Goal: Information Seeking & Learning: Learn about a topic

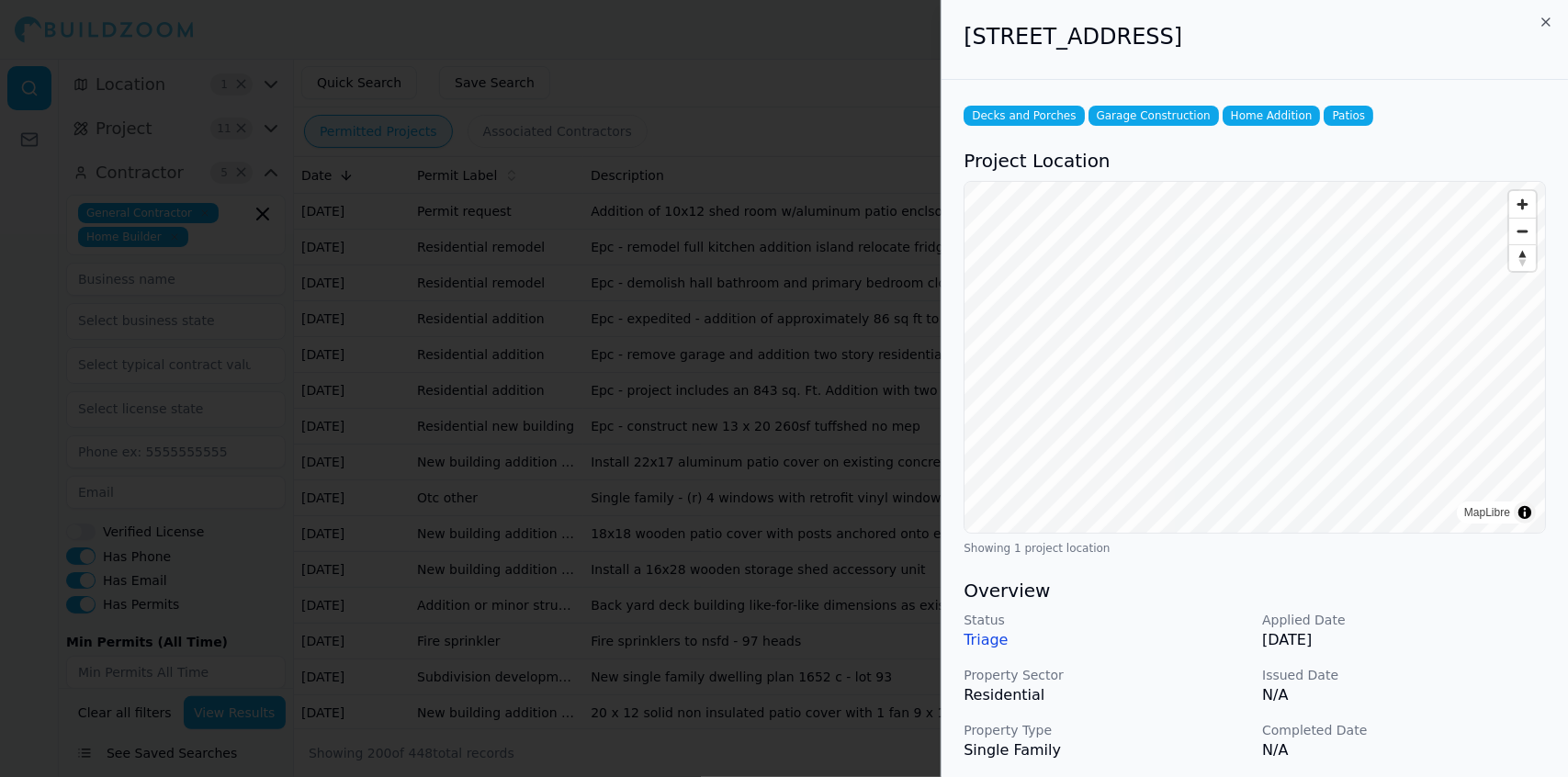
scroll to position [442, 0]
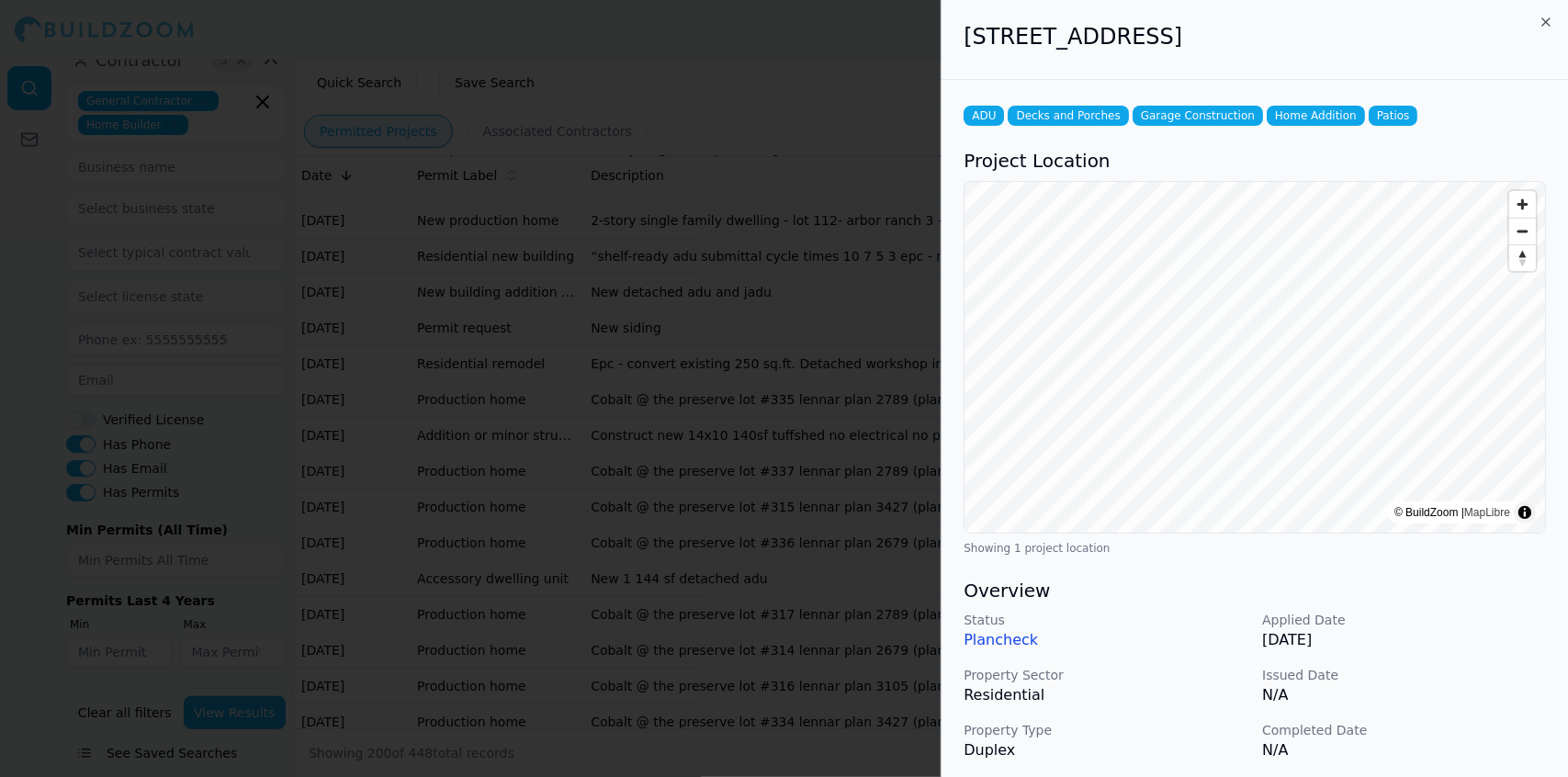
scroll to position [6311, 0]
click at [827, 436] on div at bounding box center [784, 388] width 1568 height 777
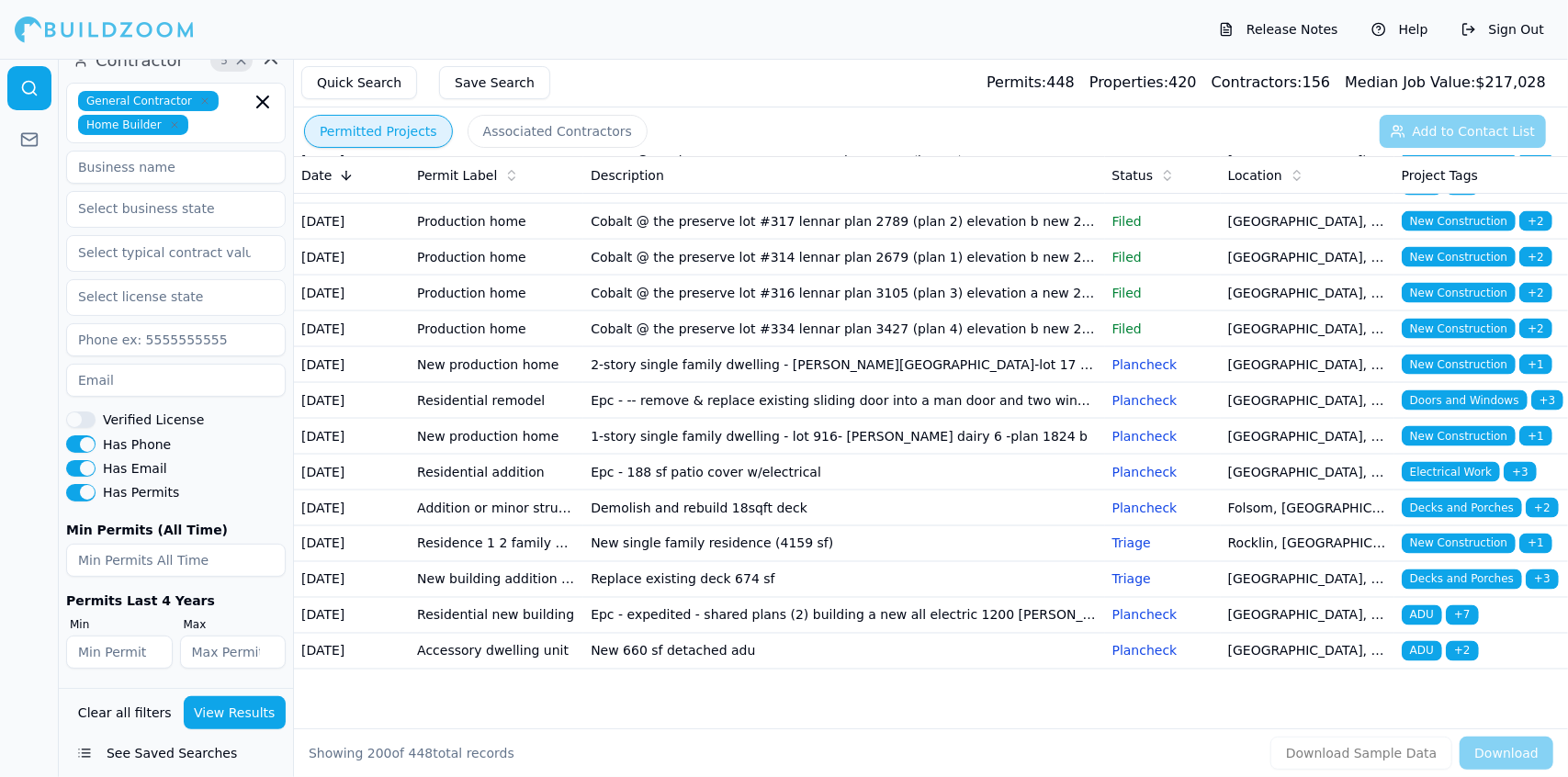
scroll to position [6823, 0]
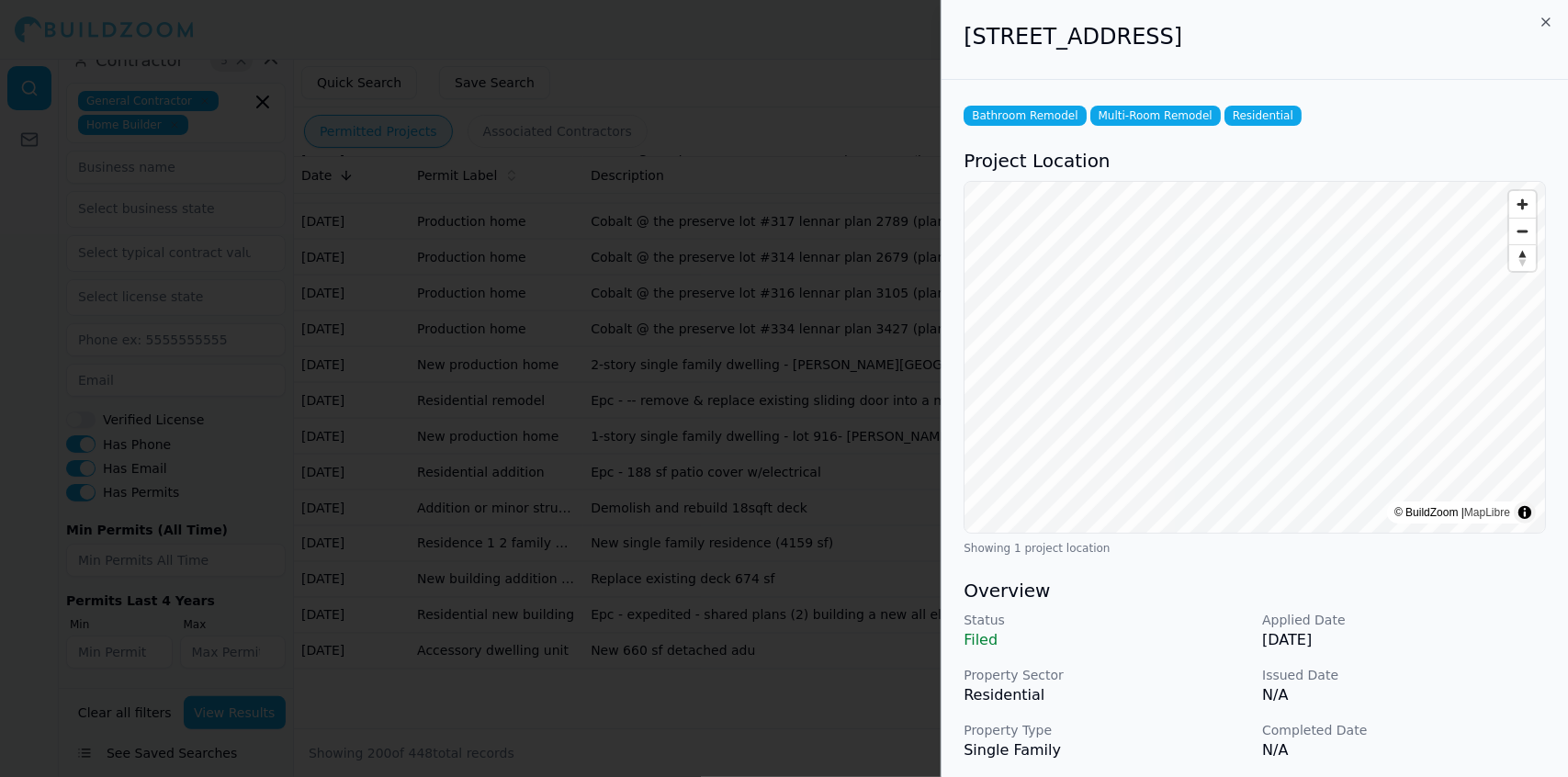
click at [1464, 733] on p "Completed Date" at bounding box center [1405, 729] width 284 height 18
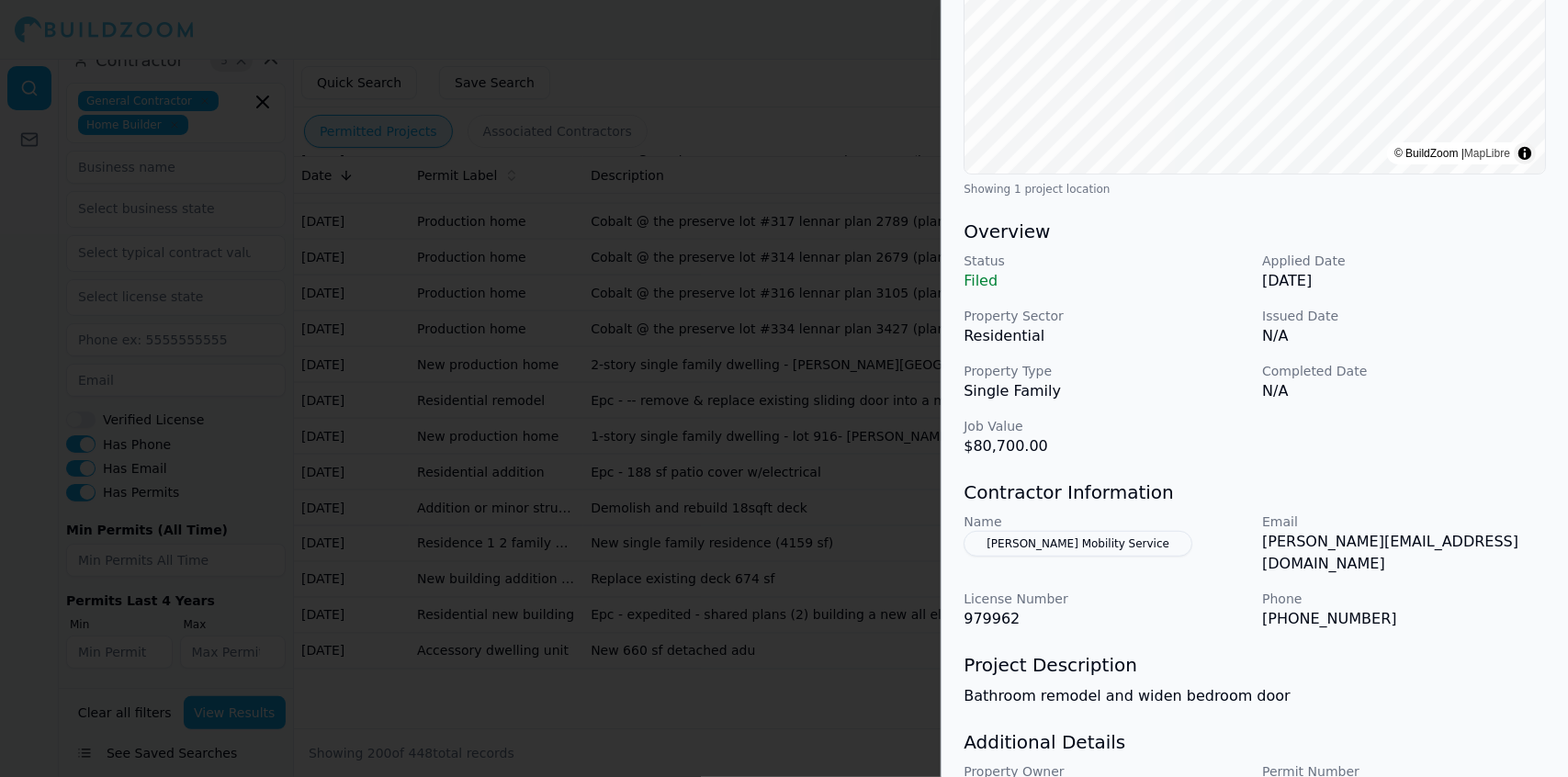
scroll to position [362, 0]
click at [1509, 683] on p "Bathroom remodel and widen bedroom door" at bounding box center [1254, 693] width 583 height 22
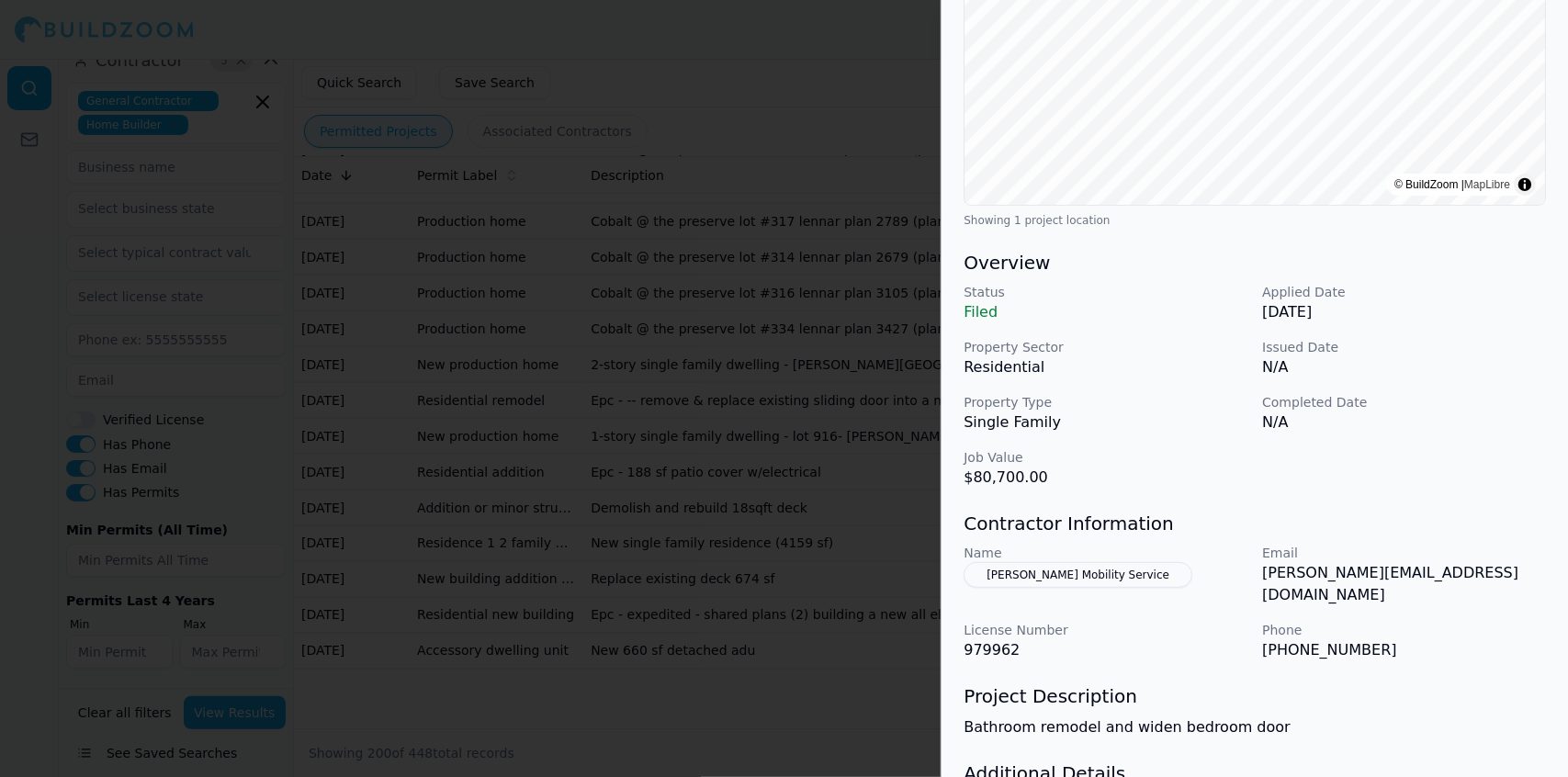
scroll to position [0, 0]
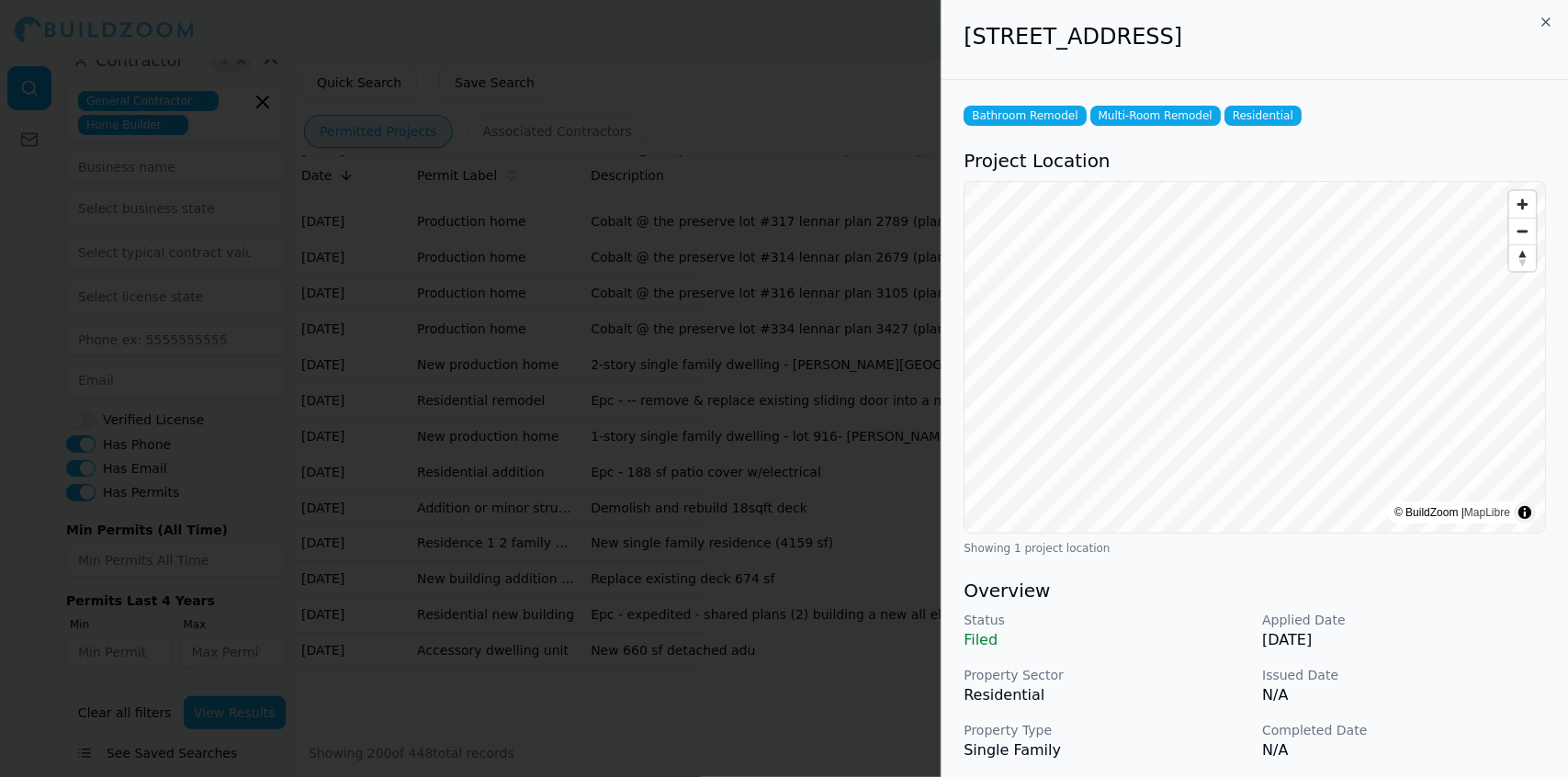
click at [831, 179] on div at bounding box center [784, 388] width 1568 height 777
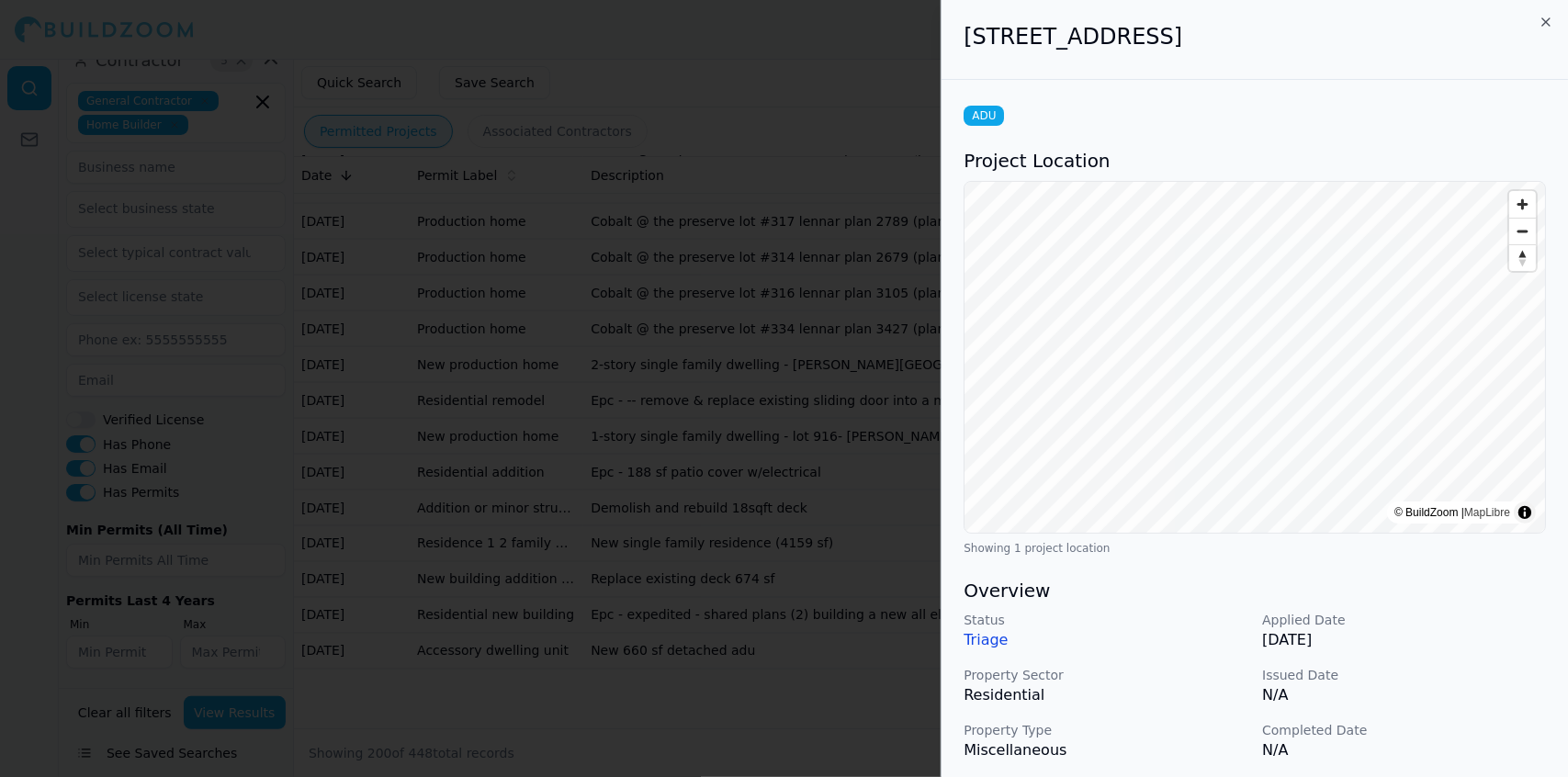
click at [1472, 722] on p "Completed Date" at bounding box center [1405, 729] width 284 height 18
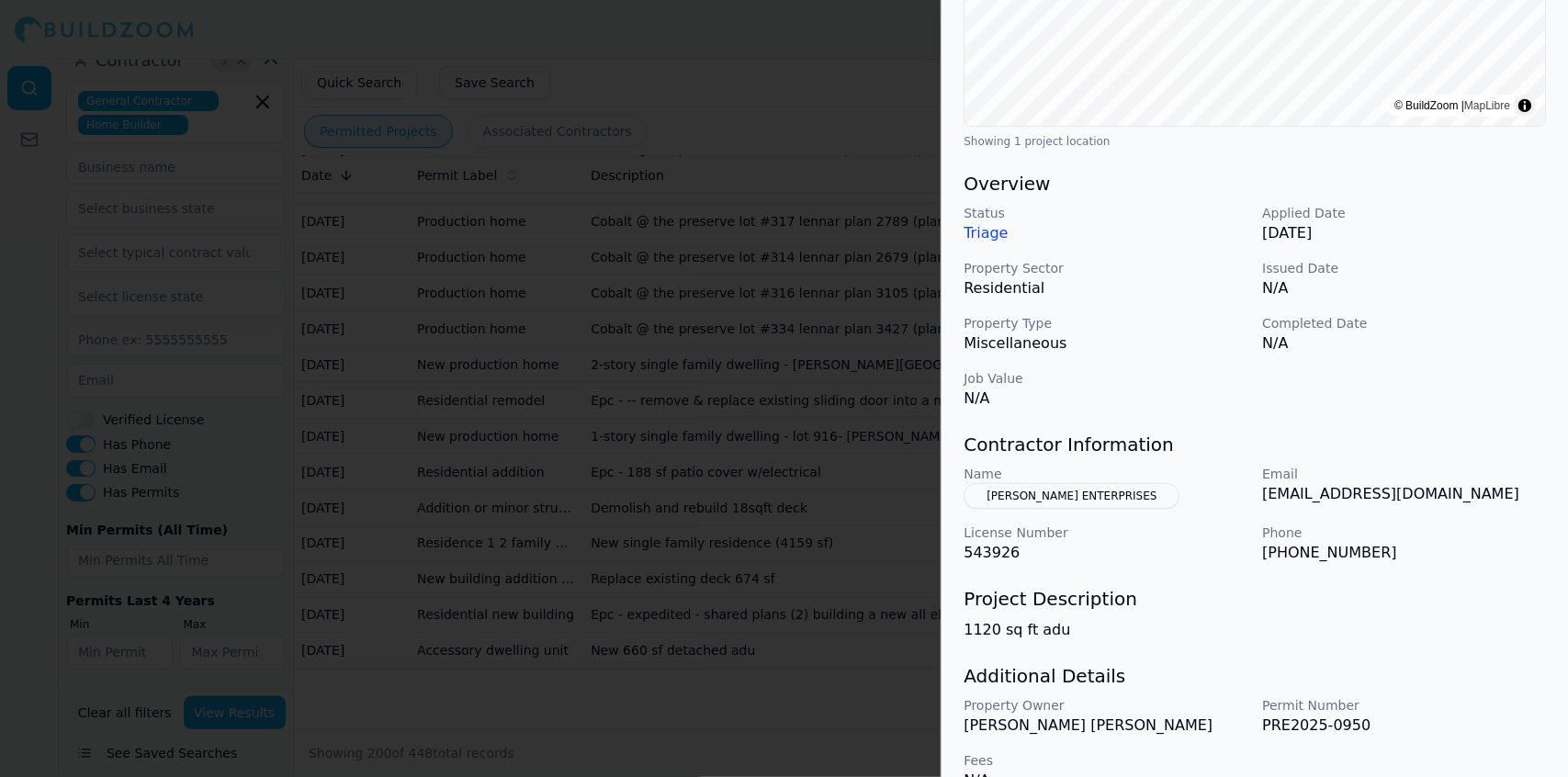
scroll to position [410, 0]
click at [1489, 595] on h3 "Project Description" at bounding box center [1254, 596] width 583 height 26
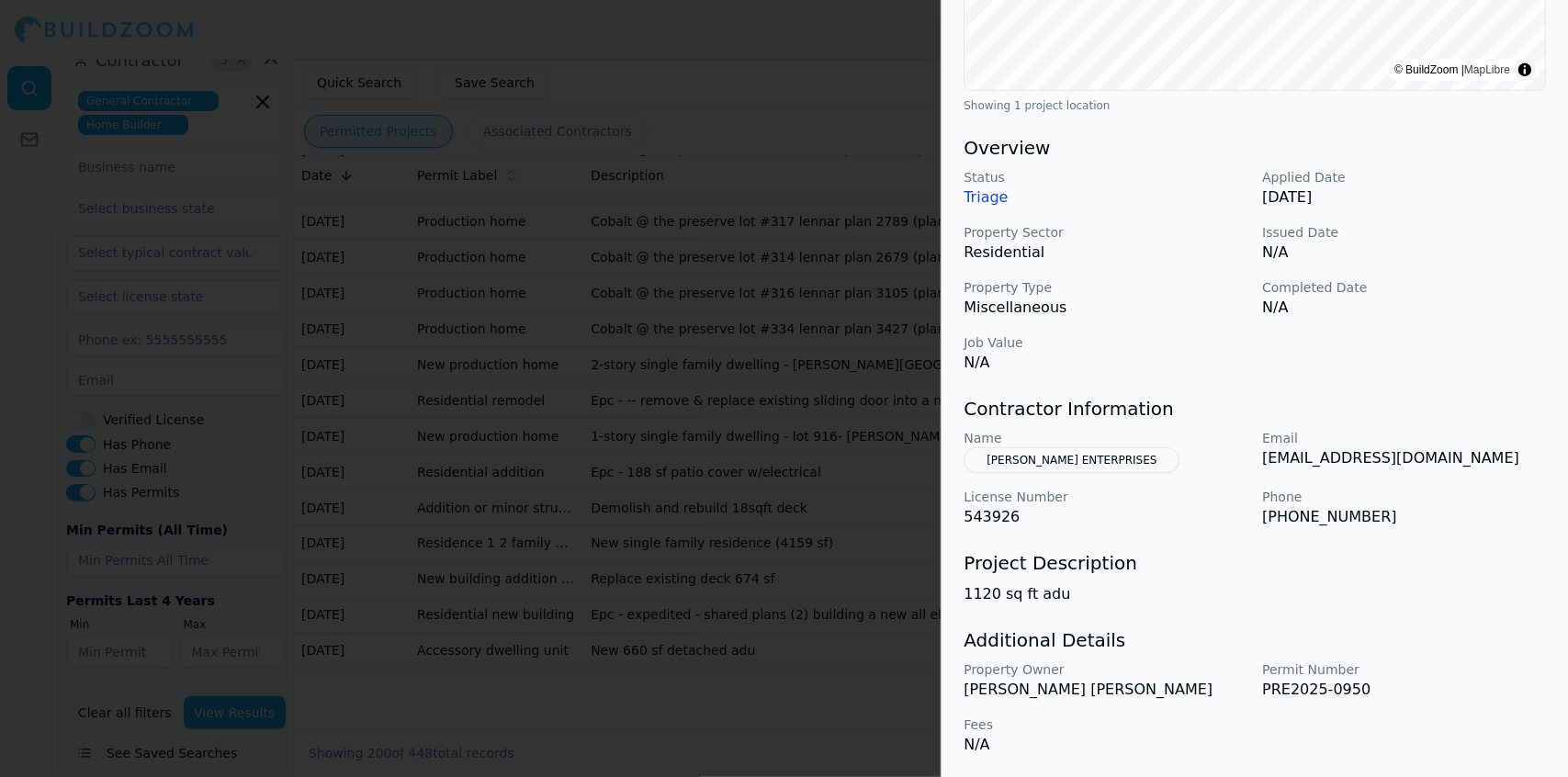
click at [1074, 457] on button "SILVA ENTERPRISES" at bounding box center [1071, 460] width 216 height 26
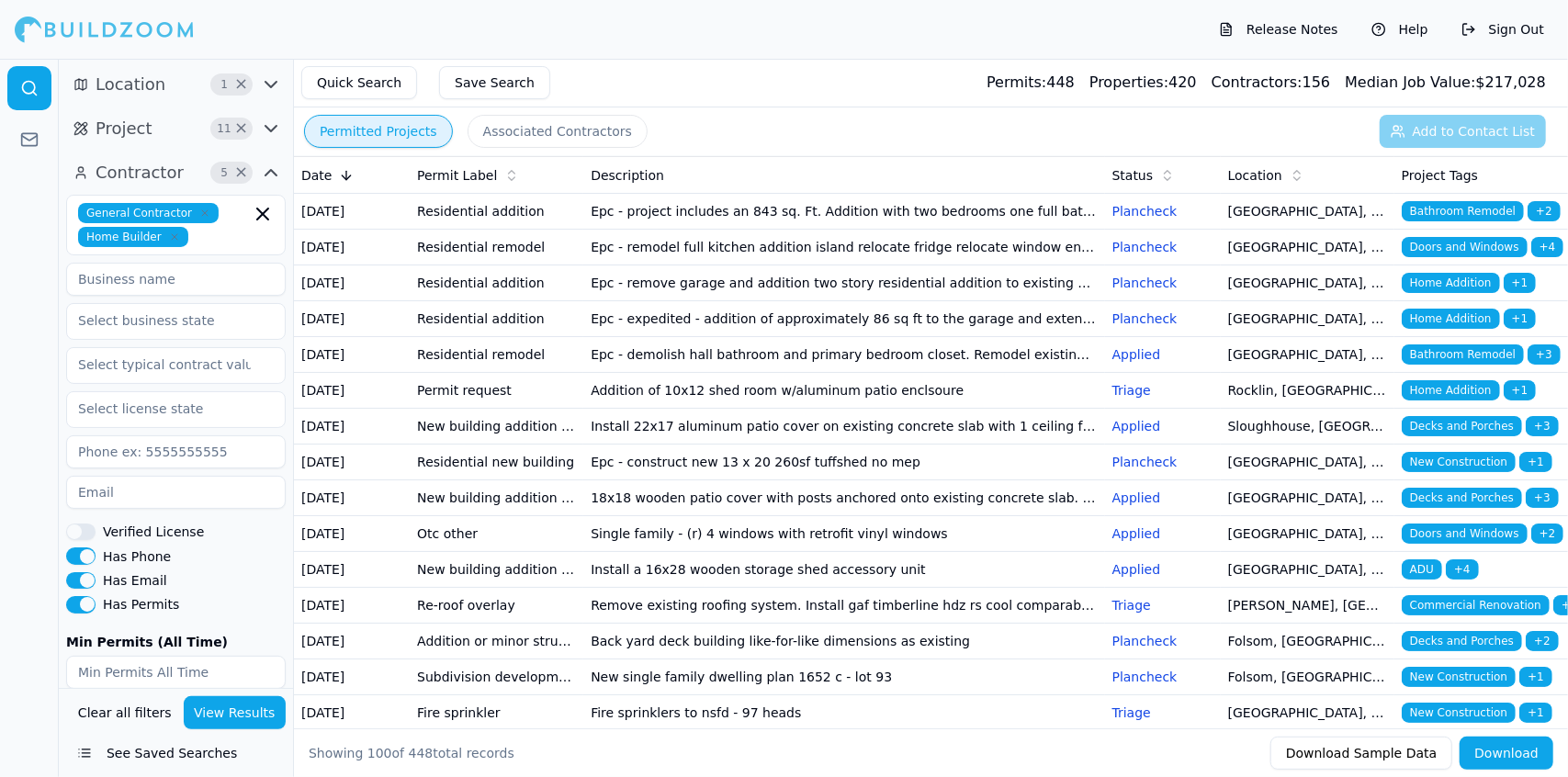
click at [942, 516] on td "18x18 wooden patio cover with posts anchored onto existing concrete slab. Post …" at bounding box center [844, 499] width 521 height 36
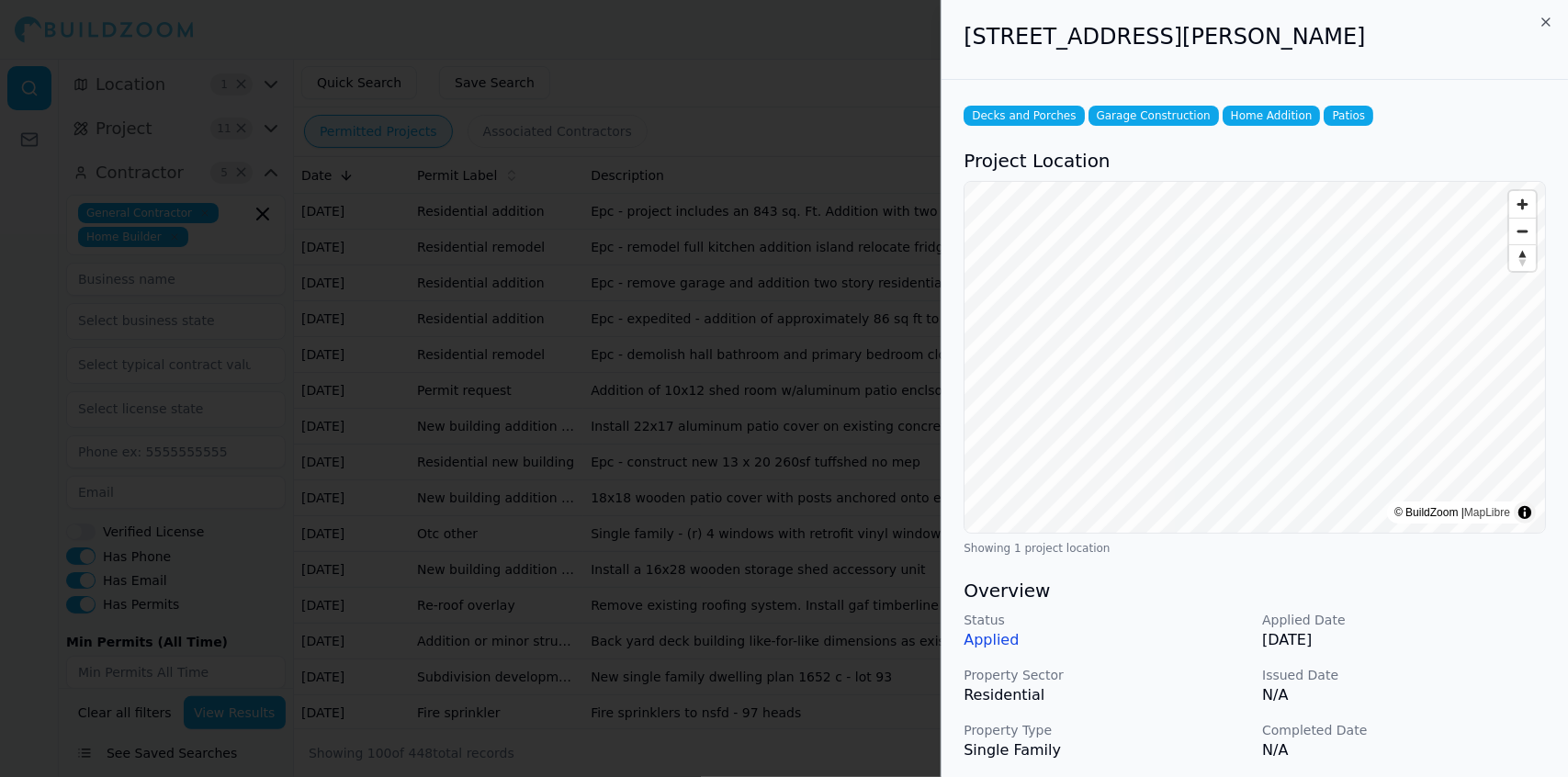
click at [1475, 703] on p "N/A" at bounding box center [1405, 695] width 284 height 22
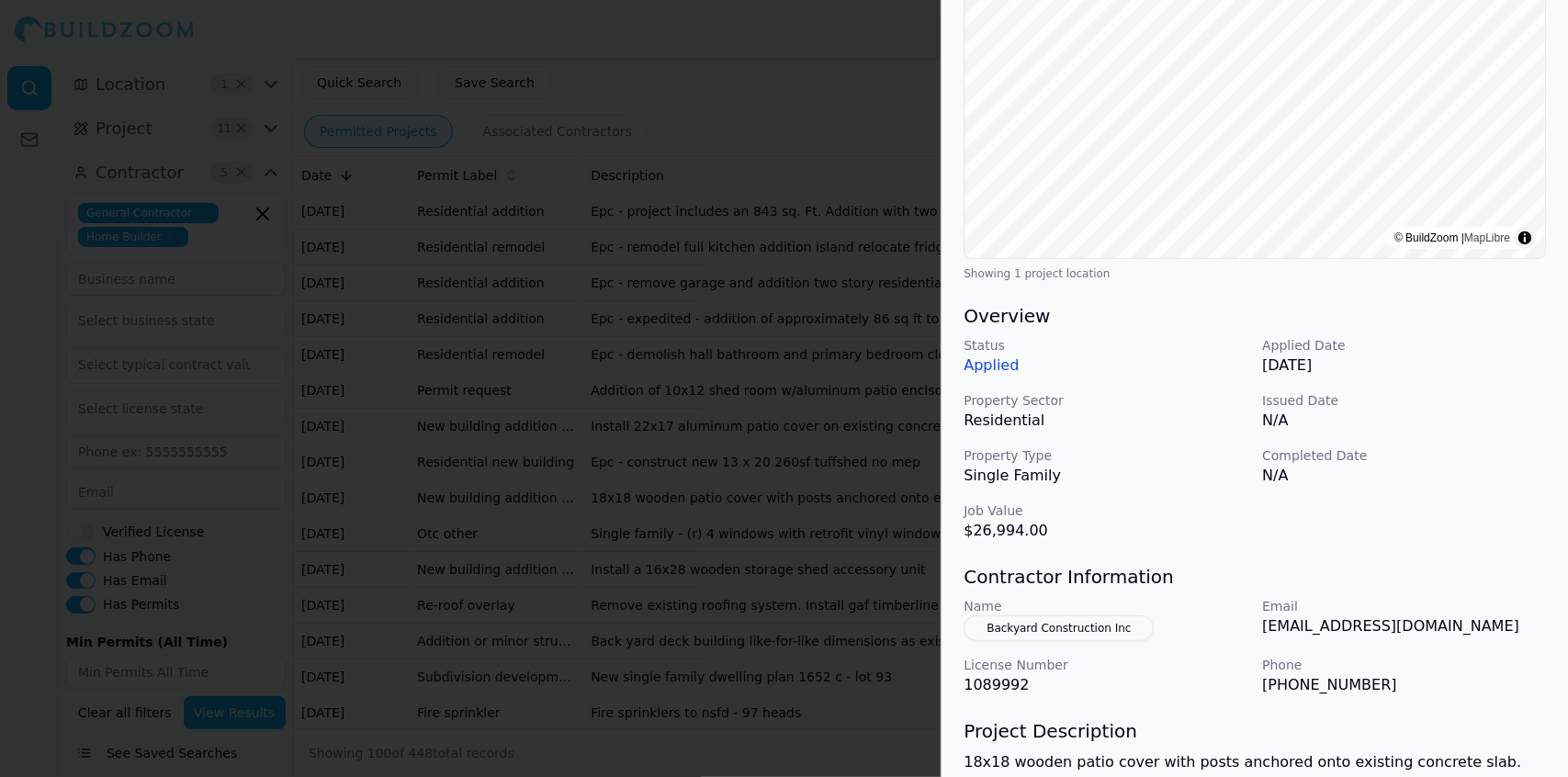
scroll to position [277, 0]
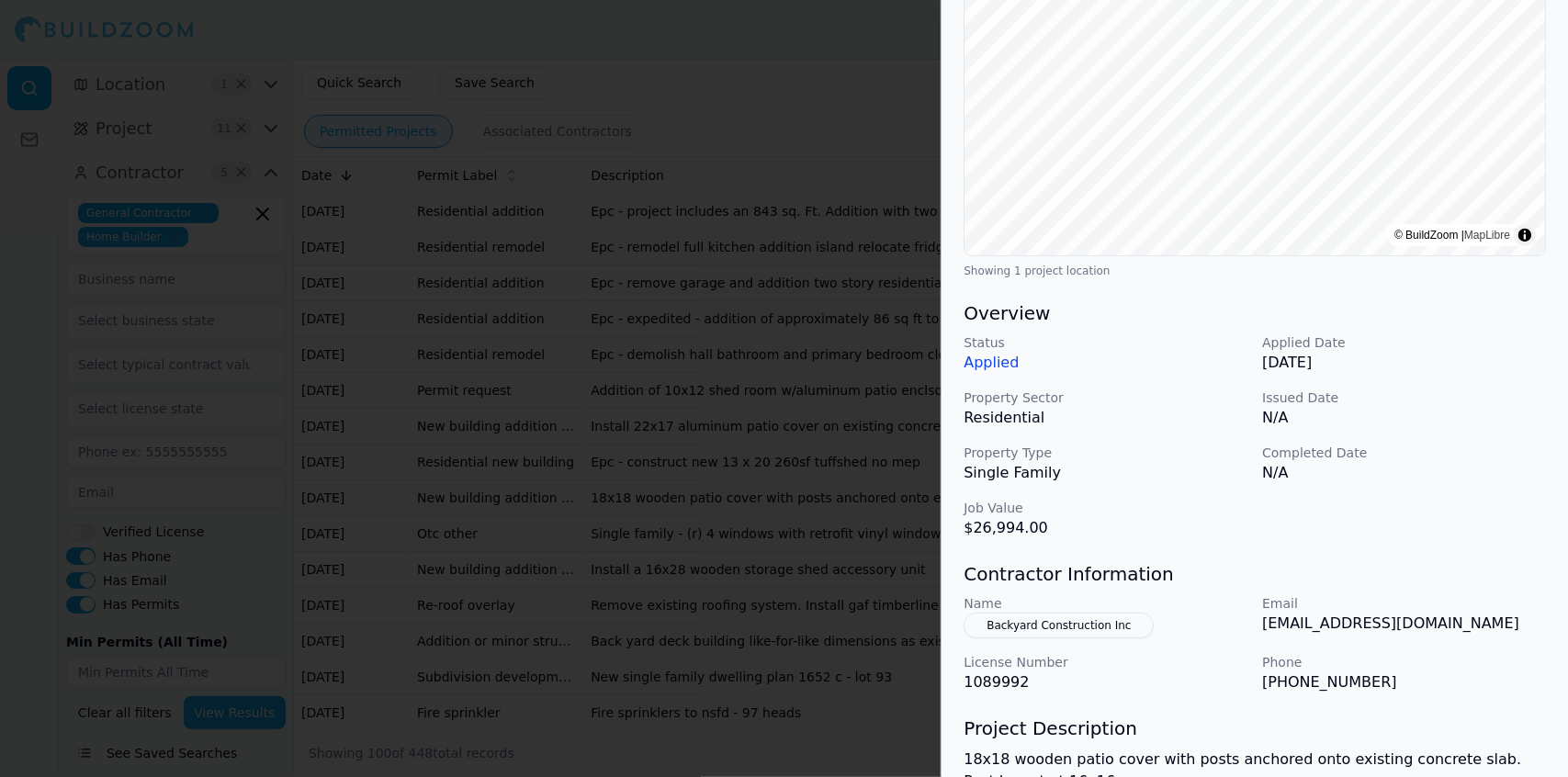
click at [1483, 674] on p "[PHONE_NUMBER]" at bounding box center [1405, 682] width 284 height 22
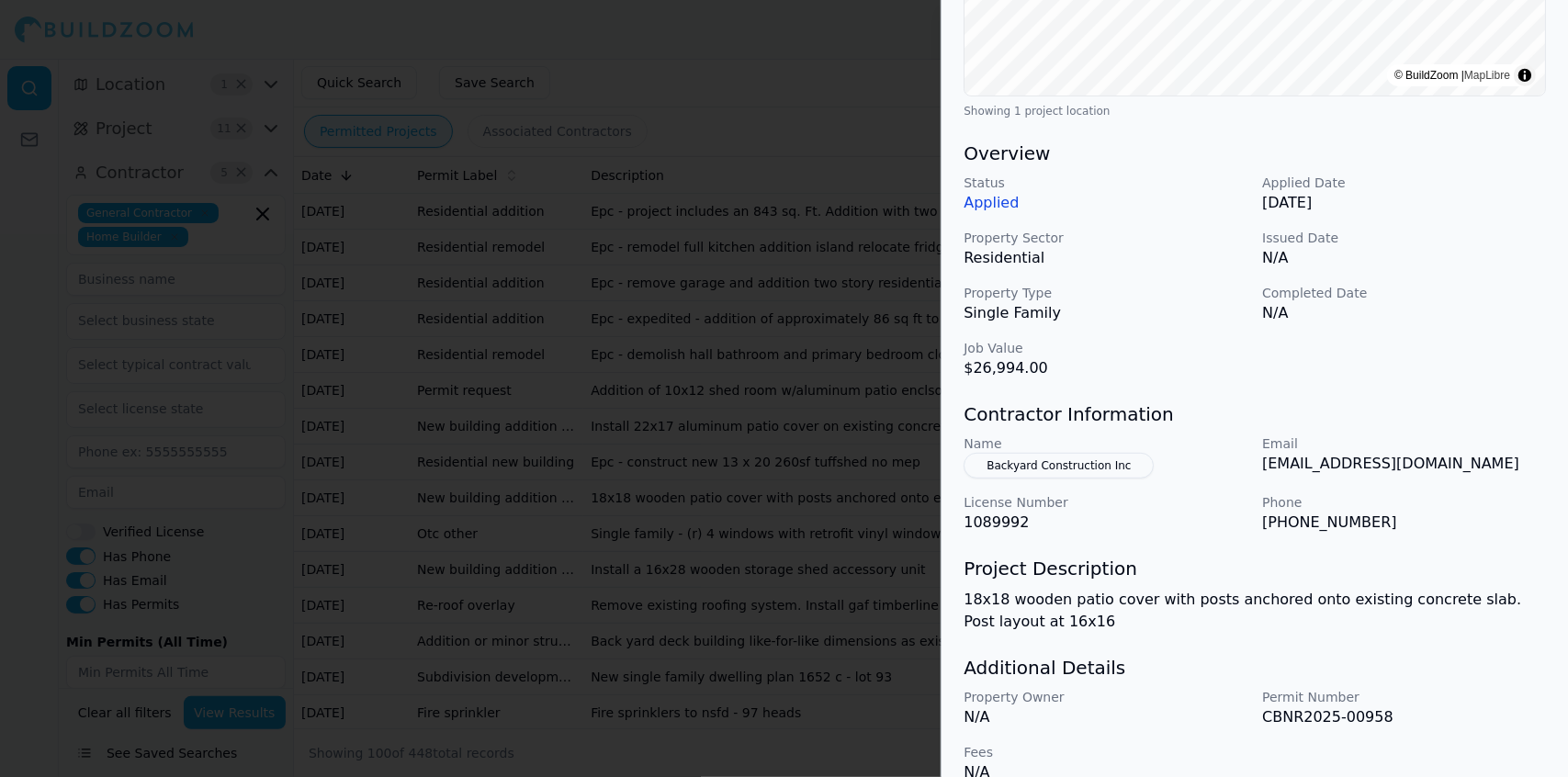
scroll to position [442, 0]
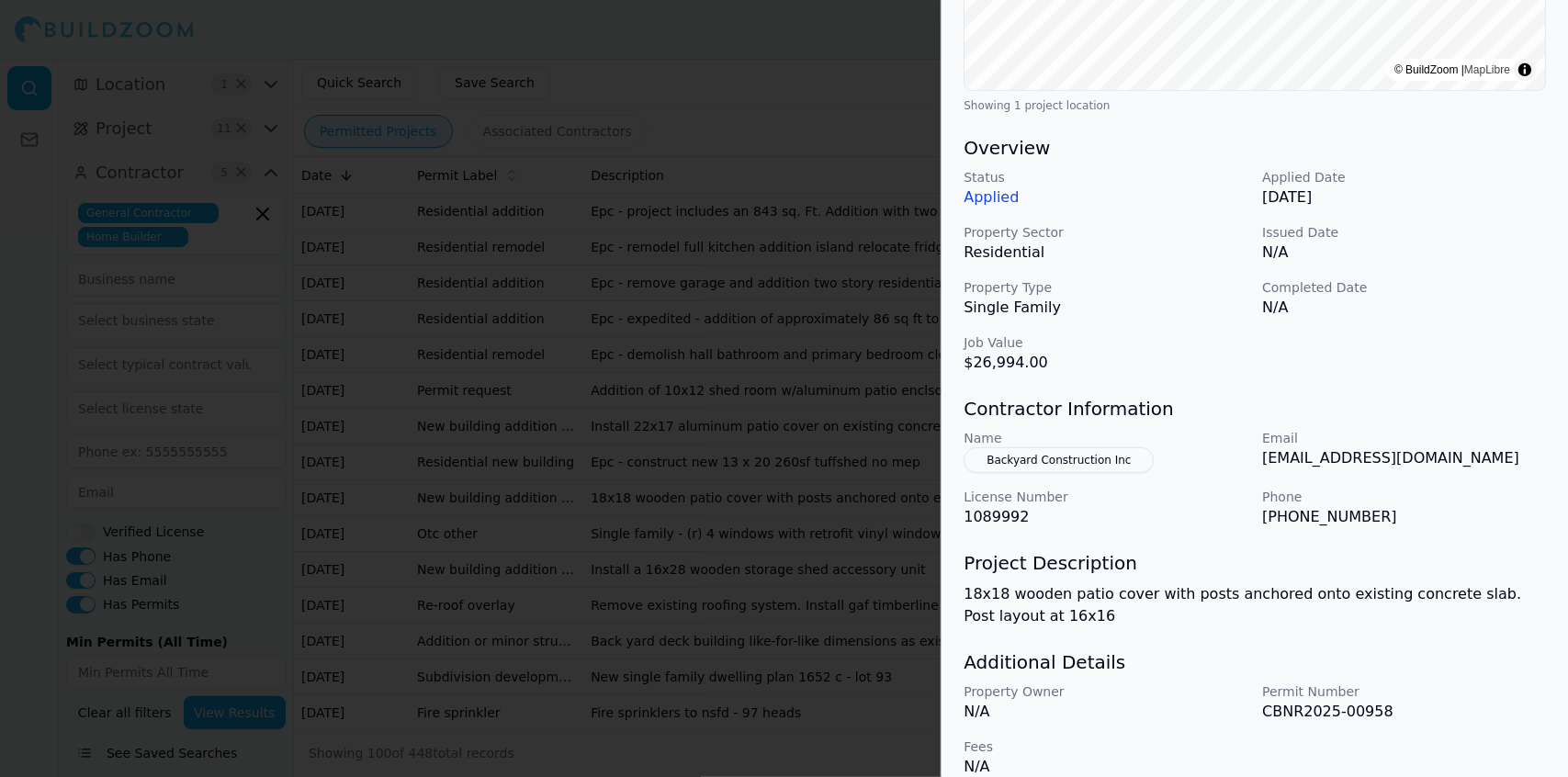
click at [1475, 431] on p "Email" at bounding box center [1405, 438] width 284 height 18
click at [753, 512] on div at bounding box center [784, 388] width 1568 height 777
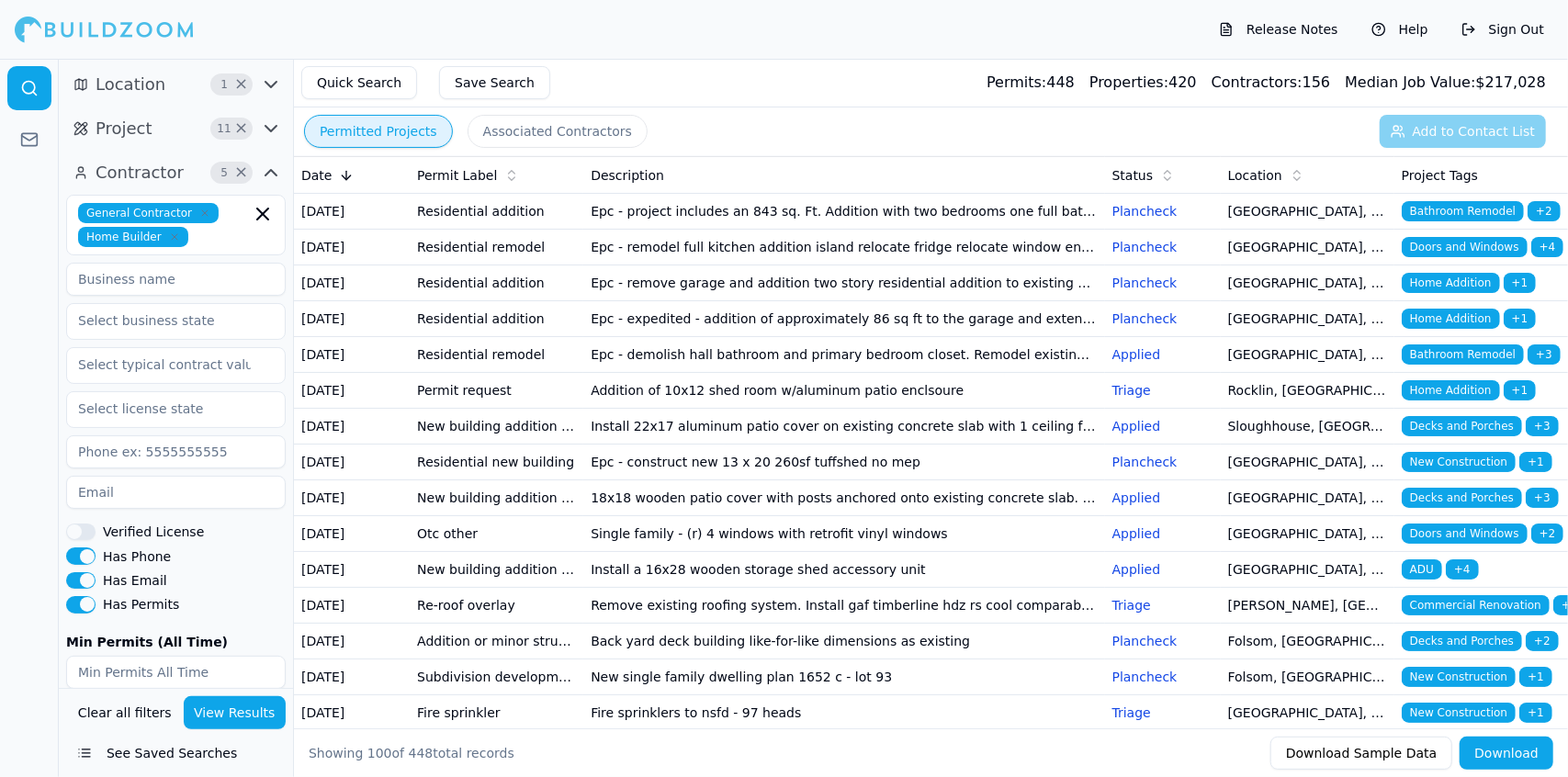
click at [815, 481] on td "Epc - construct new 13 x 20 260sf tuffshed no mep" at bounding box center [844, 462] width 521 height 36
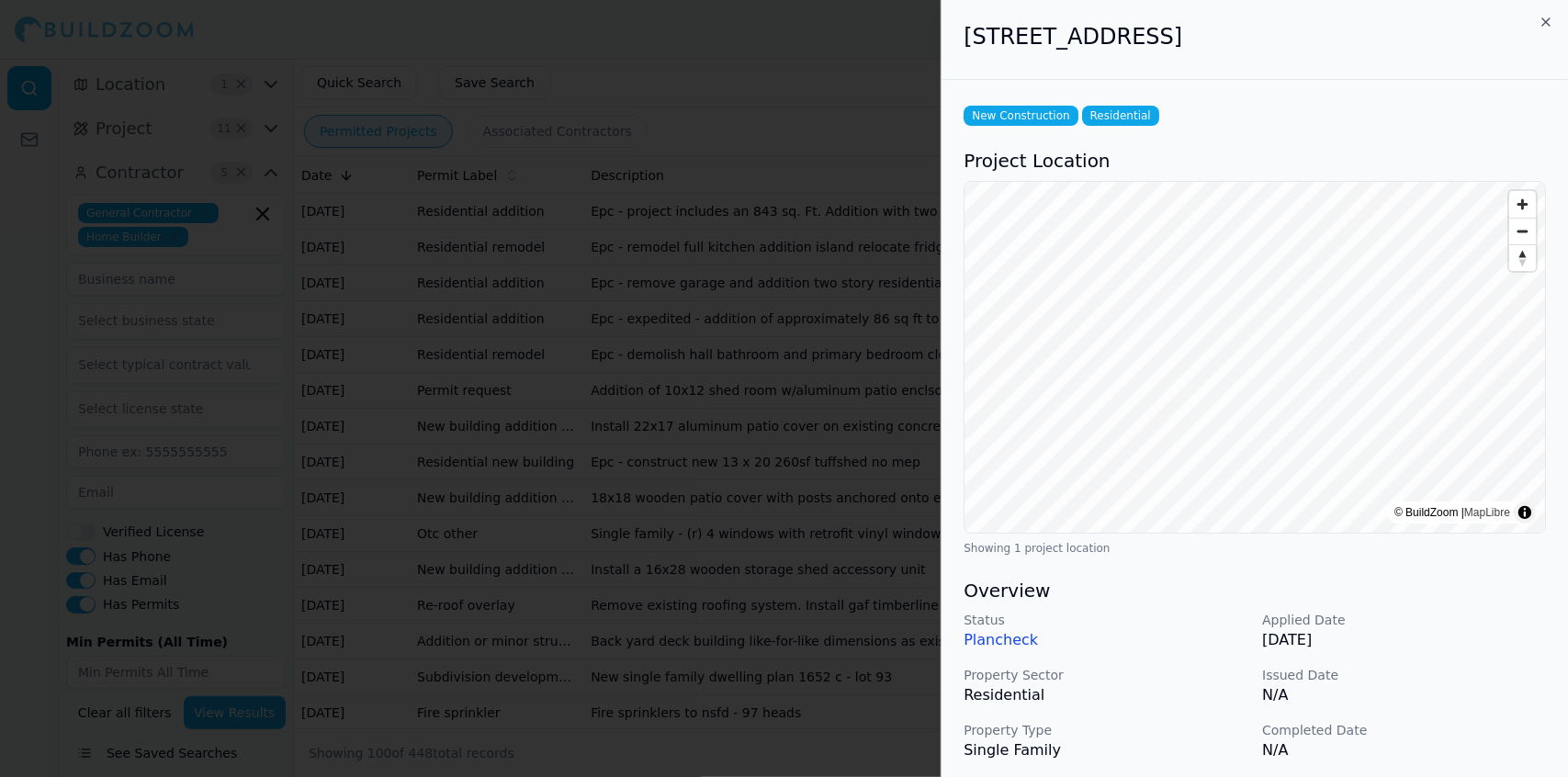
click at [1442, 696] on p "N/A" at bounding box center [1405, 695] width 284 height 22
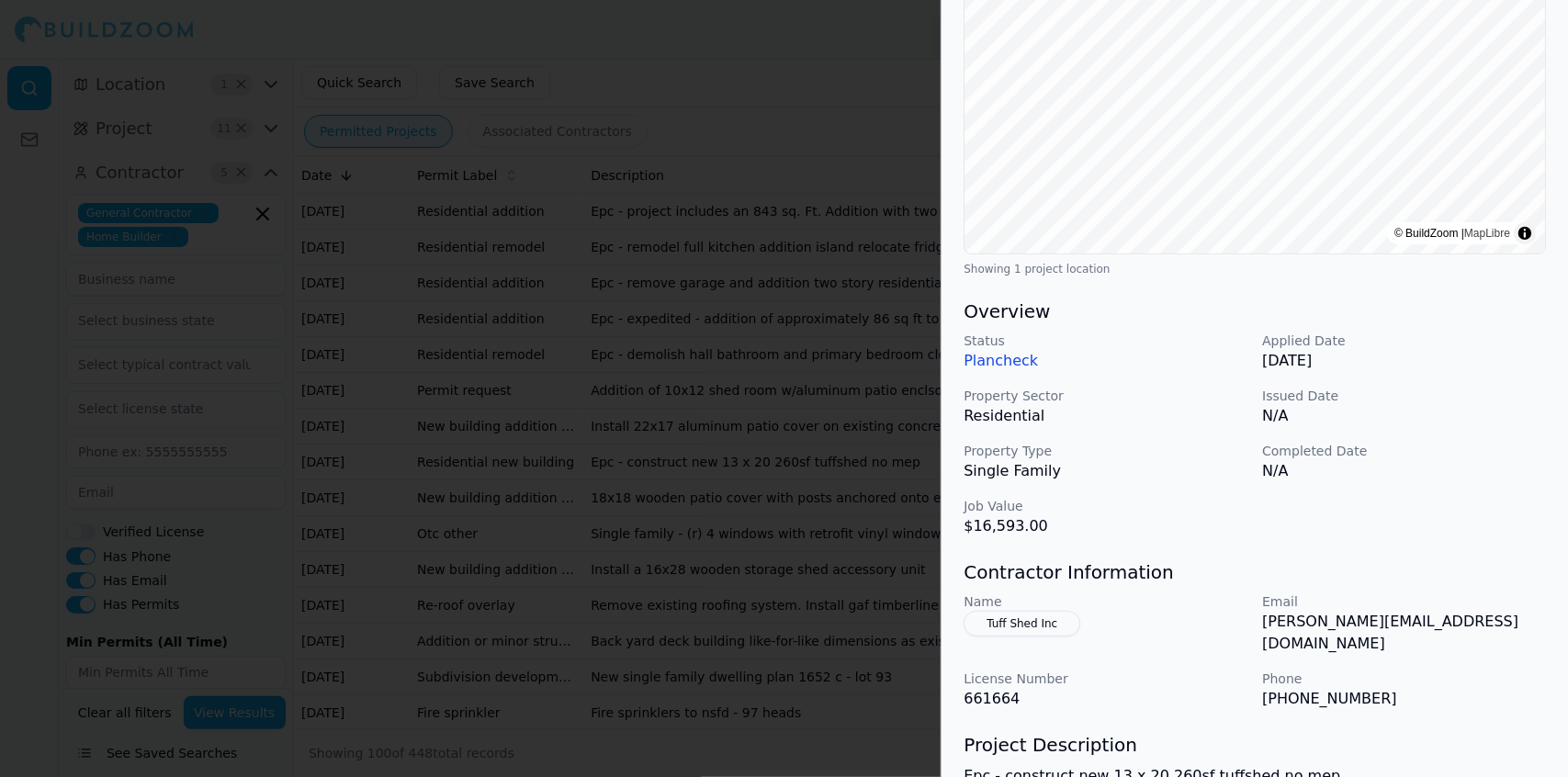
scroll to position [289, 0]
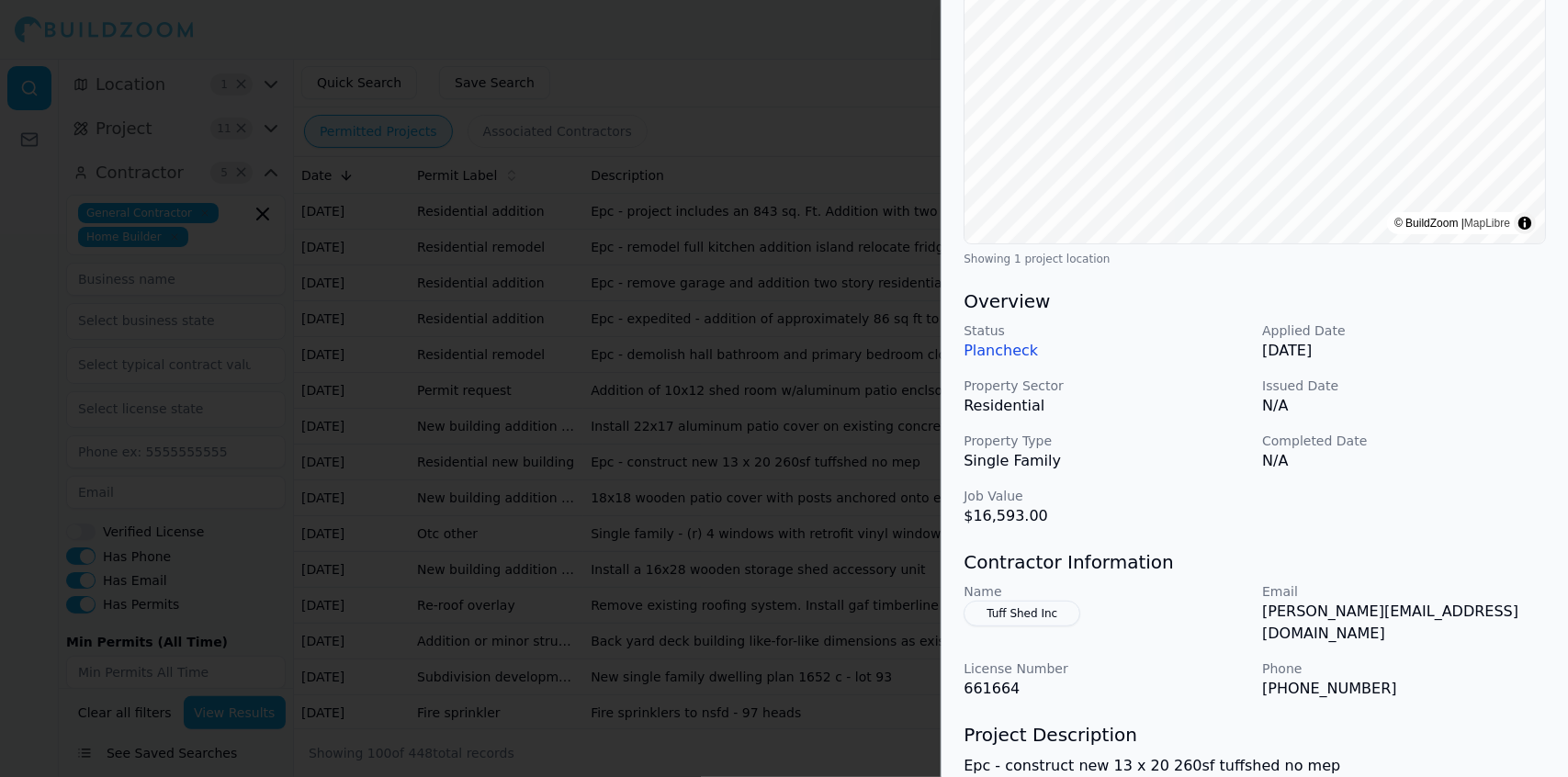
click at [732, 552] on div at bounding box center [784, 388] width 1568 height 777
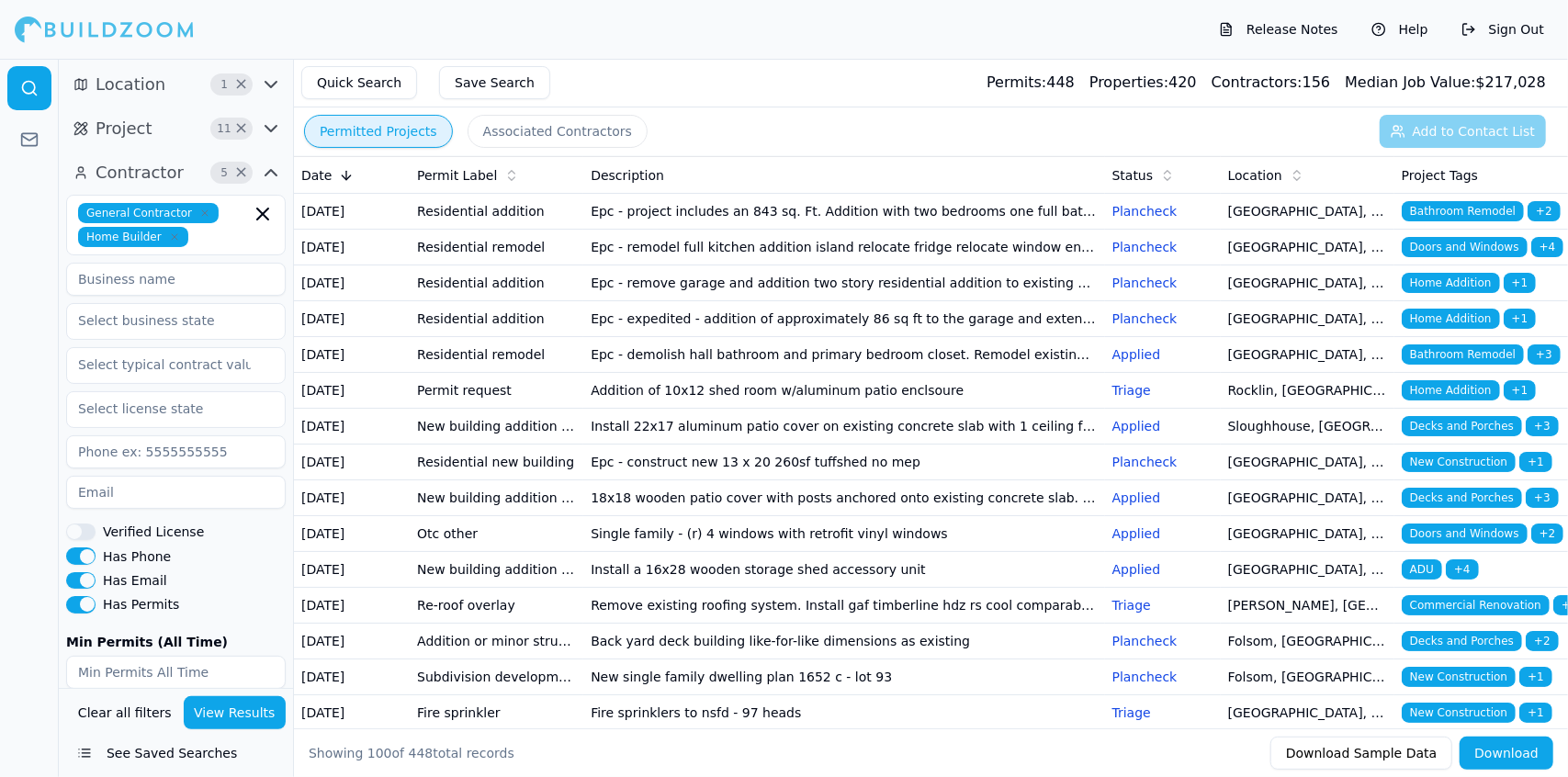
click at [954, 481] on td "Epc - construct new 13 x 20 260sf tuffshed no mep" at bounding box center [844, 462] width 521 height 36
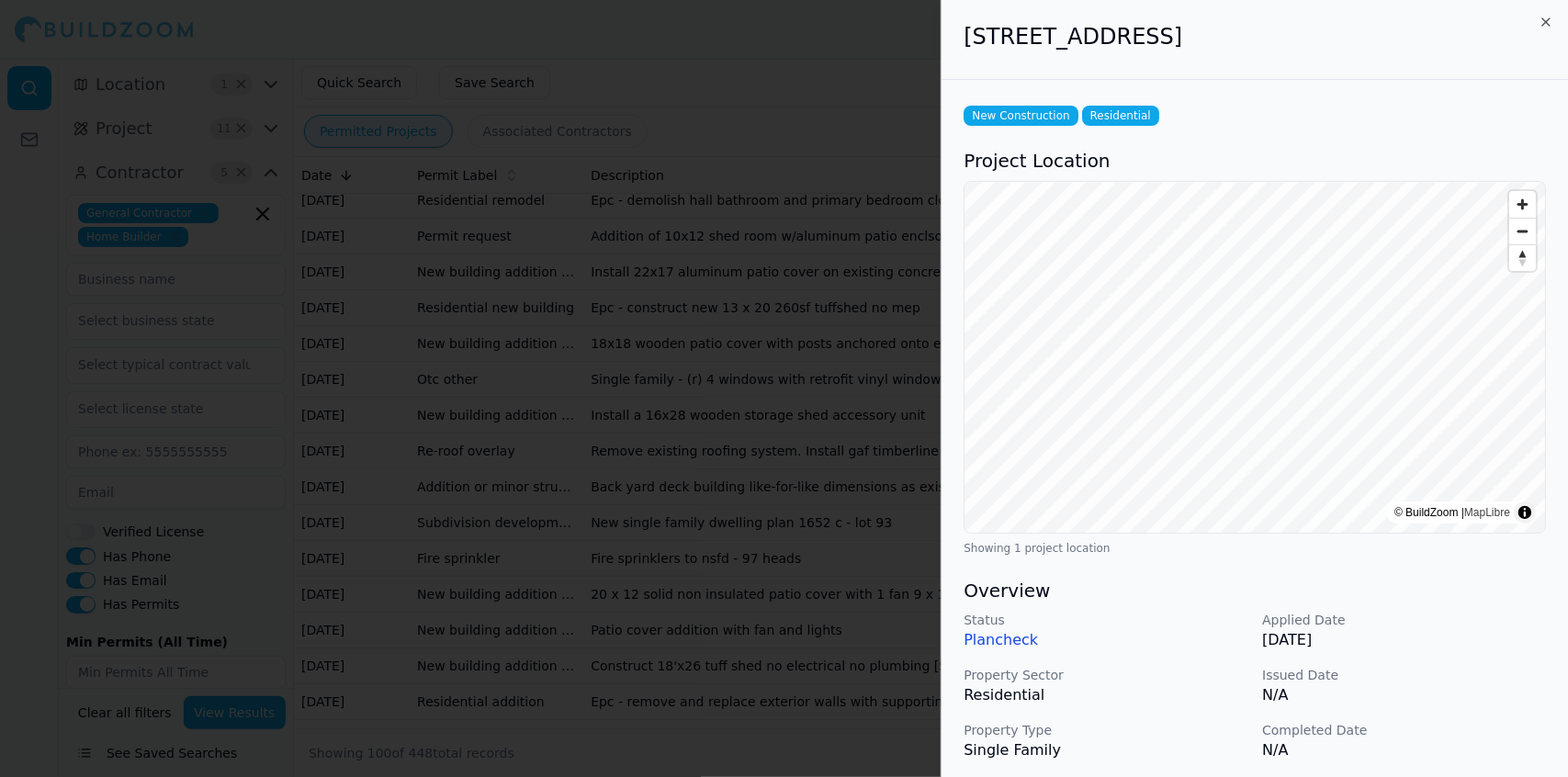
scroll to position [156, 0]
click at [825, 500] on div at bounding box center [784, 388] width 1568 height 777
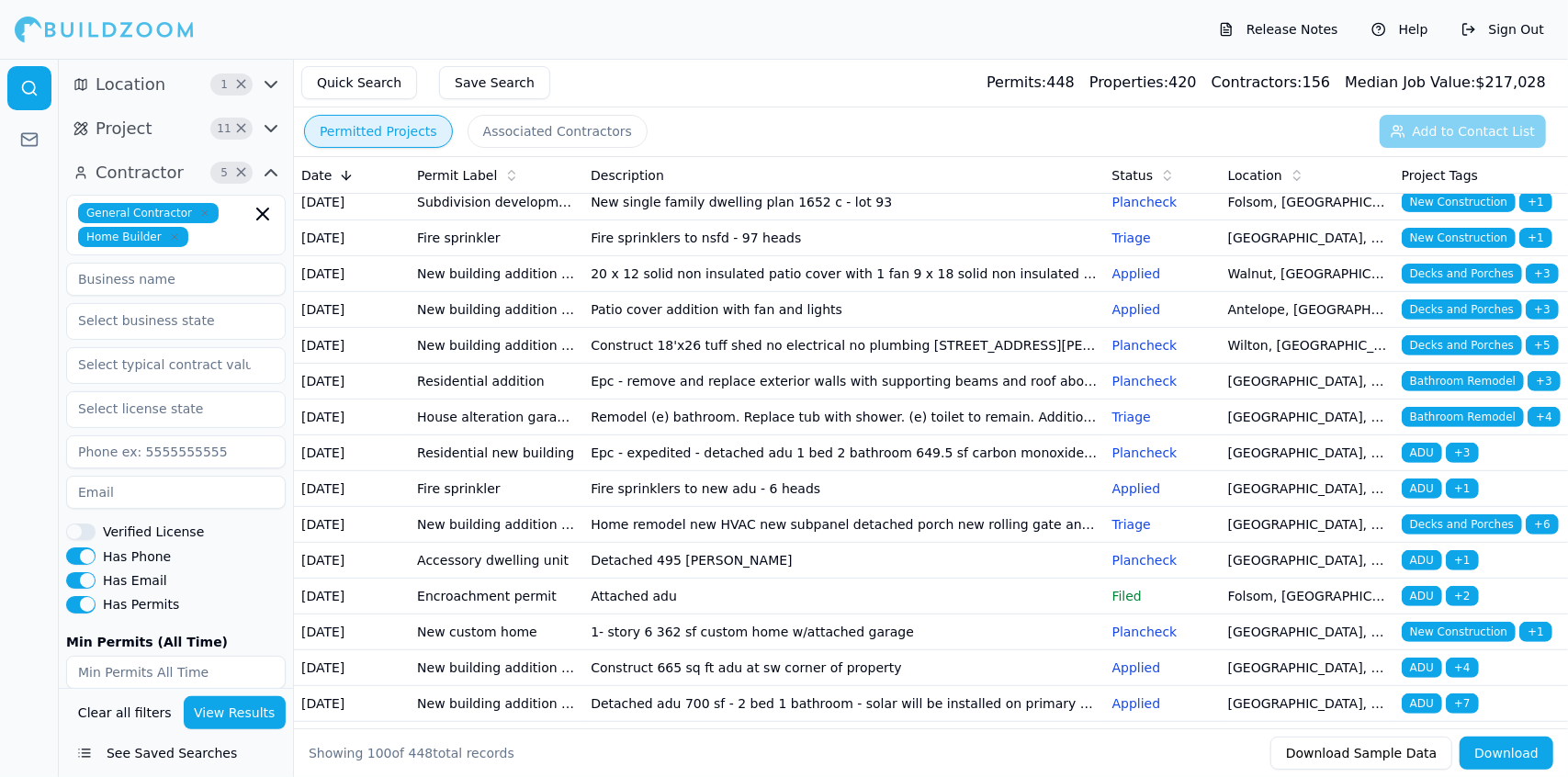
scroll to position [476, 0]
click at [736, 219] on td "New single family dwelling plan 1652 c - lot 93" at bounding box center [844, 202] width 521 height 36
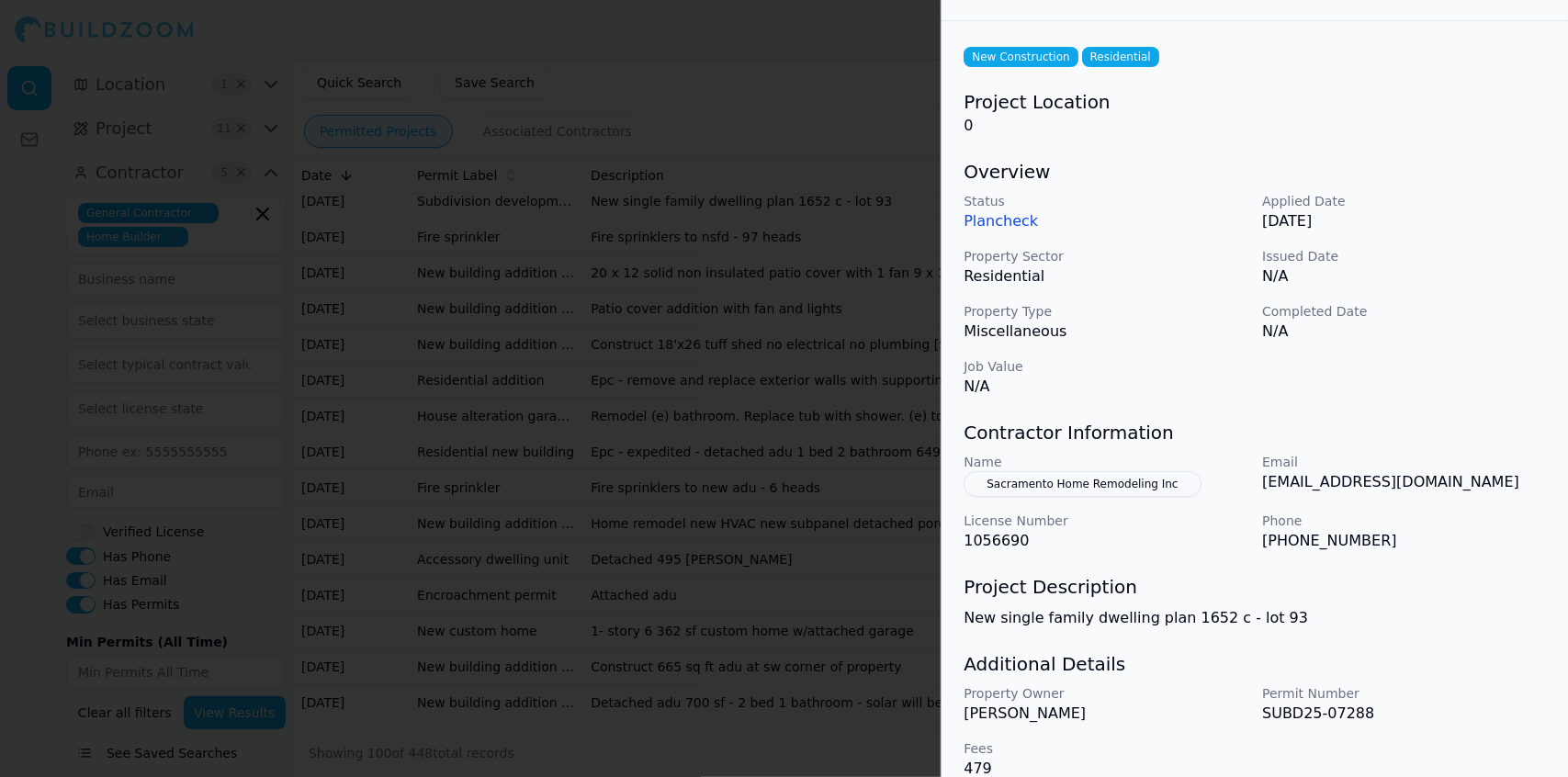
scroll to position [62, 0]
click at [704, 354] on div at bounding box center [784, 388] width 1568 height 777
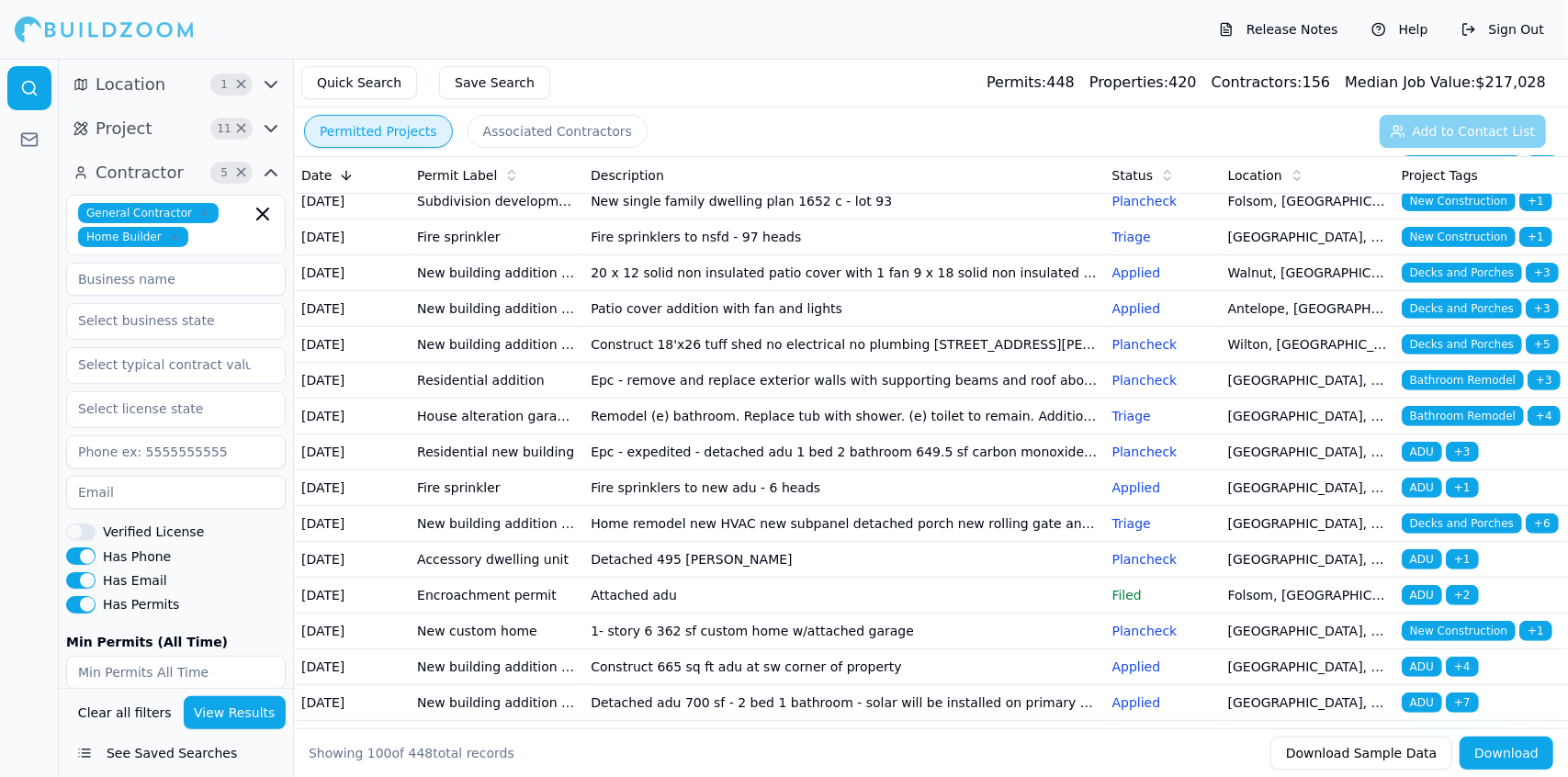
click at [932, 362] on td "Construct 18'x26 tuff shed no electrical no plumbing [STREET_ADDRESS][PERSON_NA…" at bounding box center [844, 345] width 521 height 36
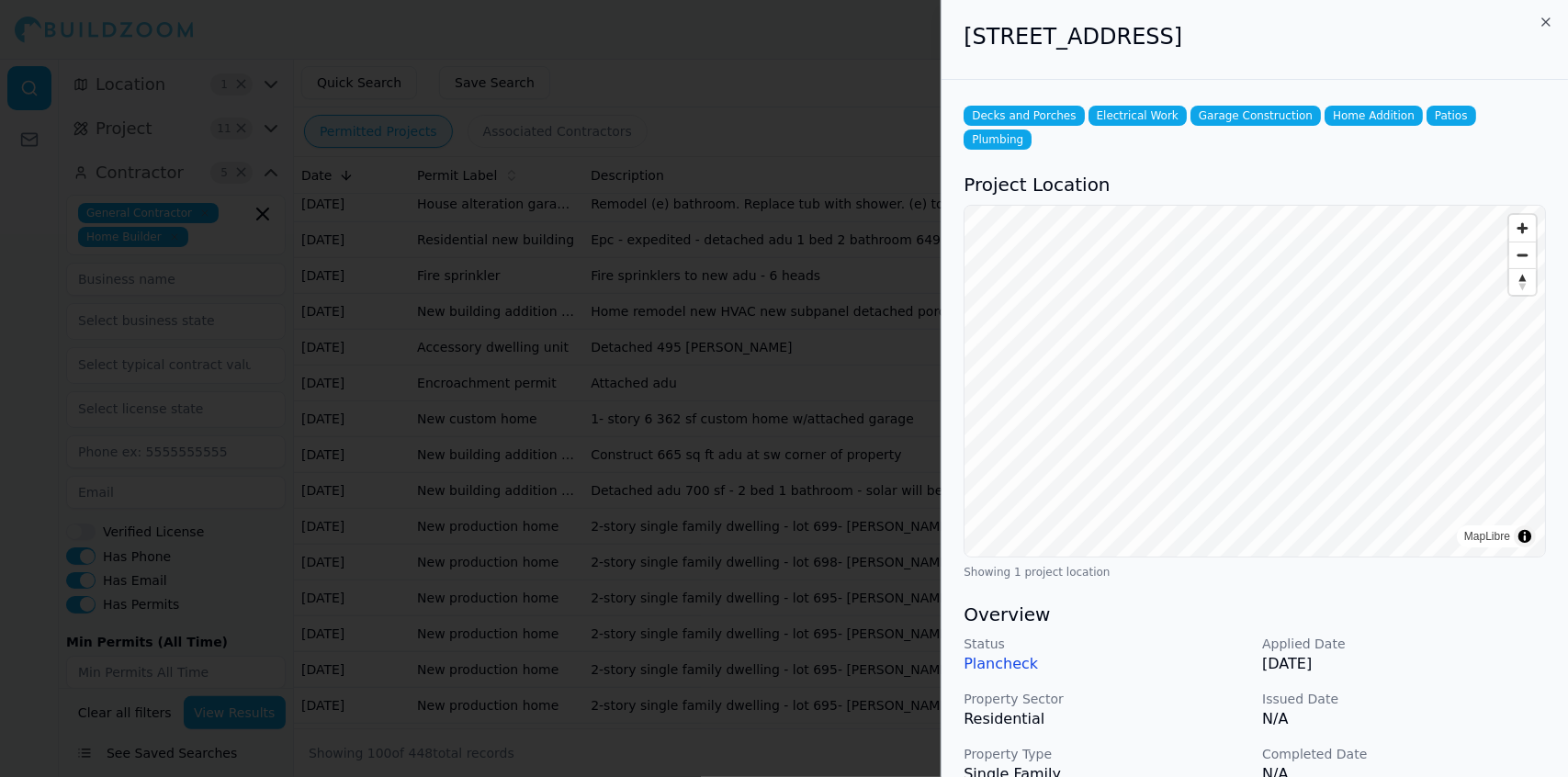
scroll to position [714, 0]
click at [818, 451] on div at bounding box center [784, 388] width 1568 height 777
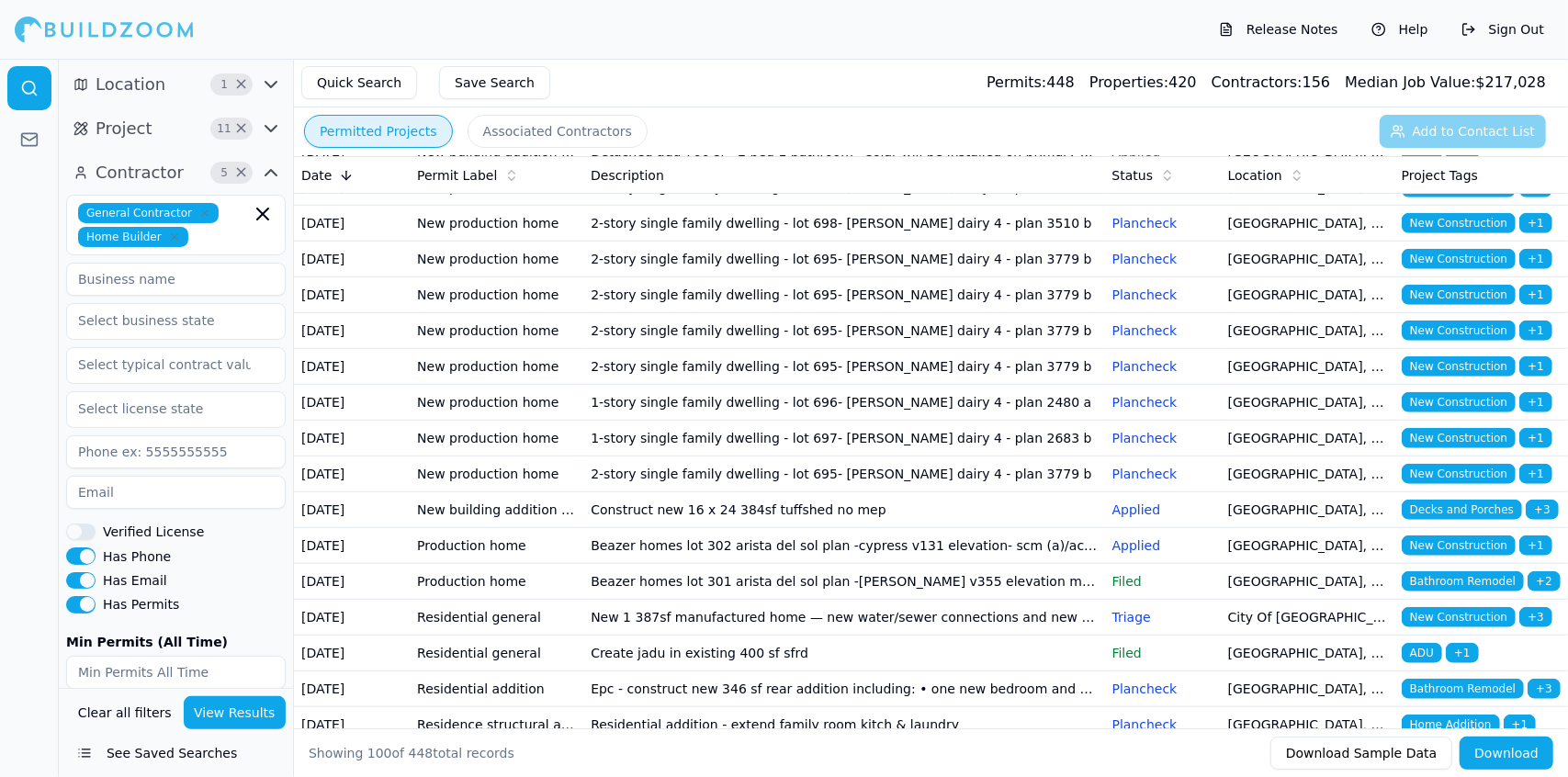
scroll to position [1038, 0]
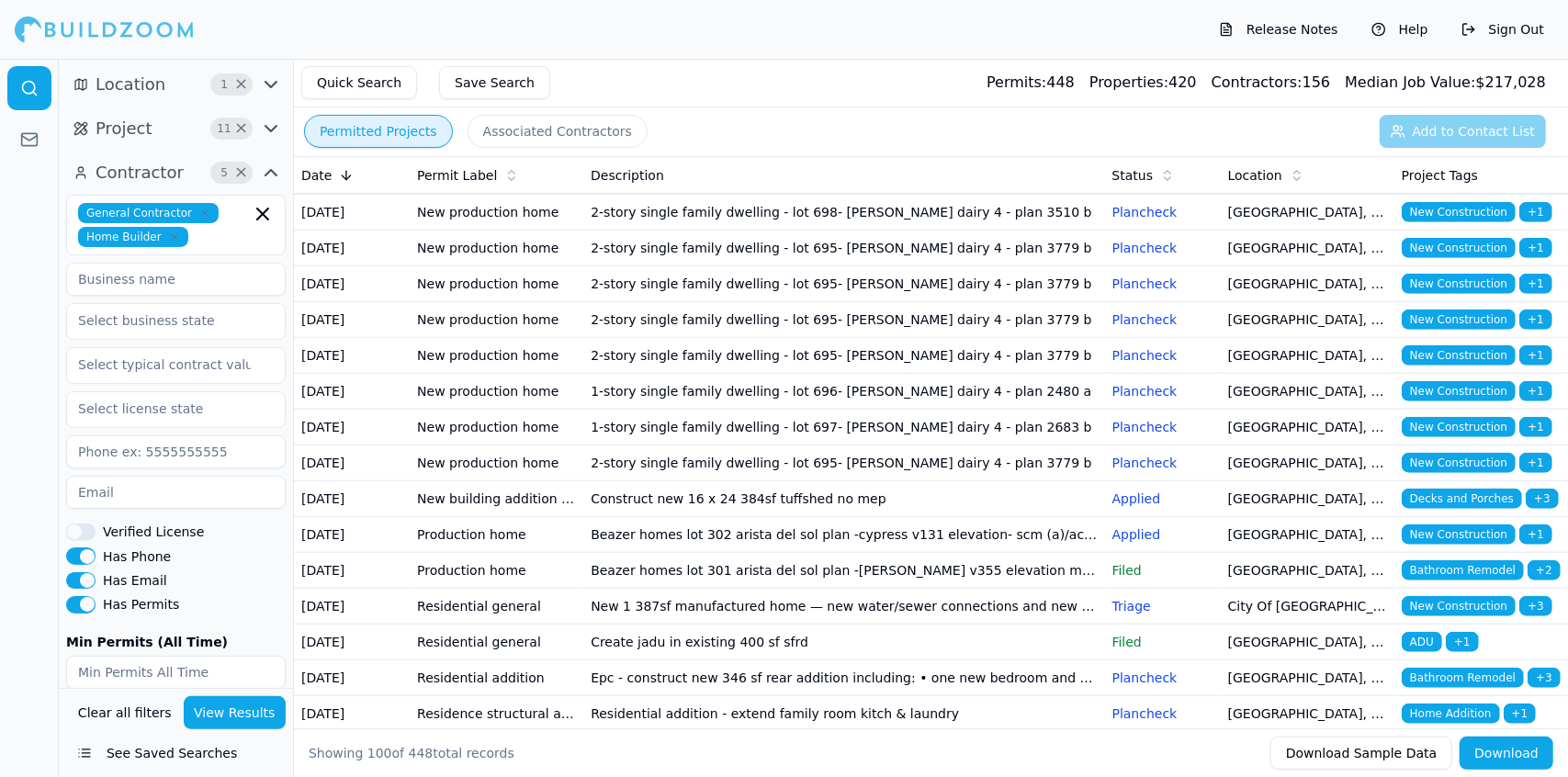
click at [804, 88] on td "1- story 6 362 sf custom home w/attached garage" at bounding box center [844, 70] width 521 height 36
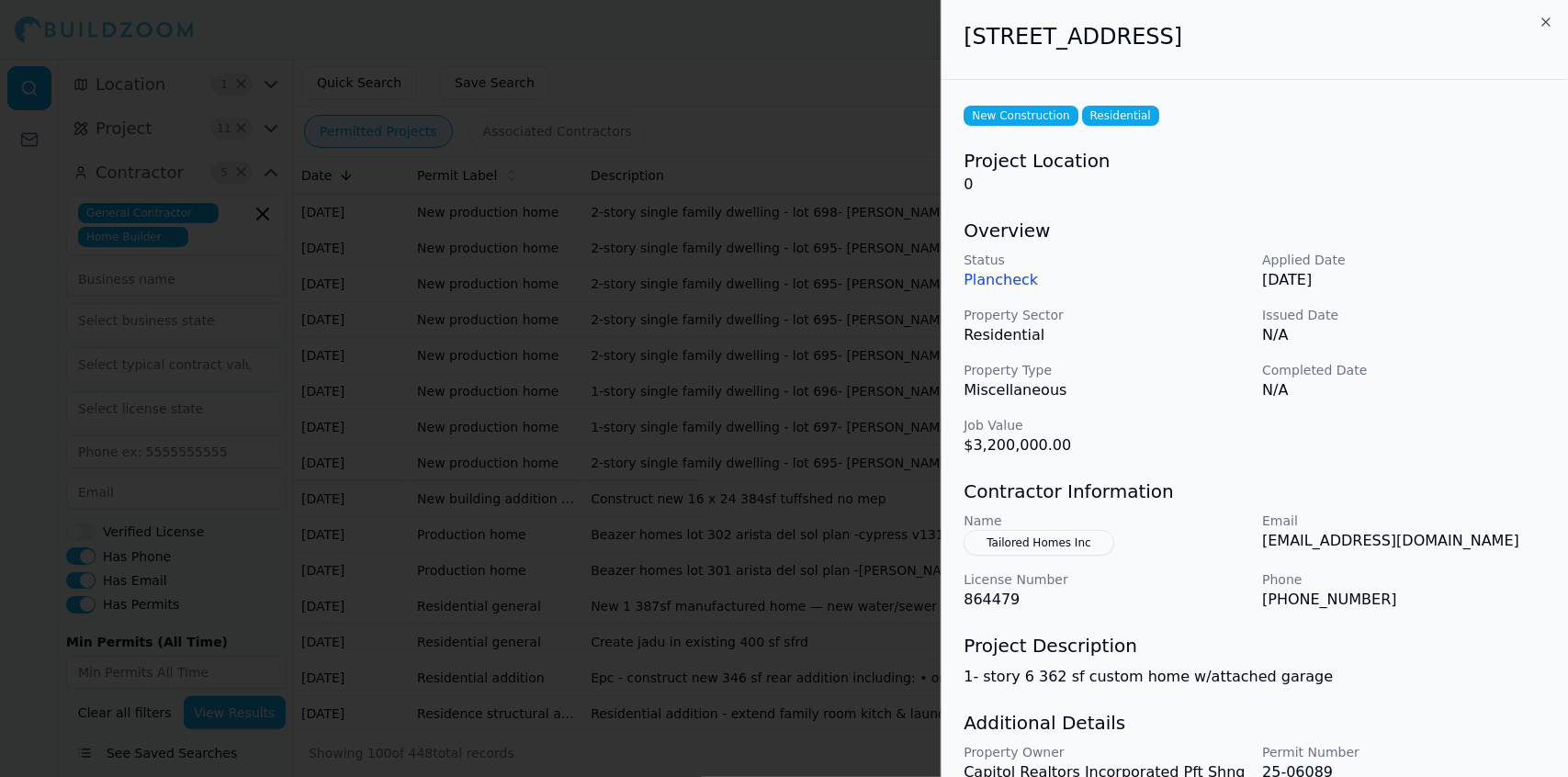
click at [1457, 461] on div "New Construction Residential Project Location 0 Overview Status Plancheck Appli…" at bounding box center [1254, 481] width 627 height 803
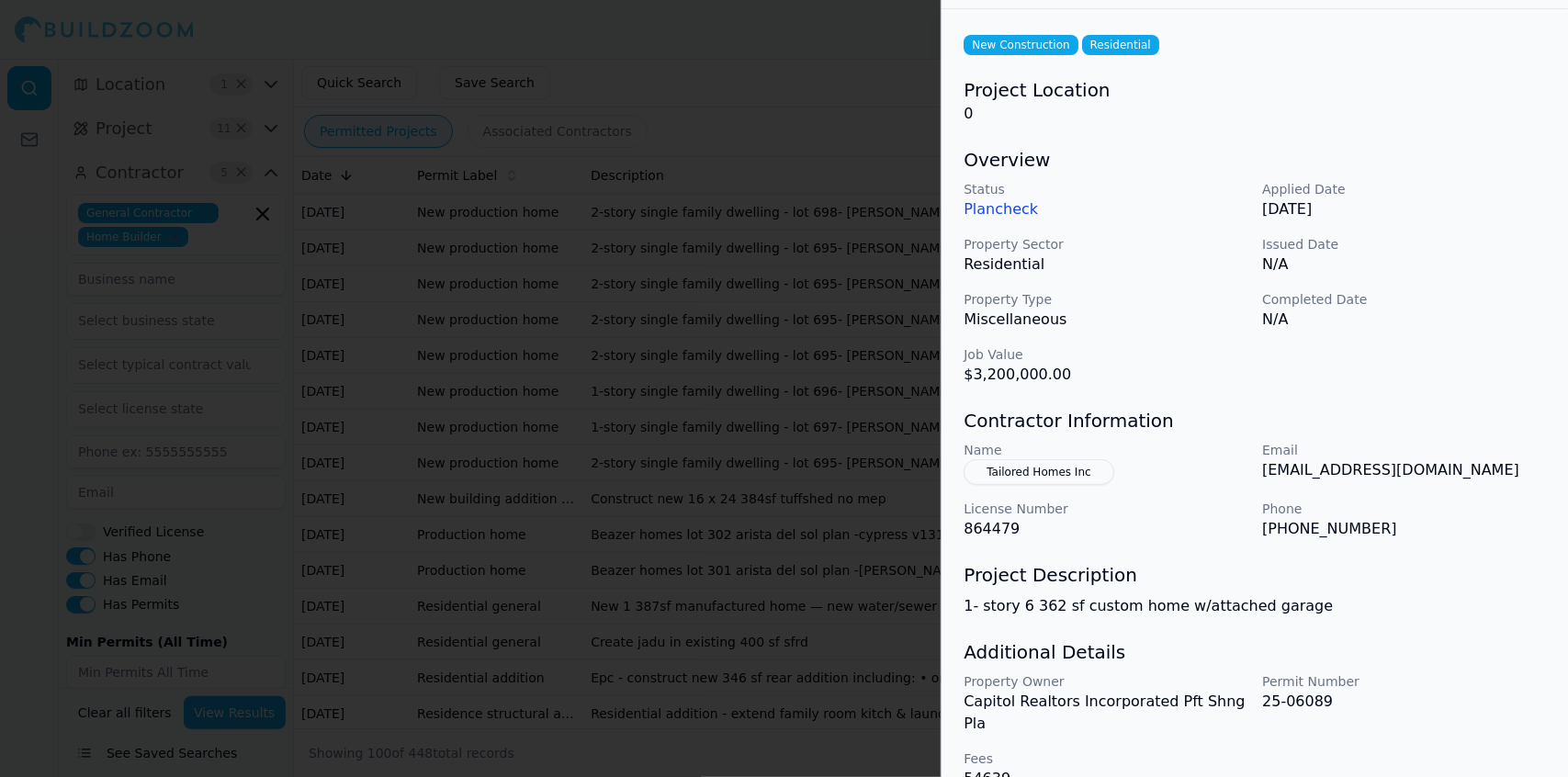
scroll to position [83, 0]
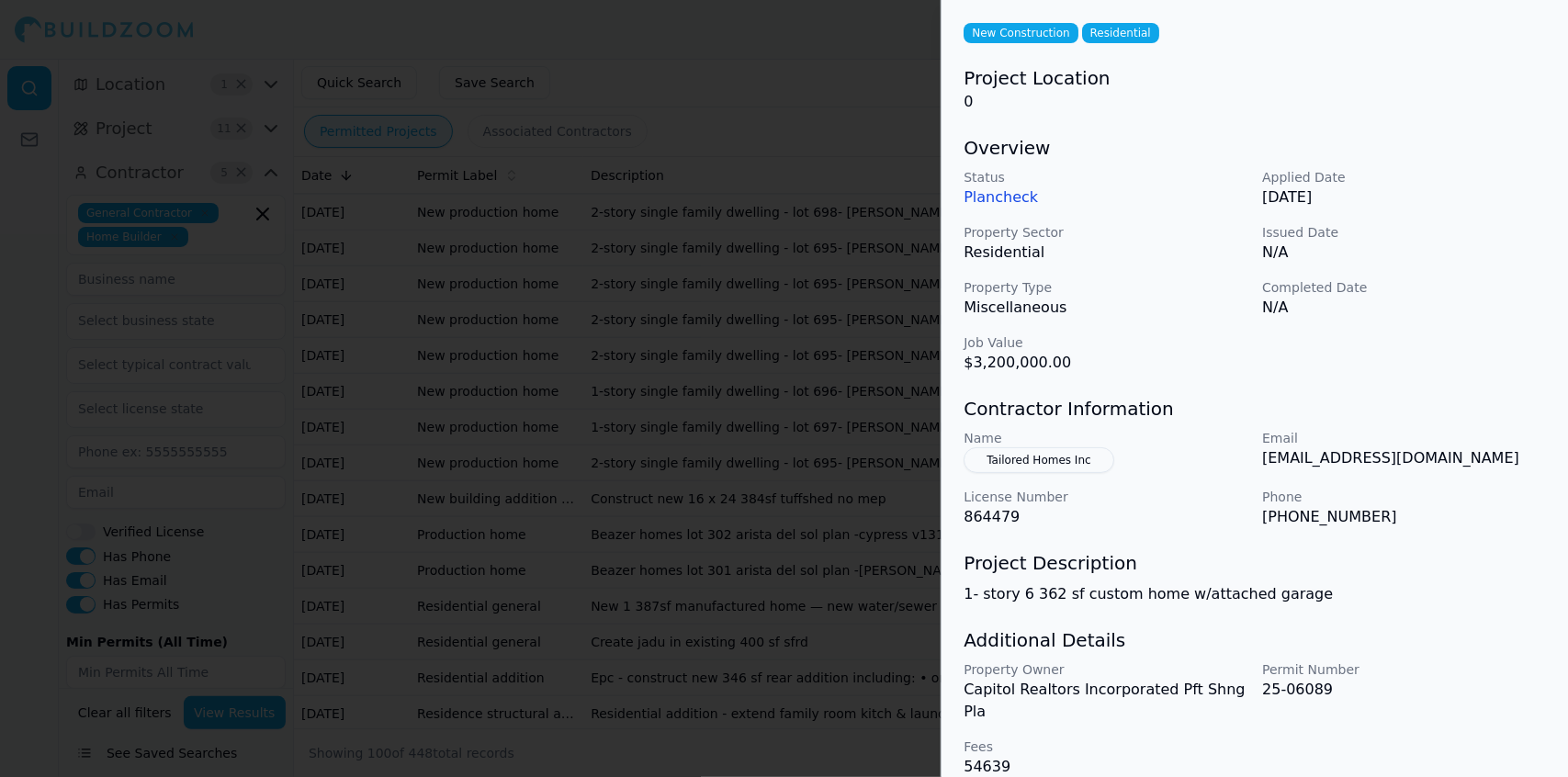
click at [1473, 623] on div "New Construction Residential Project Location 0 Overview Status Plancheck Appli…" at bounding box center [1254, 399] width 627 height 803
click at [1451, 605] on div "New Construction Residential Project Location 0 Overview Status Plancheck Appli…" at bounding box center [1254, 399] width 627 height 803
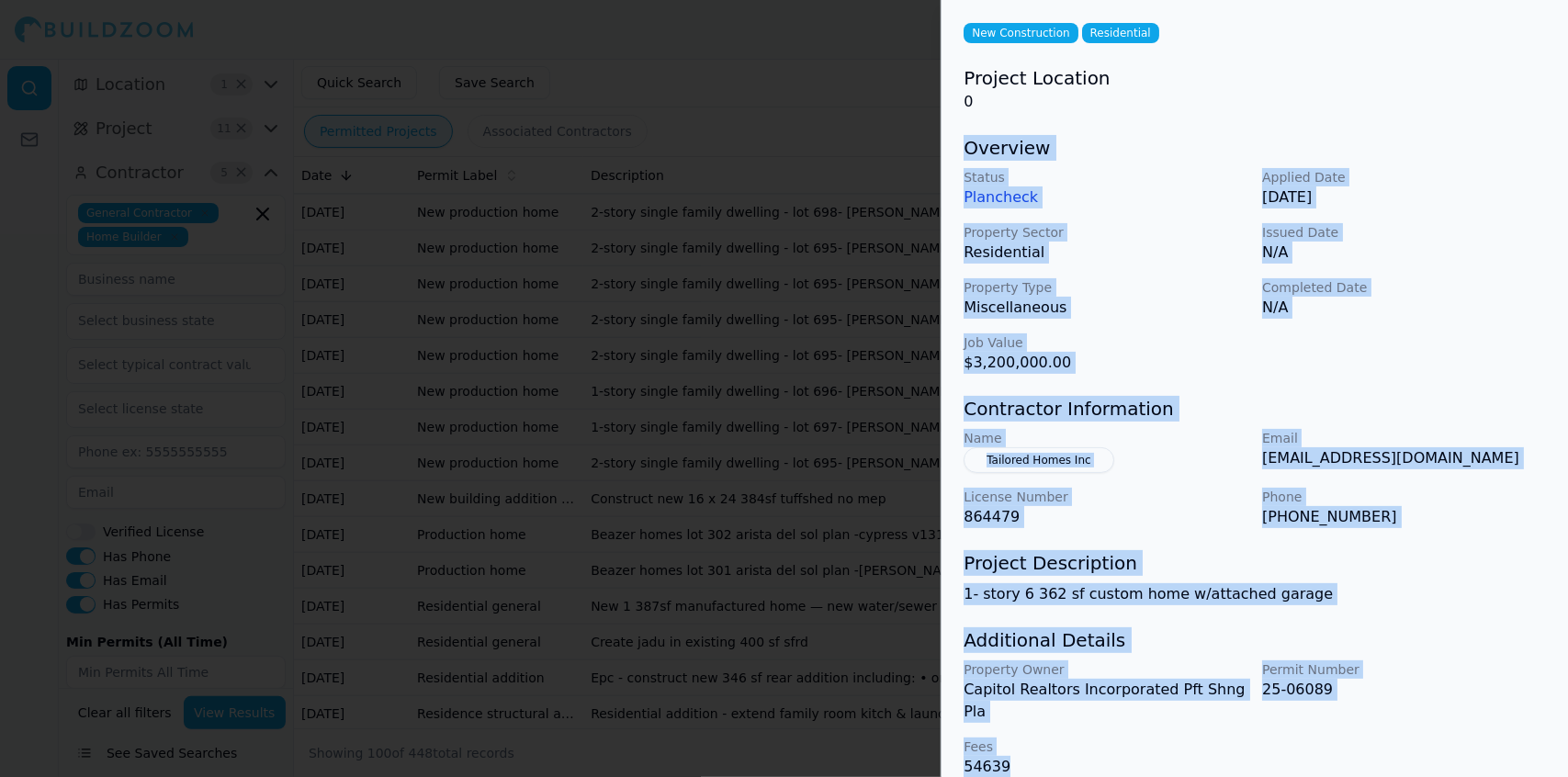
drag, startPoint x: 1025, startPoint y: 749, endPoint x: 965, endPoint y: 152, distance: 600.0
click at [965, 152] on div "New Construction Residential Project Location 0 Overview Status Plancheck Appli…" at bounding box center [1254, 399] width 627 height 803
copy div "Overview Status Plancheck Applied Date [DATE] Property Sector Residential Issue…"
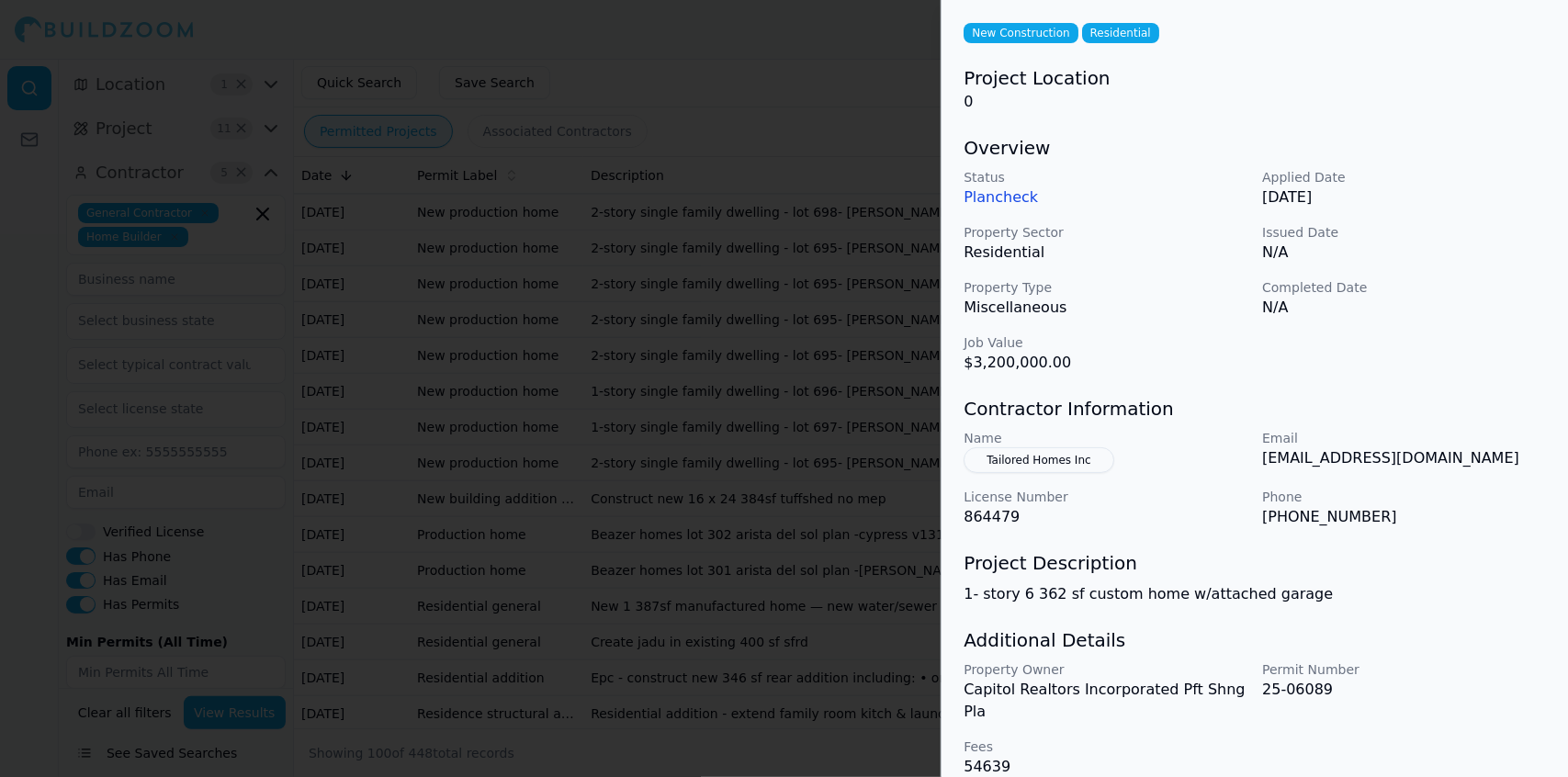
click at [741, 105] on div at bounding box center [784, 388] width 1568 height 777
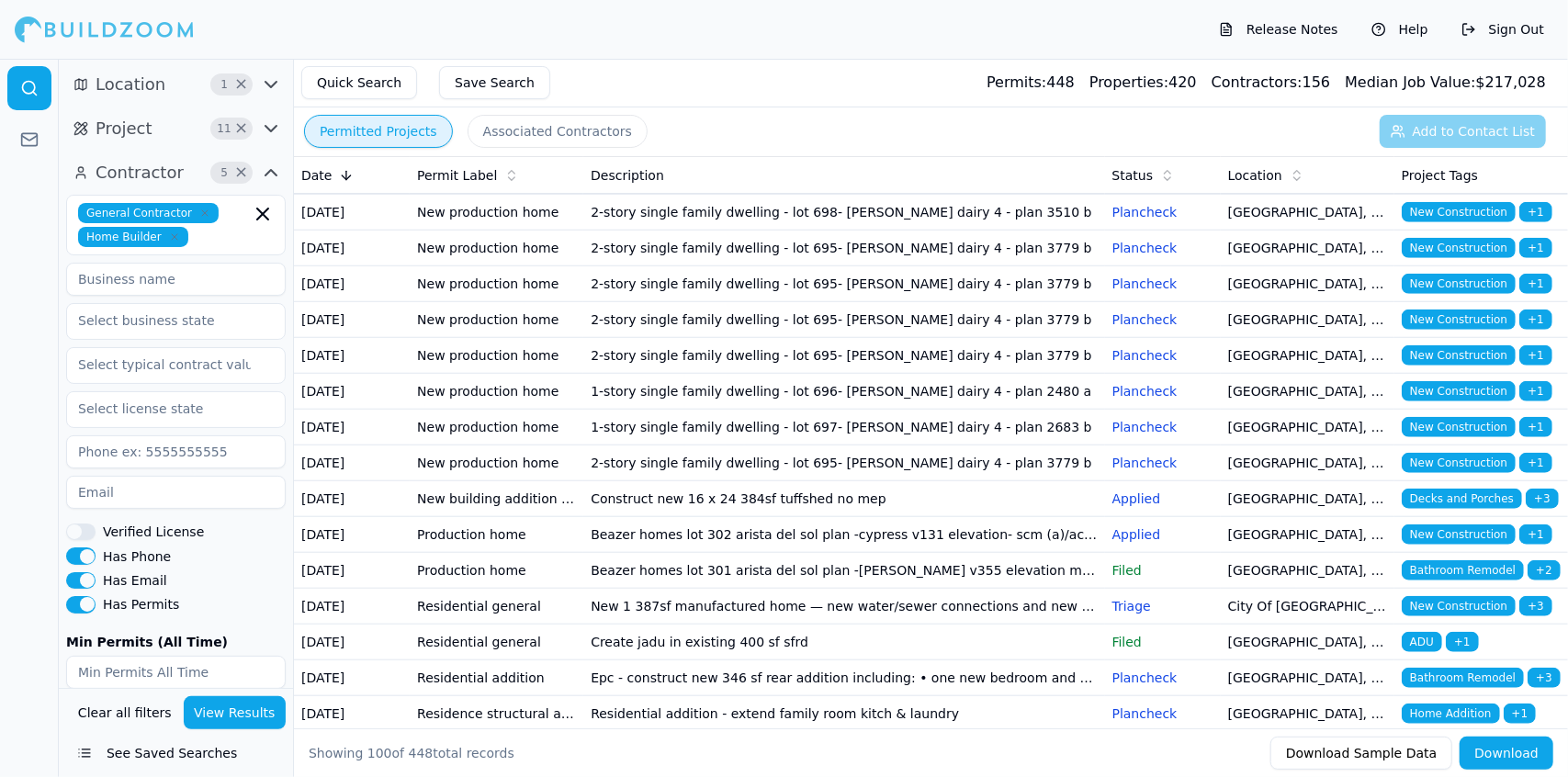
click at [819, 88] on td "1- story 6 362 sf custom home w/attached garage" at bounding box center [844, 70] width 521 height 36
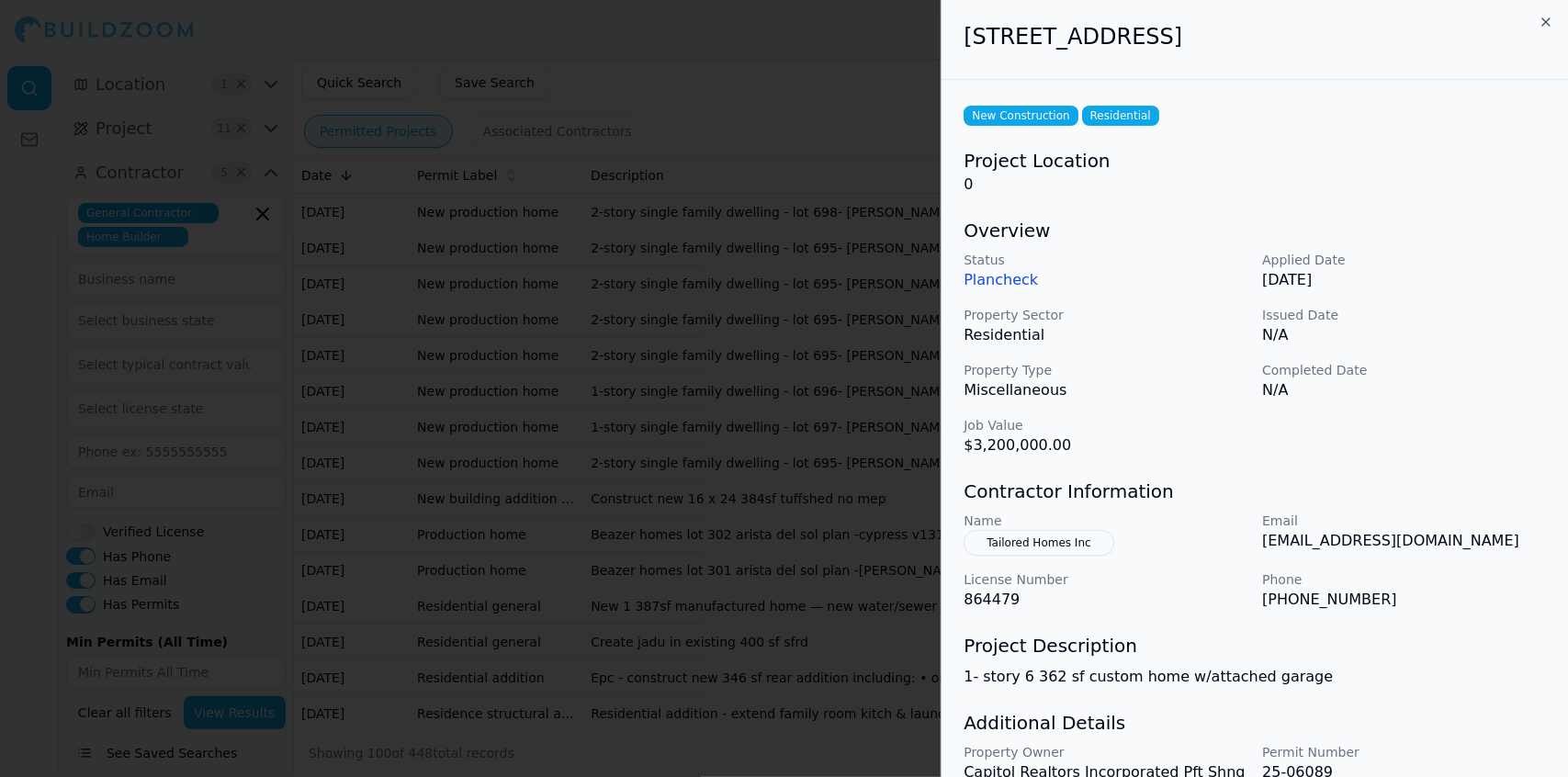
click at [1449, 549] on p "[EMAIL_ADDRESS][DOMAIN_NAME]" at bounding box center [1405, 541] width 284 height 22
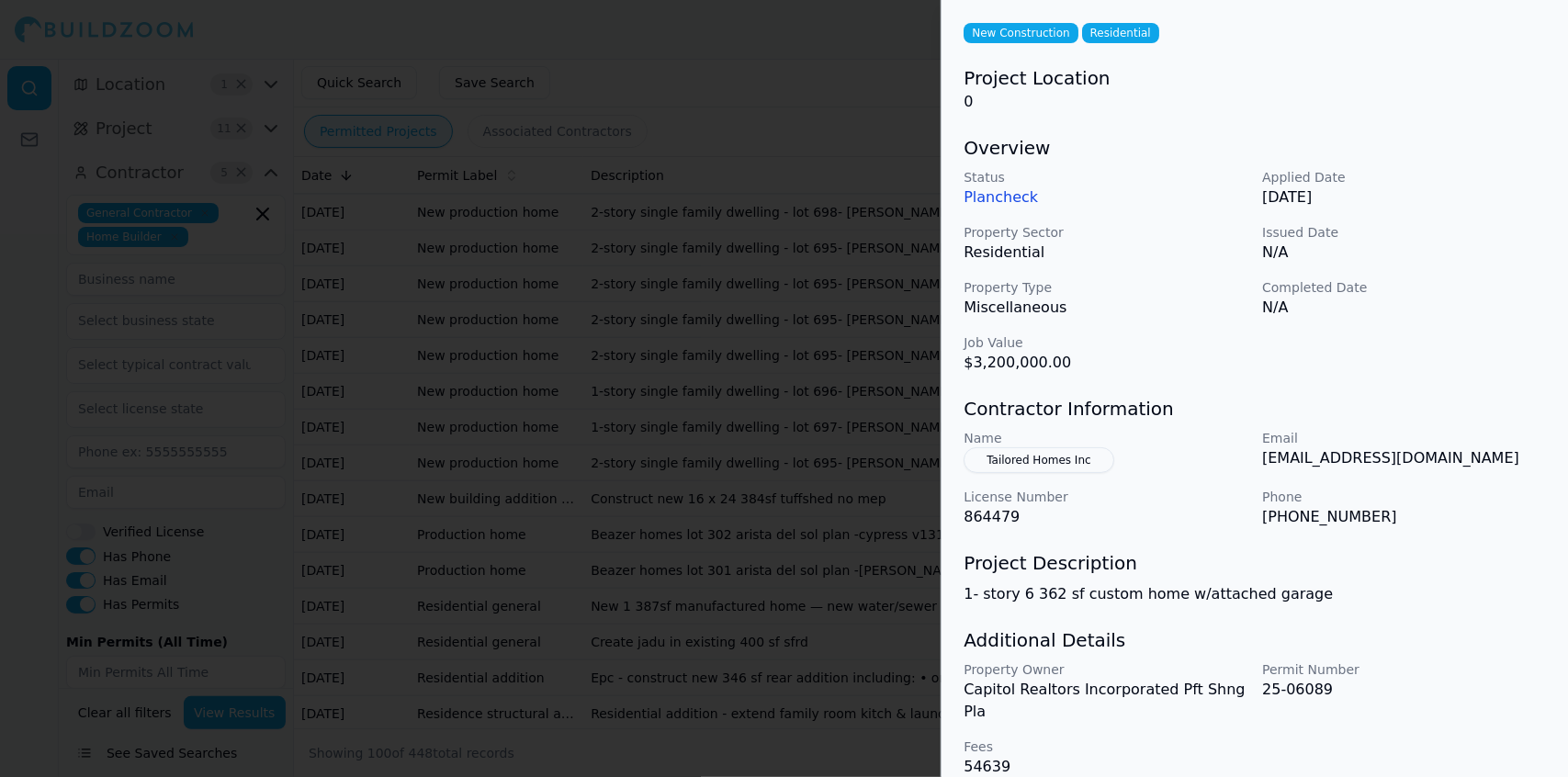
click at [1056, 459] on button "Tailored Homes Inc" at bounding box center [1038, 460] width 150 height 26
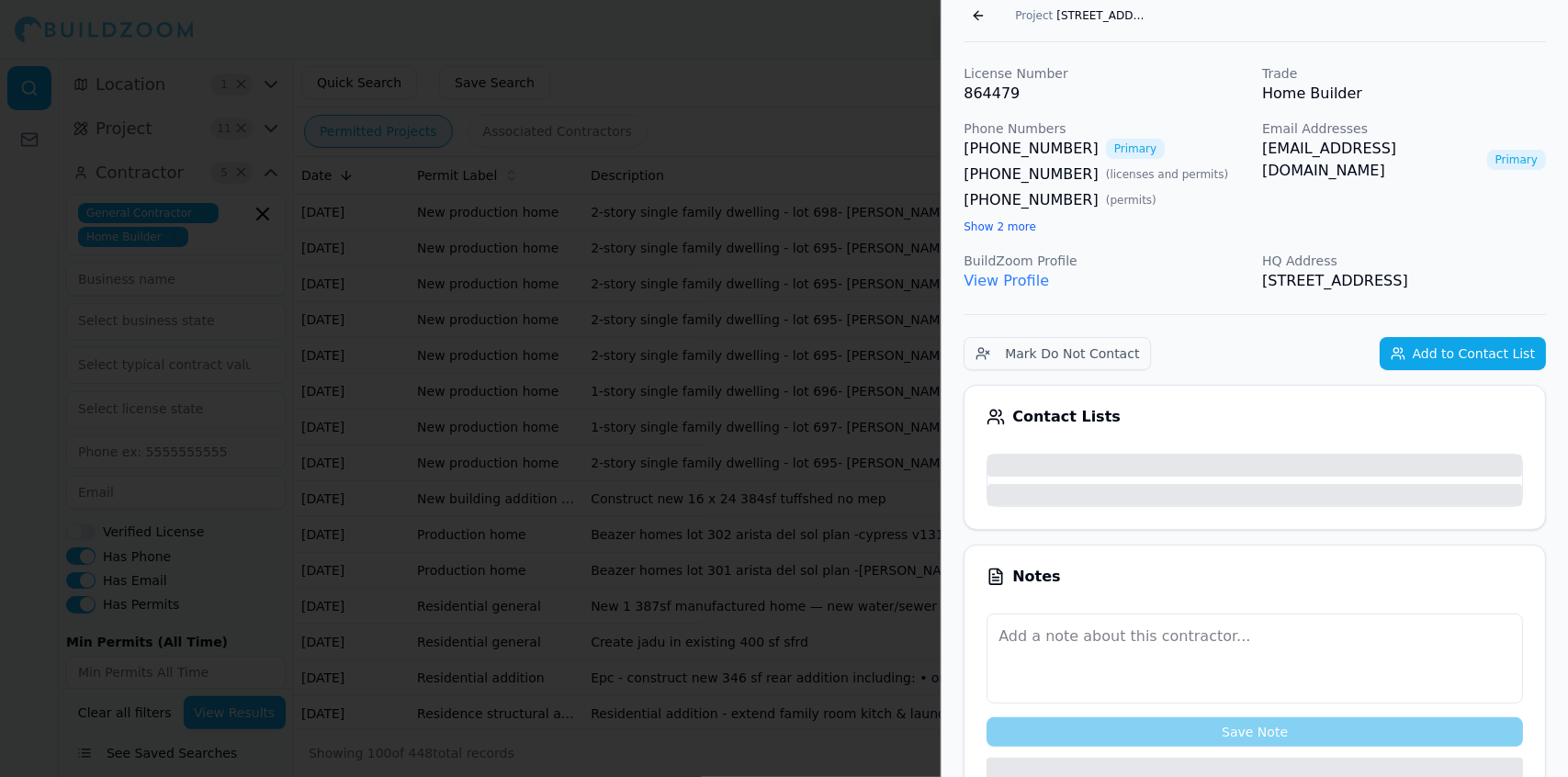
scroll to position [127, 0]
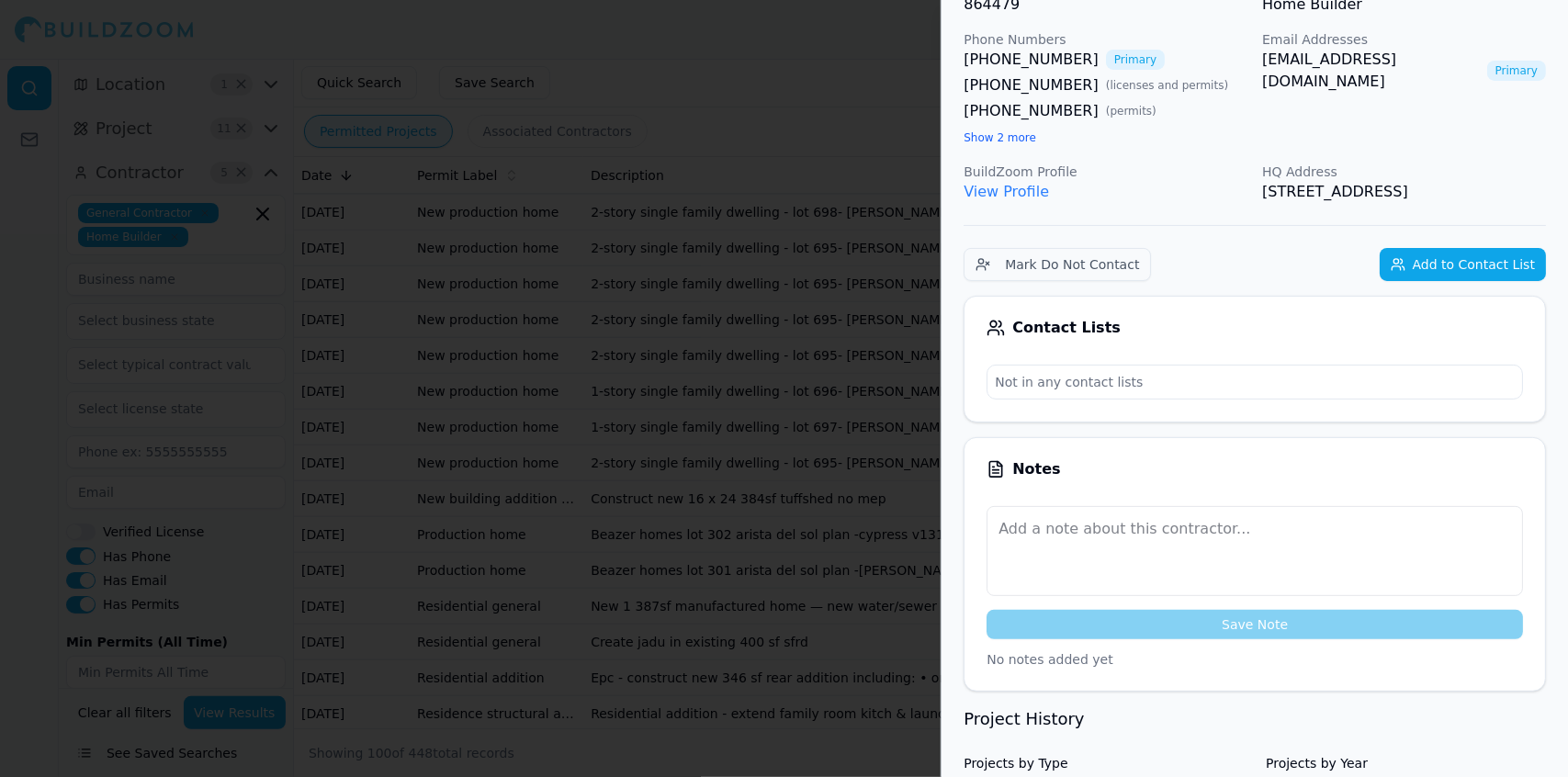
click at [855, 355] on div at bounding box center [784, 388] width 1568 height 777
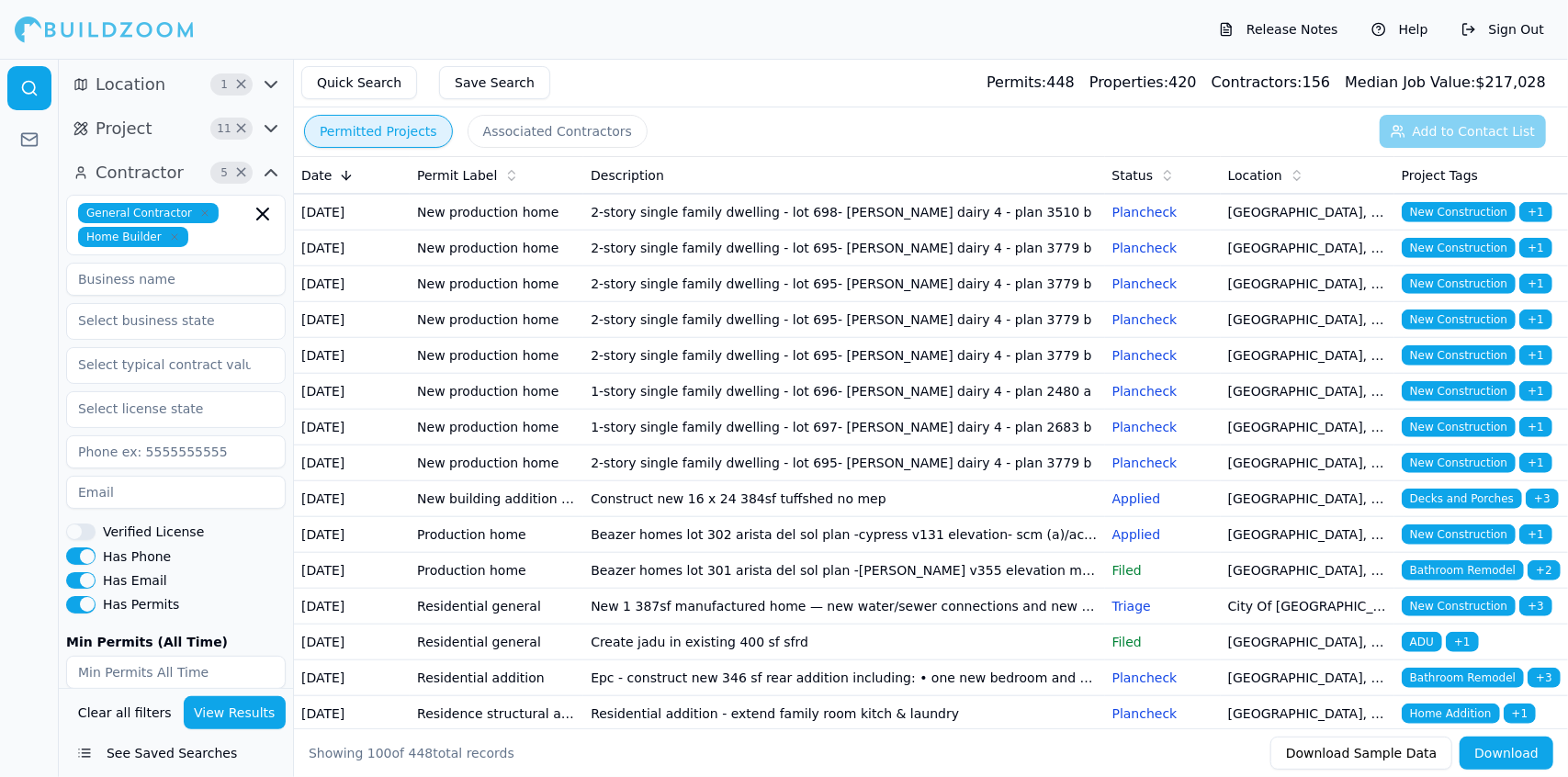
click at [863, 88] on td "1- story 6 362 sf custom home w/attached garage" at bounding box center [844, 70] width 521 height 36
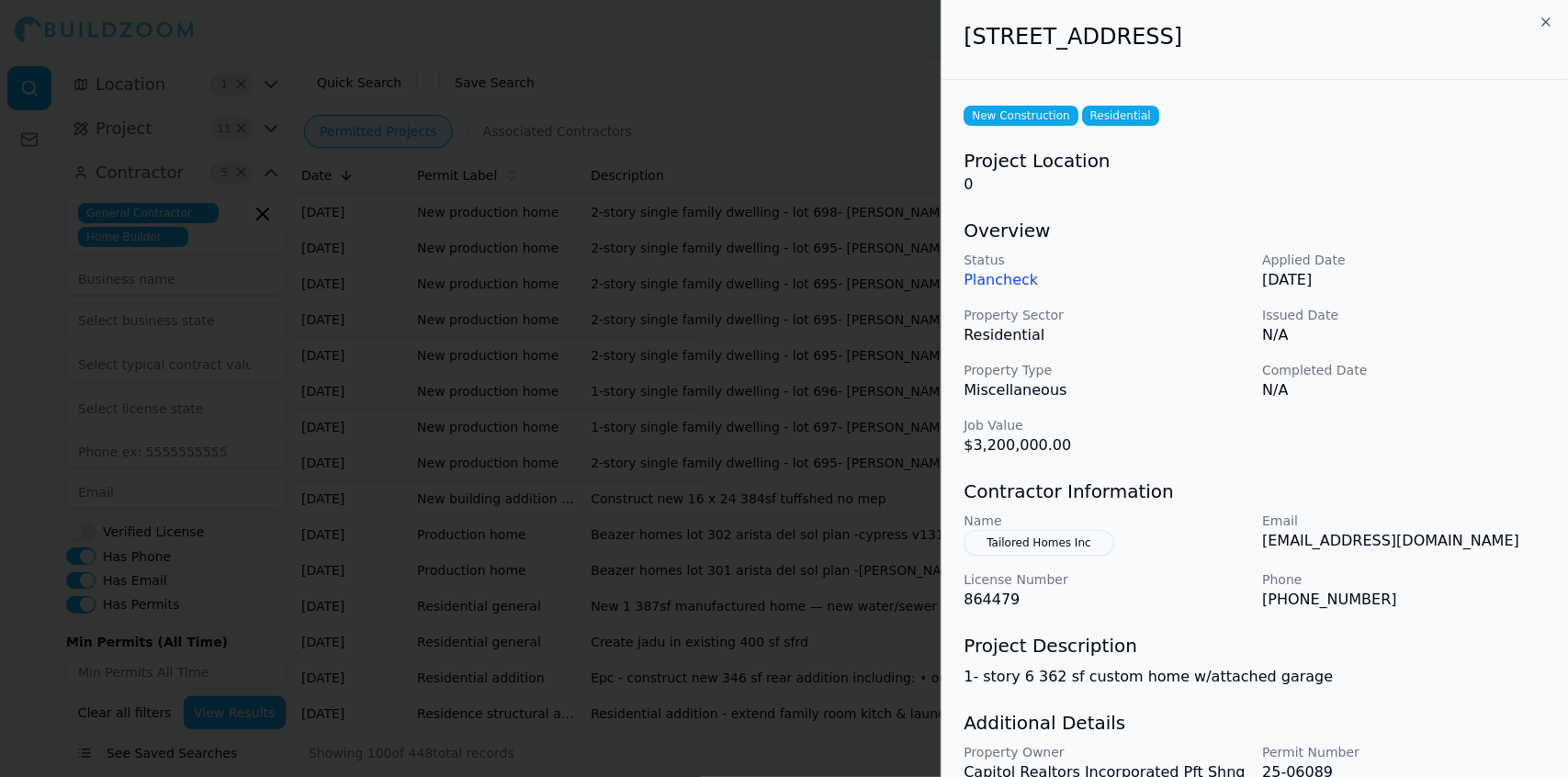
click at [1230, 666] on p "1- story 6 362 sf custom home w/attached garage" at bounding box center [1254, 676] width 583 height 22
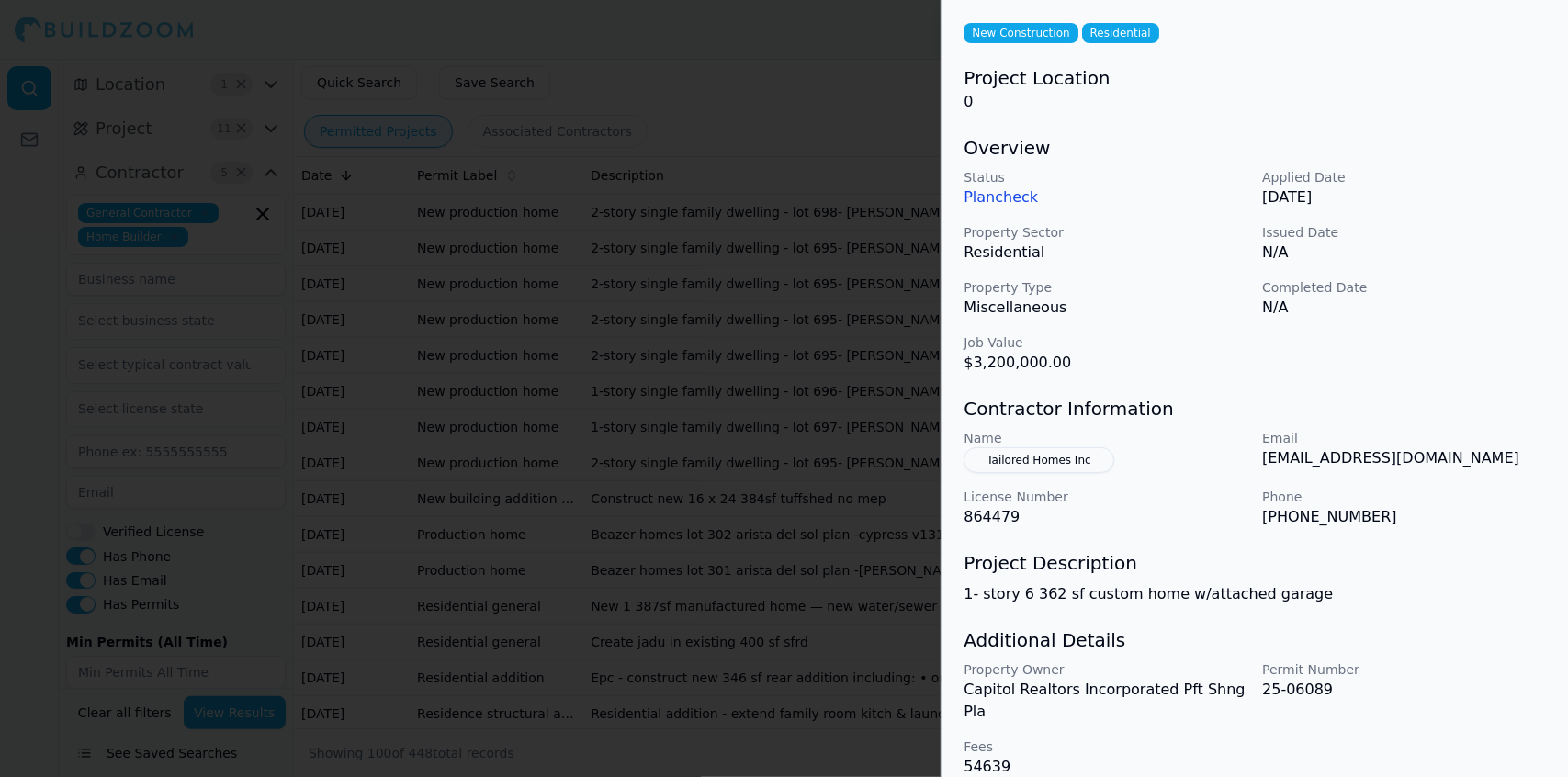
scroll to position [0, 0]
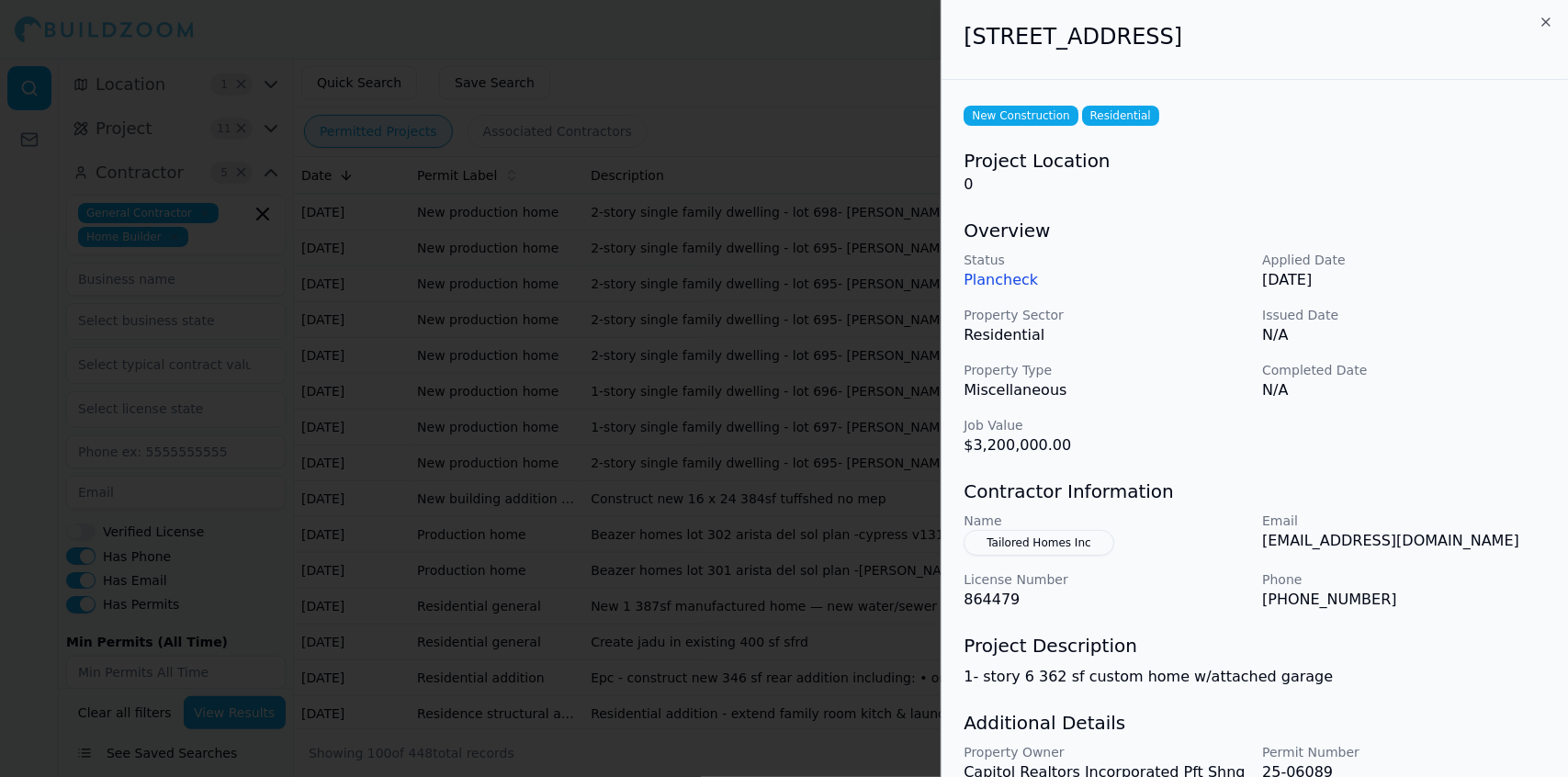
click at [1003, 277] on p "Plancheck" at bounding box center [1105, 279] width 284 height 22
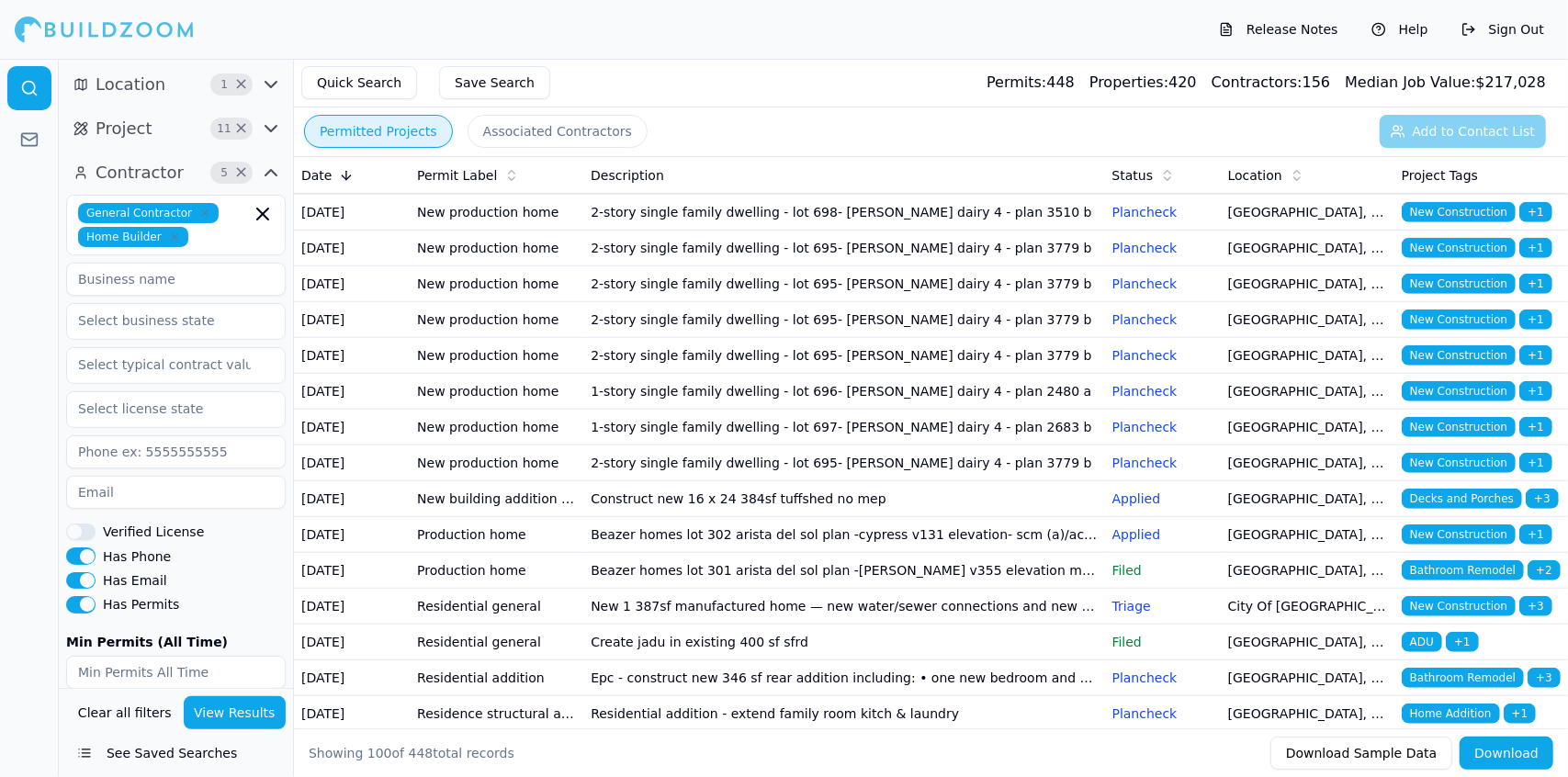
click at [821, 231] on td "2-story single family dwelling - lot 698- [PERSON_NAME] dairy 4 - plan 3510 b" at bounding box center [844, 213] width 521 height 36
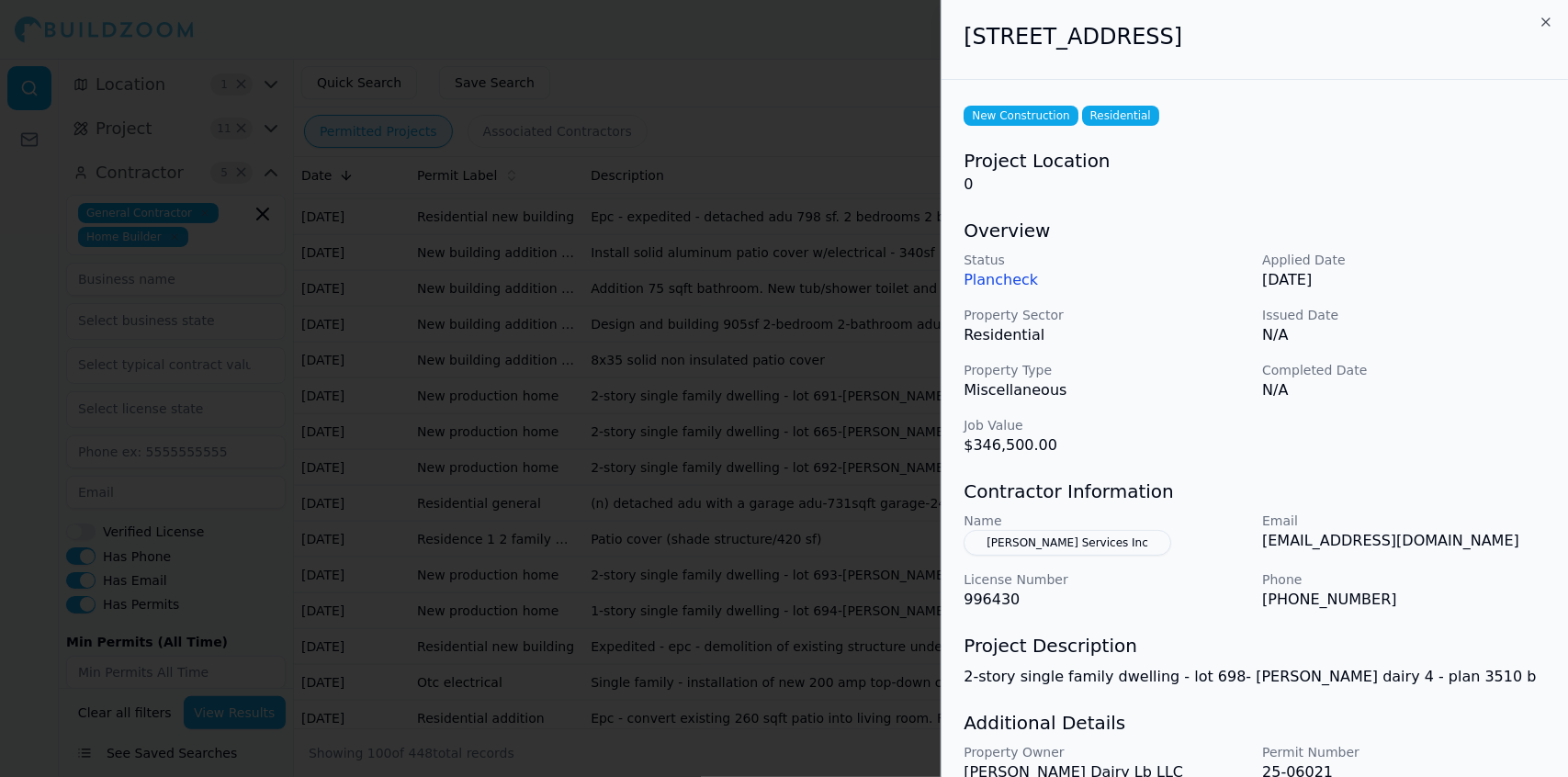
scroll to position [1583, 0]
click at [826, 506] on div at bounding box center [784, 388] width 1568 height 777
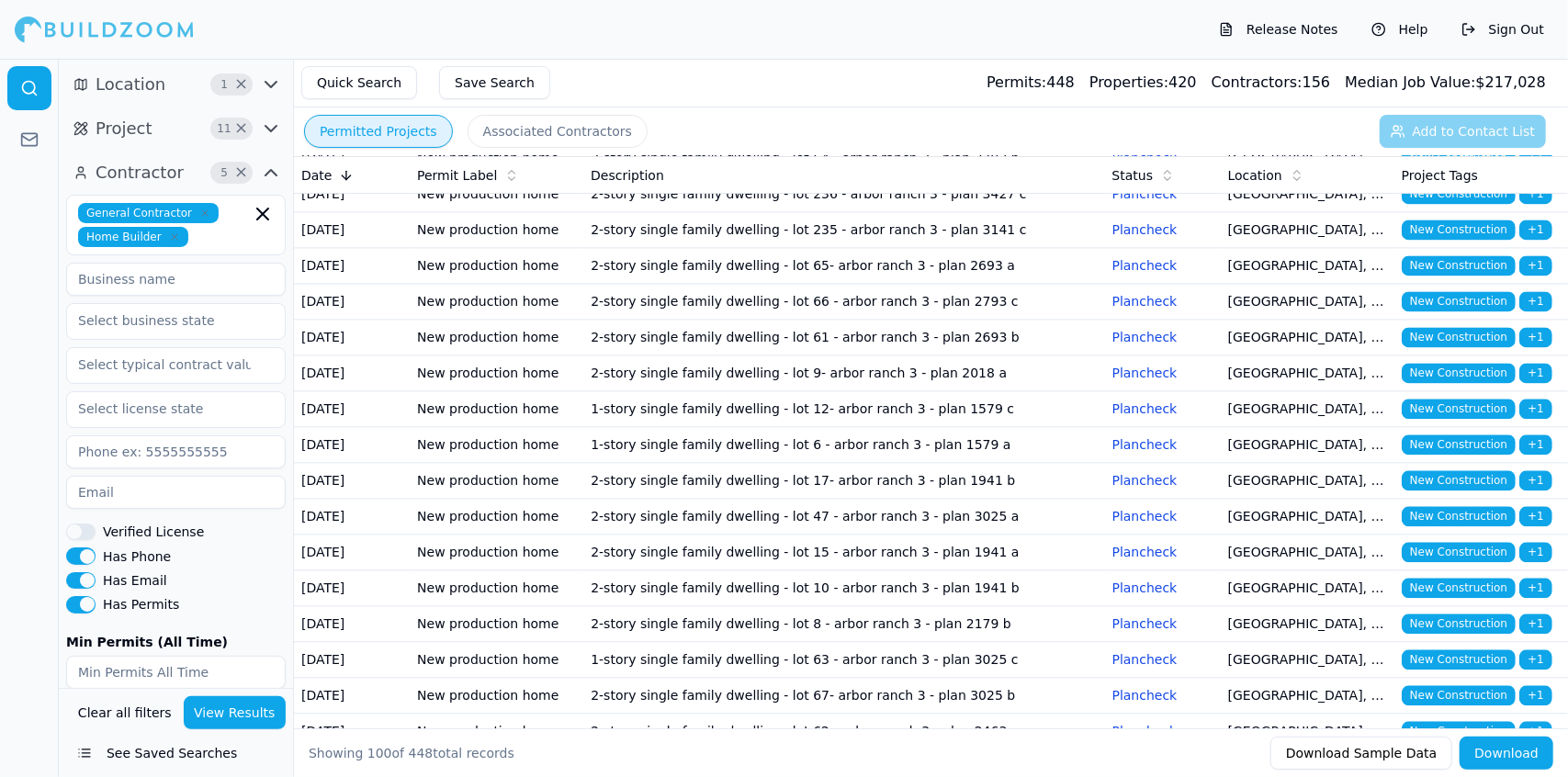
scroll to position [2706, 0]
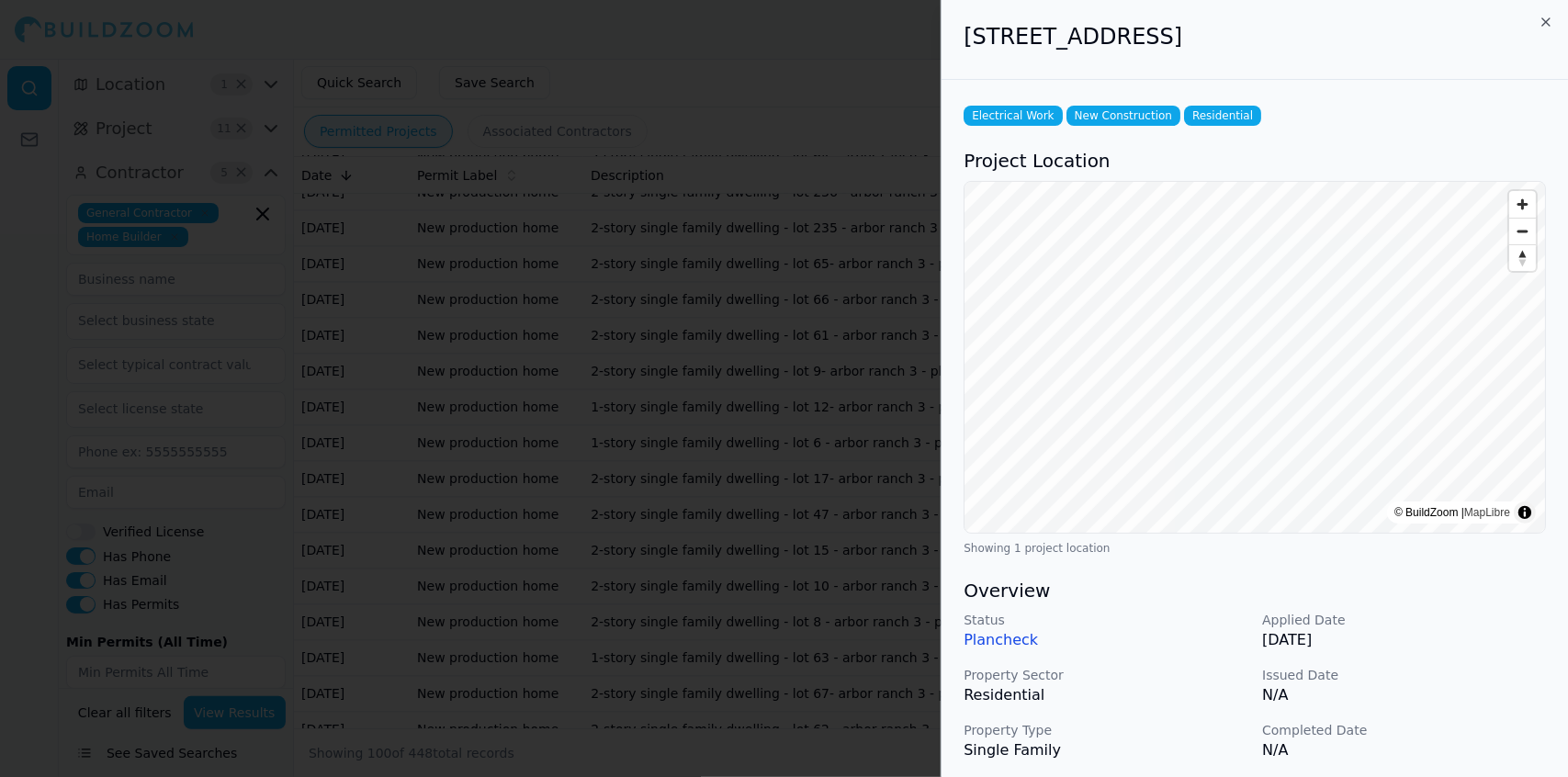
click at [714, 545] on div at bounding box center [784, 388] width 1568 height 777
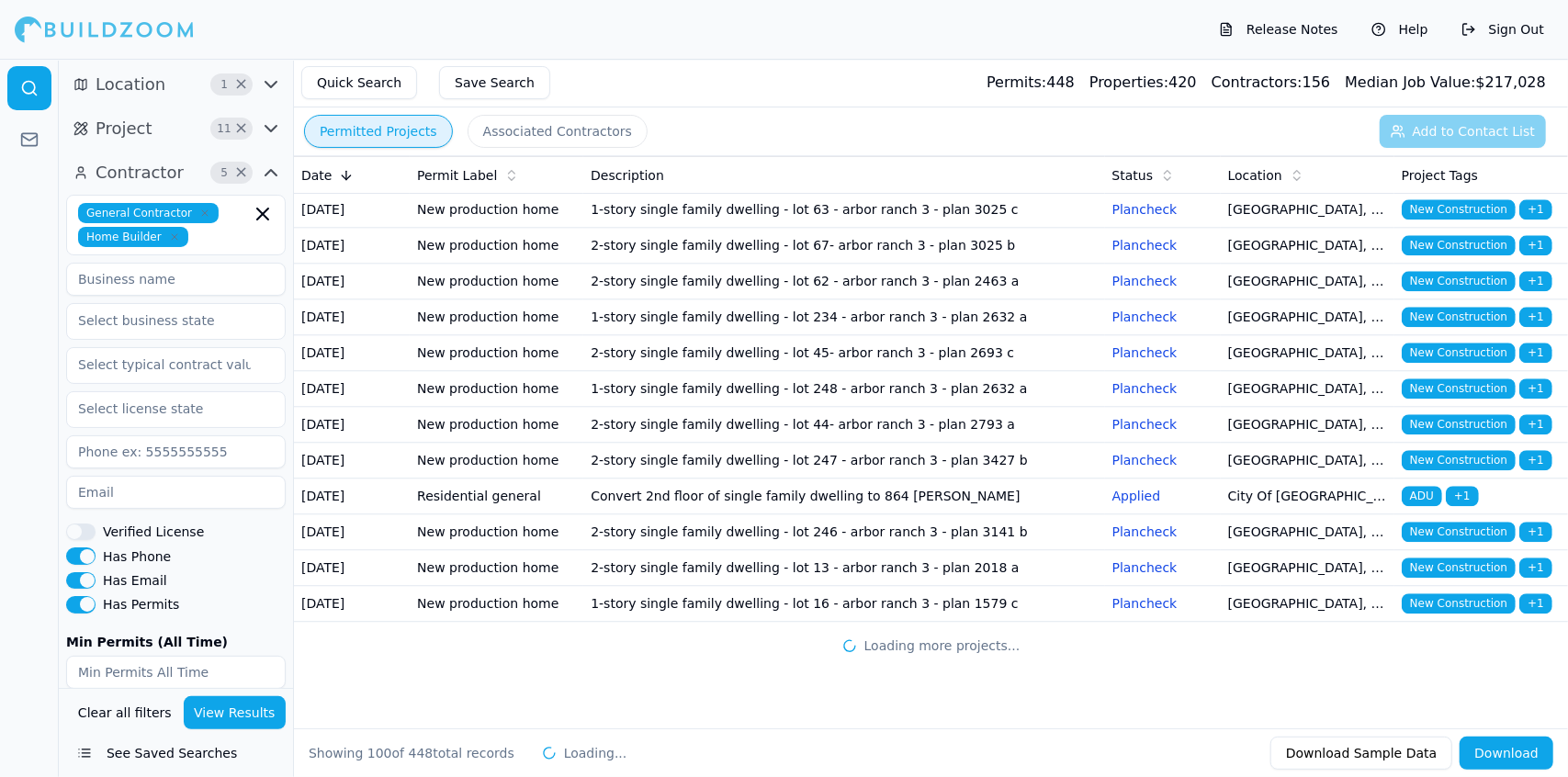
scroll to position [4530, 0]
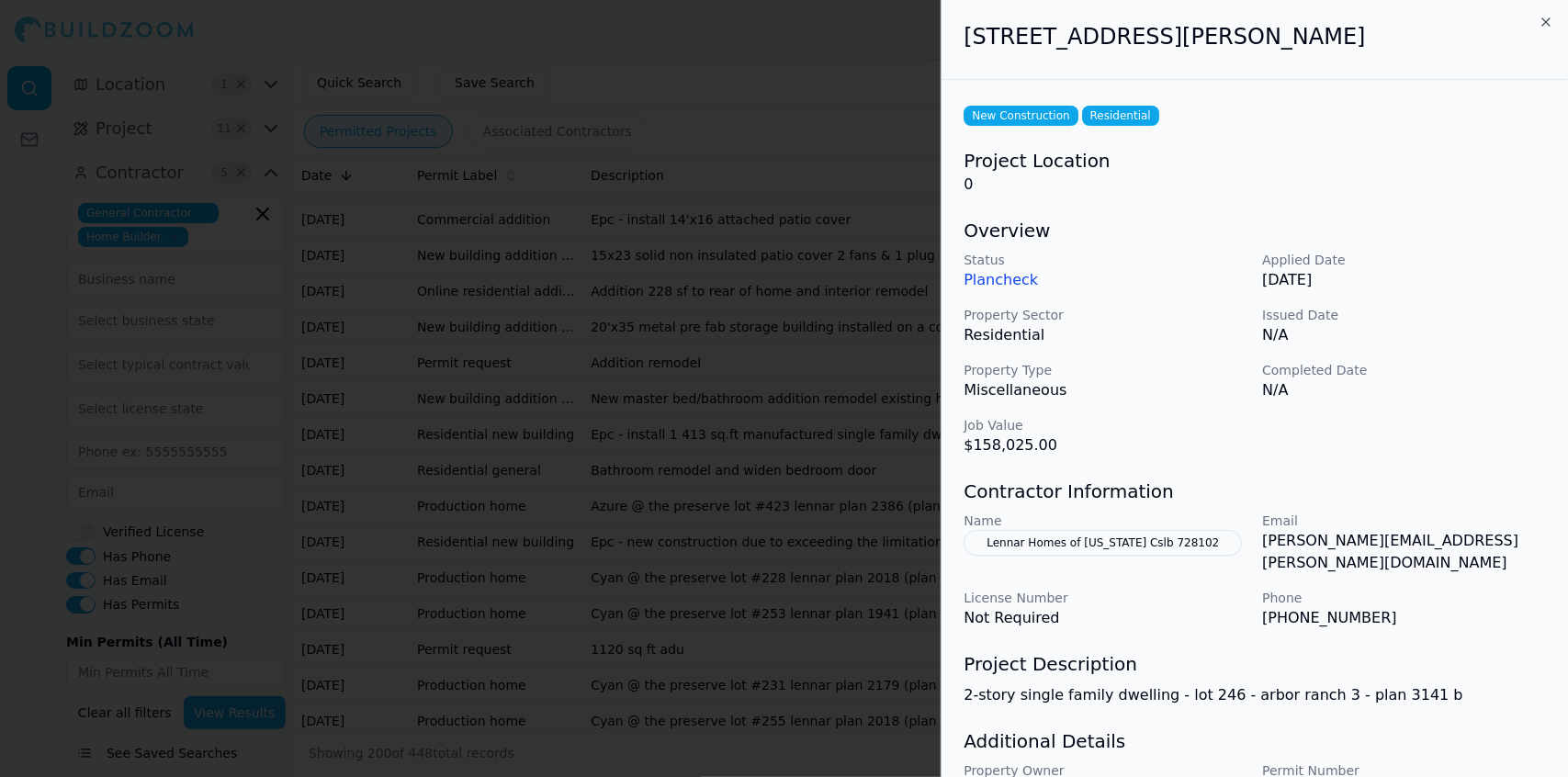
scroll to position [4649, 0]
click at [718, 501] on div at bounding box center [784, 388] width 1568 height 777
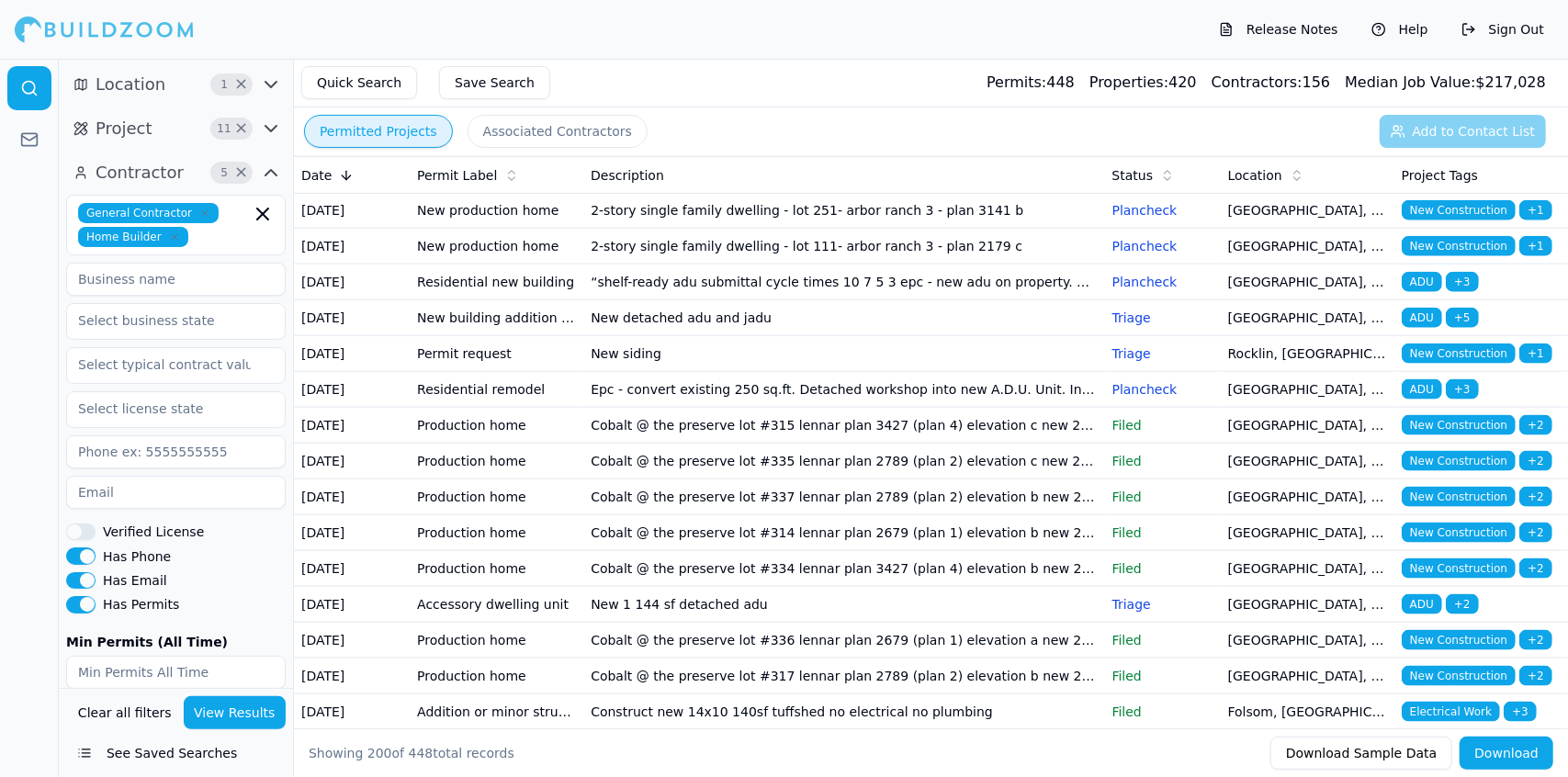
scroll to position [6274, 0]
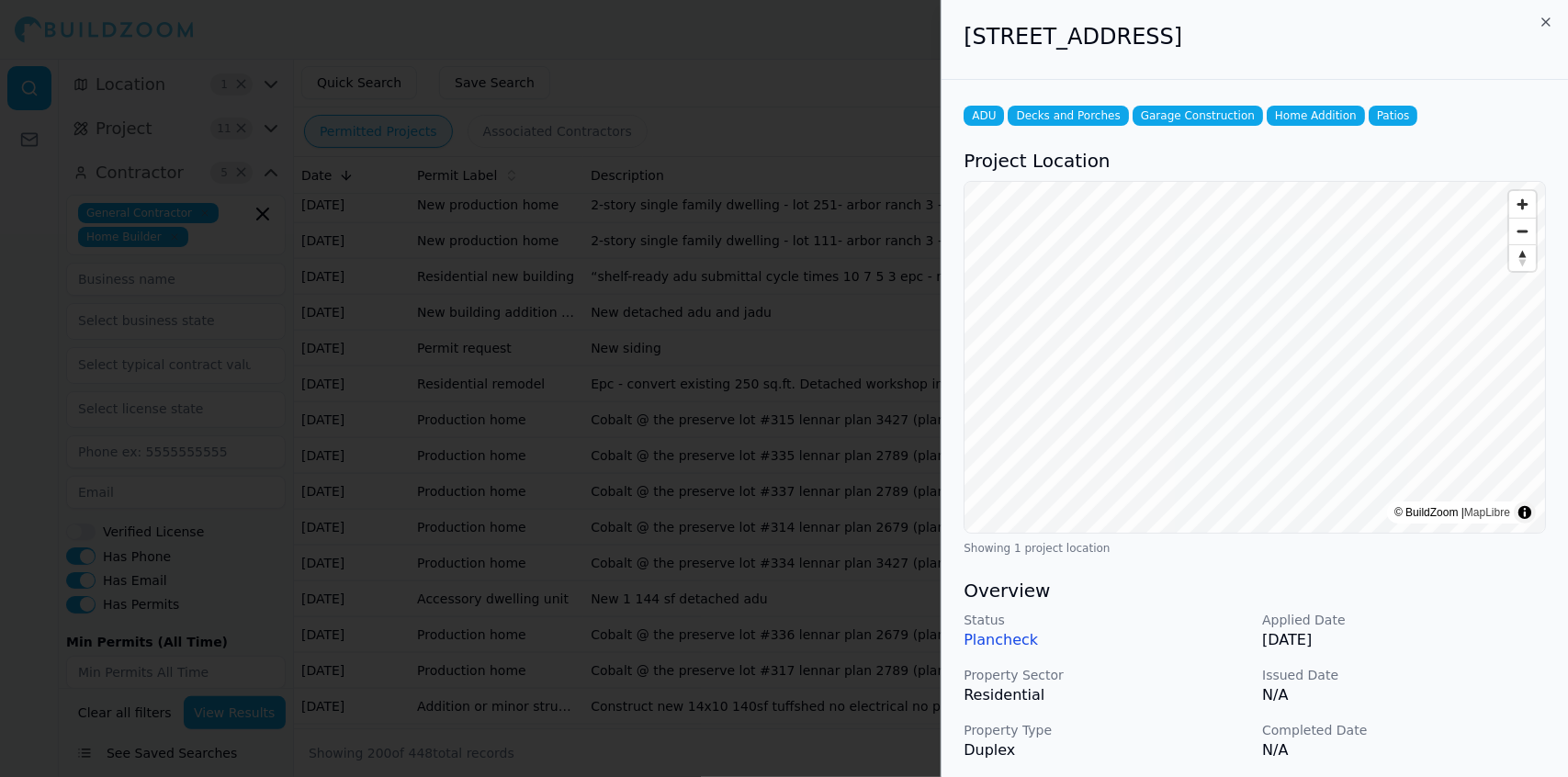
click at [1111, 700] on p "Residential" at bounding box center [1105, 695] width 284 height 22
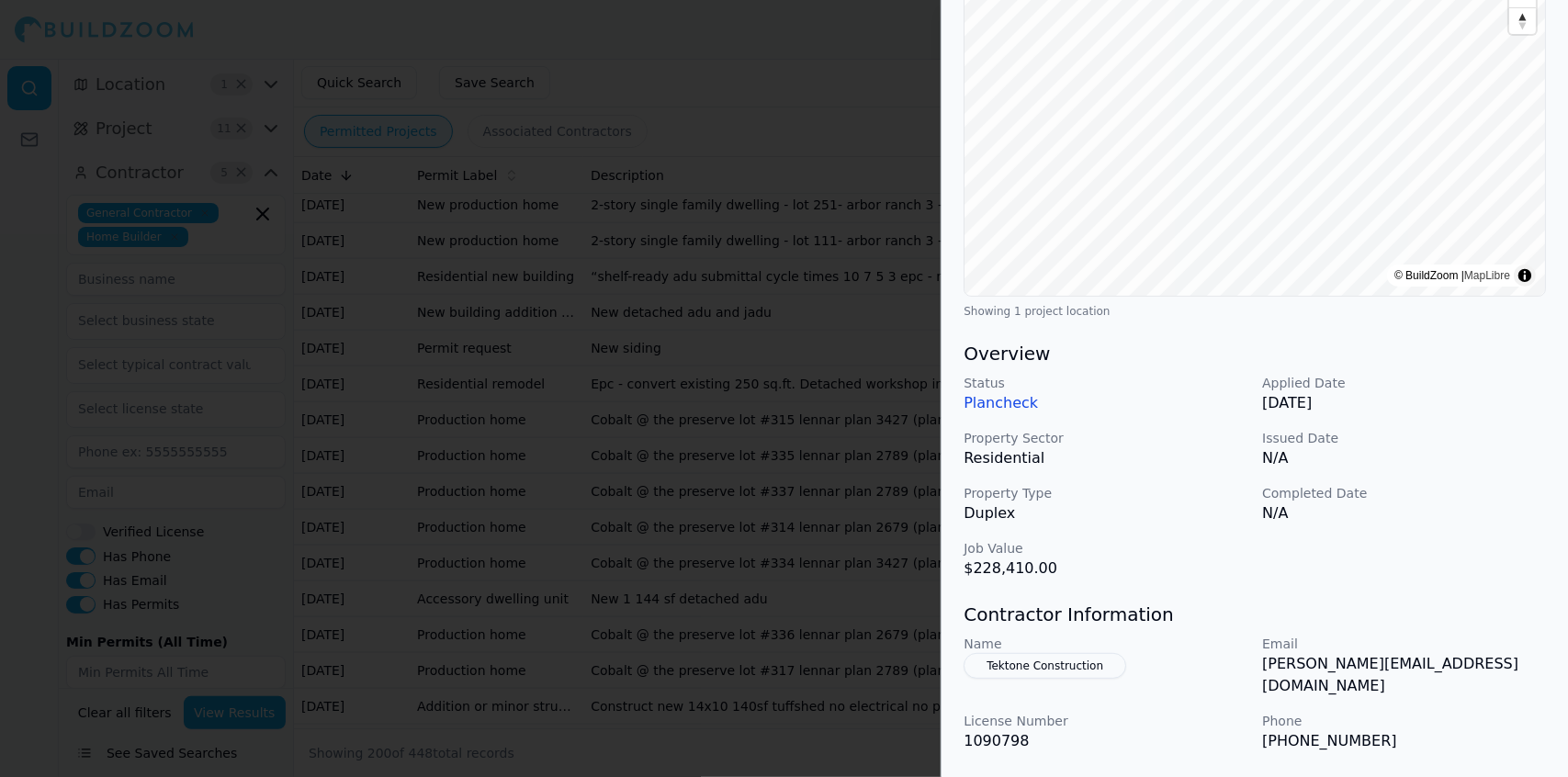
scroll to position [243, 0]
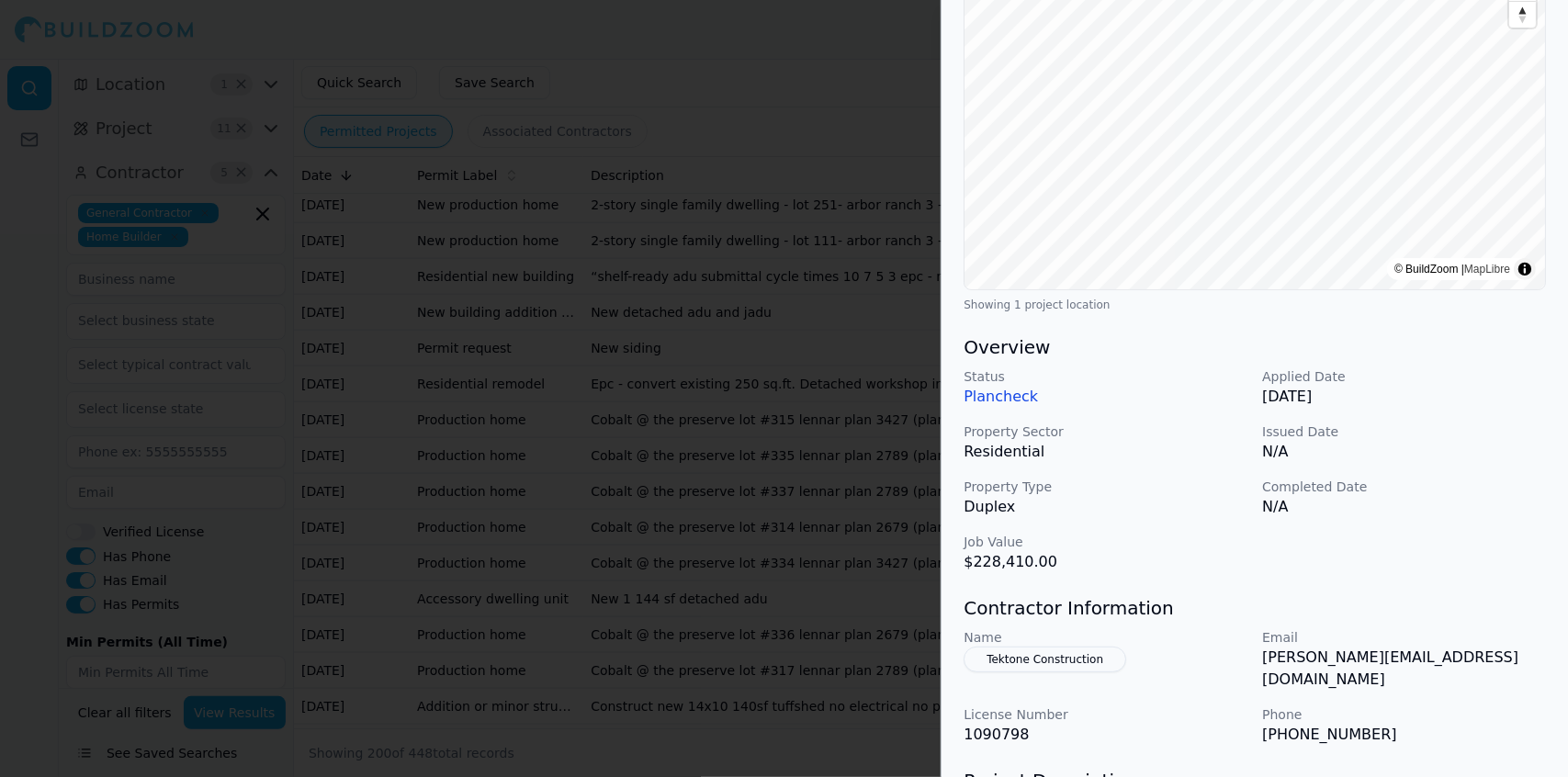
click at [838, 591] on div at bounding box center [784, 388] width 1568 height 777
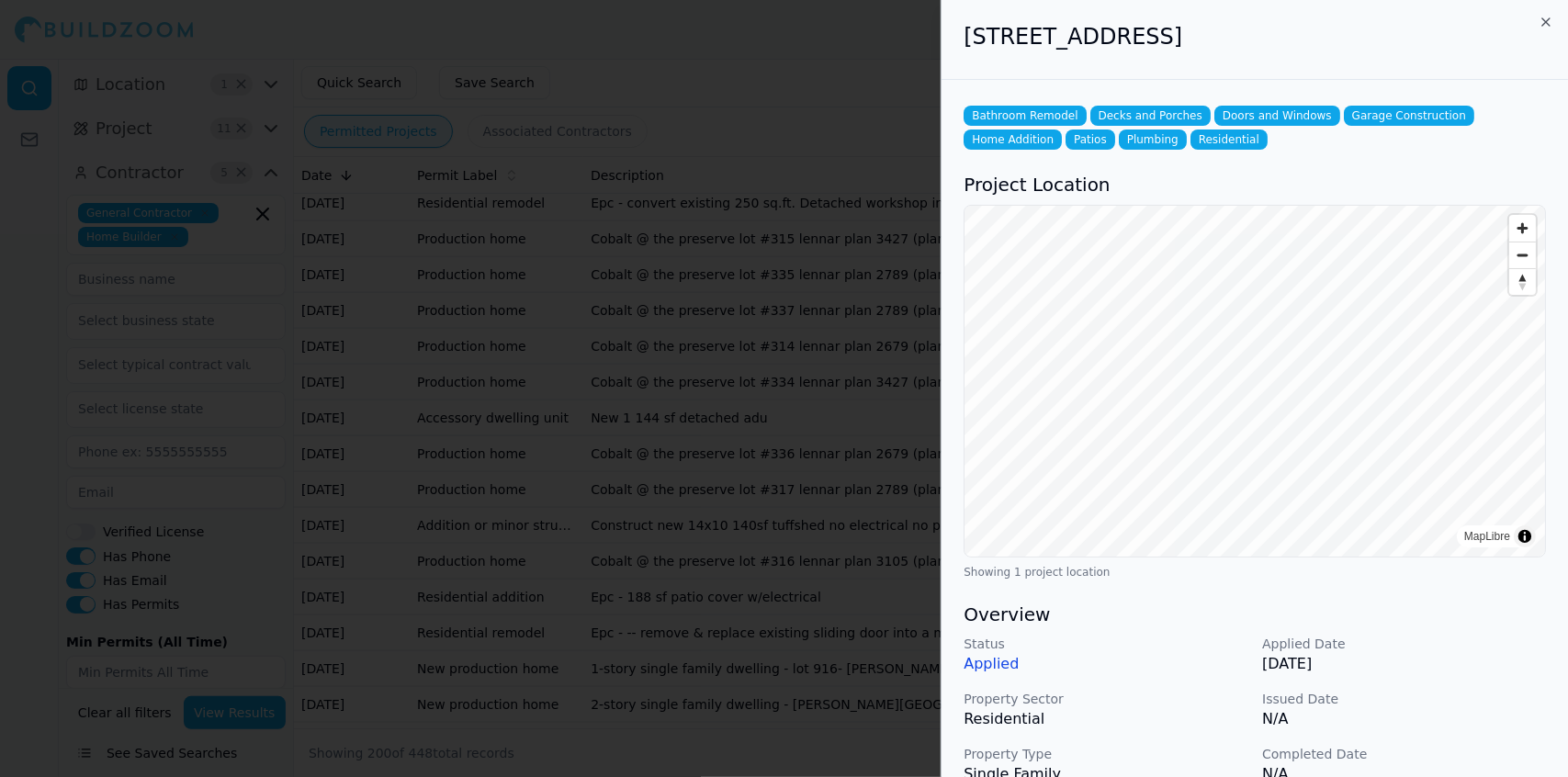
scroll to position [6458, 0]
click at [807, 454] on div at bounding box center [784, 388] width 1568 height 777
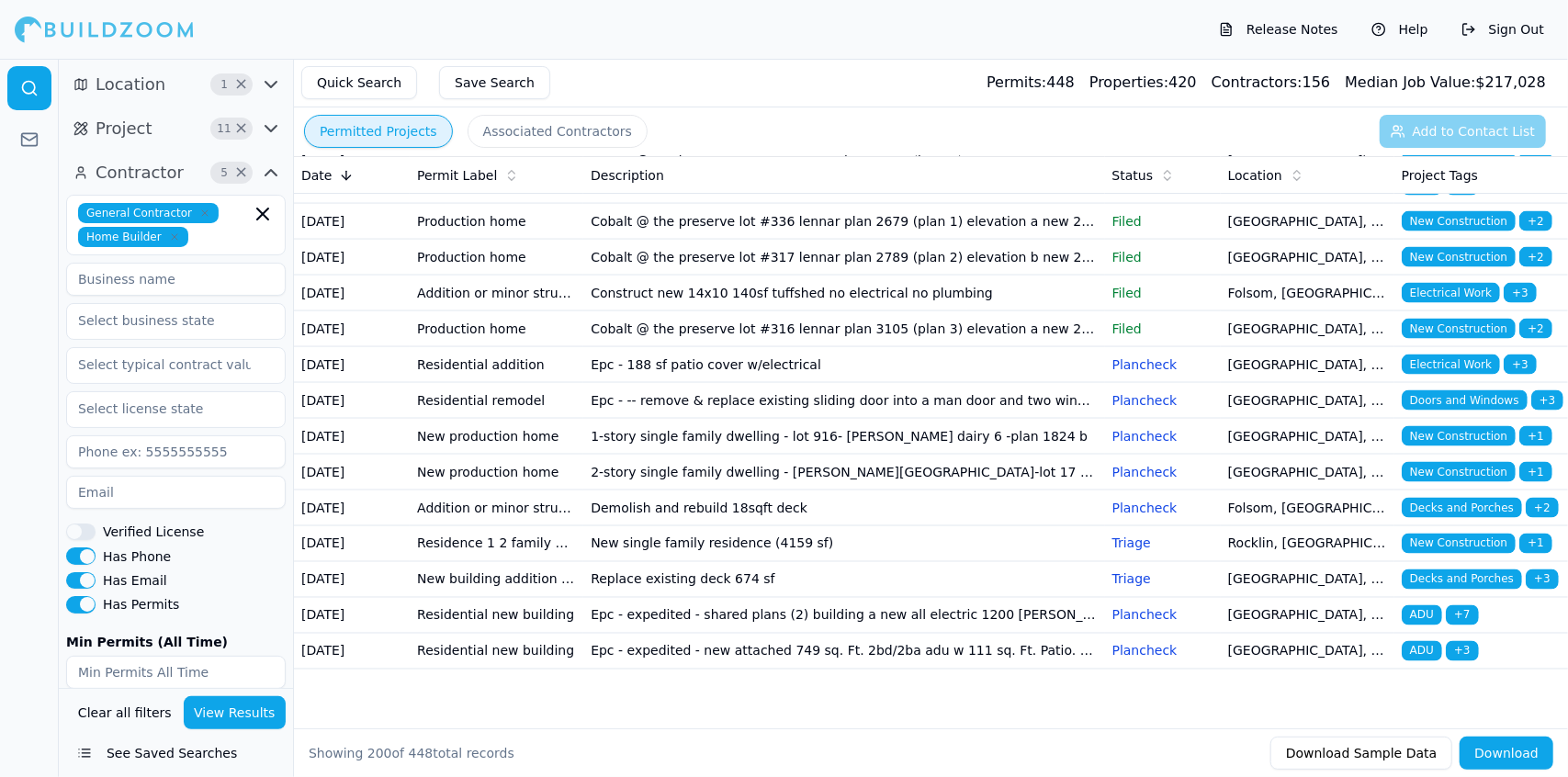
scroll to position [7261, 0]
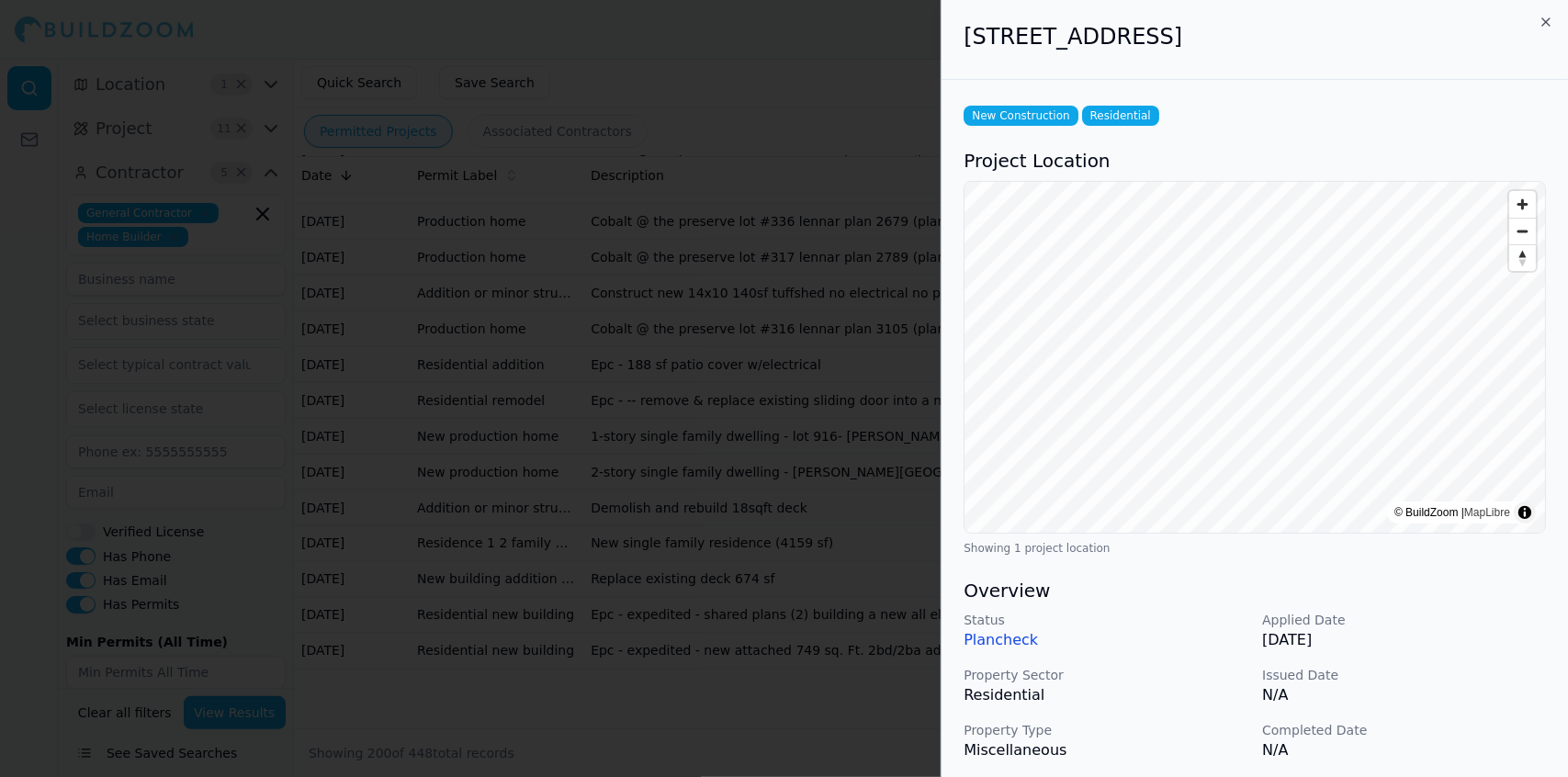
scroll to position [7644, 0]
click at [767, 556] on div at bounding box center [784, 388] width 1568 height 777
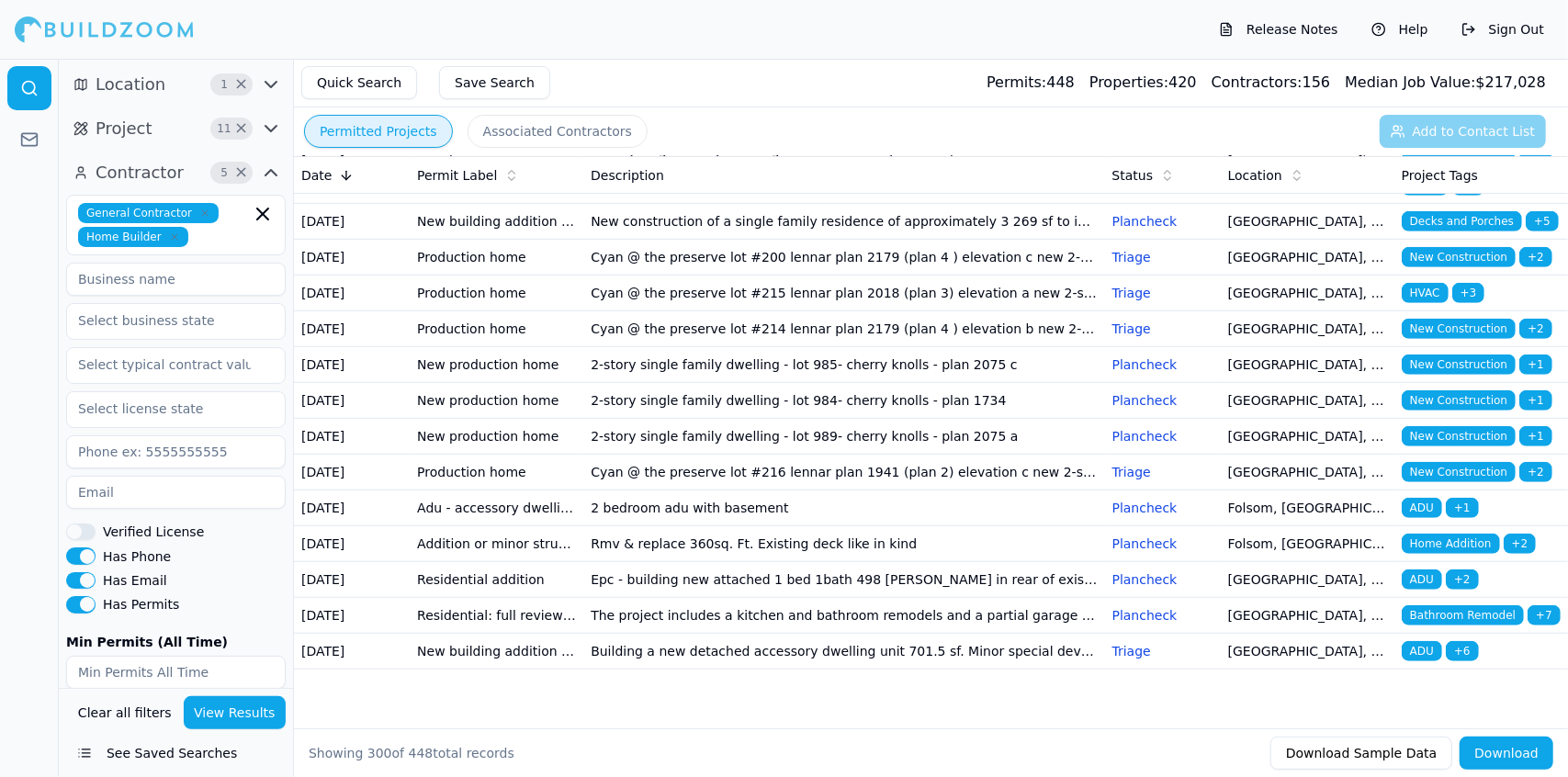
scroll to position [12136, 0]
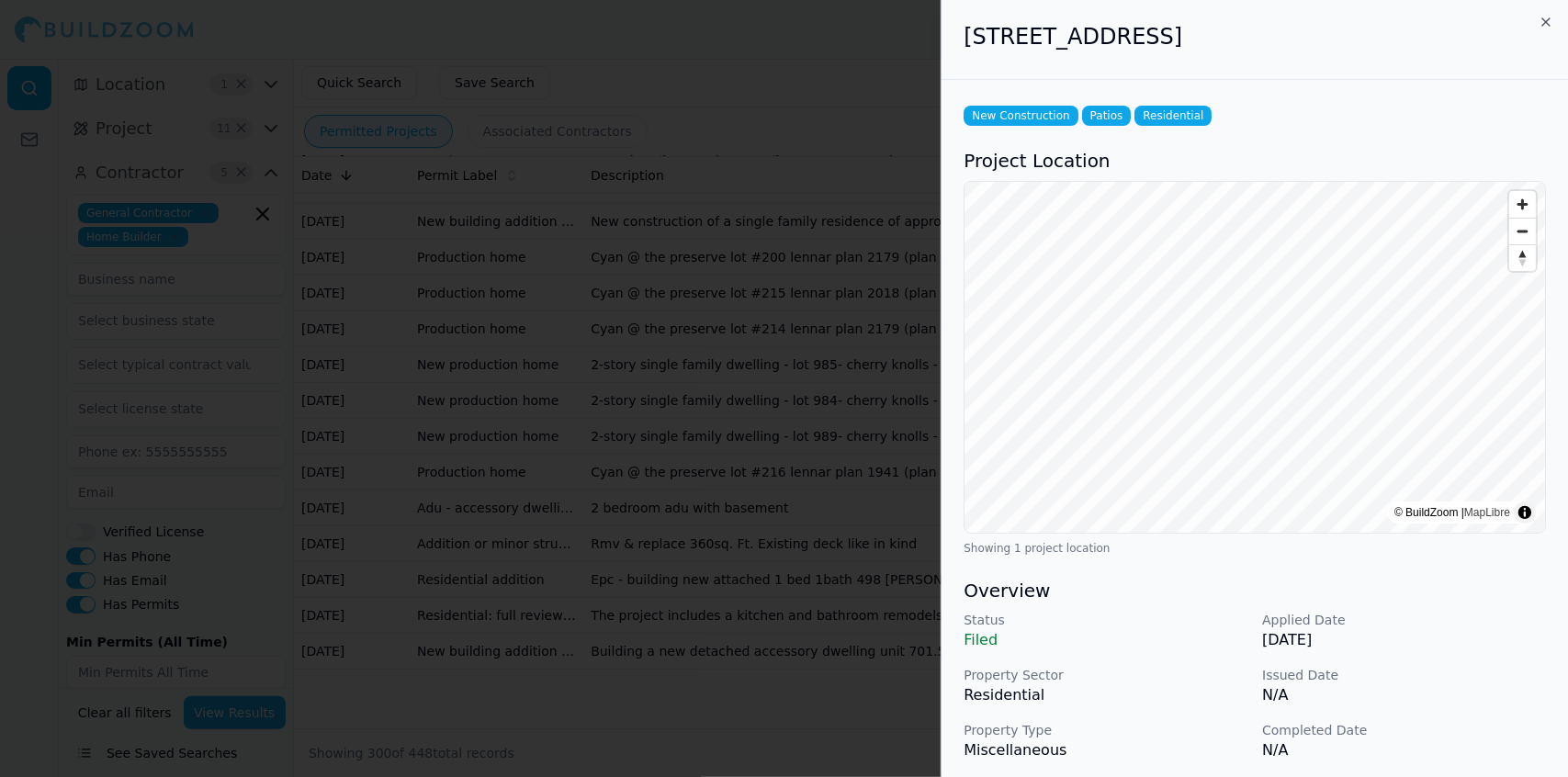
click at [794, 554] on div at bounding box center [784, 388] width 1568 height 777
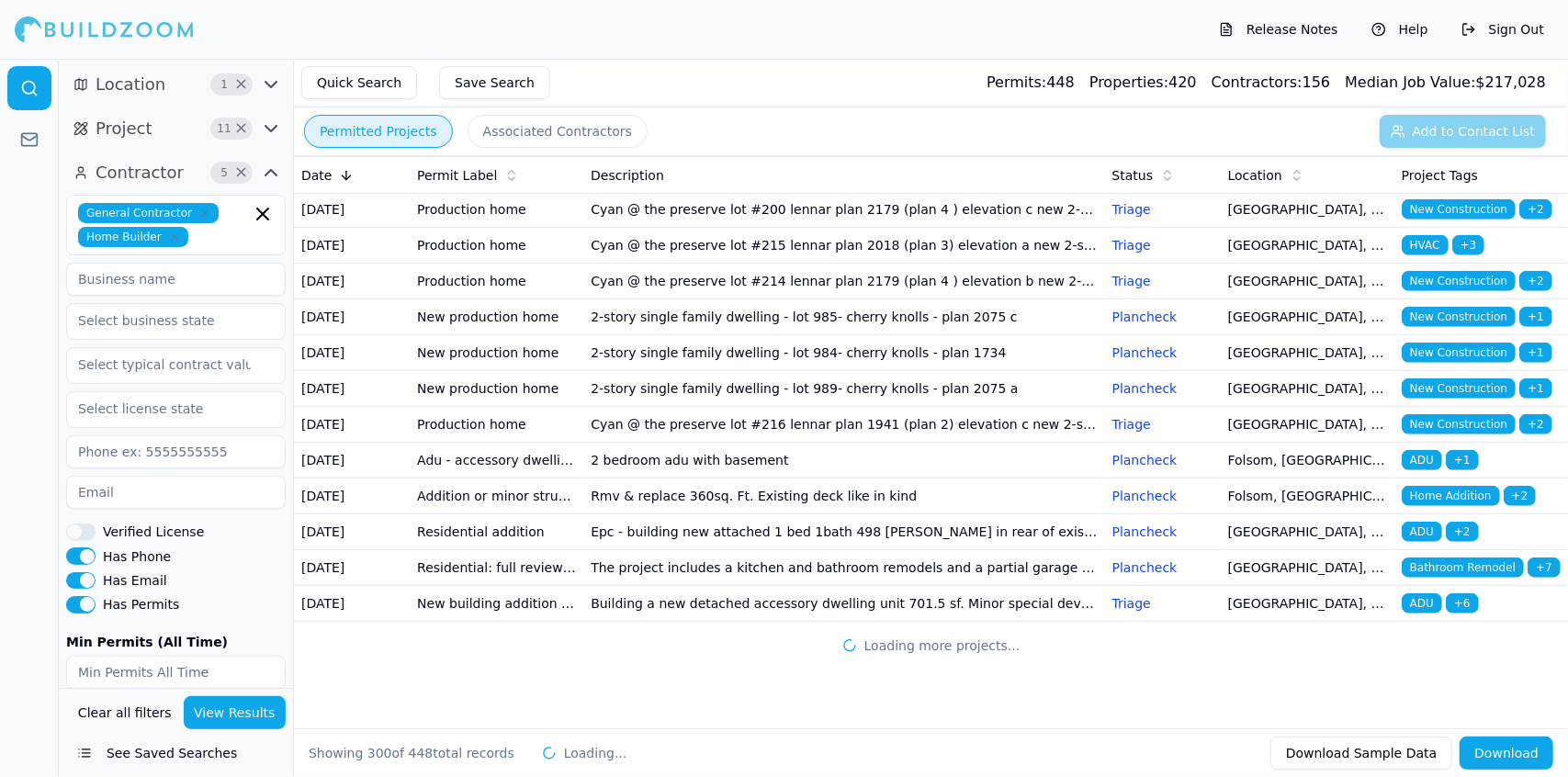
scroll to position [13894, 0]
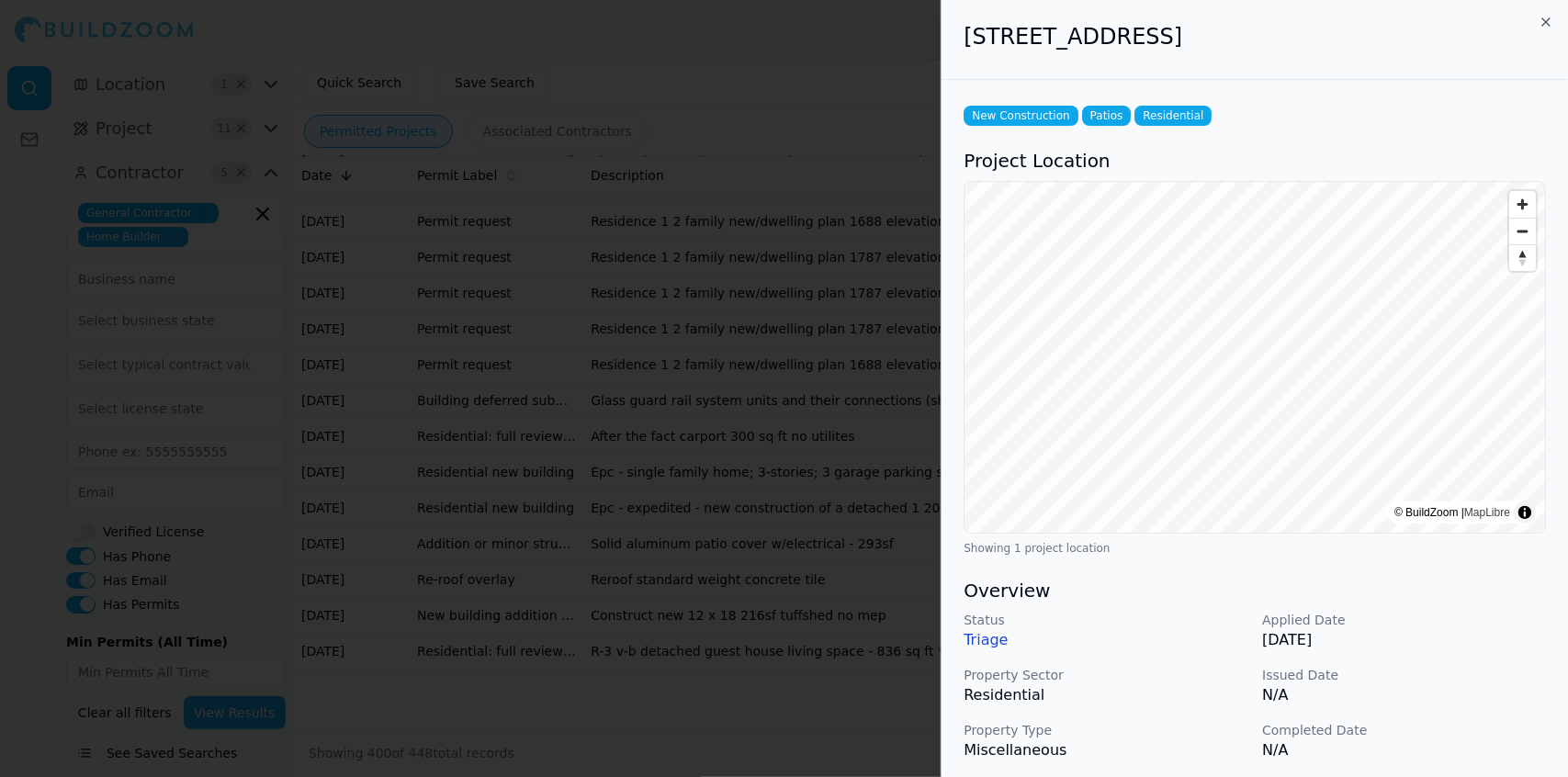
scroll to position [14091, 0]
click at [694, 478] on div at bounding box center [784, 388] width 1568 height 777
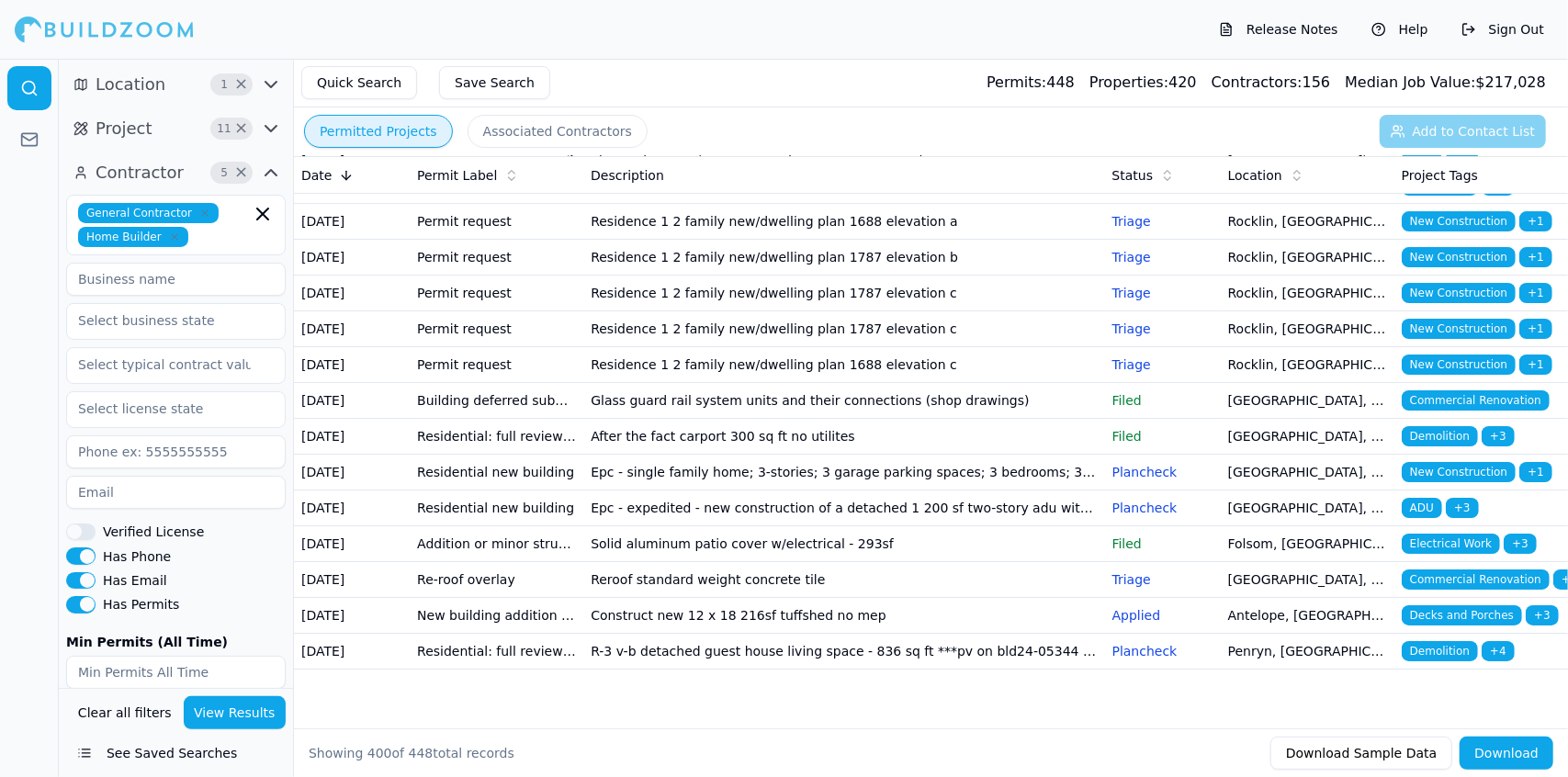
scroll to position [16825, 0]
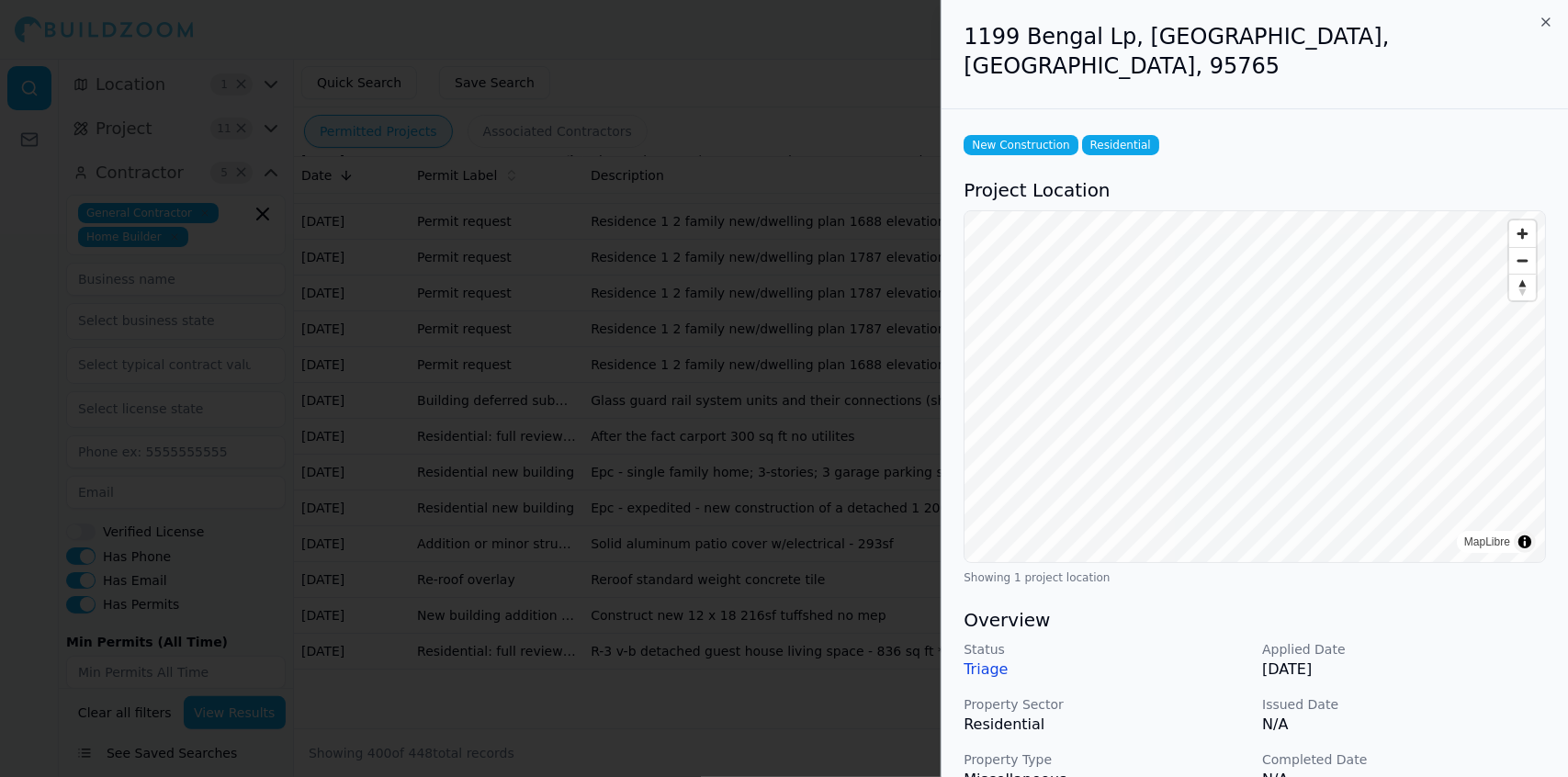
scroll to position [17170, 0]
click at [769, 509] on div at bounding box center [784, 388] width 1568 height 777
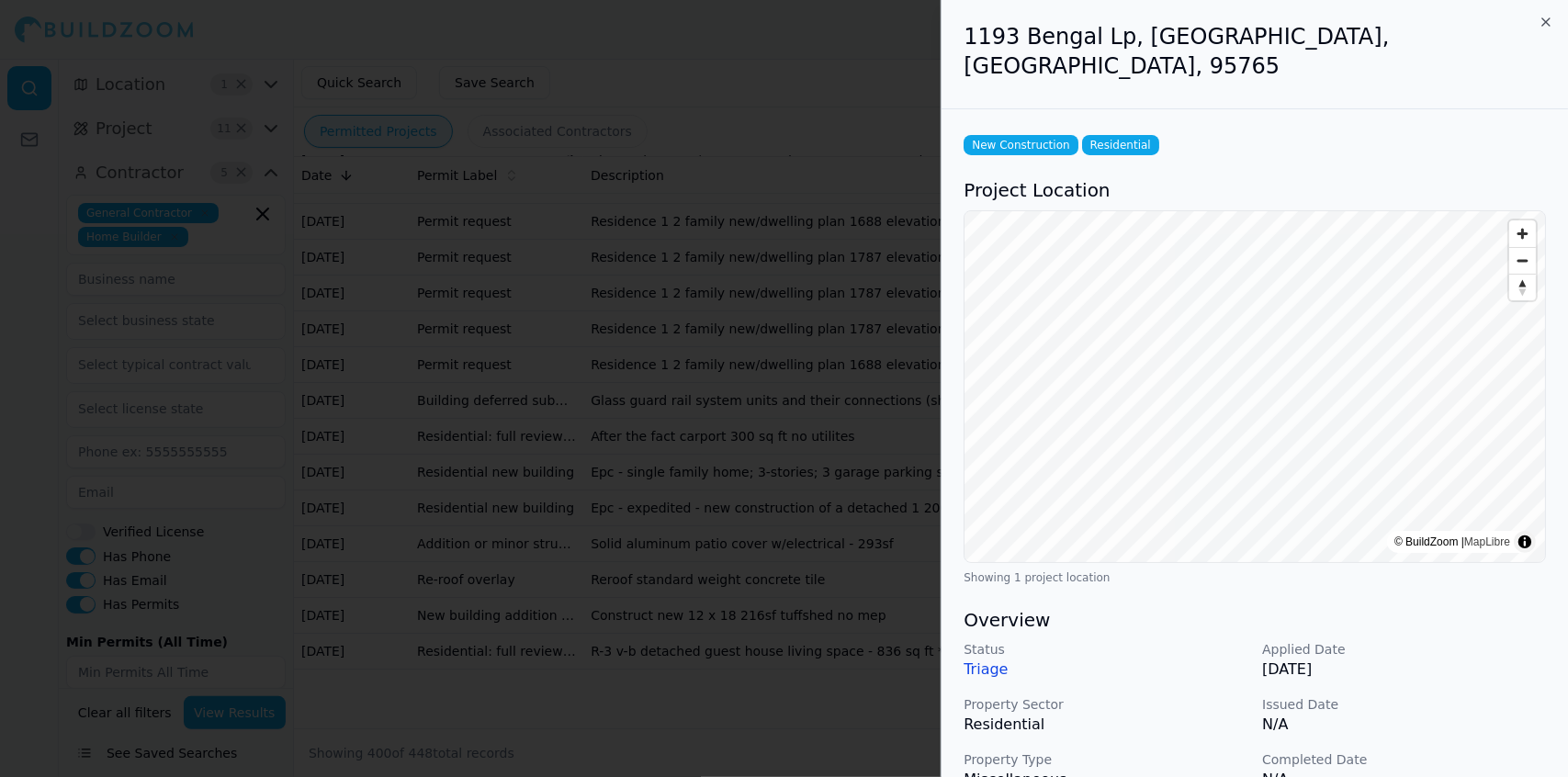
click at [1457, 713] on p "N/A" at bounding box center [1405, 724] width 284 height 22
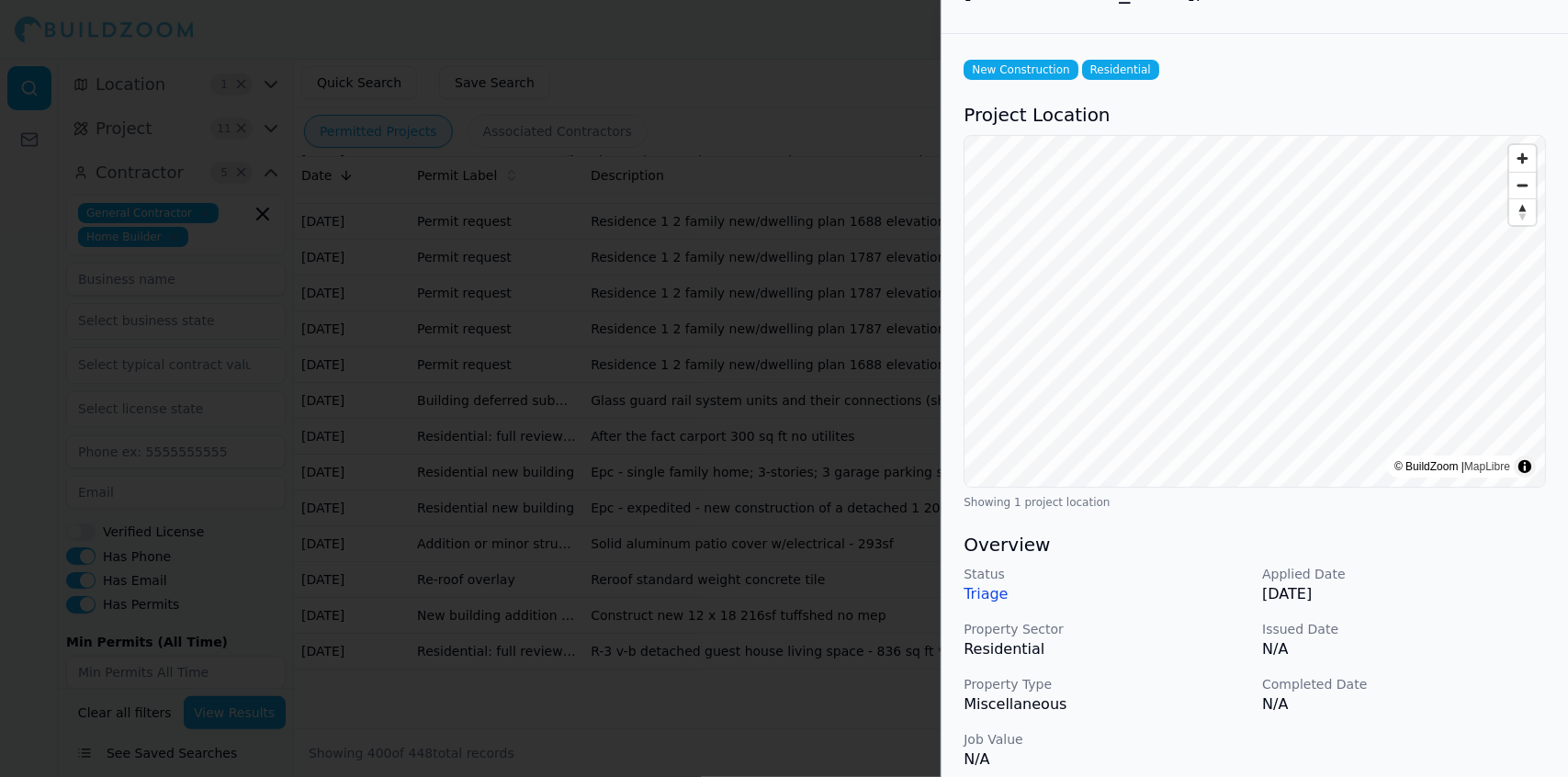
scroll to position [0, 0]
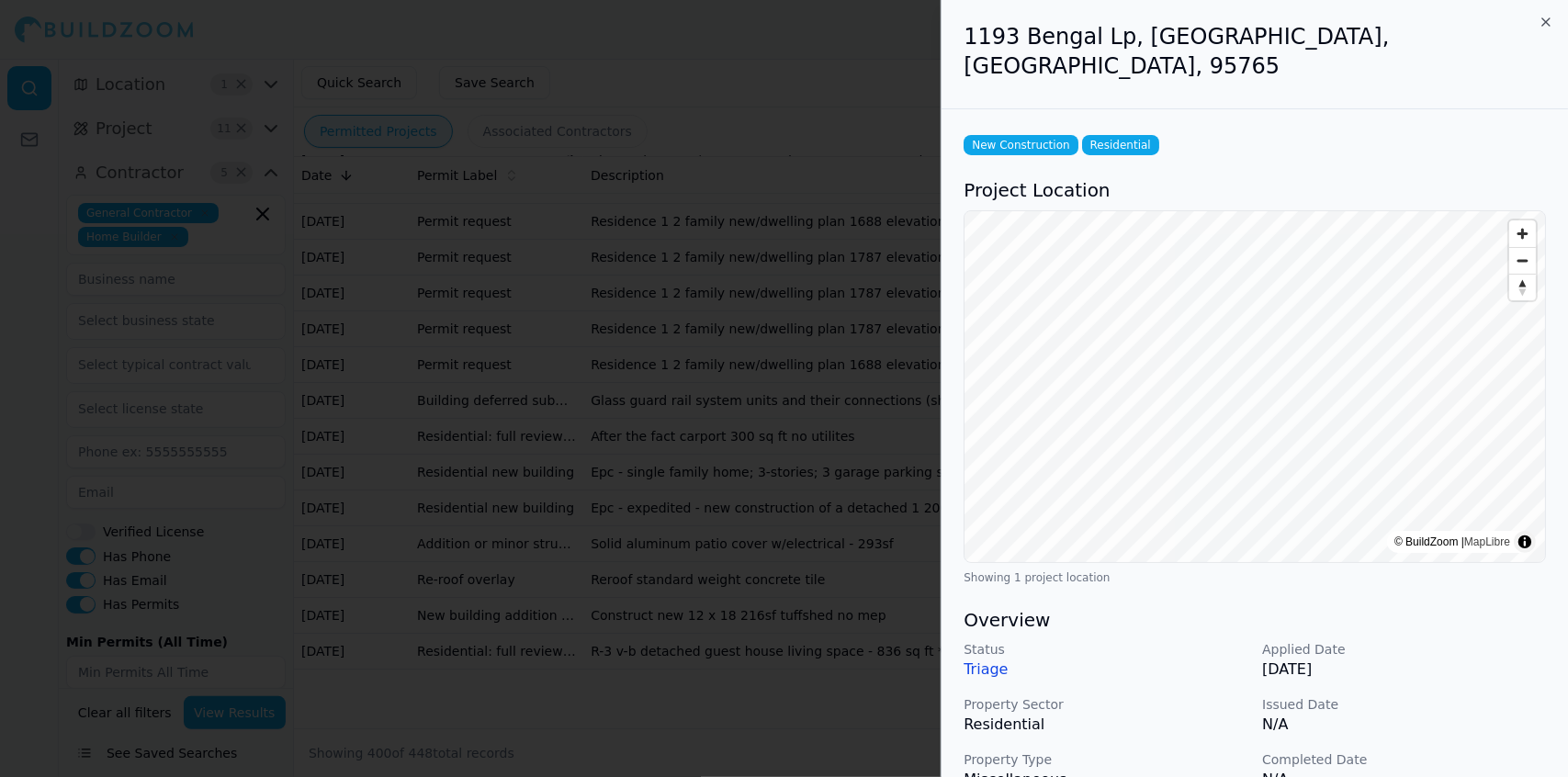
click at [785, 601] on div at bounding box center [784, 388] width 1568 height 777
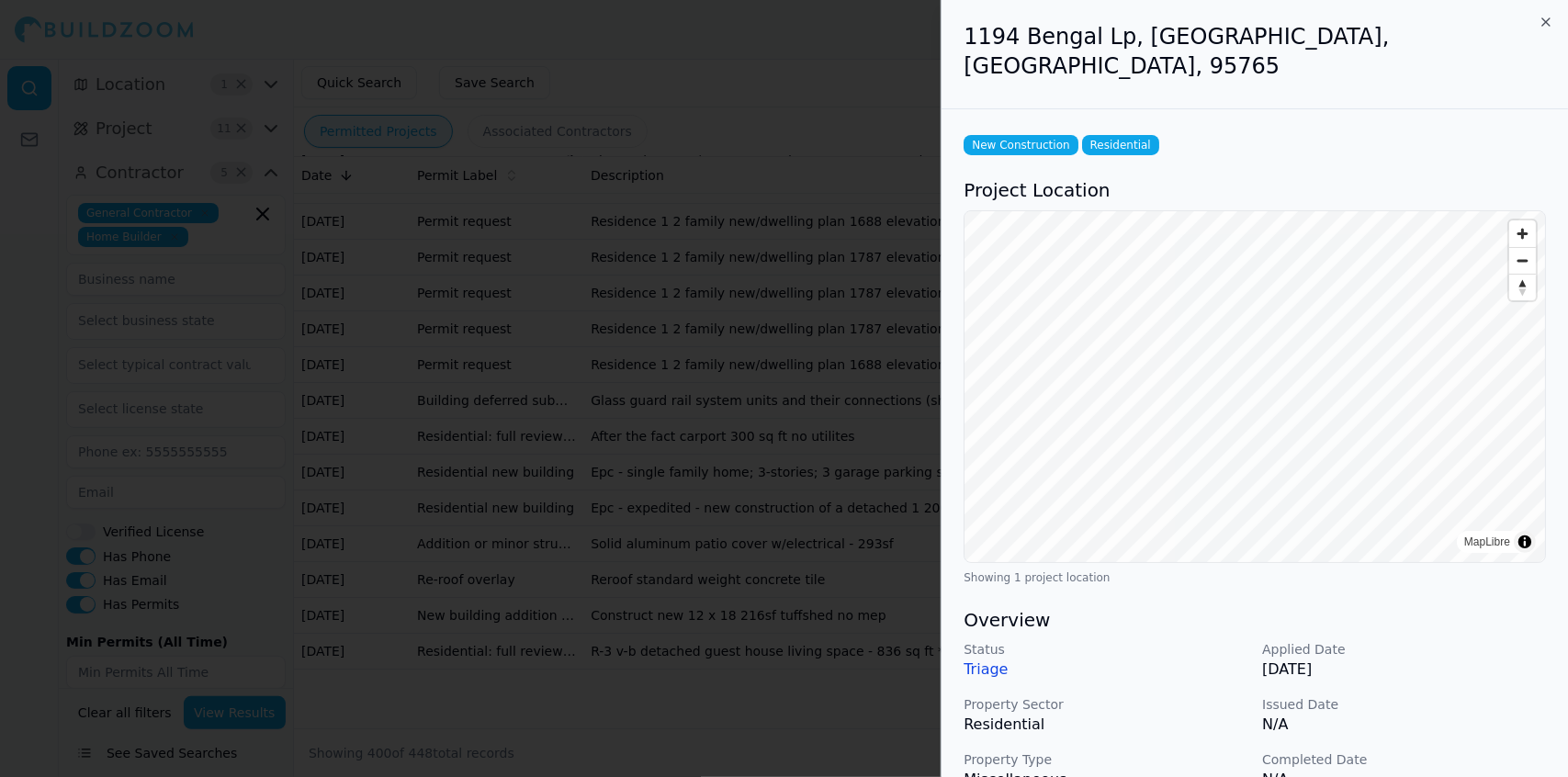
scroll to position [17313, 0]
click at [838, 510] on div at bounding box center [784, 388] width 1568 height 777
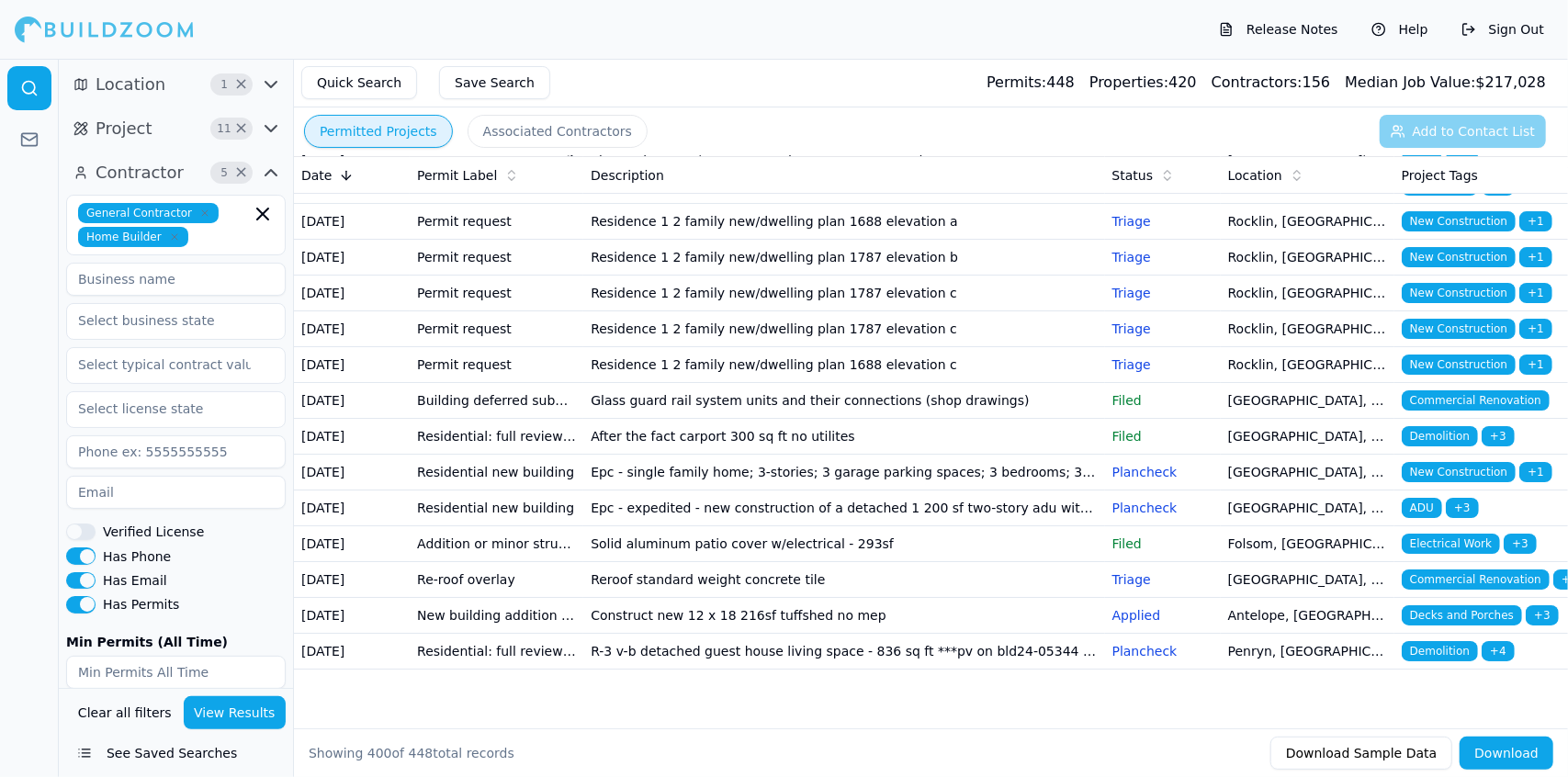
scroll to position [18015, 0]
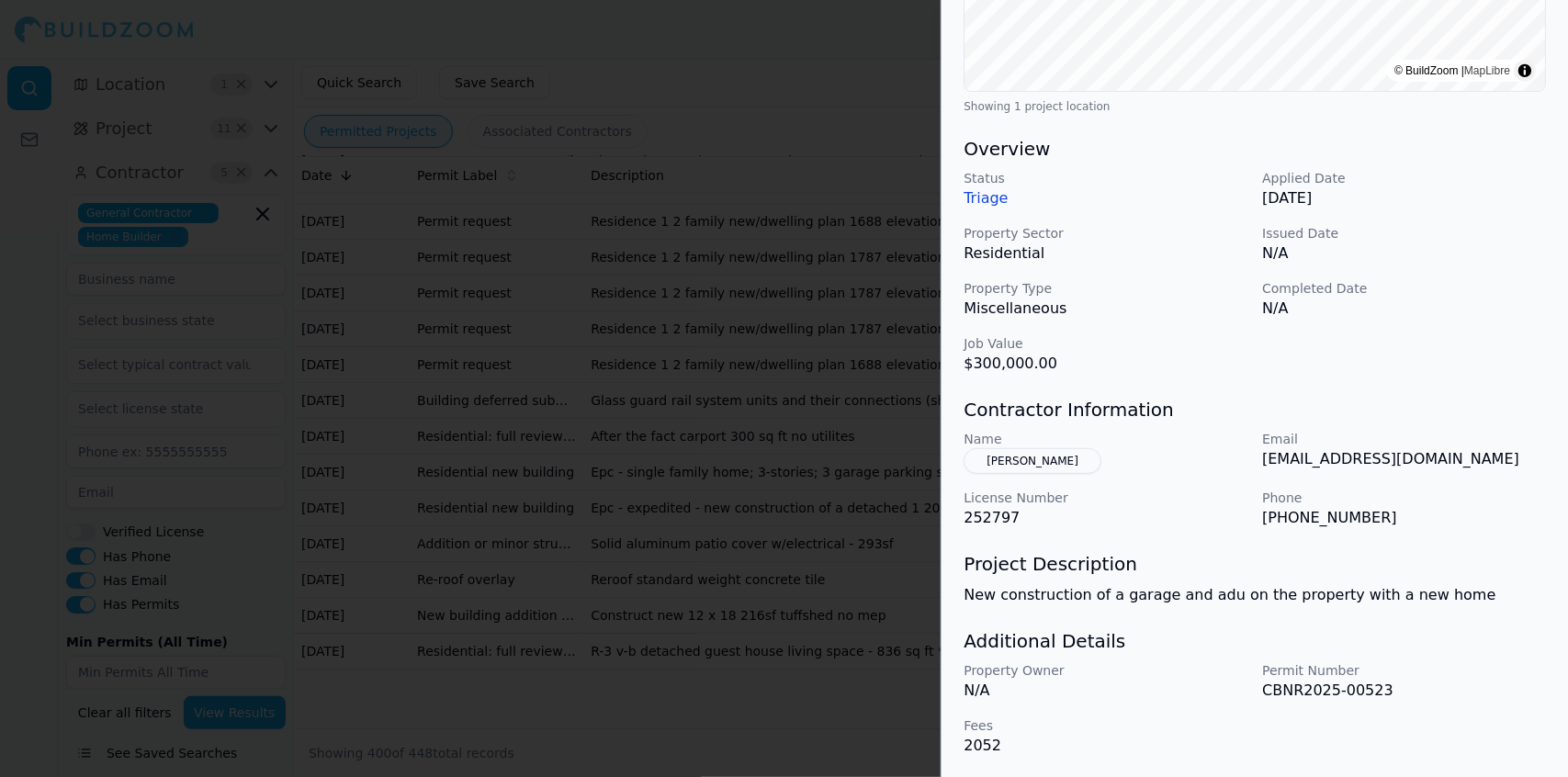
scroll to position [442, 0]
click at [819, 469] on div at bounding box center [784, 388] width 1568 height 777
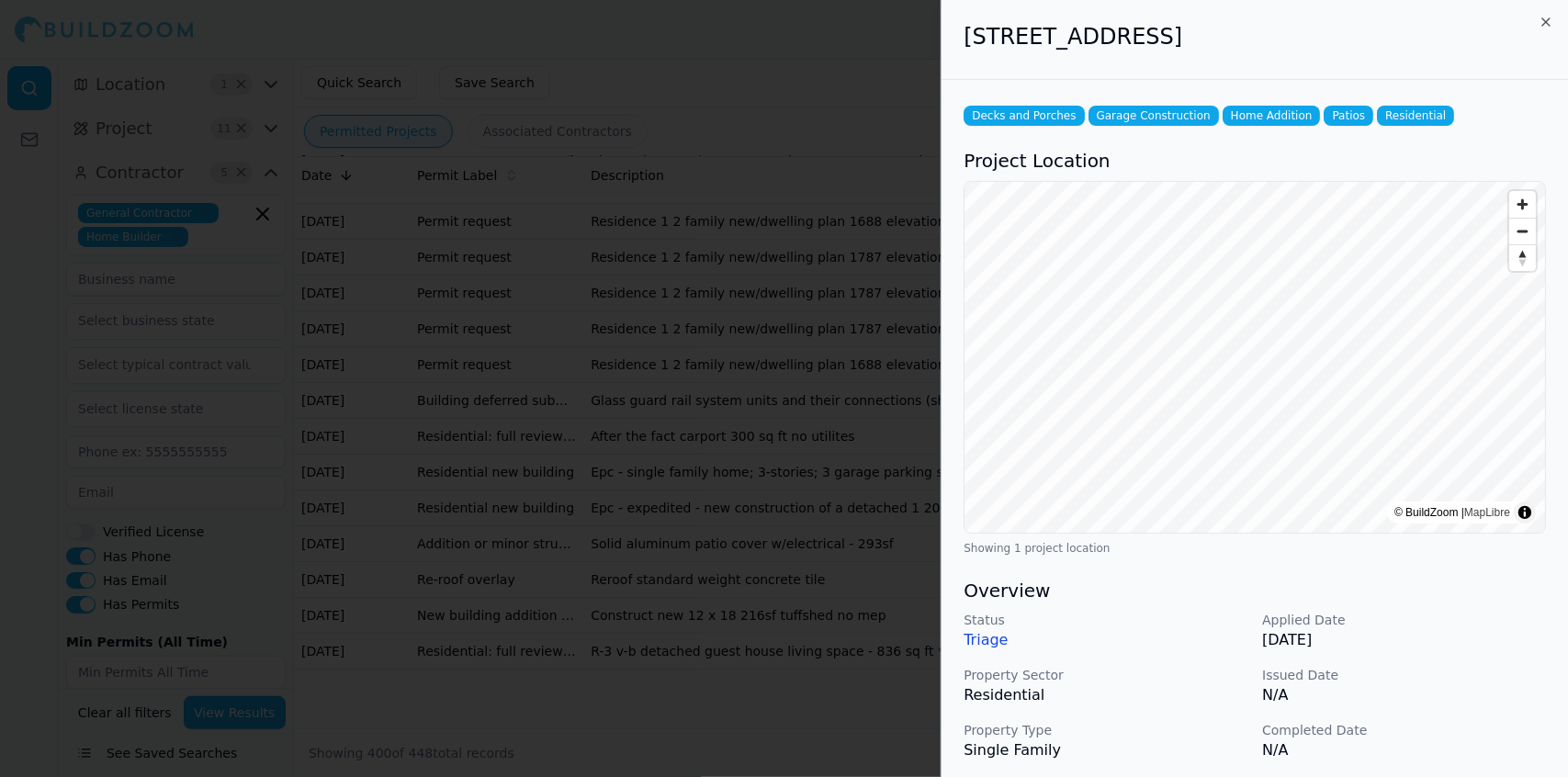
click at [1445, 695] on p "N/A" at bounding box center [1405, 695] width 284 height 22
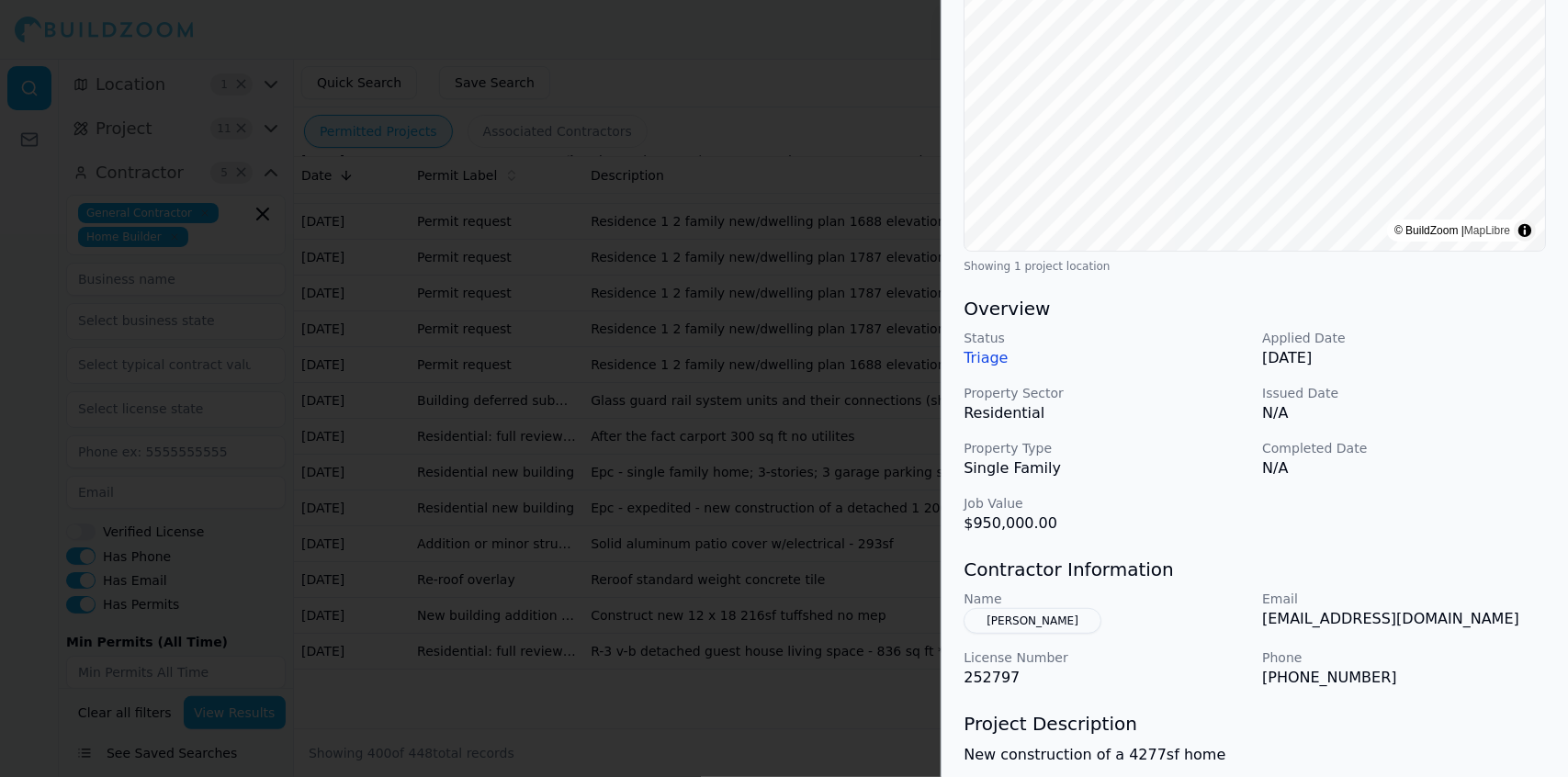
scroll to position [285, 0]
click at [1414, 626] on div "Email [EMAIL_ADDRESS][DOMAIN_NAME]" at bounding box center [1405, 609] width 284 height 44
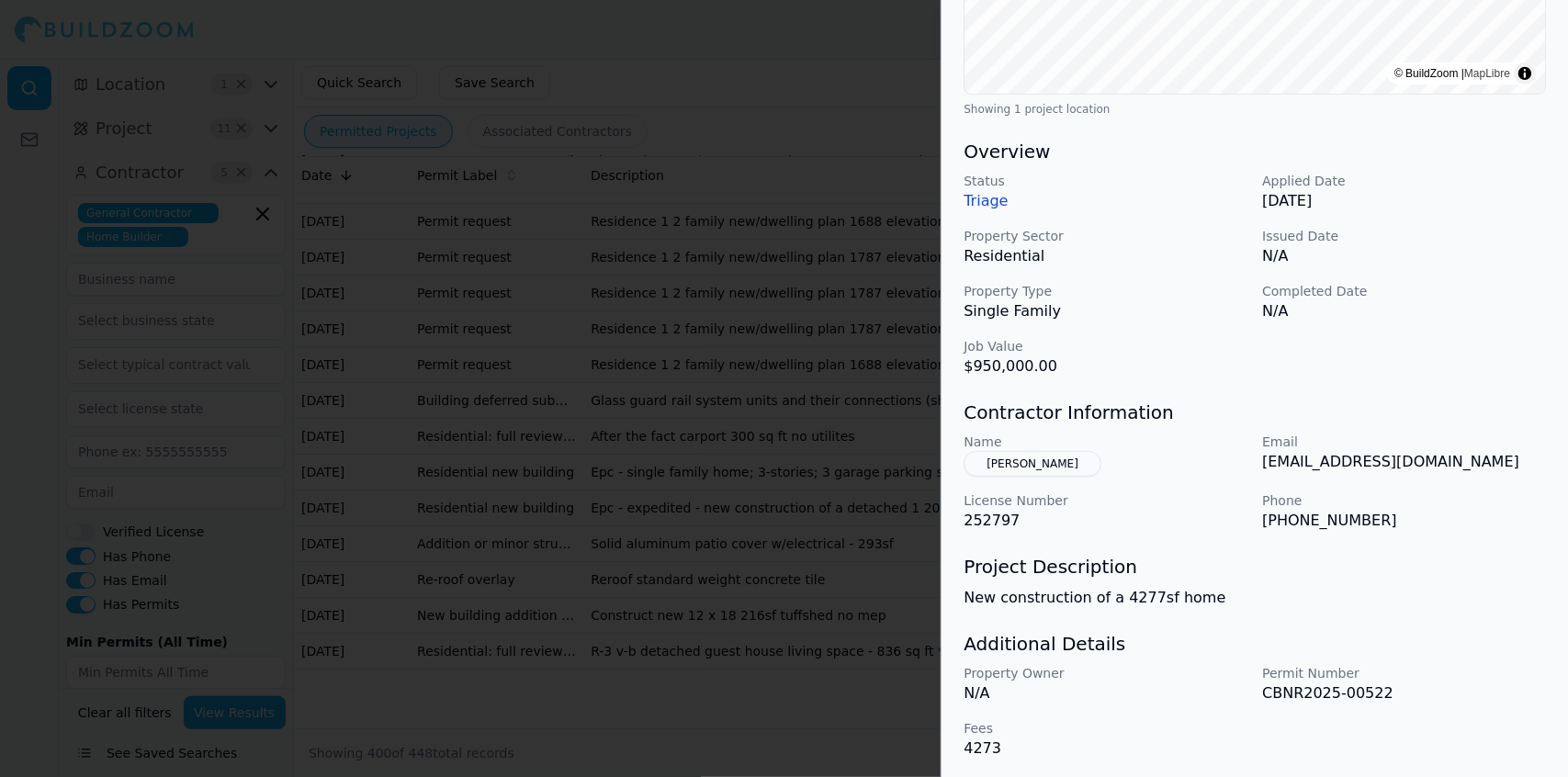
scroll to position [442, 0]
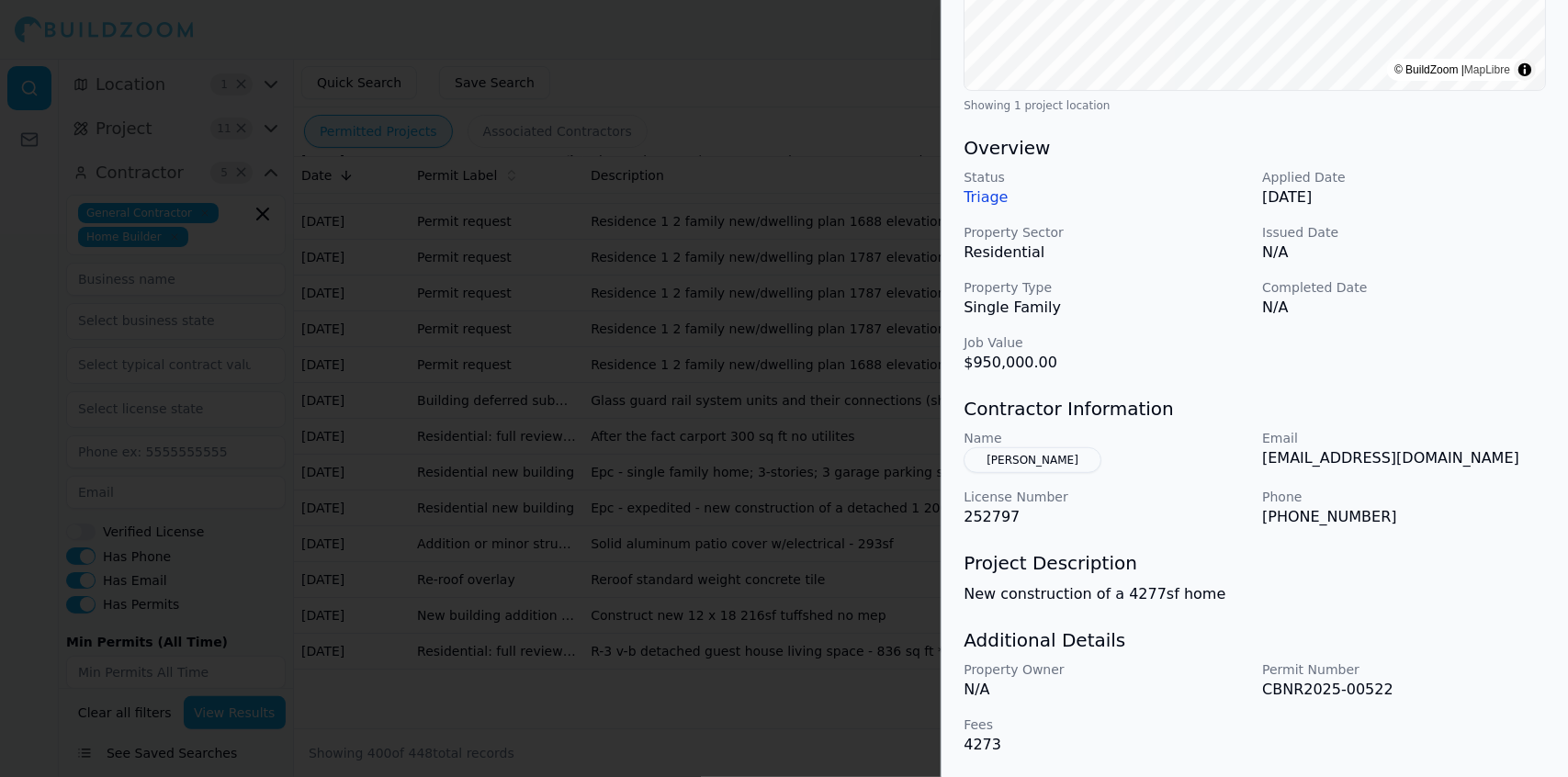
click at [865, 481] on div at bounding box center [784, 388] width 1568 height 777
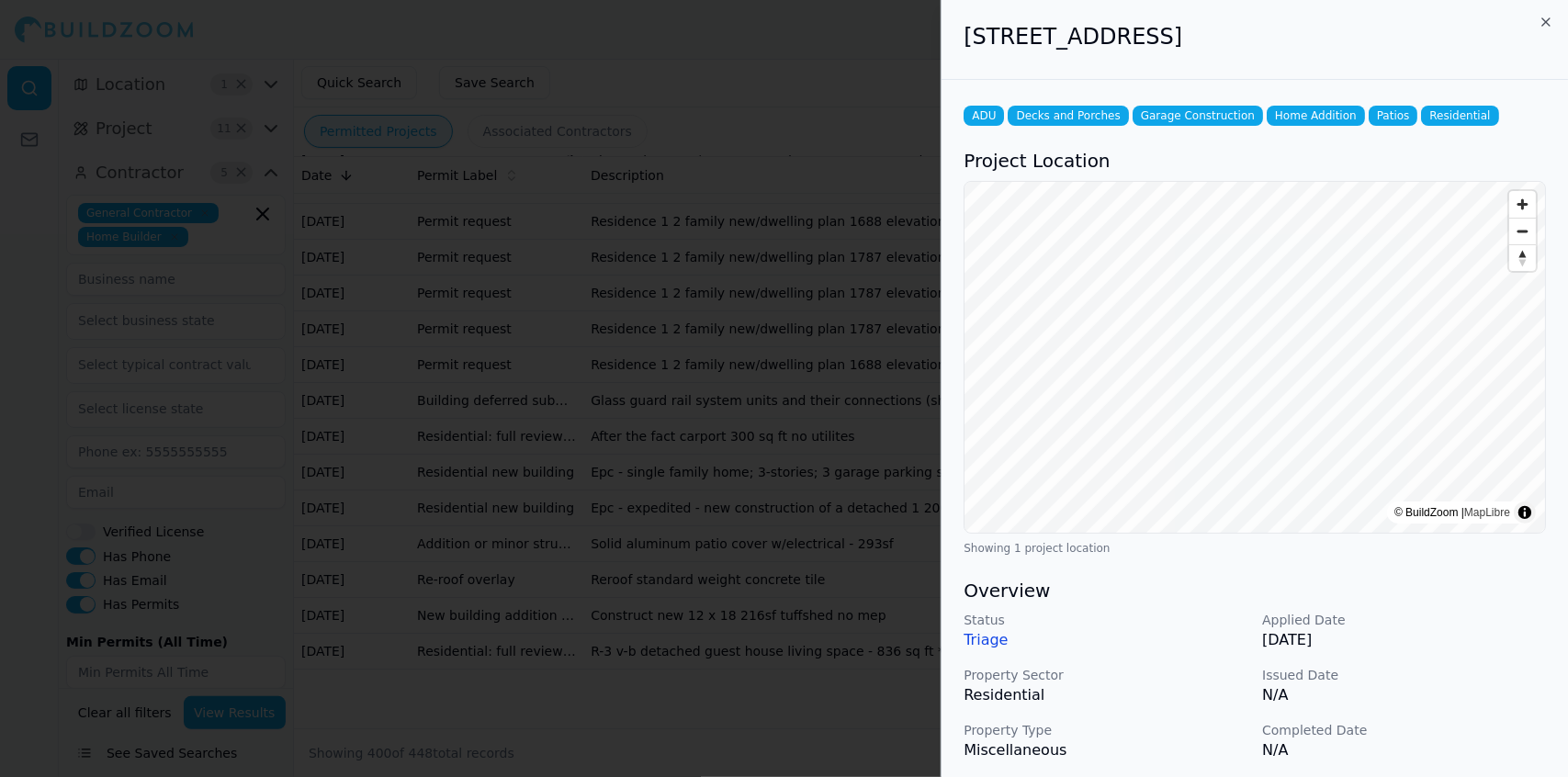
scroll to position [18304, 0]
click at [859, 446] on div at bounding box center [784, 388] width 1568 height 777
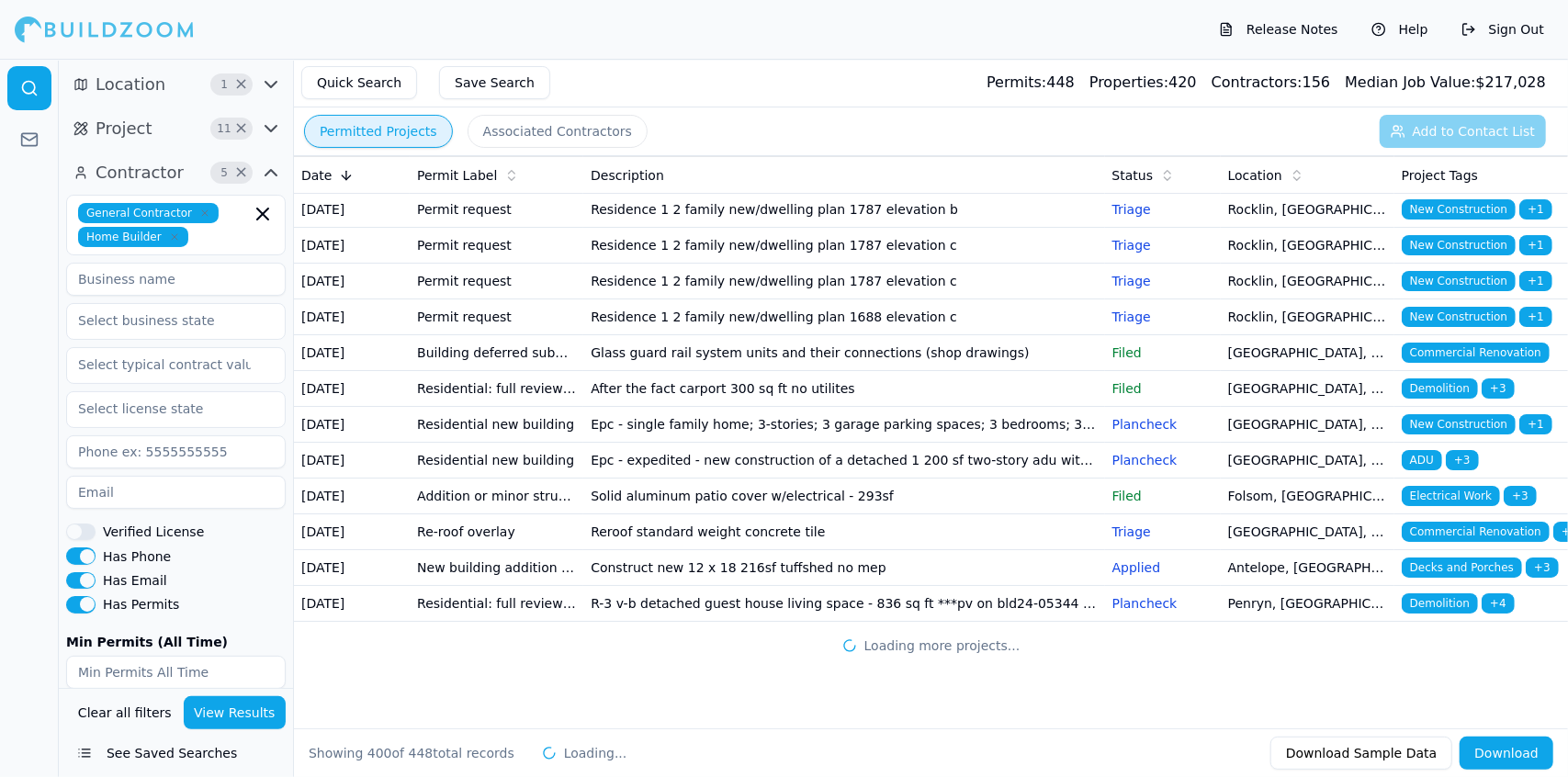
scroll to position [19408, 0]
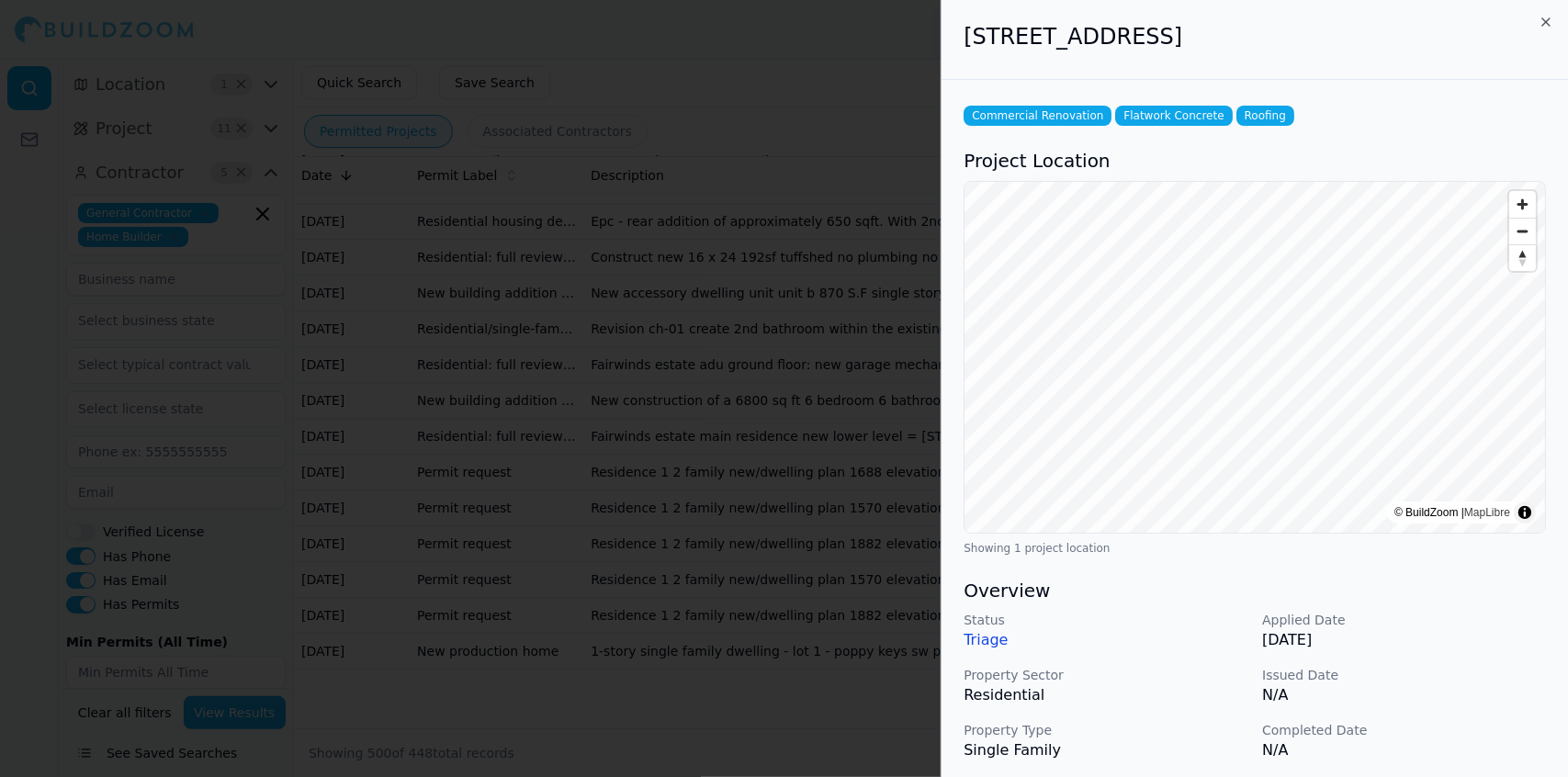
scroll to position [19564, 0]
click at [871, 536] on div at bounding box center [784, 388] width 1568 height 777
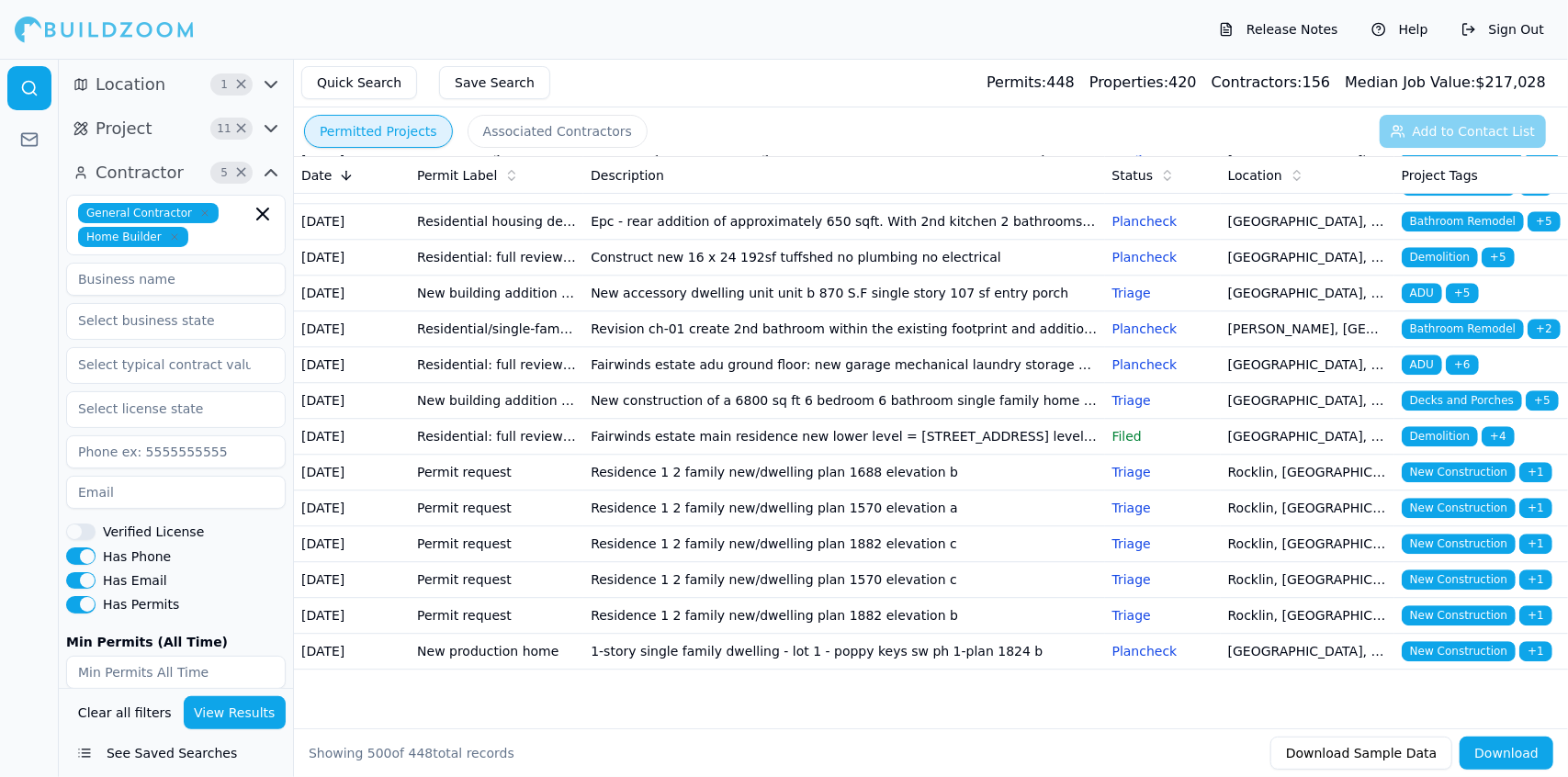
scroll to position [20335, 0]
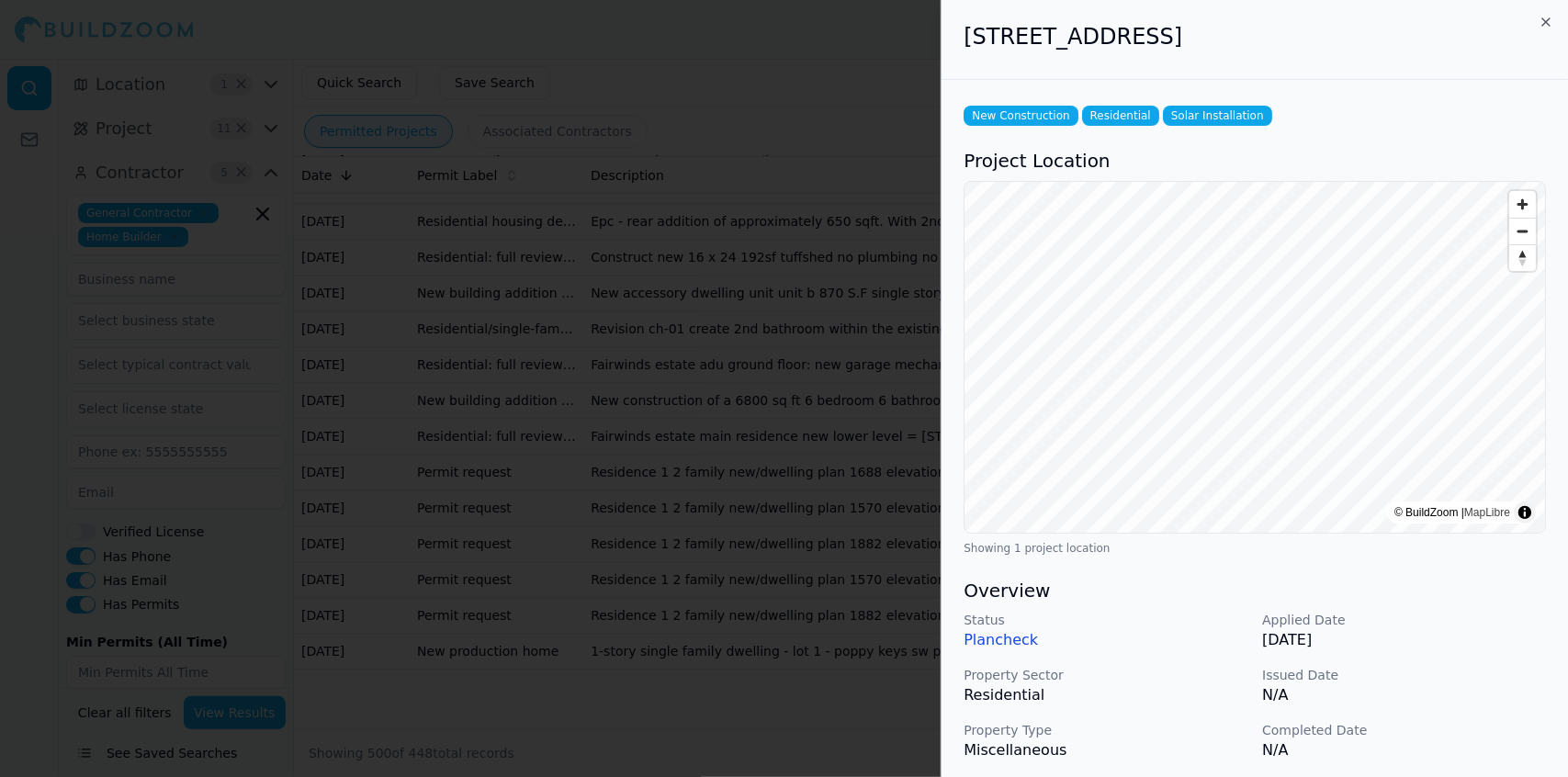
scroll to position [20541, 0]
click at [735, 503] on div at bounding box center [784, 388] width 1568 height 777
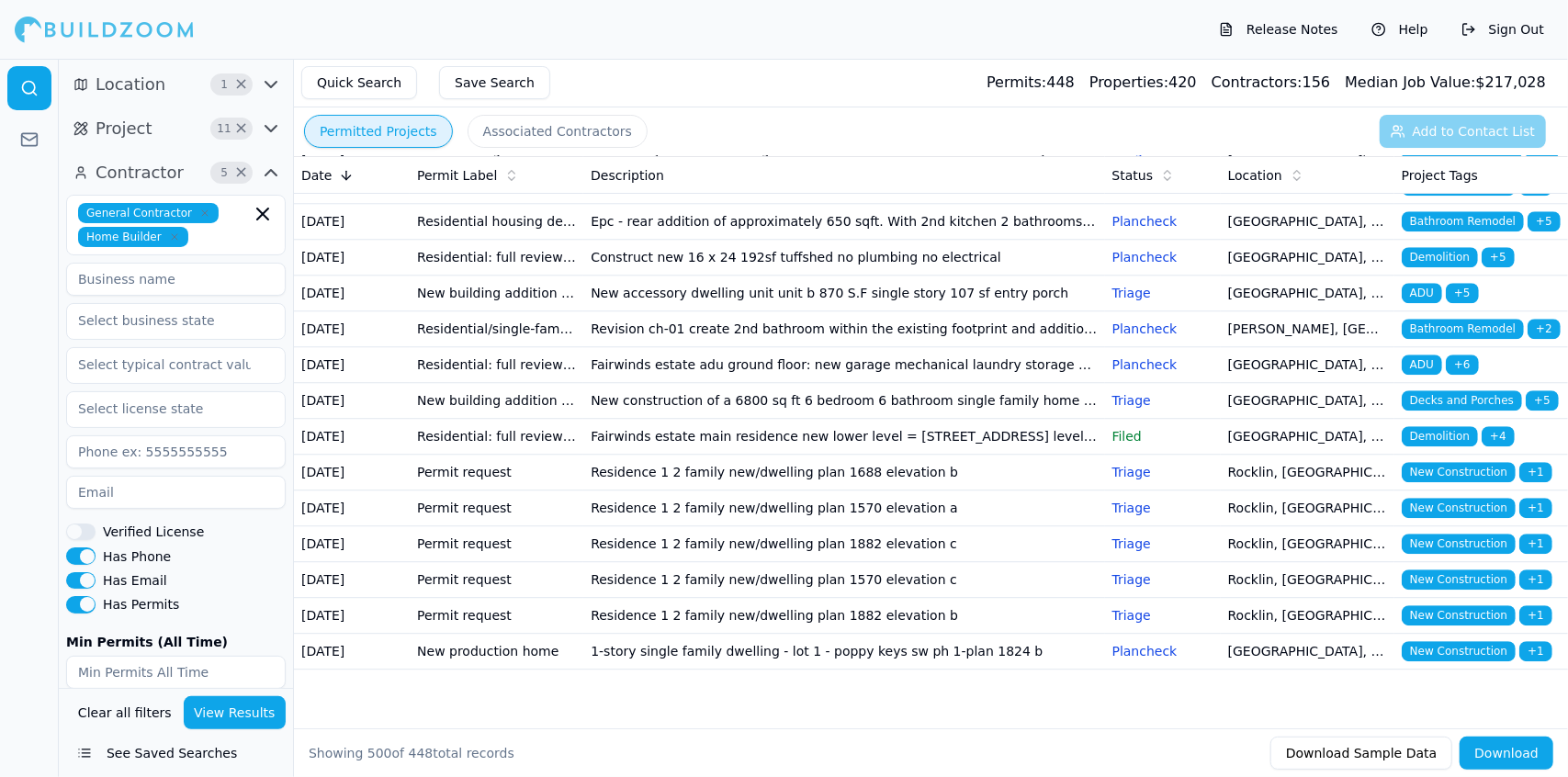
scroll to position [22440, 0]
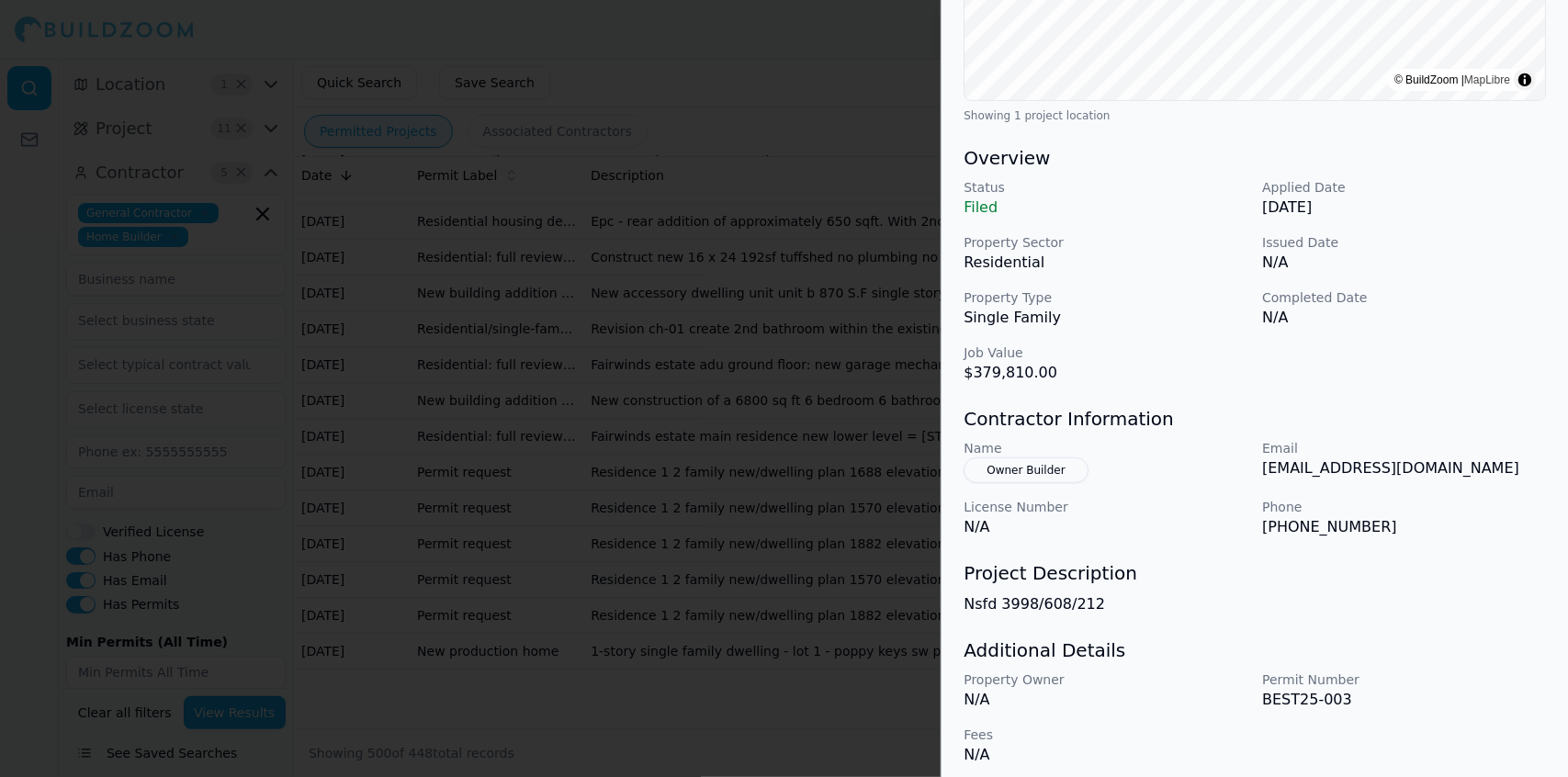
scroll to position [442, 0]
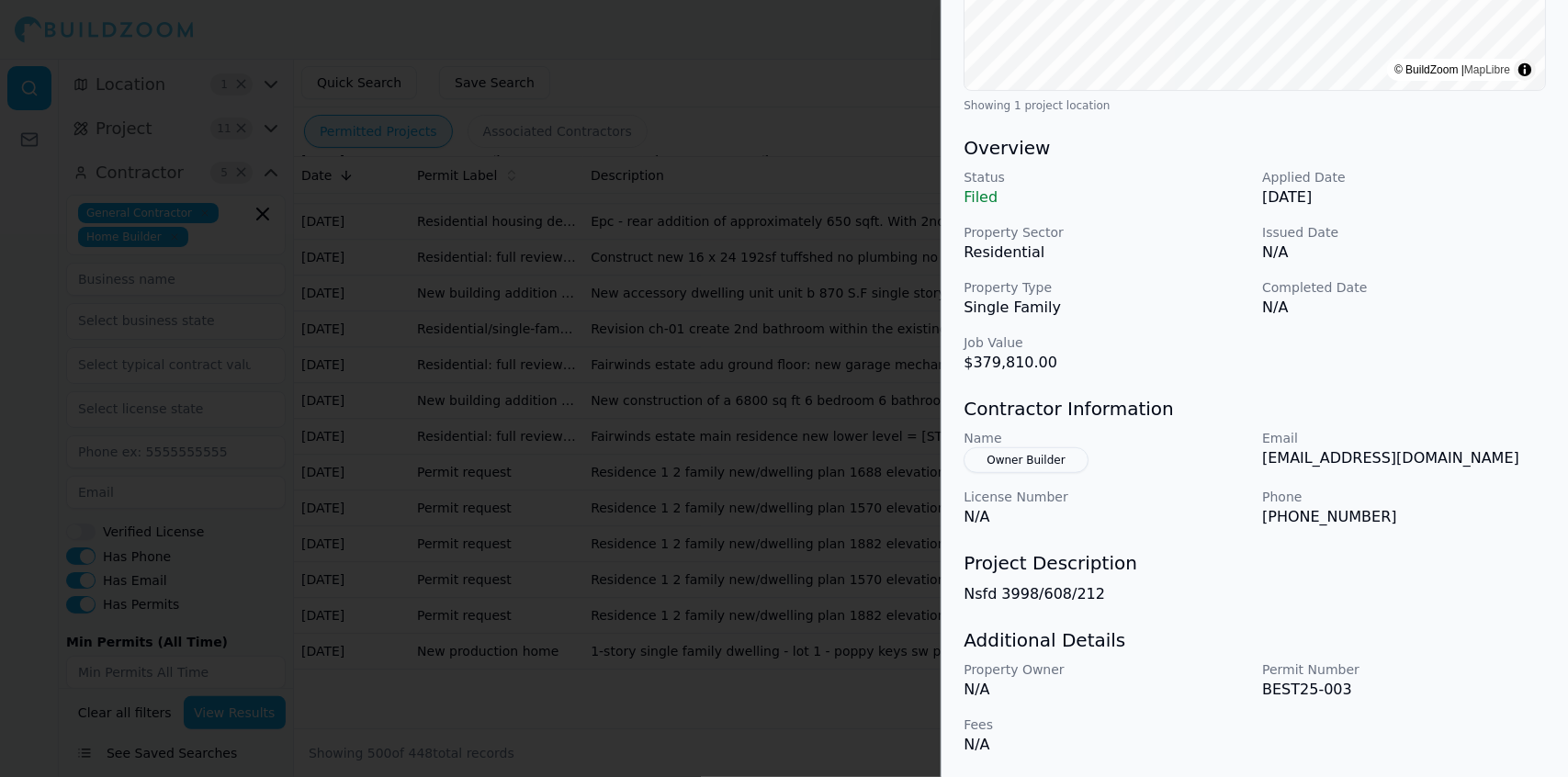
click at [1454, 362] on div "Status Filed Applied Date [DATE] Property Sector Residential Issued Date N/A Pr…" at bounding box center [1254, 271] width 583 height 206
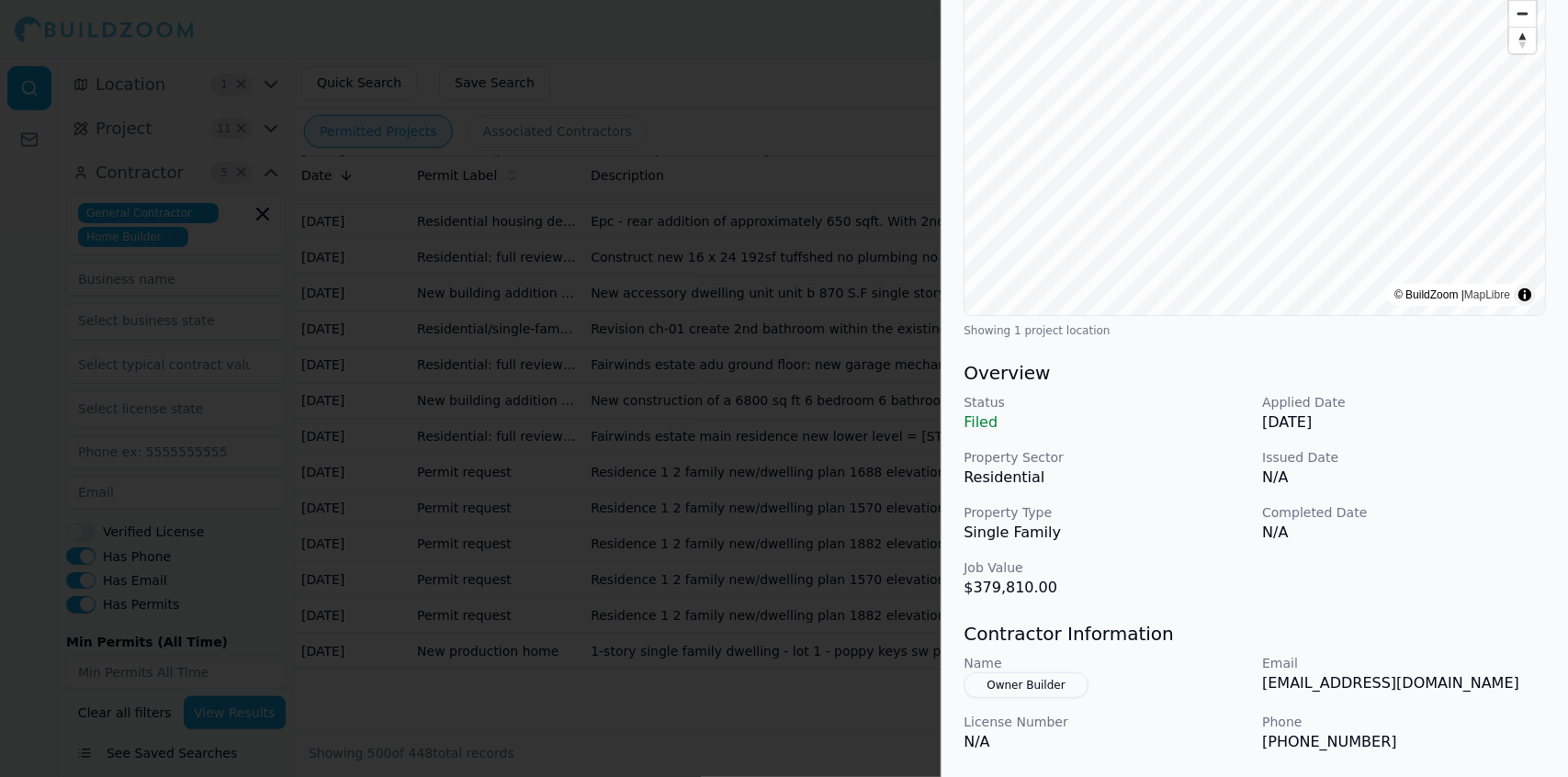
scroll to position [218, 0]
click at [879, 567] on div at bounding box center [784, 388] width 1568 height 777
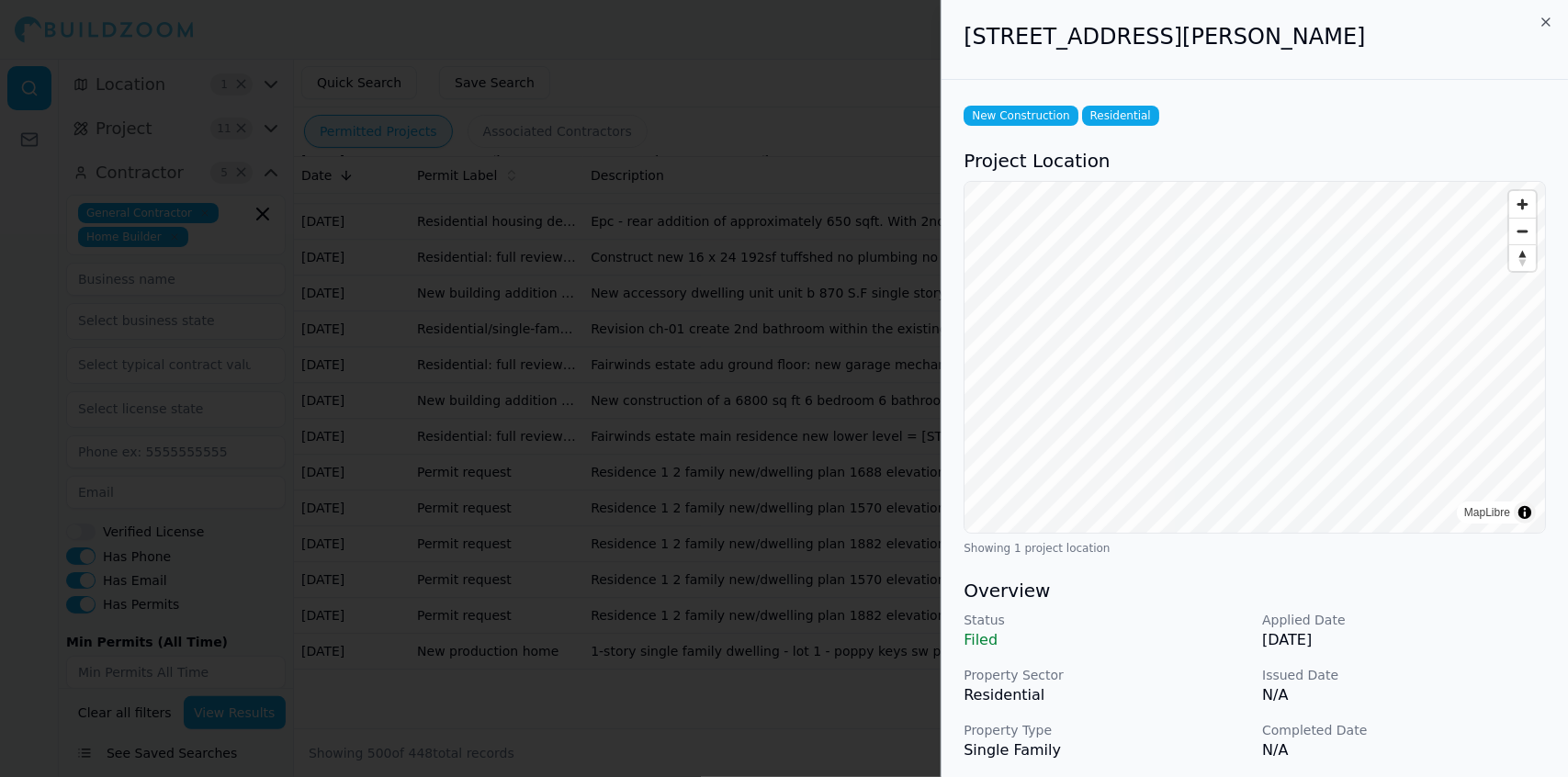
scroll to position [22557, 0]
click at [857, 518] on div at bounding box center [784, 388] width 1568 height 777
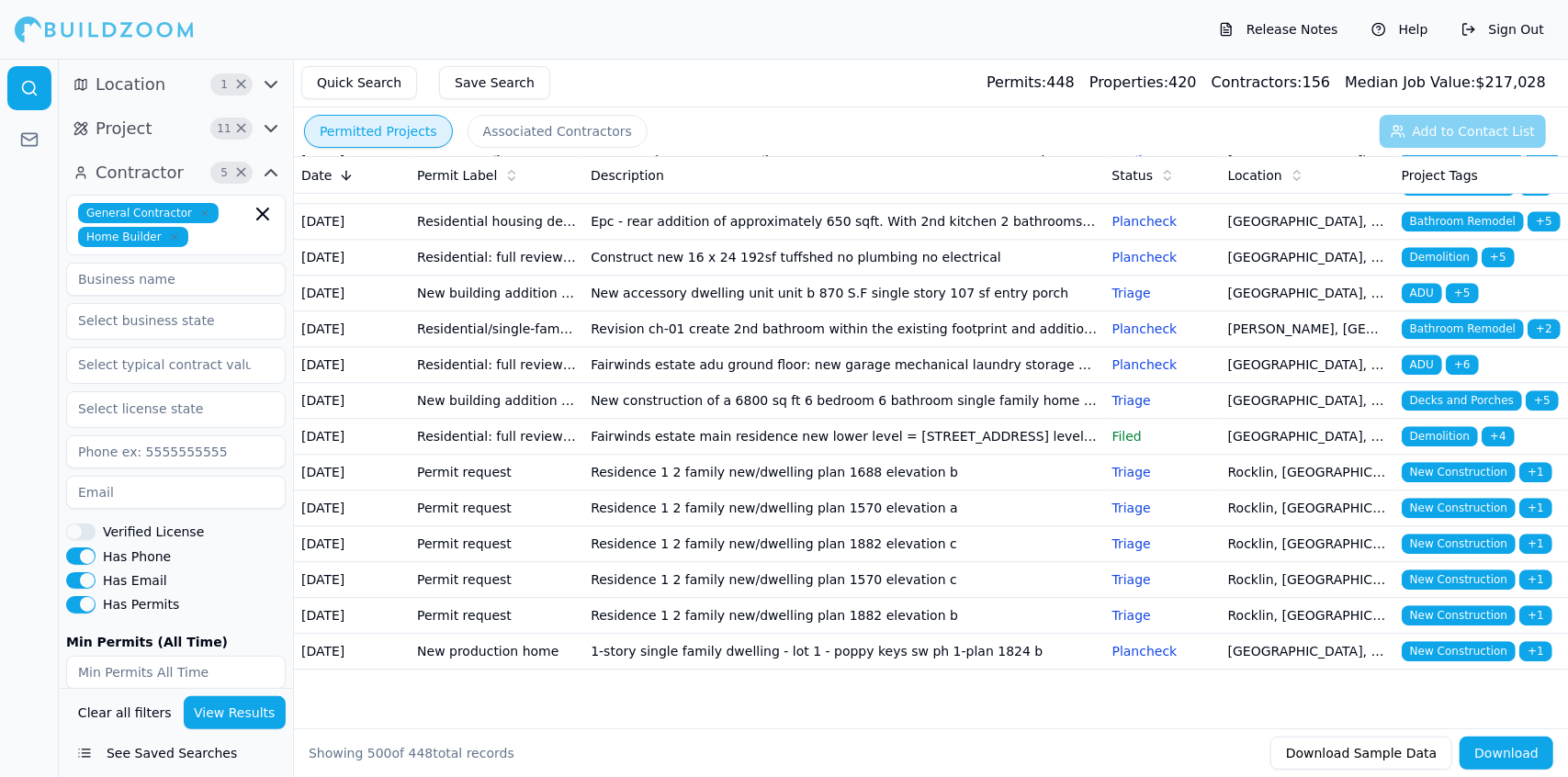
scroll to position [22679, 0]
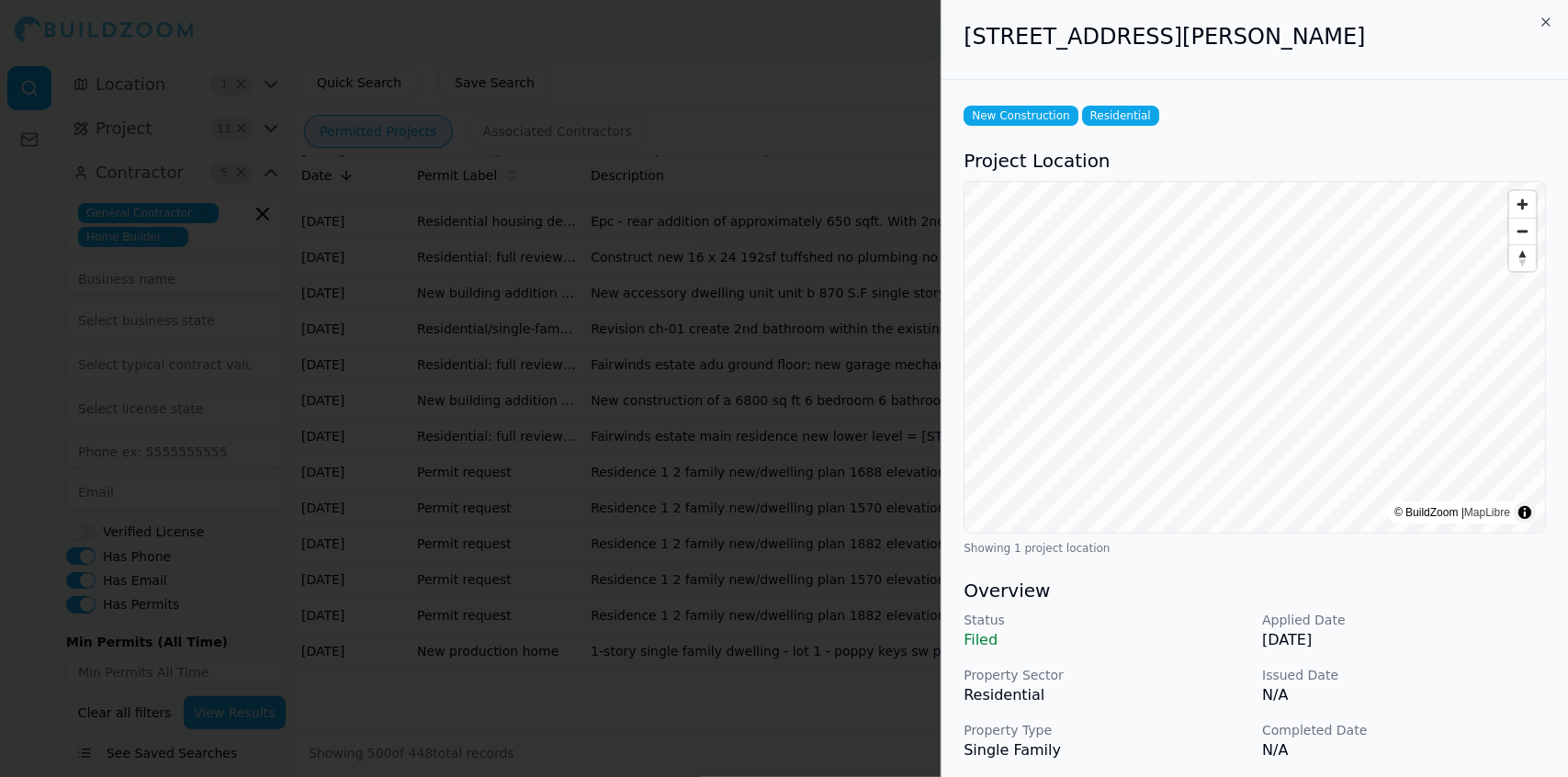
scroll to position [22835, 0]
click at [843, 568] on div at bounding box center [784, 388] width 1568 height 777
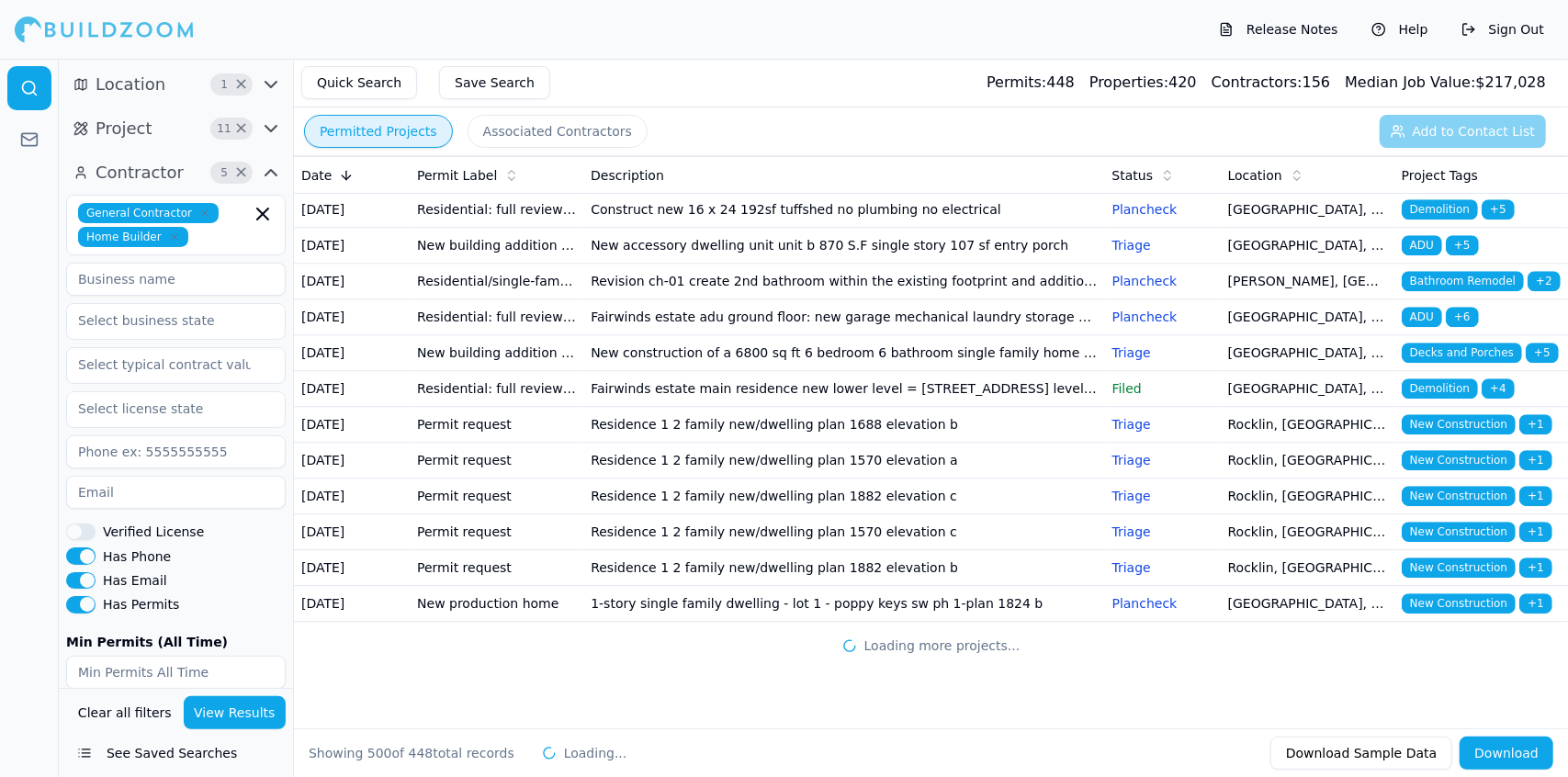
scroll to position [23556, 0]
click at [969, 49] on td "Ch-01 ch-01 see scope of work on -01 plans" at bounding box center [844, 31] width 521 height 36
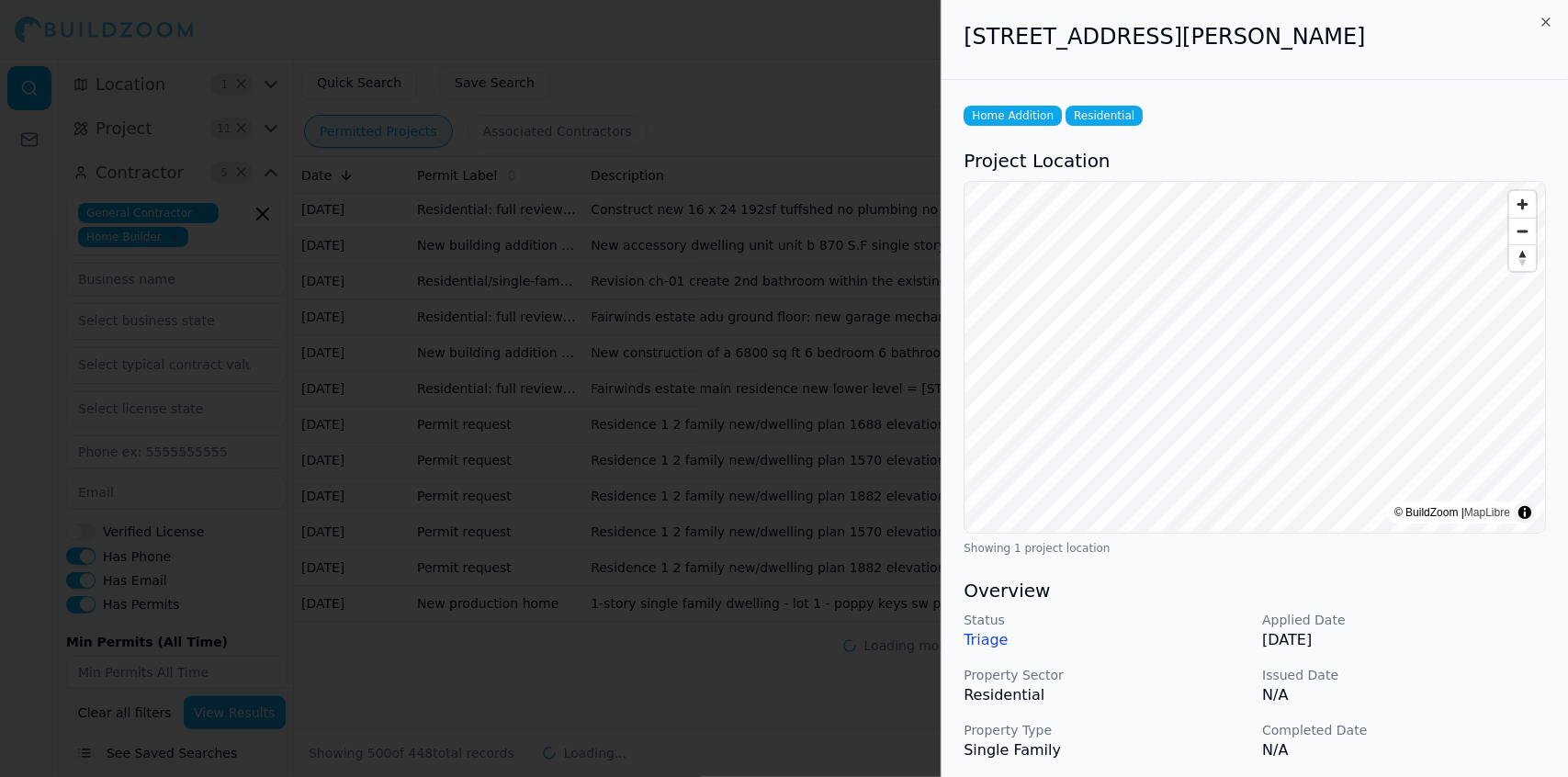
scroll to position [23627, 0]
click at [831, 571] on div at bounding box center [784, 388] width 1568 height 777
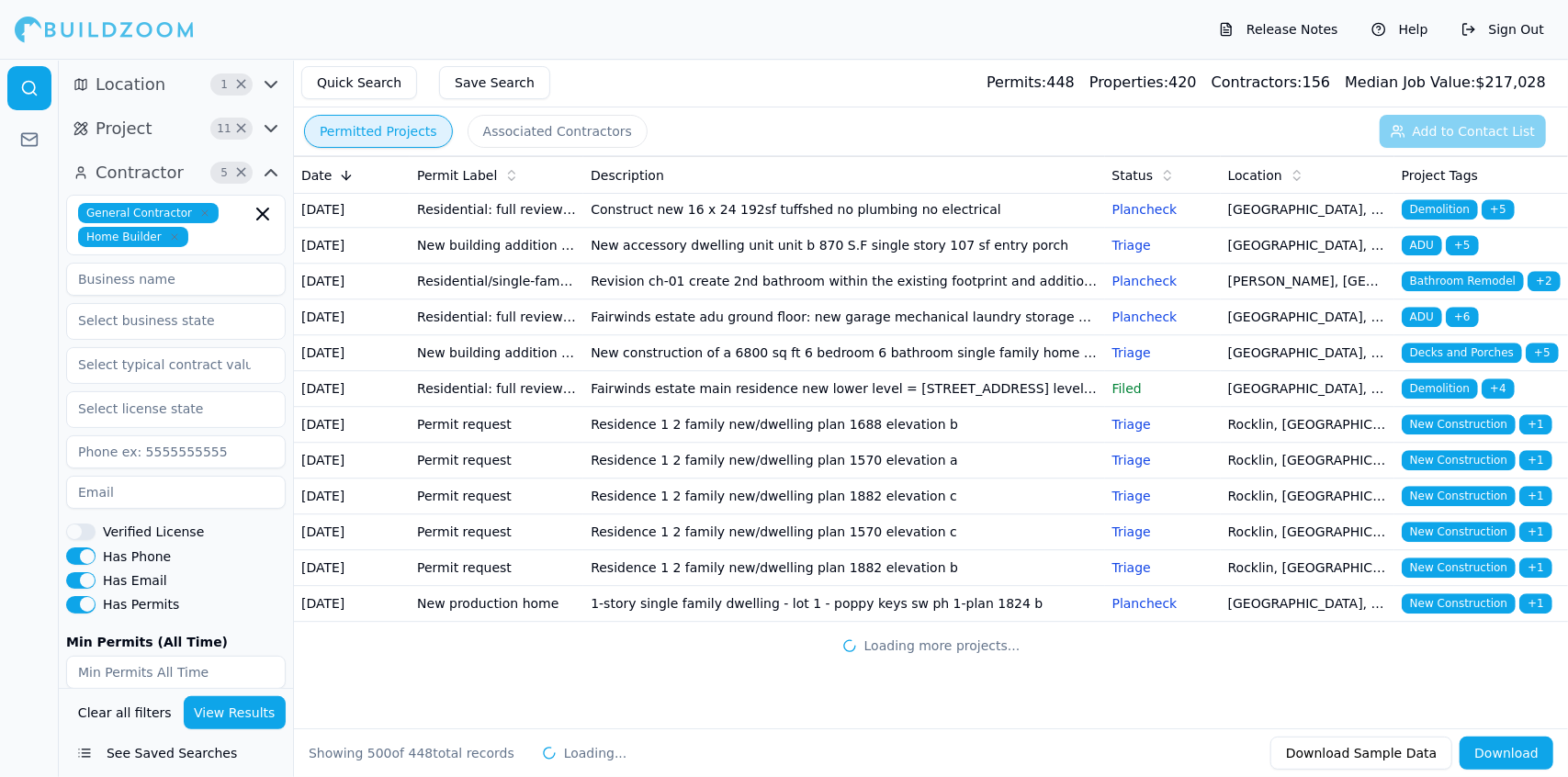
scroll to position [24008, 0]
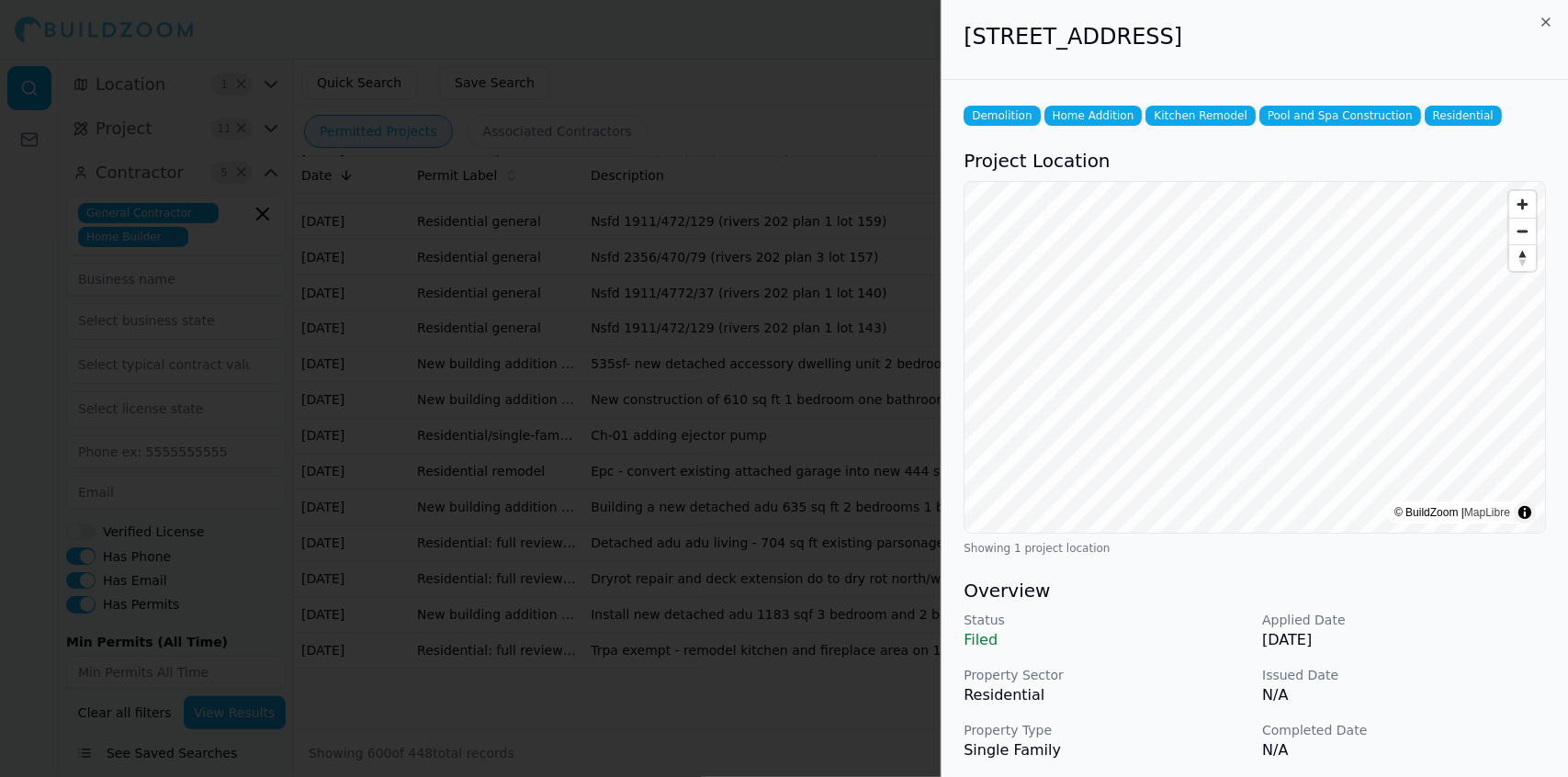
scroll to position [24184, 0]
click at [819, 511] on div at bounding box center [784, 388] width 1568 height 777
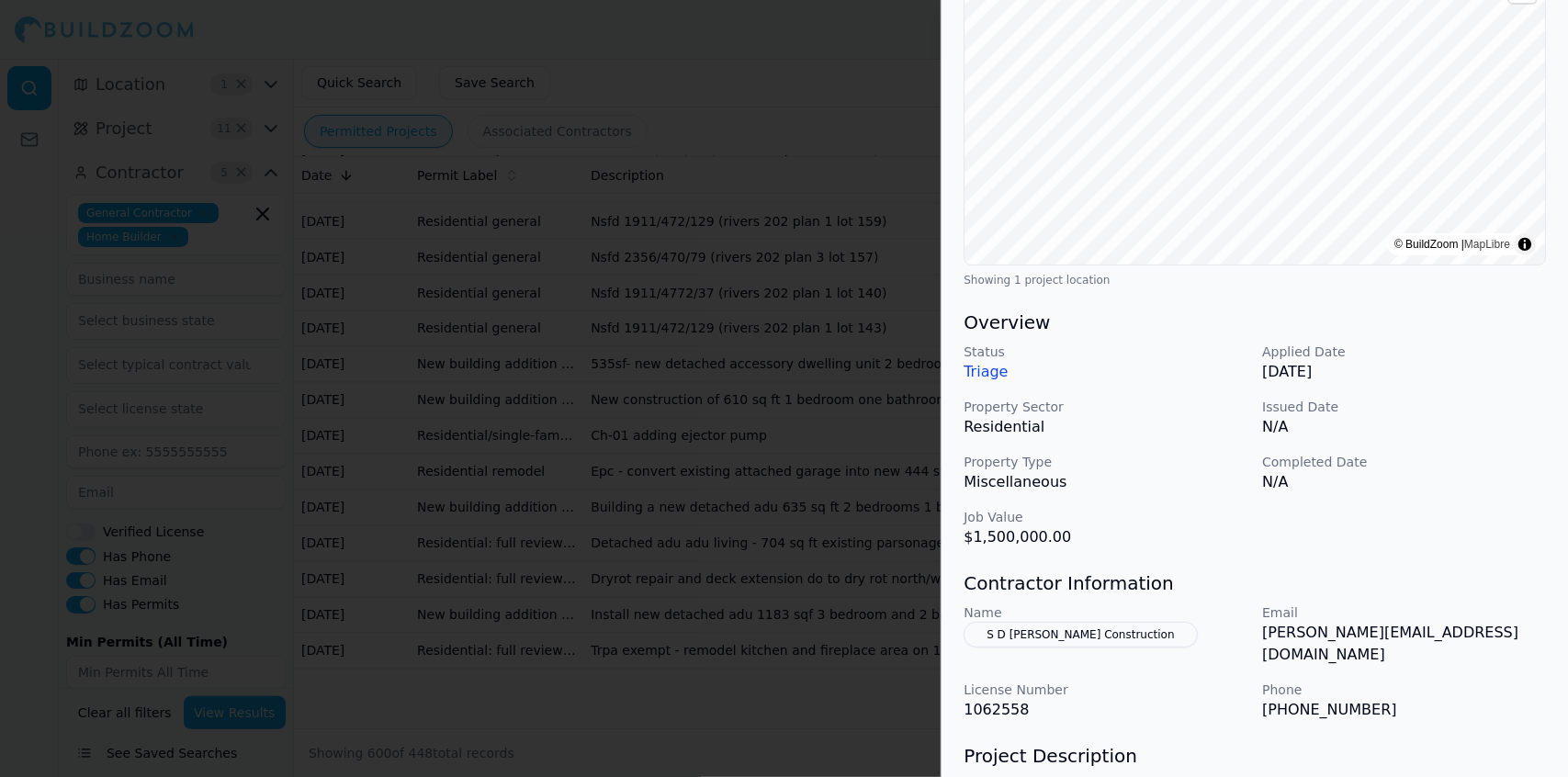
scroll to position [296, 0]
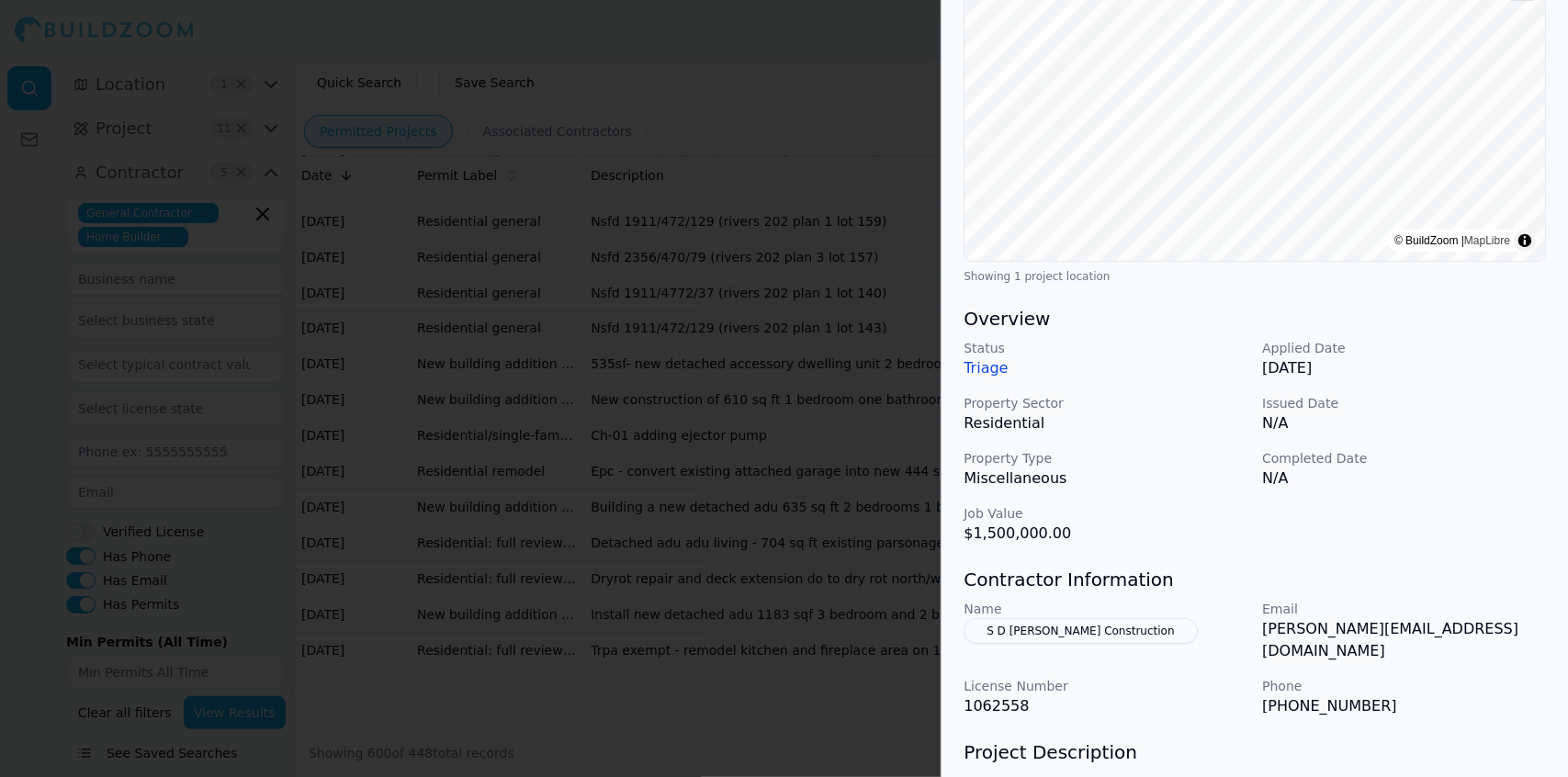
click at [1460, 618] on p "[PERSON_NAME][EMAIL_ADDRESS][DOMAIN_NAME]" at bounding box center [1405, 640] width 284 height 44
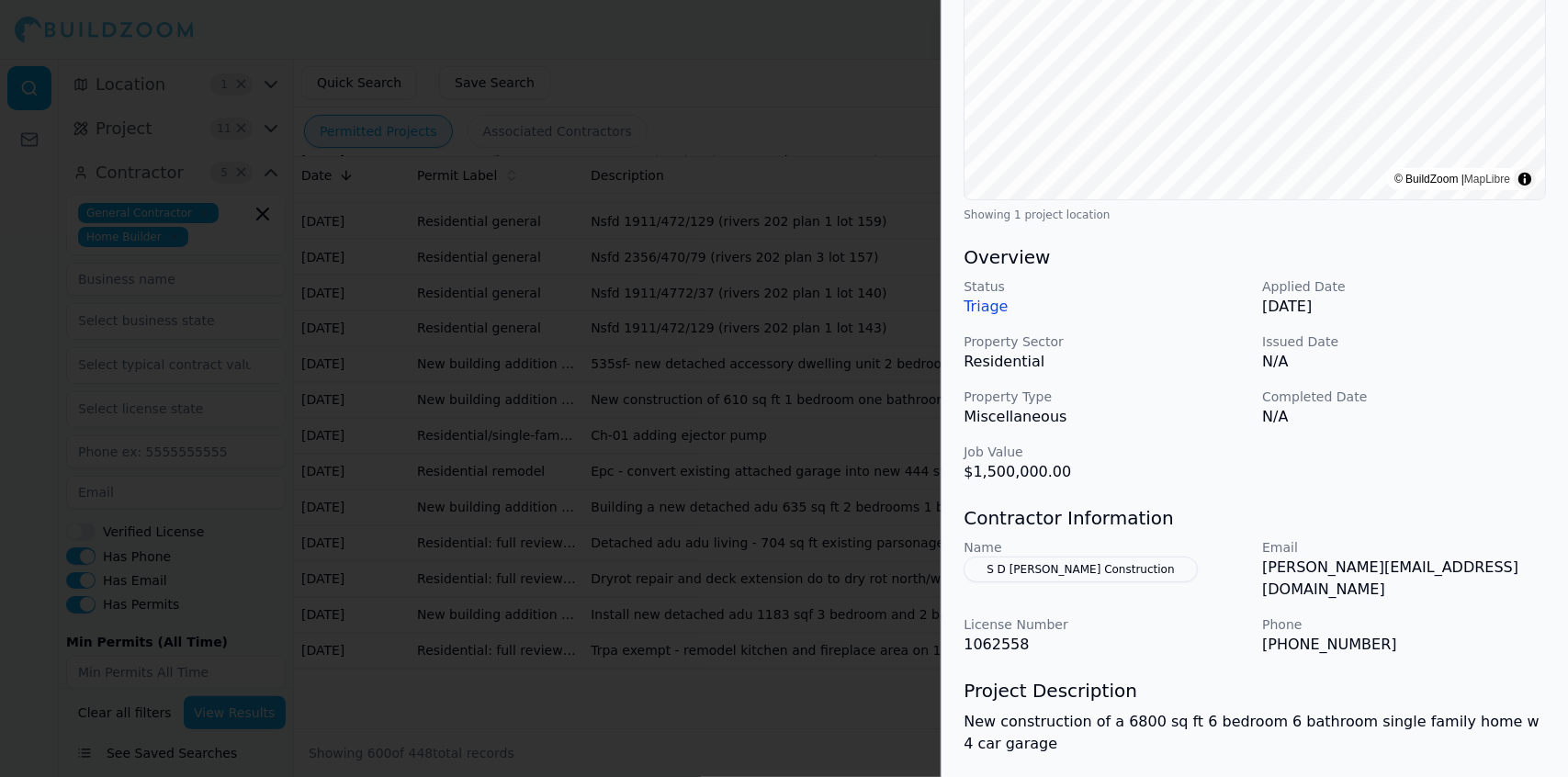
scroll to position [367, 0]
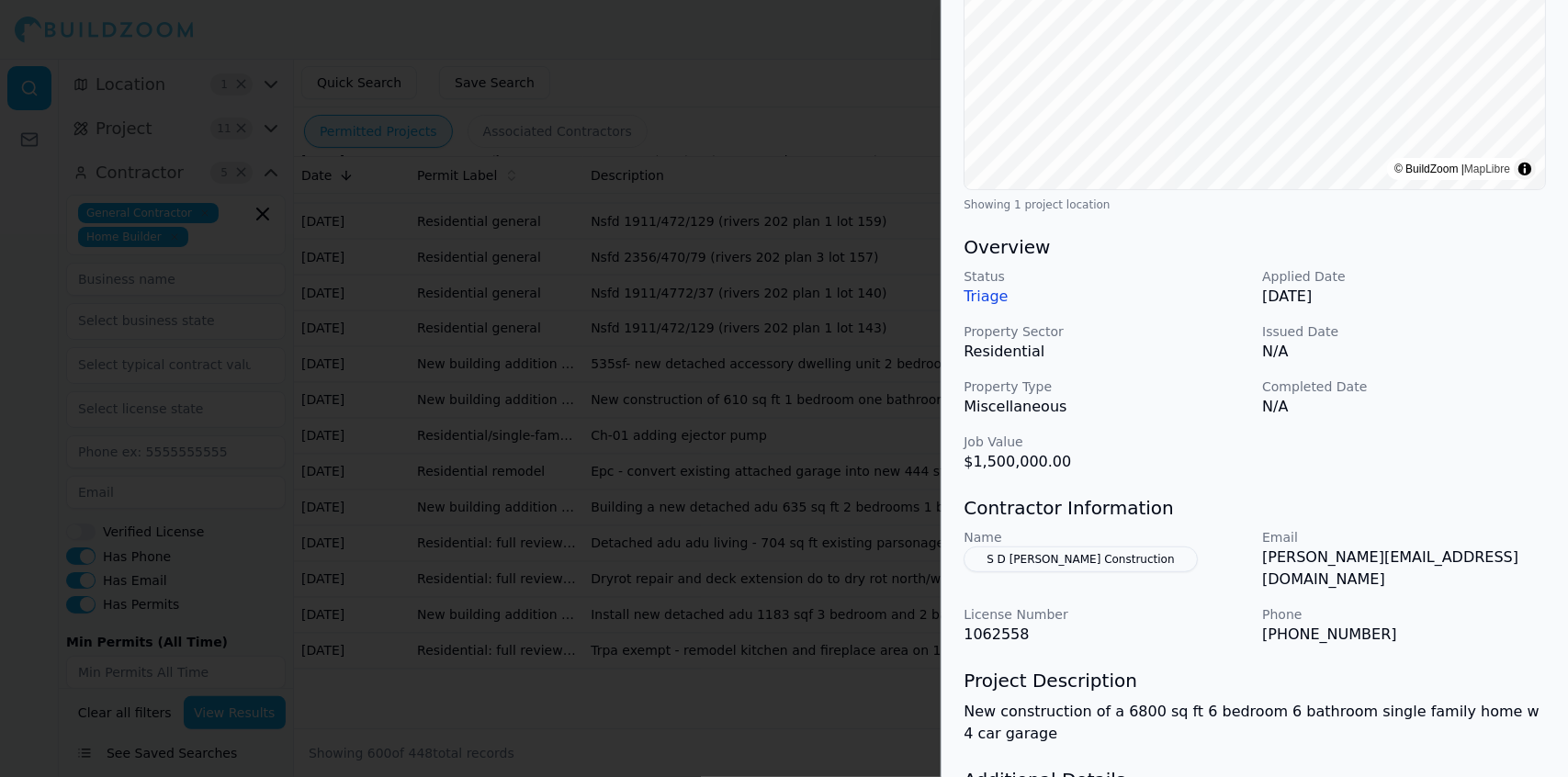
click at [1085, 546] on button "S D [PERSON_NAME] Construction" at bounding box center [1080, 559] width 234 height 26
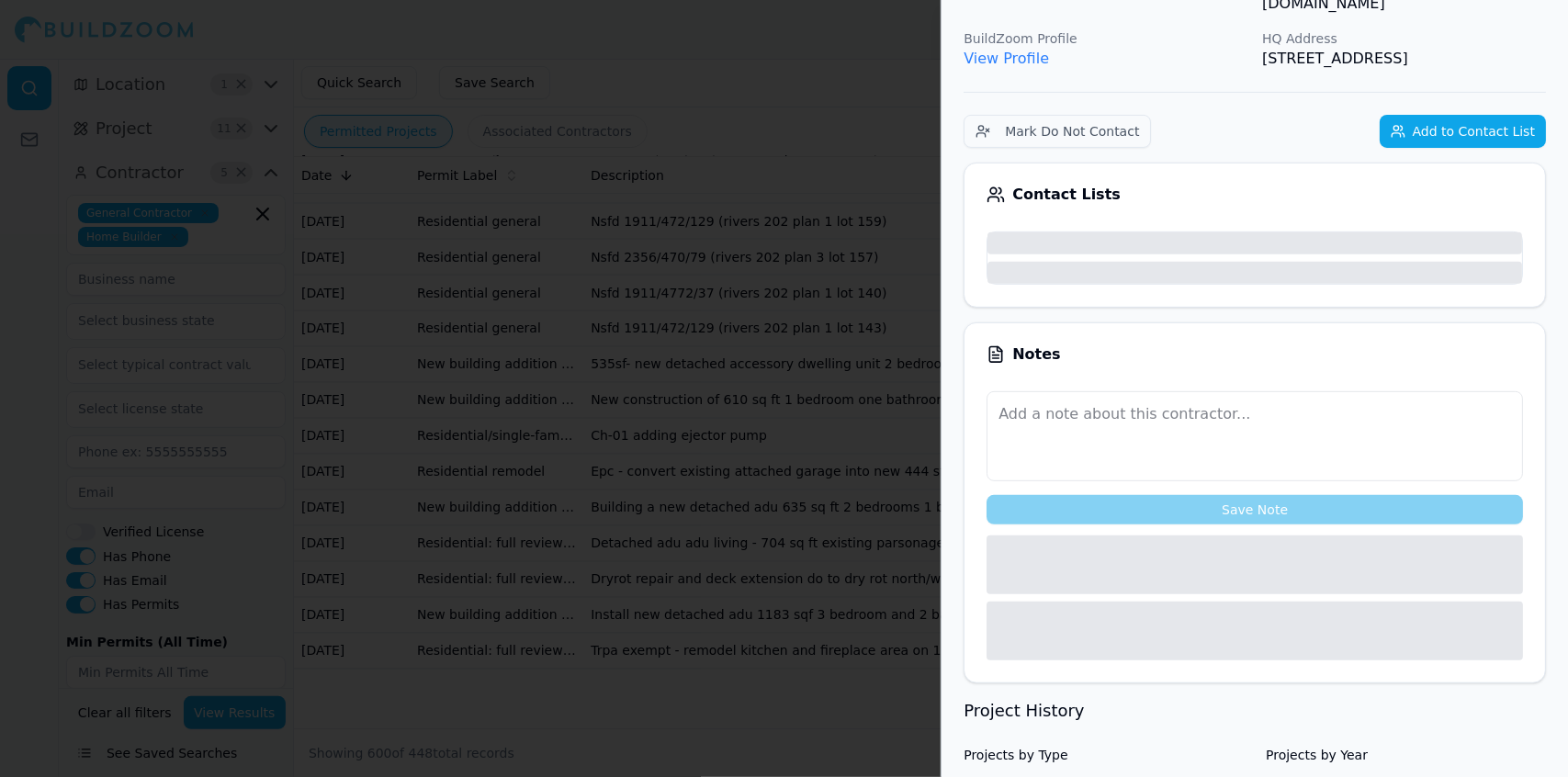
scroll to position [412, 0]
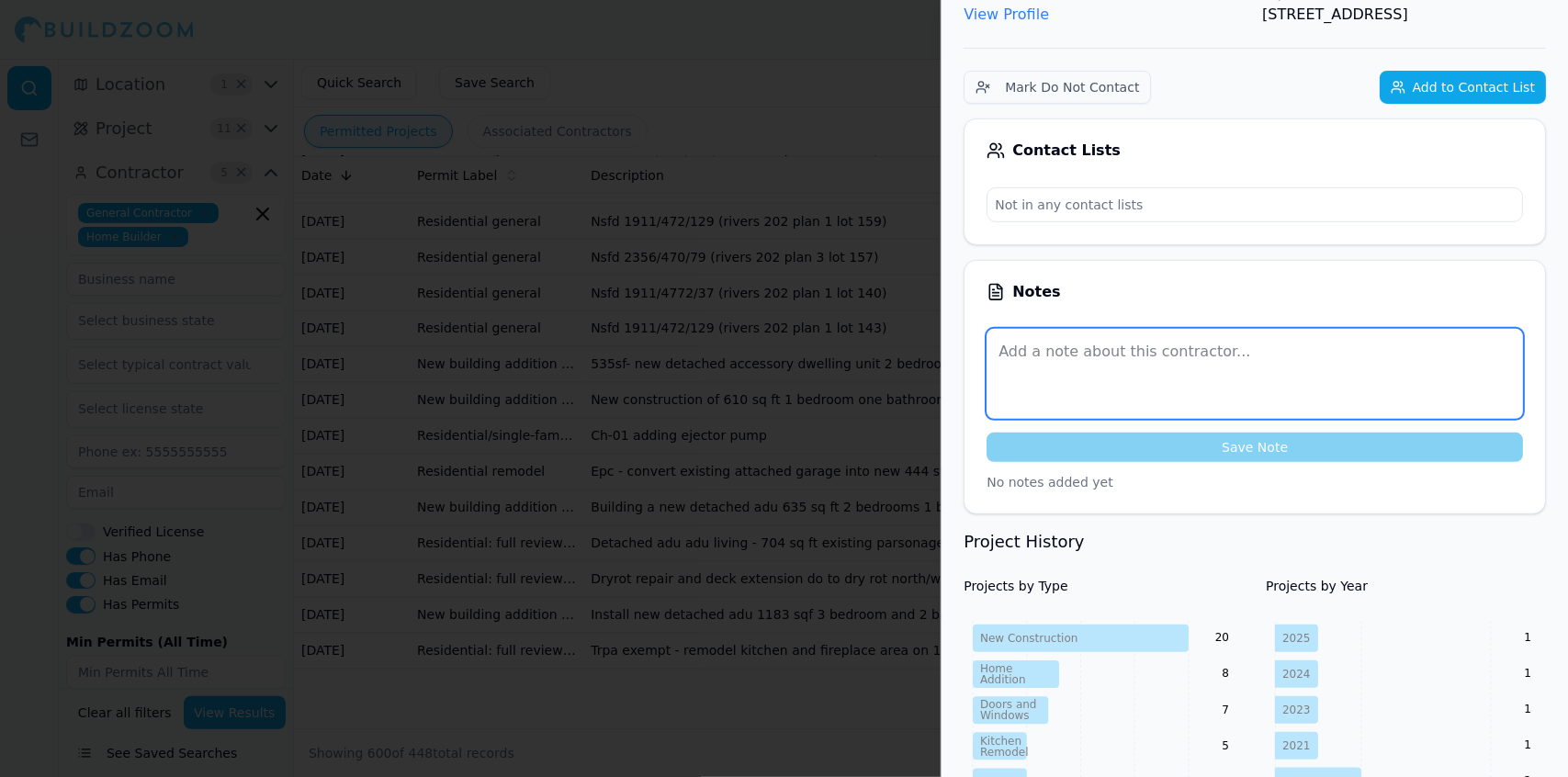
click at [1396, 345] on textarea at bounding box center [1255, 374] width 537 height 90
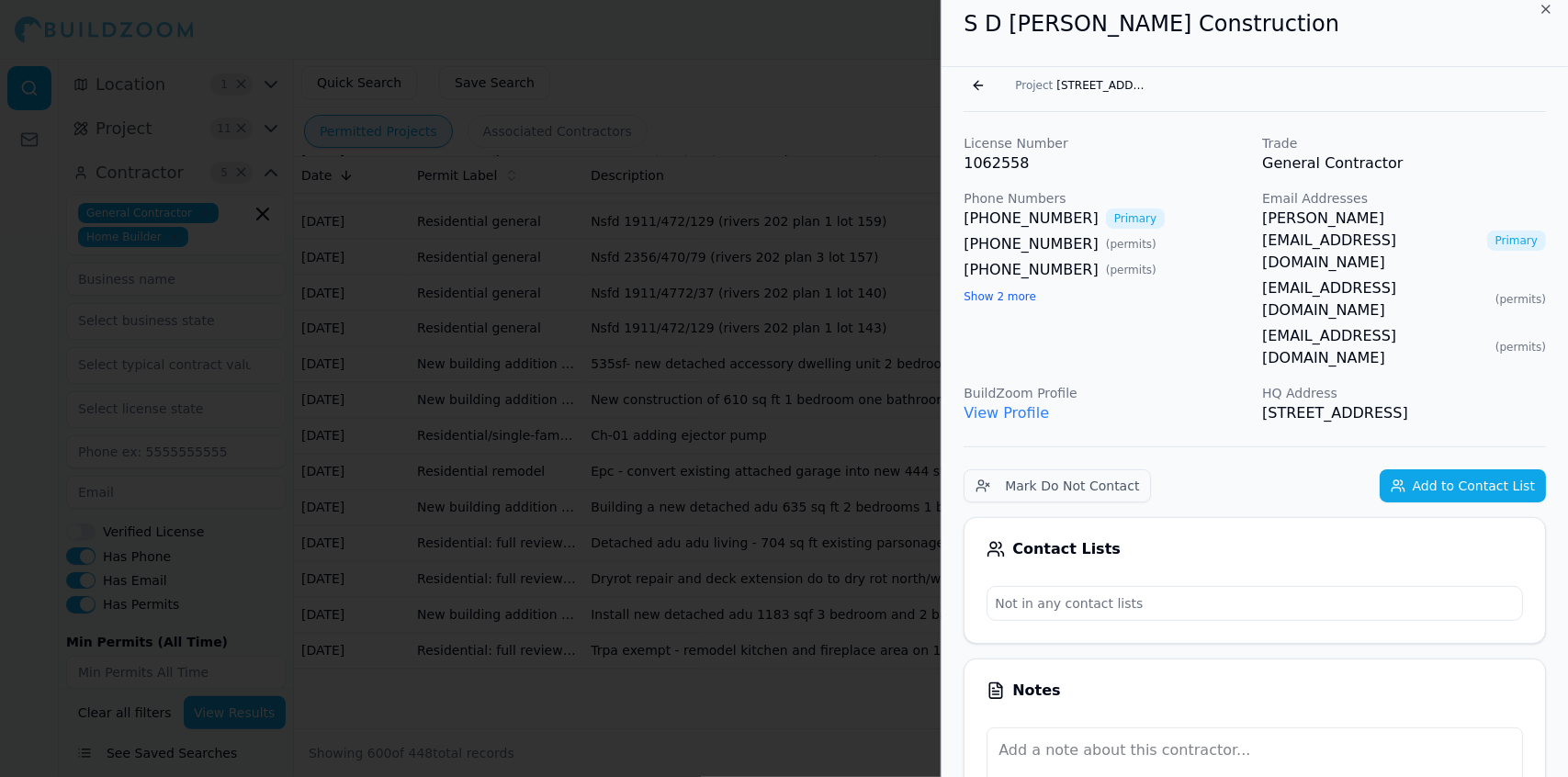
scroll to position [0, 0]
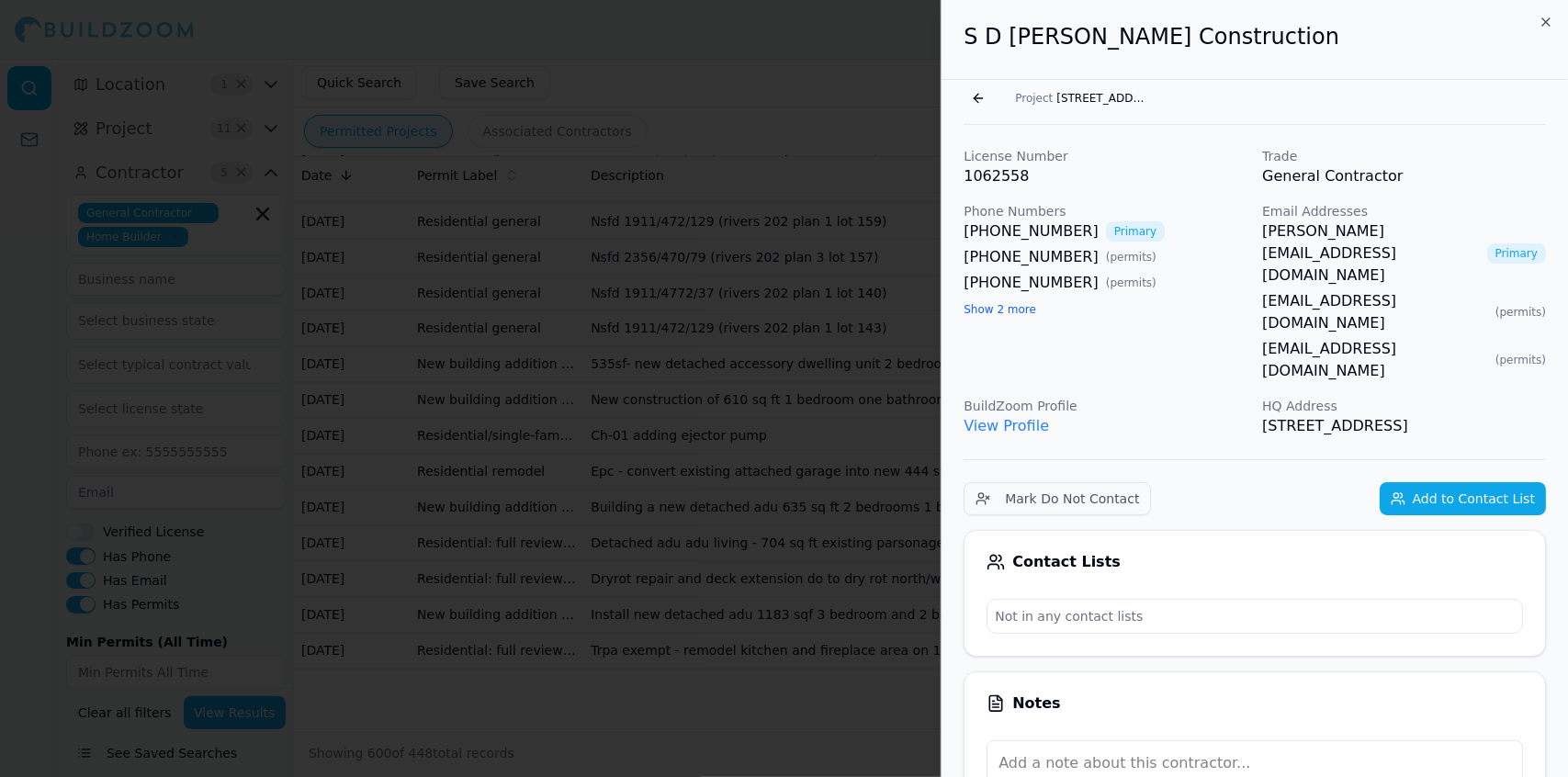
drag, startPoint x: 1364, startPoint y: 361, endPoint x: 949, endPoint y: 43, distance: 522.8
copy div "S D [PERSON_NAME] Construction Go back Project [STREET_ADDRESS] License Number …"
click at [1341, 600] on p "Not in any contact lists" at bounding box center [1255, 616] width 535 height 33
click at [852, 541] on div at bounding box center [784, 388] width 1568 height 777
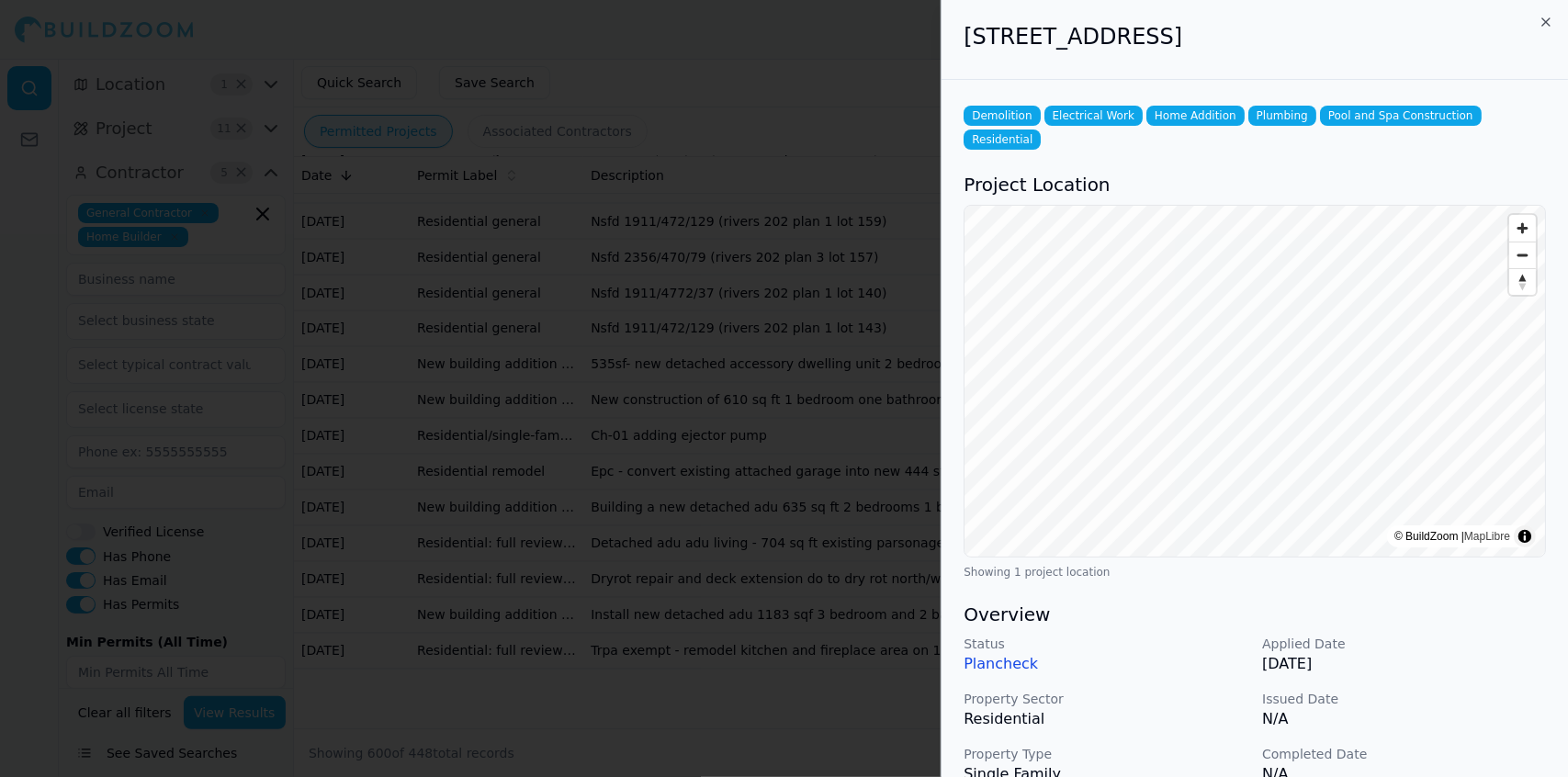
click at [1484, 708] on p "N/A" at bounding box center [1405, 719] width 284 height 22
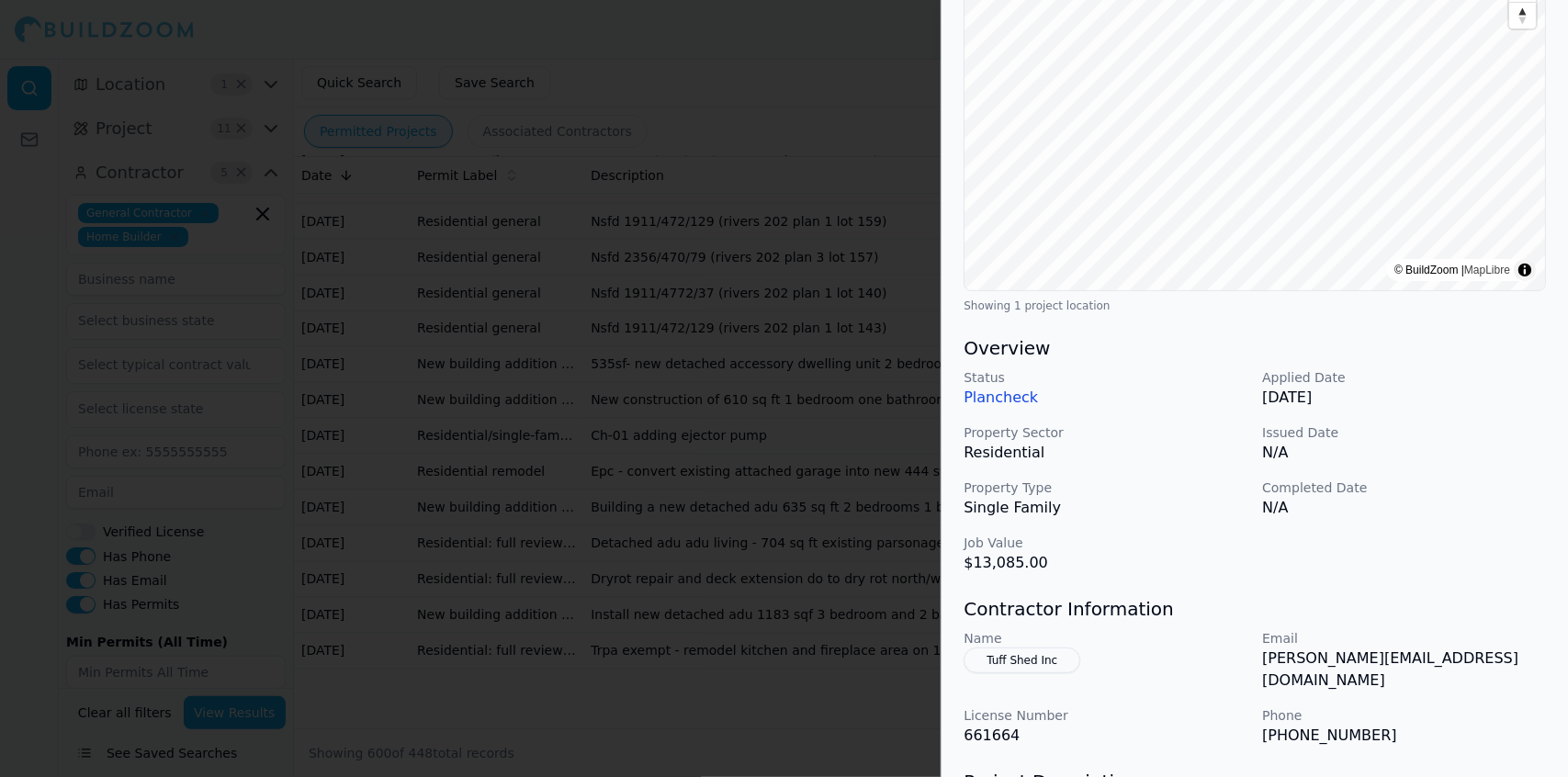
scroll to position [266, 0]
click at [637, 222] on div at bounding box center [784, 388] width 1568 height 777
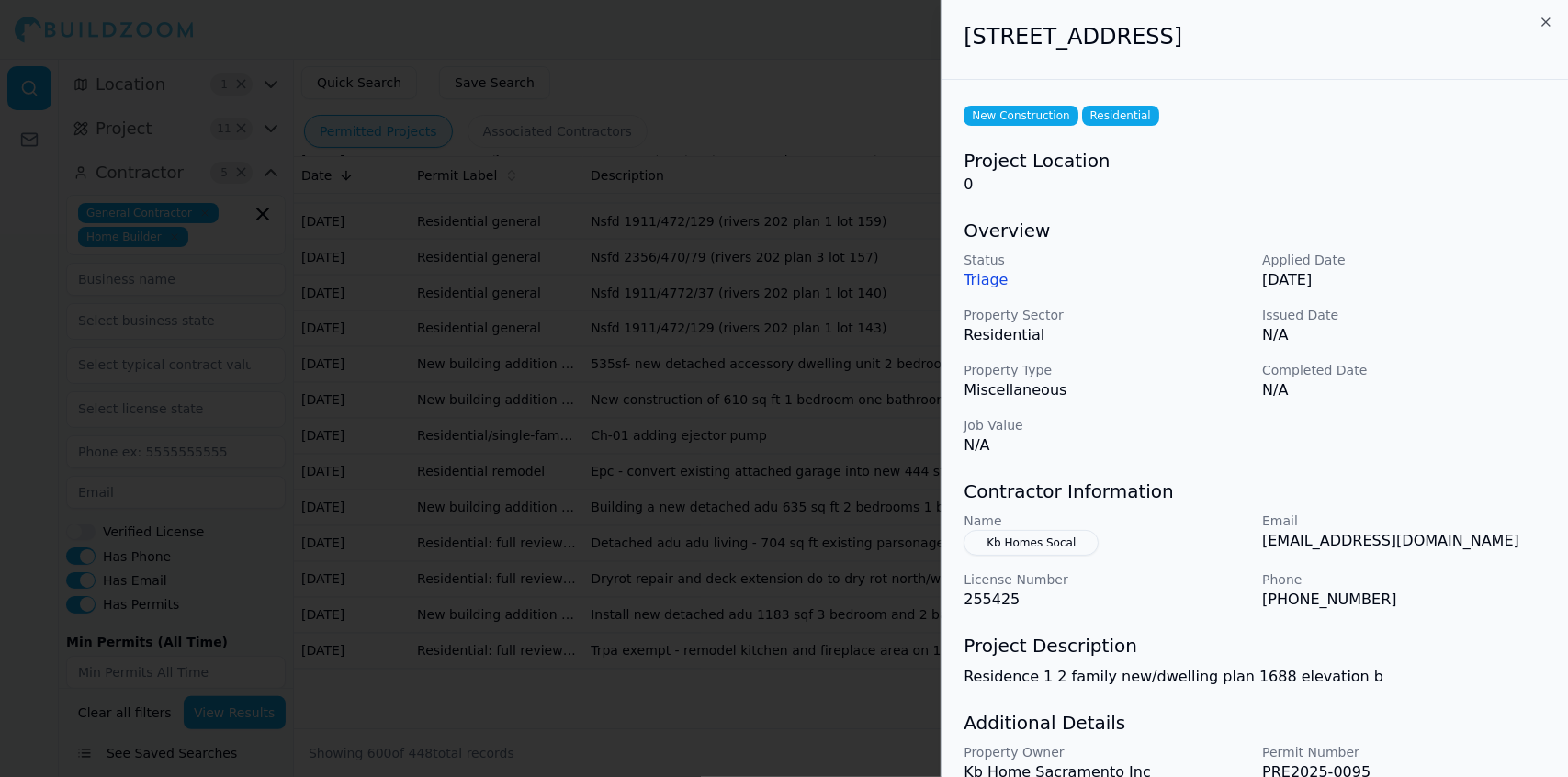
click at [746, 521] on div at bounding box center [784, 388] width 1568 height 777
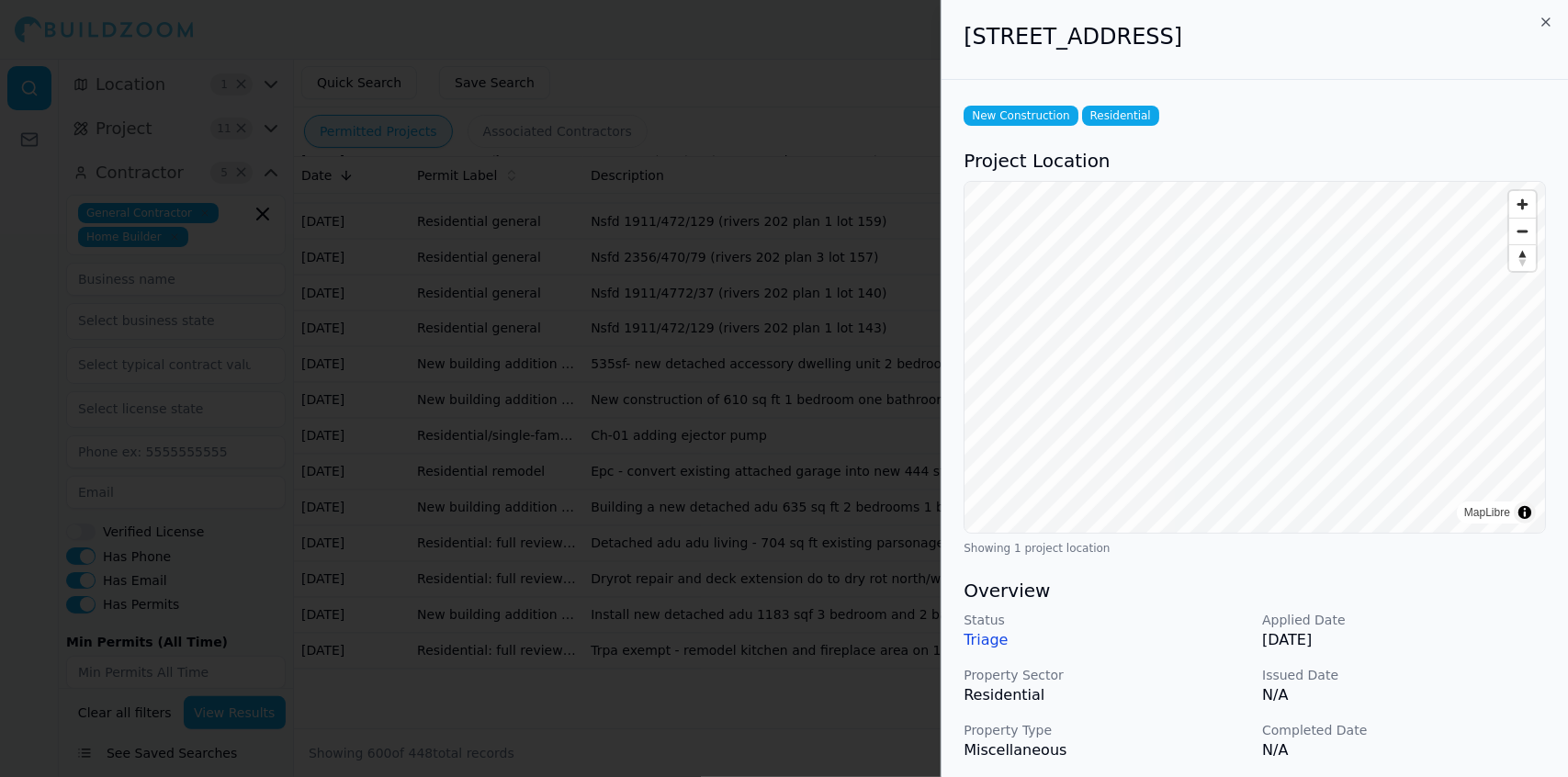
scroll to position [24617, 0]
click at [846, 574] on div at bounding box center [784, 388] width 1568 height 777
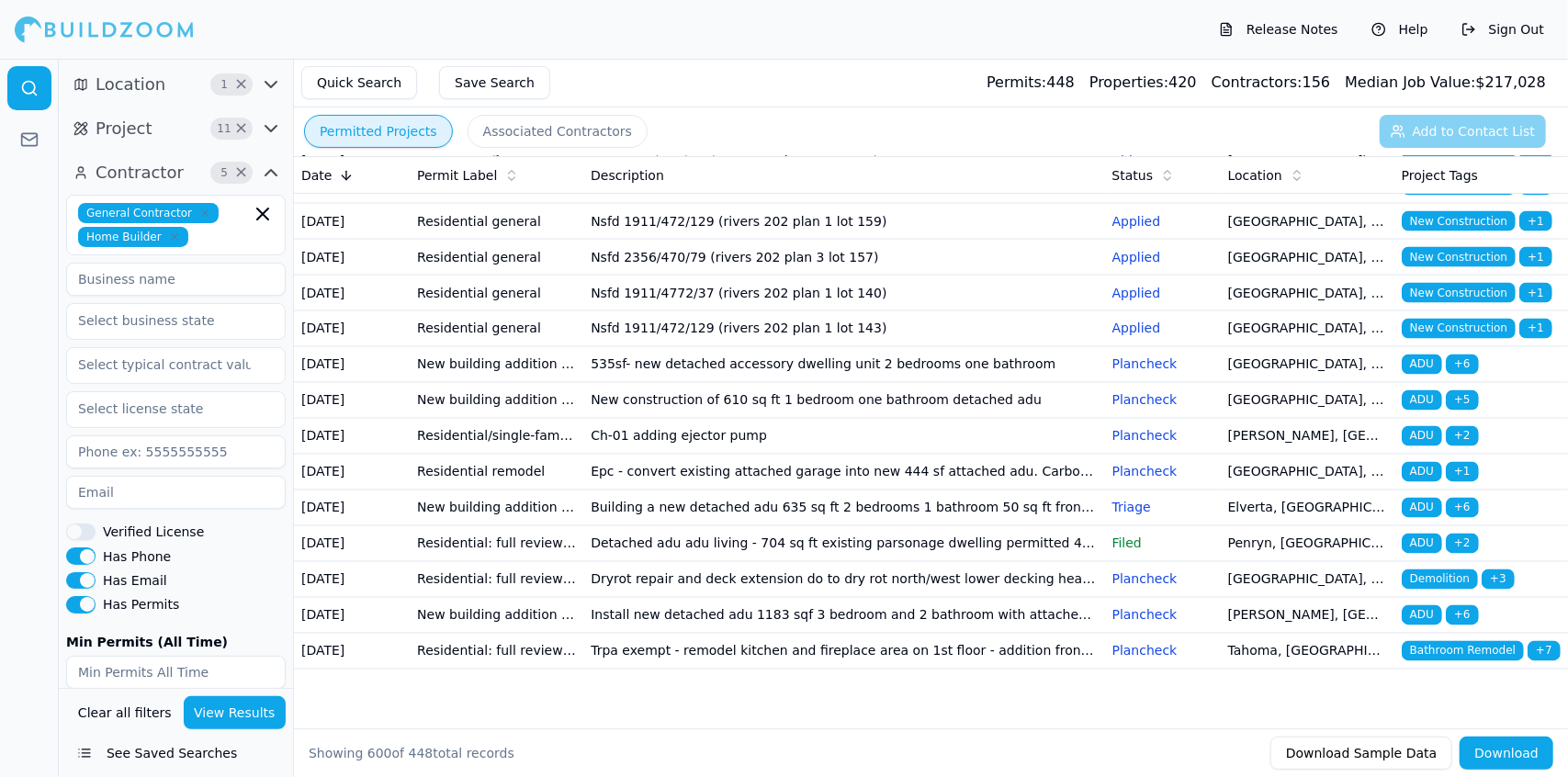
scroll to position [24995, 0]
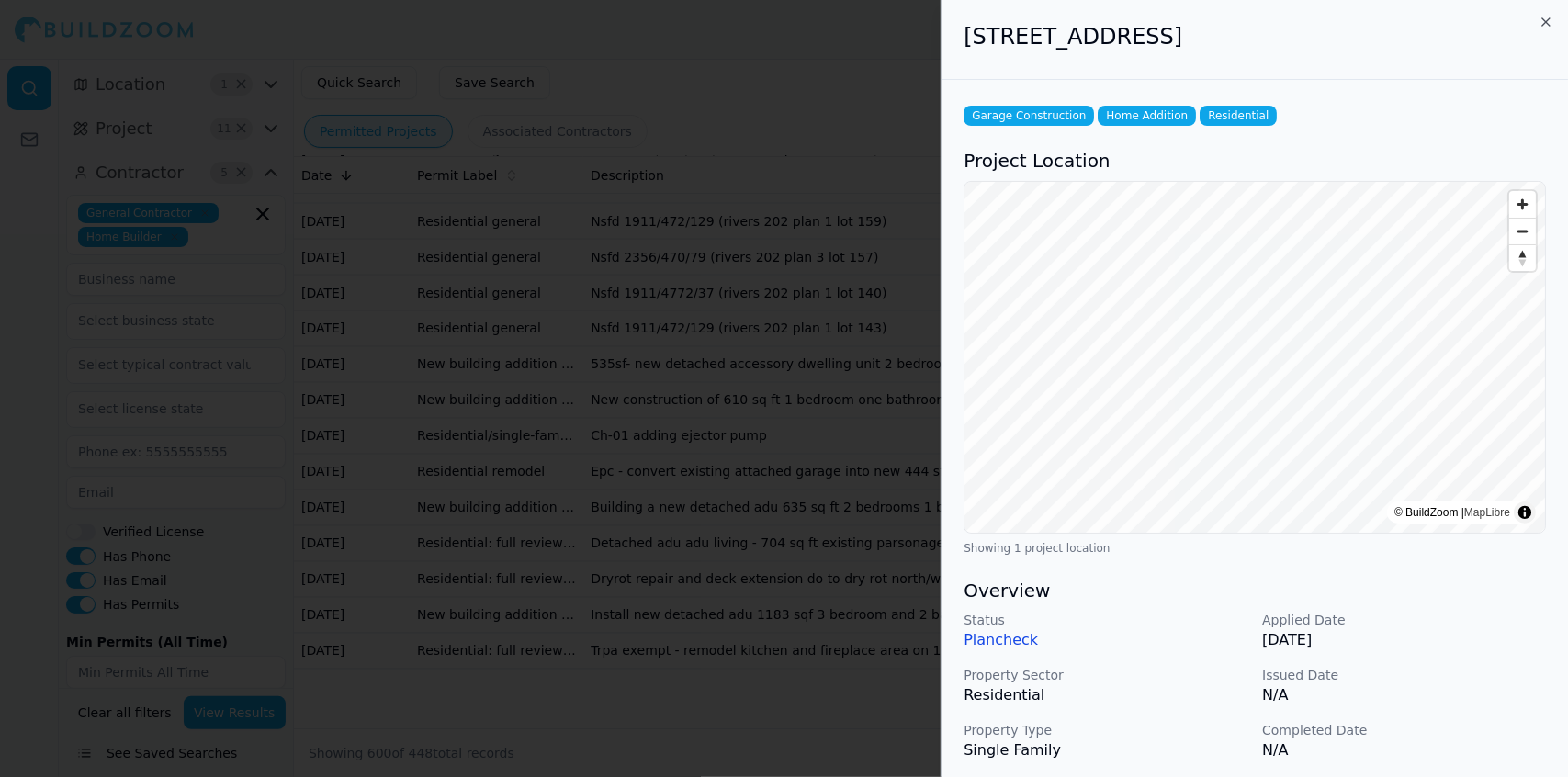
click at [1463, 742] on p "N/A" at bounding box center [1405, 749] width 284 height 22
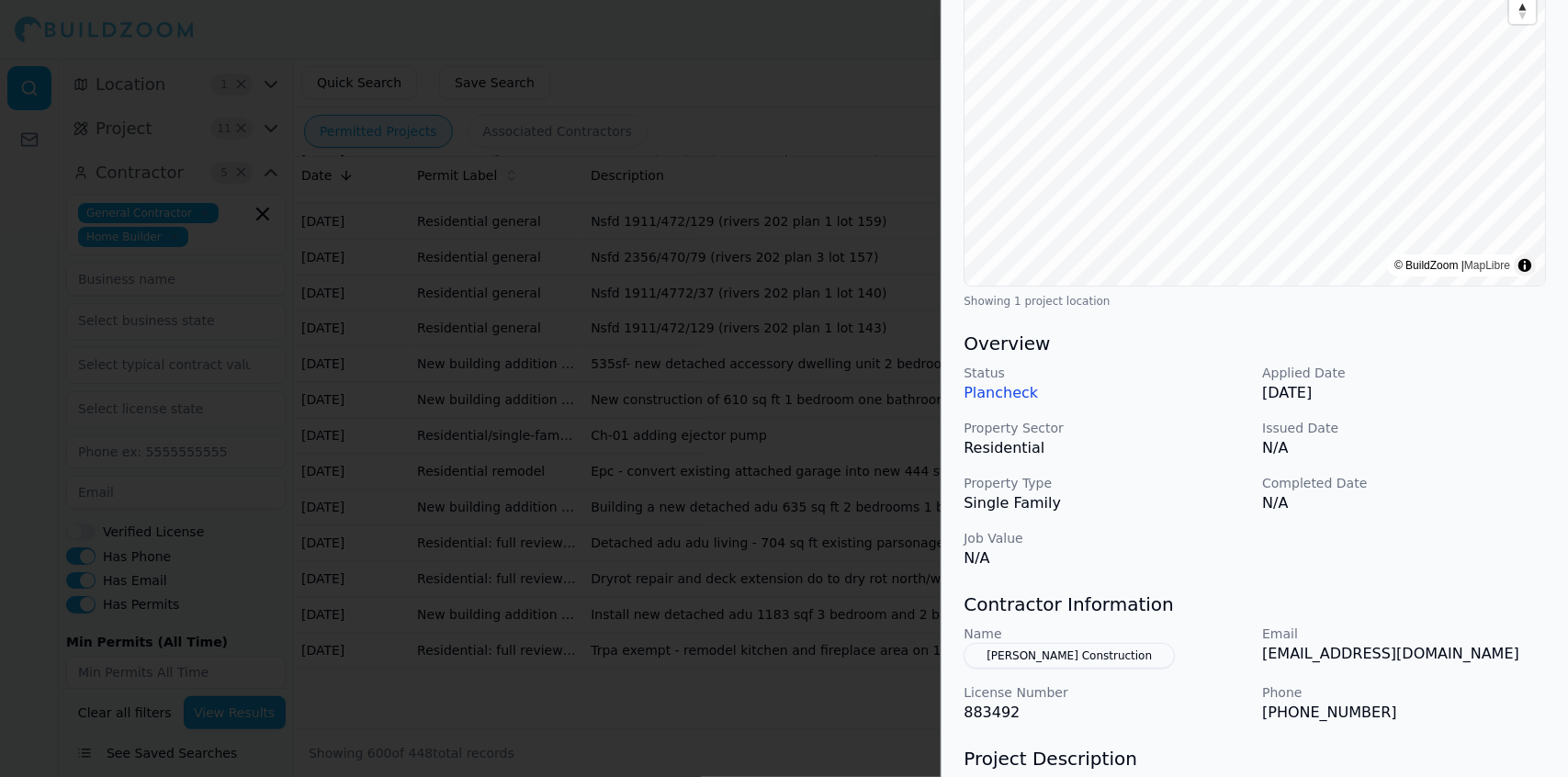
scroll to position [260, 0]
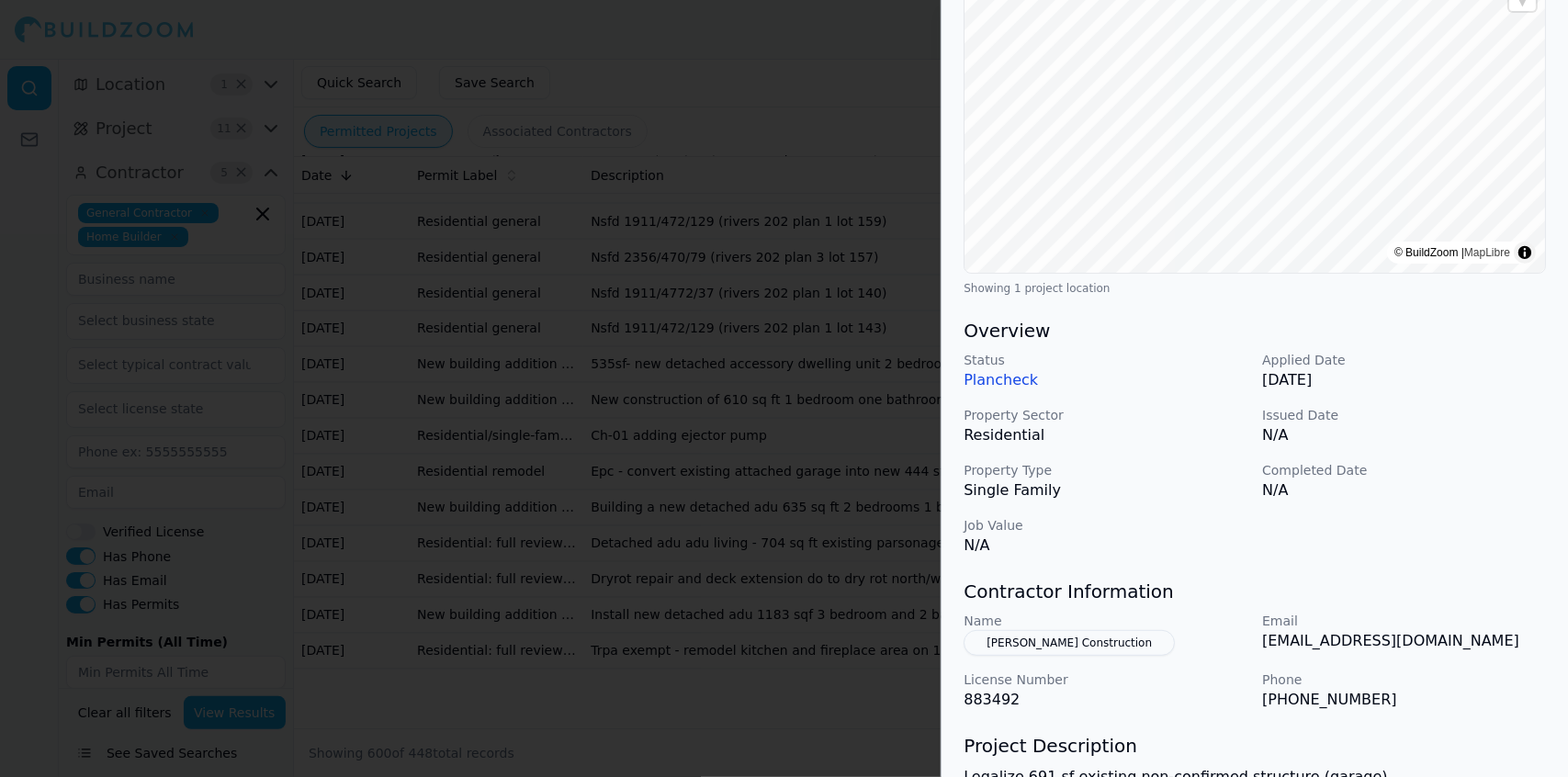
click at [1467, 606] on div "Contractor Information Name [PERSON_NAME] Construction Email [EMAIL_ADDRESS][DO…" at bounding box center [1254, 644] width 583 height 133
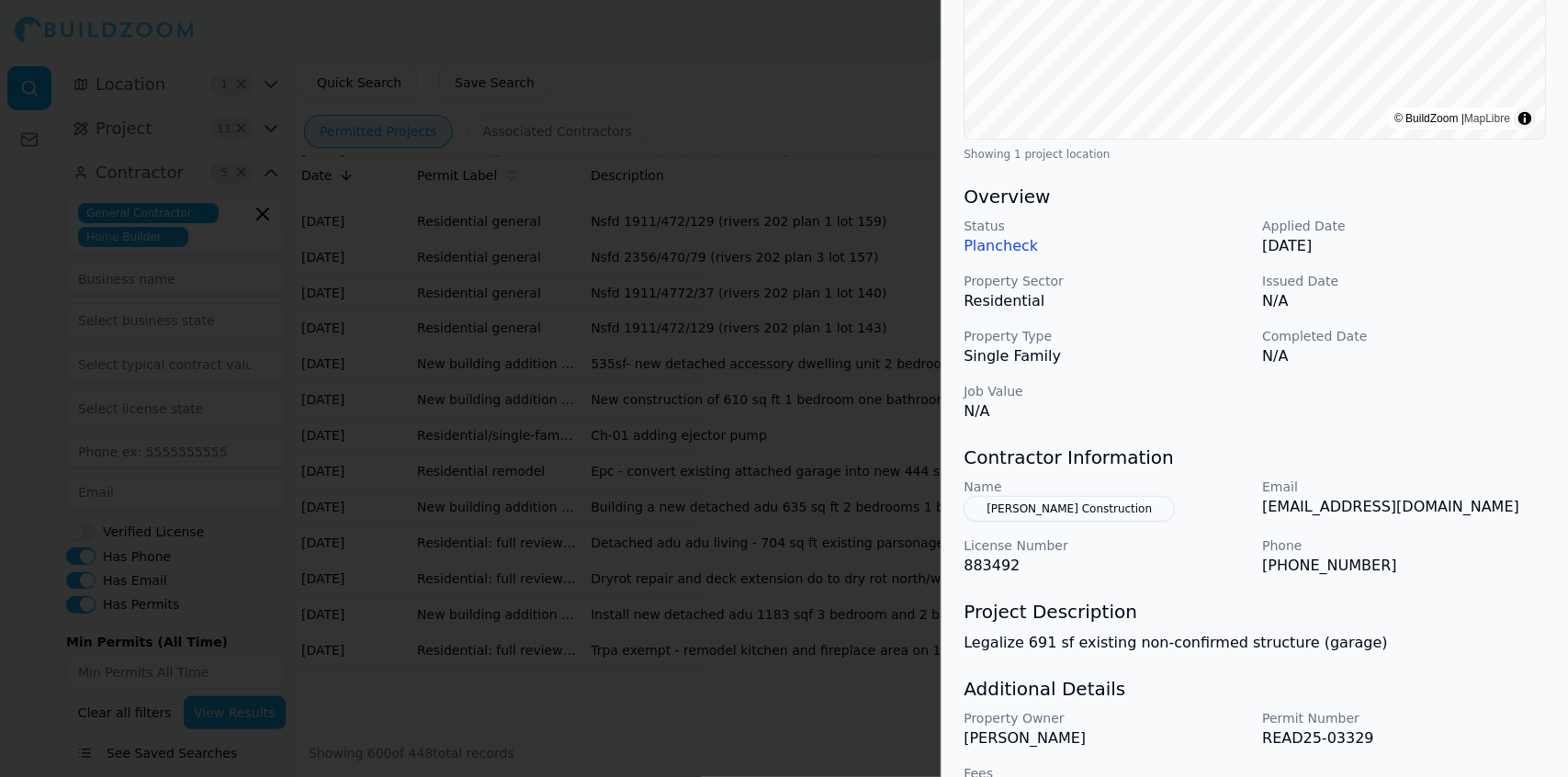
scroll to position [442, 0]
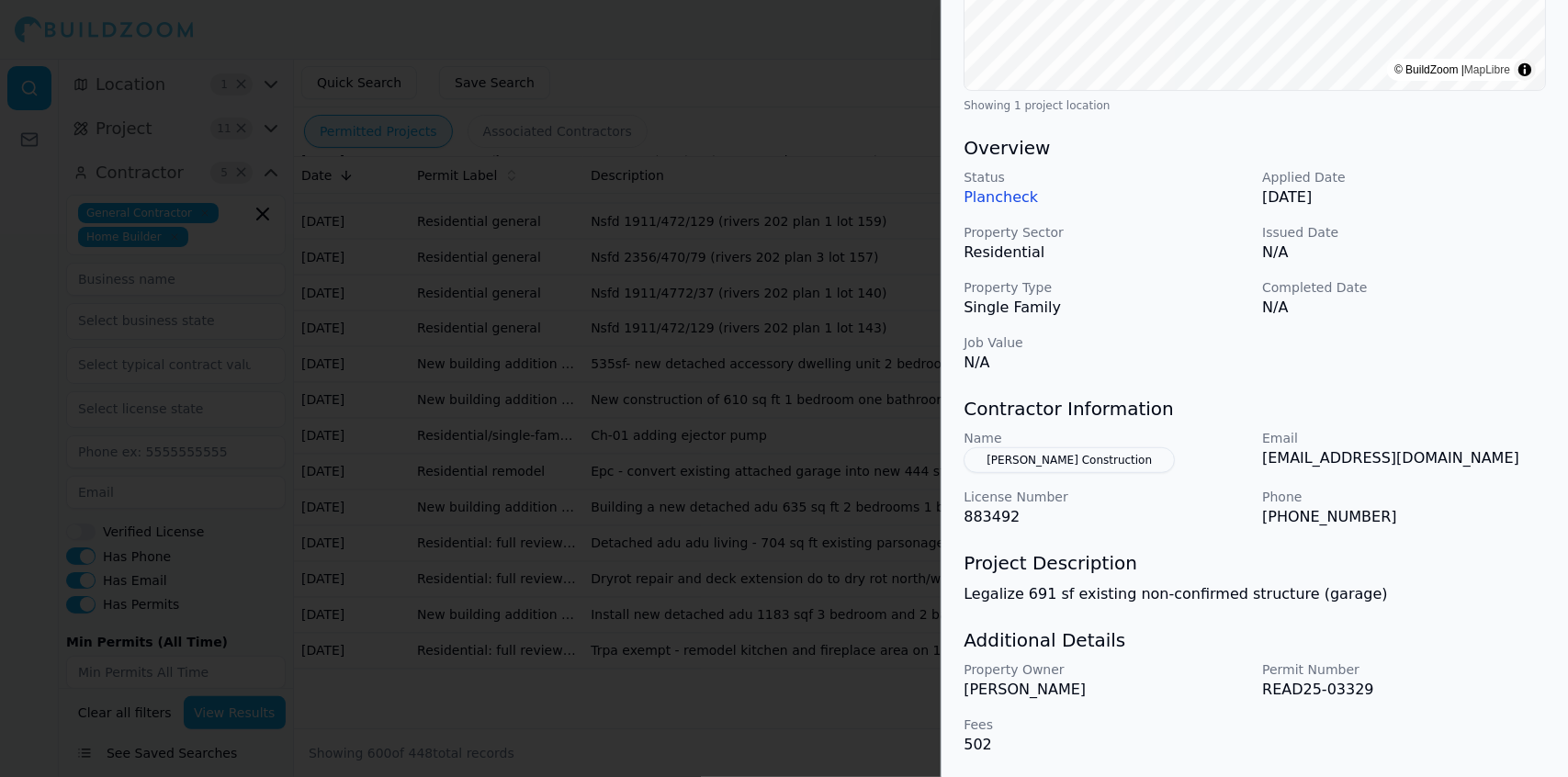
click at [1485, 523] on p "[PHONE_NUMBER]" at bounding box center [1405, 517] width 284 height 22
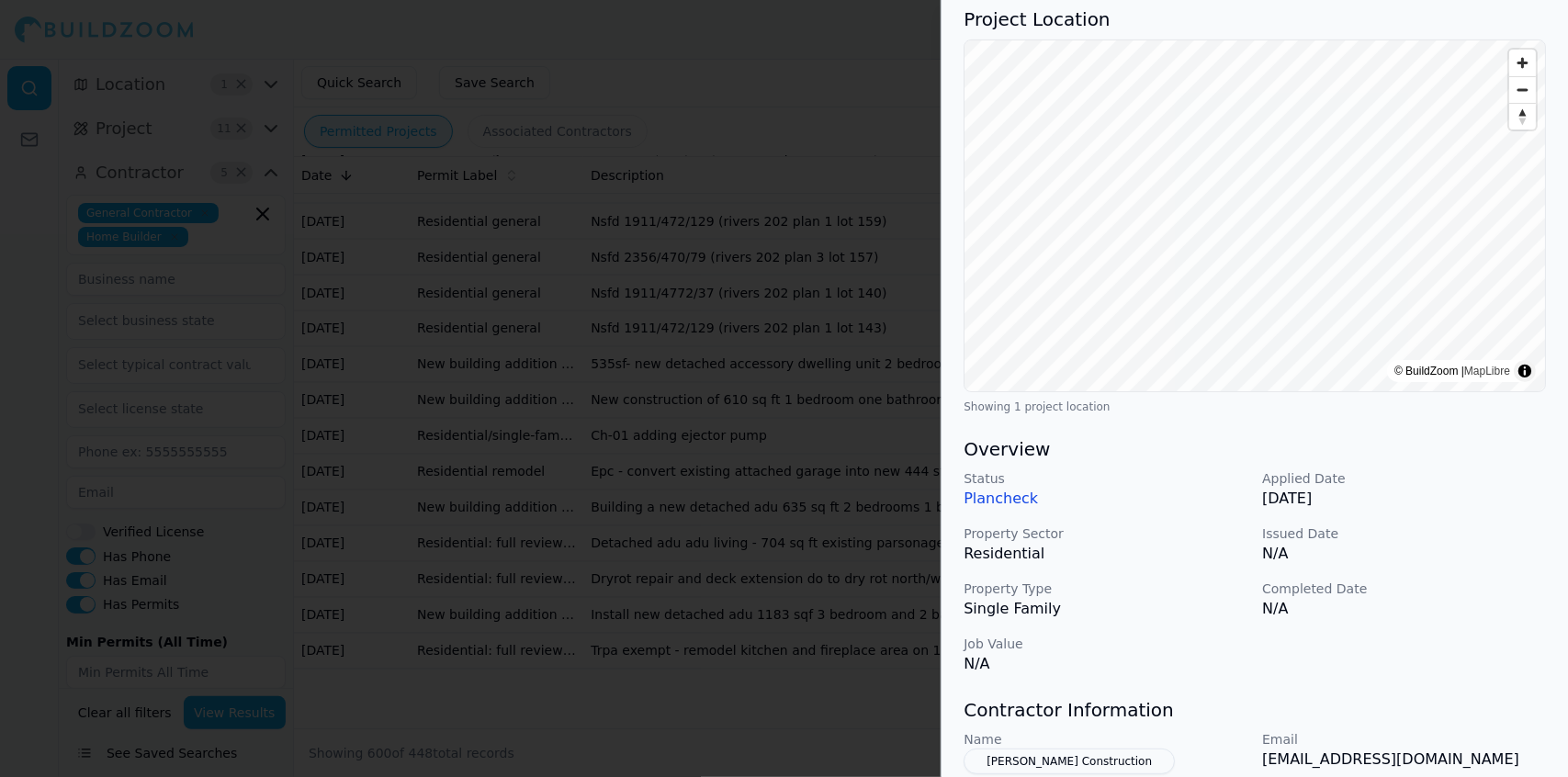
scroll to position [0, 0]
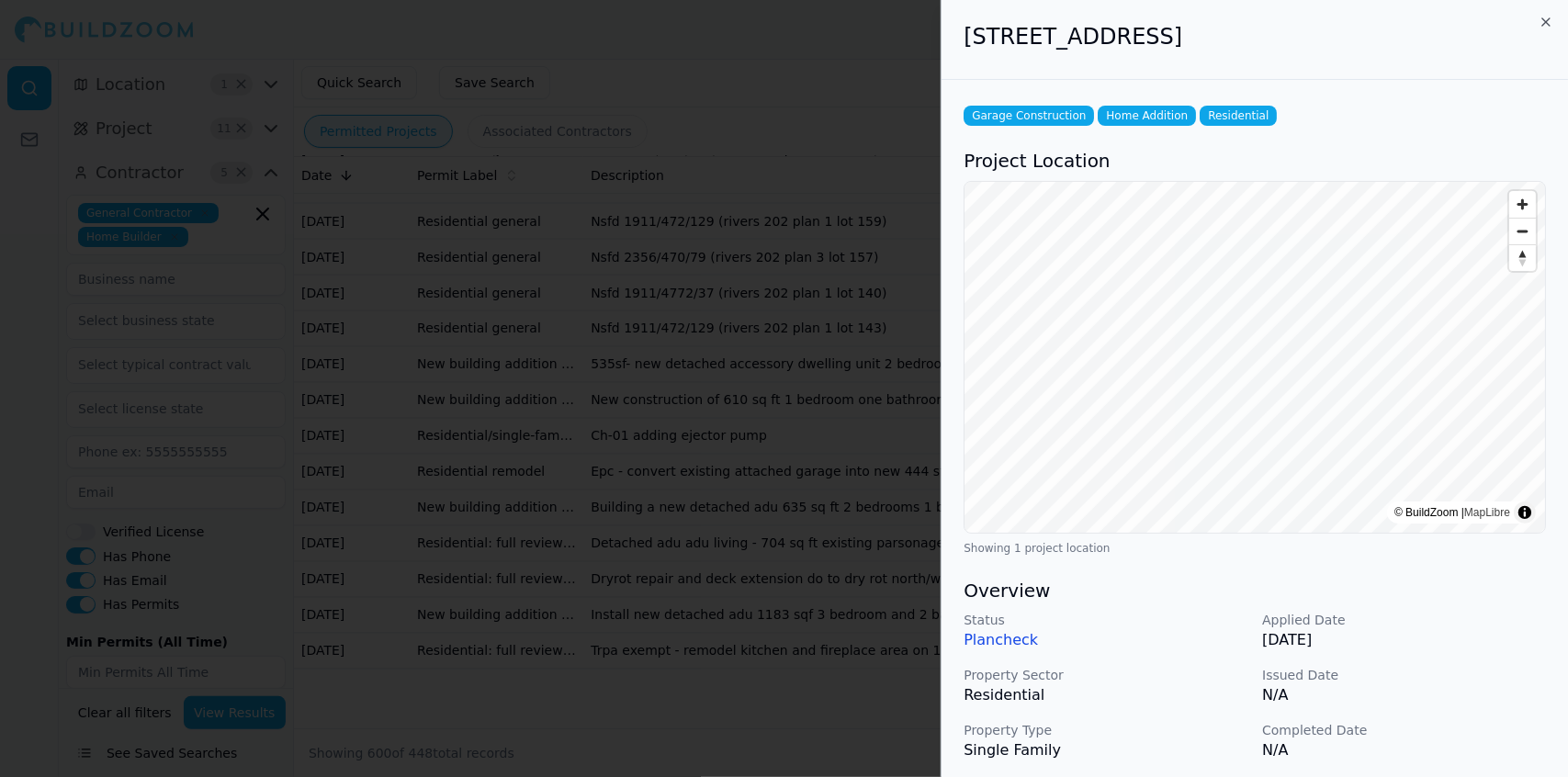
click at [1484, 663] on div "Status Plancheck Applied Date [DATE] Property Sector Residential Issued Date N/…" at bounding box center [1254, 714] width 583 height 206
click at [1509, 602] on h3 "Overview" at bounding box center [1254, 590] width 583 height 26
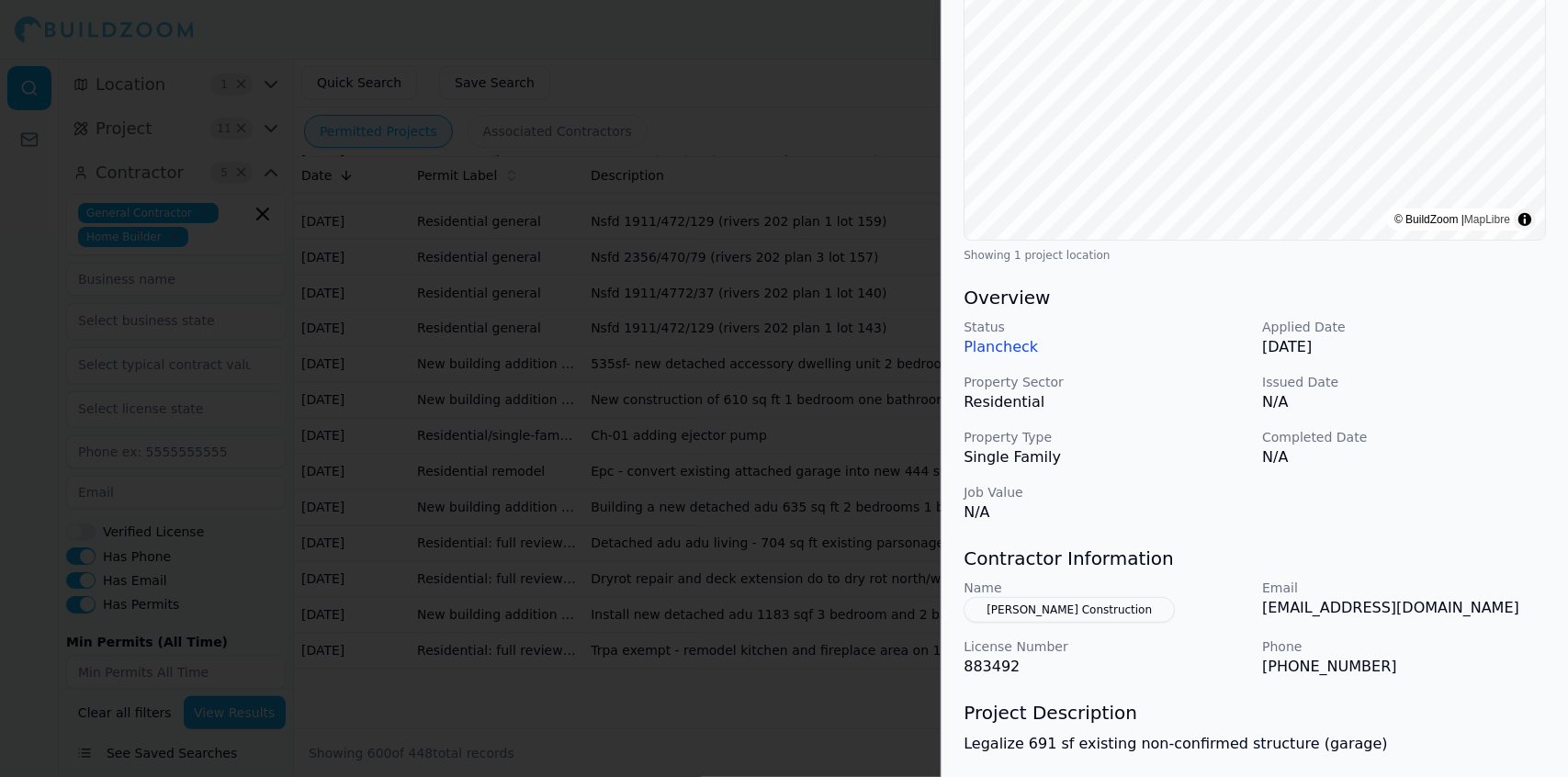
scroll to position [297, 0]
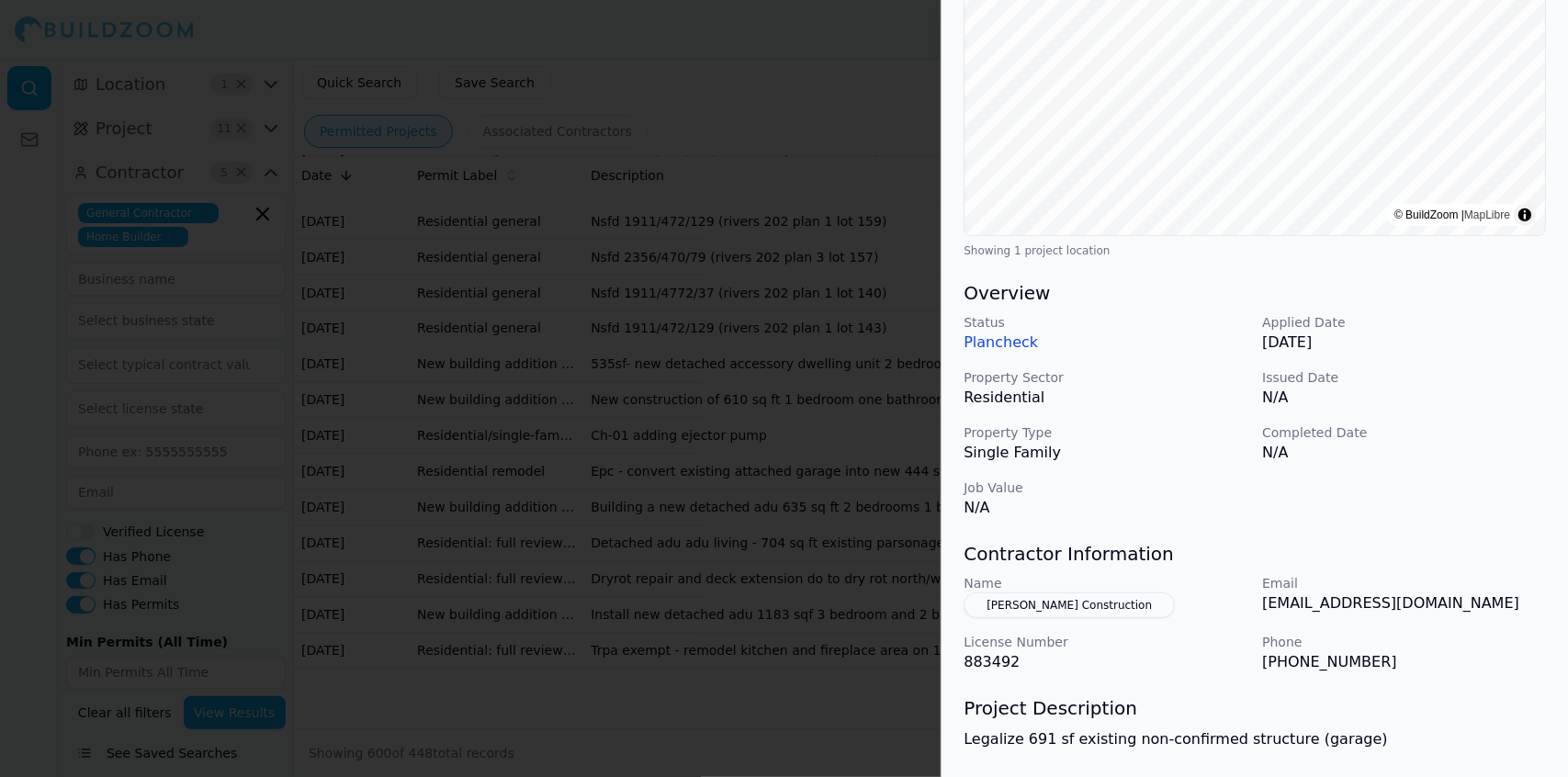
click at [1081, 598] on button "[PERSON_NAME] Construction" at bounding box center [1069, 604] width 212 height 26
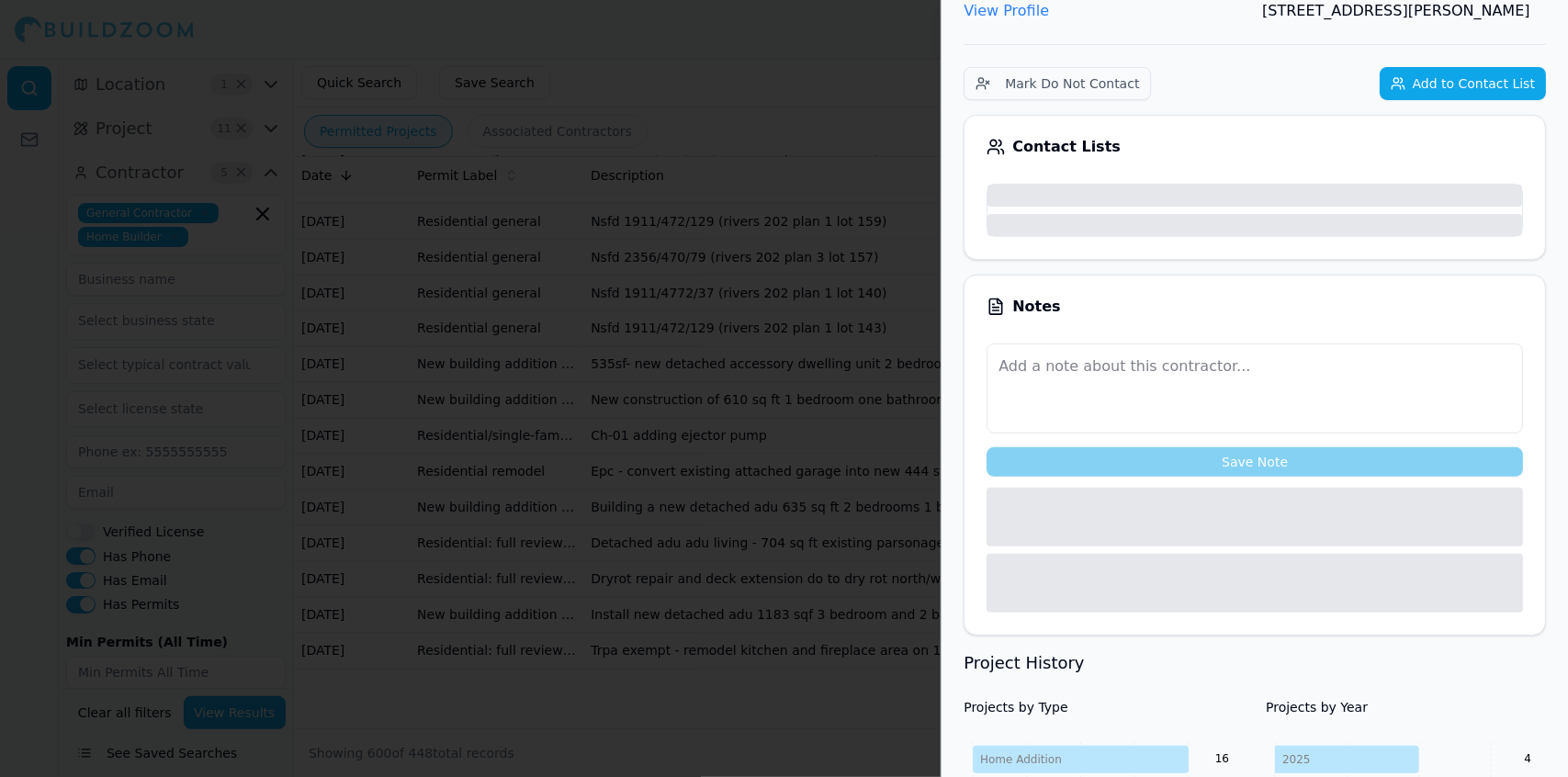
scroll to position [341, 0]
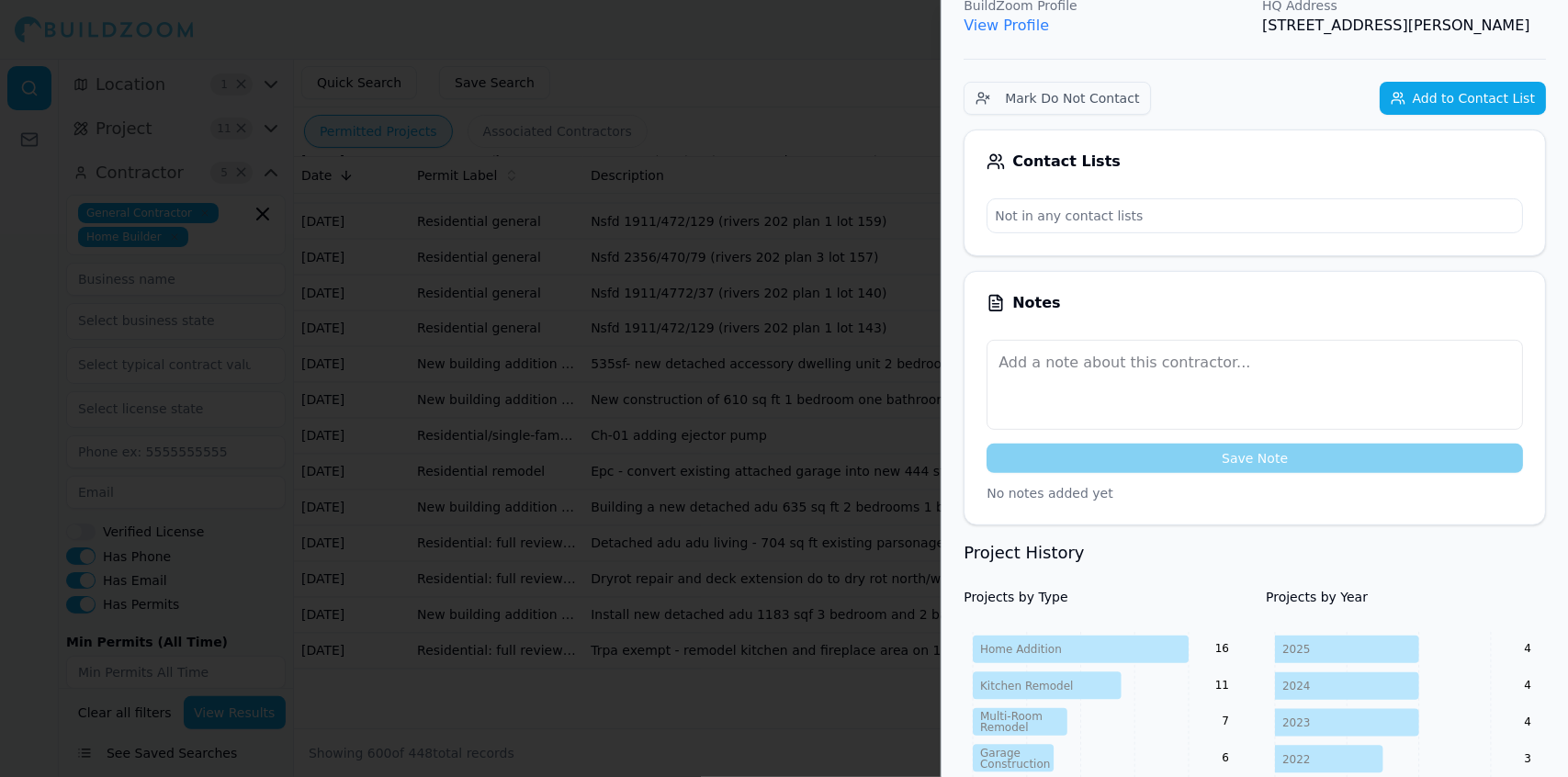
scroll to position [0, 0]
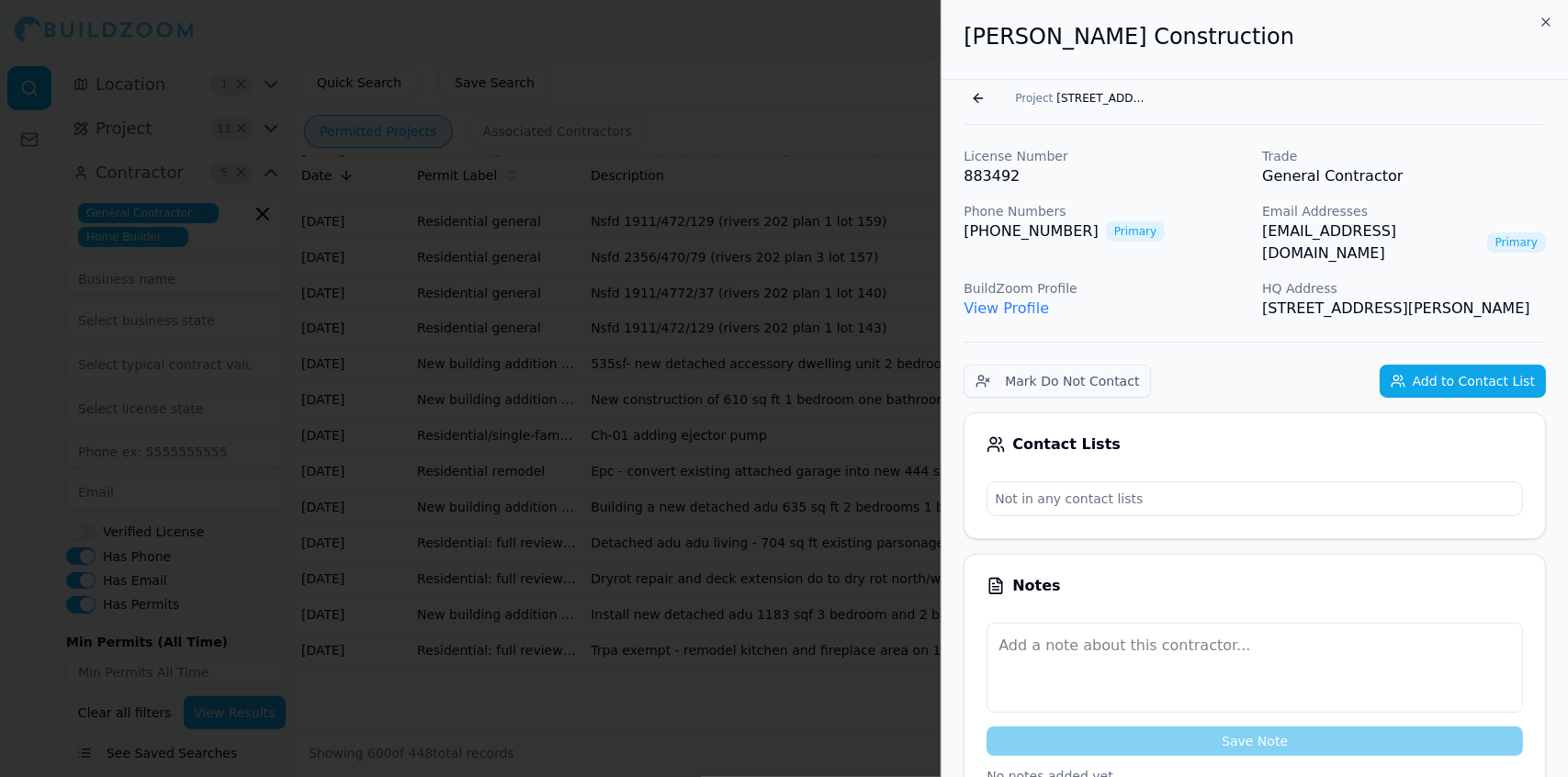
click at [1361, 588] on div "Notes Save Note No notes added yet" at bounding box center [1254, 681] width 583 height 255
drag, startPoint x: 1503, startPoint y: 288, endPoint x: 1287, endPoint y: 301, distance: 216.4
drag, startPoint x: 1418, startPoint y: 284, endPoint x: 1310, endPoint y: 280, distance: 108.1
click at [1310, 297] on p "[STREET_ADDRESS][PERSON_NAME]" at bounding box center [1405, 308] width 284 height 22
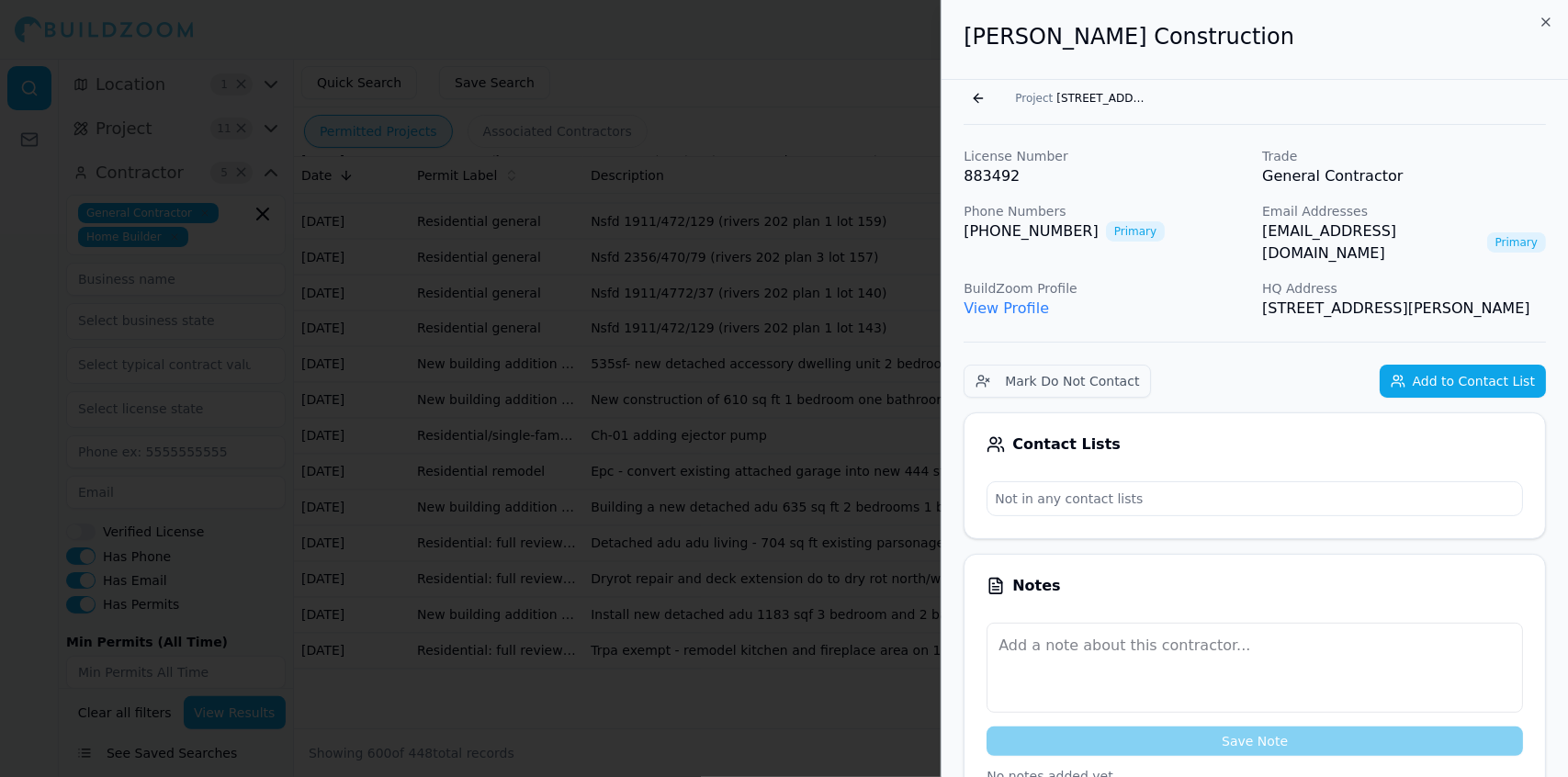
click at [1448, 279] on p "HQ Address" at bounding box center [1405, 288] width 284 height 18
drag, startPoint x: 1491, startPoint y: 284, endPoint x: 1455, endPoint y: 286, distance: 36.1
click at [1455, 297] on p "[STREET_ADDRESS][PERSON_NAME]" at bounding box center [1405, 308] width 284 height 22
click at [1519, 297] on p "[STREET_ADDRESS][PERSON_NAME]" at bounding box center [1405, 308] width 284 height 22
click at [1494, 297] on p "[STREET_ADDRESS][PERSON_NAME]" at bounding box center [1405, 308] width 284 height 22
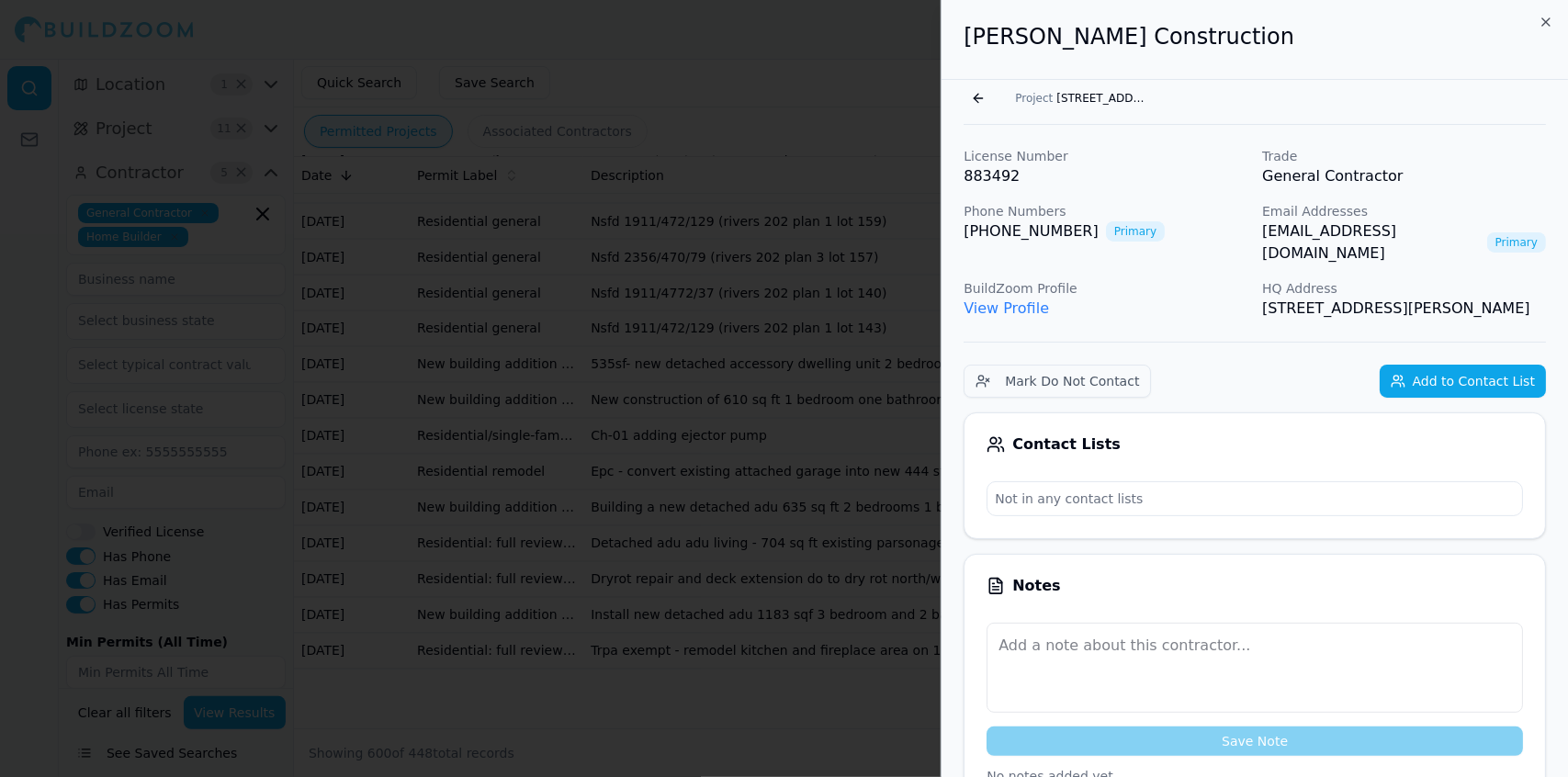
drag, startPoint x: 1494, startPoint y: 289, endPoint x: 1434, endPoint y: 293, distance: 60.1
click at [1427, 297] on p "[STREET_ADDRESS][PERSON_NAME]" at bounding box center [1405, 308] width 284 height 22
click at [1505, 297] on p "[STREET_ADDRESS][PERSON_NAME]" at bounding box center [1405, 308] width 284 height 22
drag, startPoint x: 1493, startPoint y: 286, endPoint x: 960, endPoint y: 59, distance: 579.3
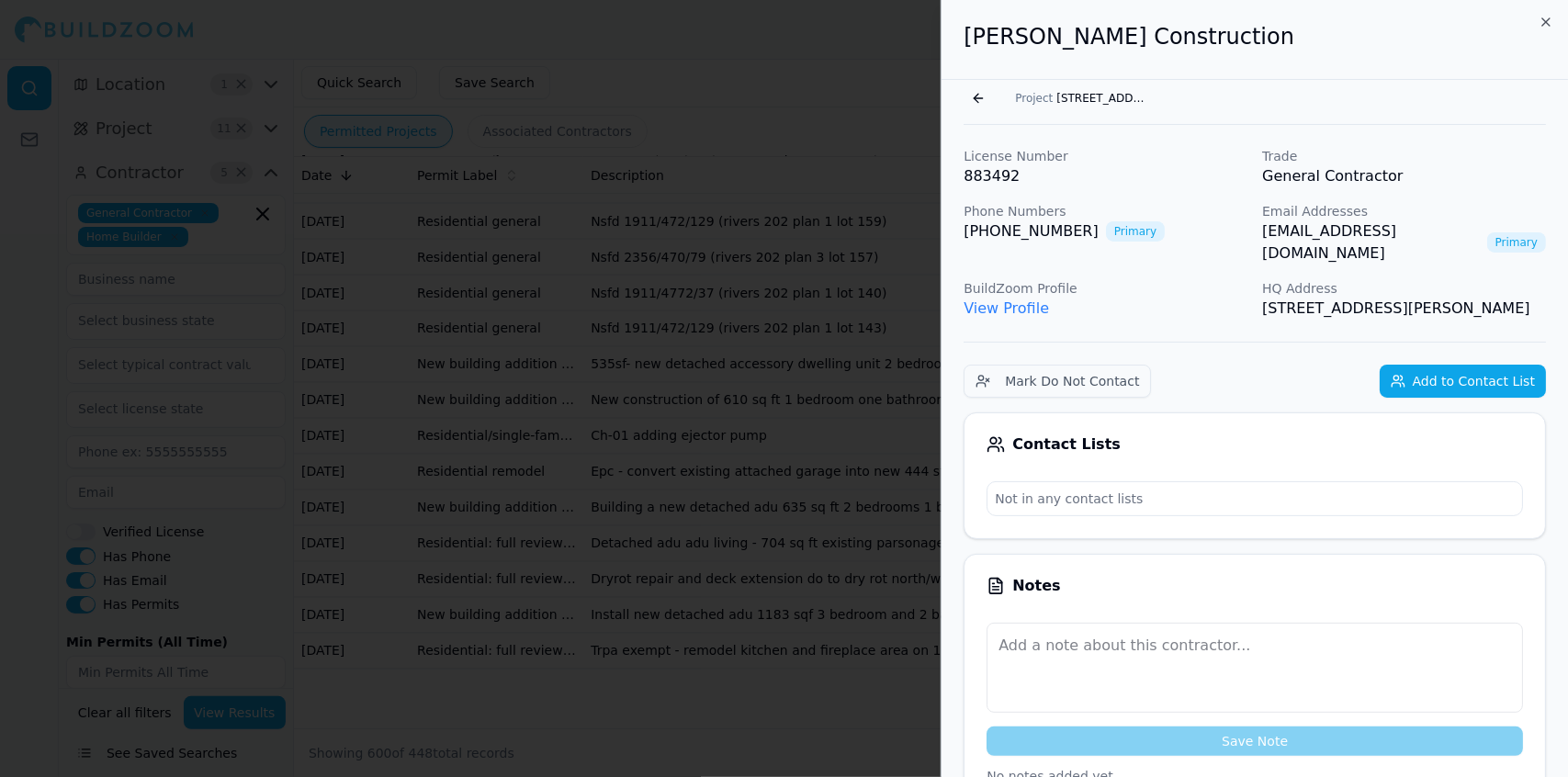
copy div "[PERSON_NAME] Construction Go back Project [STREET_ADDRESS] License Number 8834…"
click at [667, 65] on div at bounding box center [784, 388] width 1568 height 777
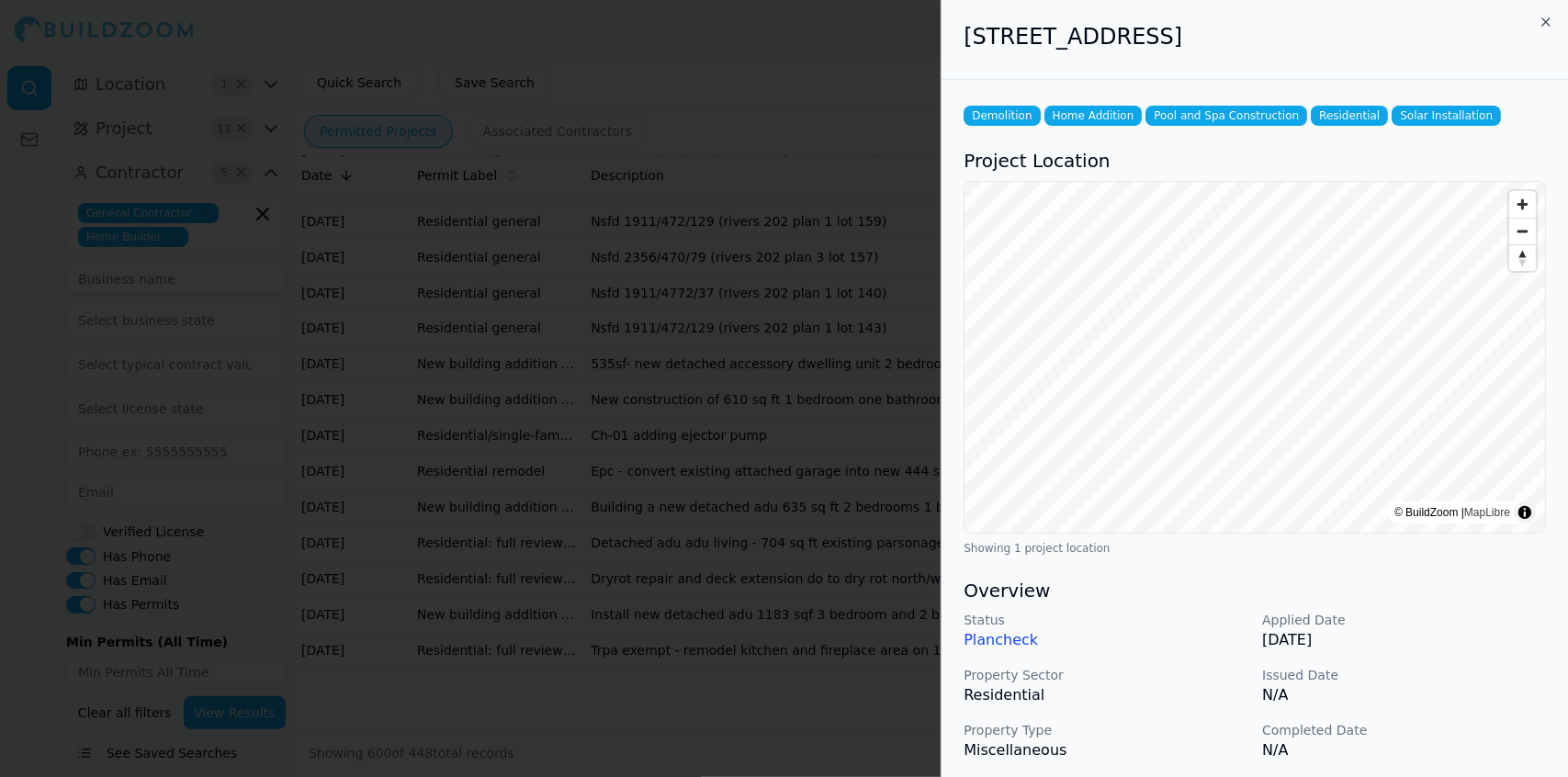
scroll to position [25058, 0]
click at [831, 458] on div at bounding box center [784, 388] width 1568 height 777
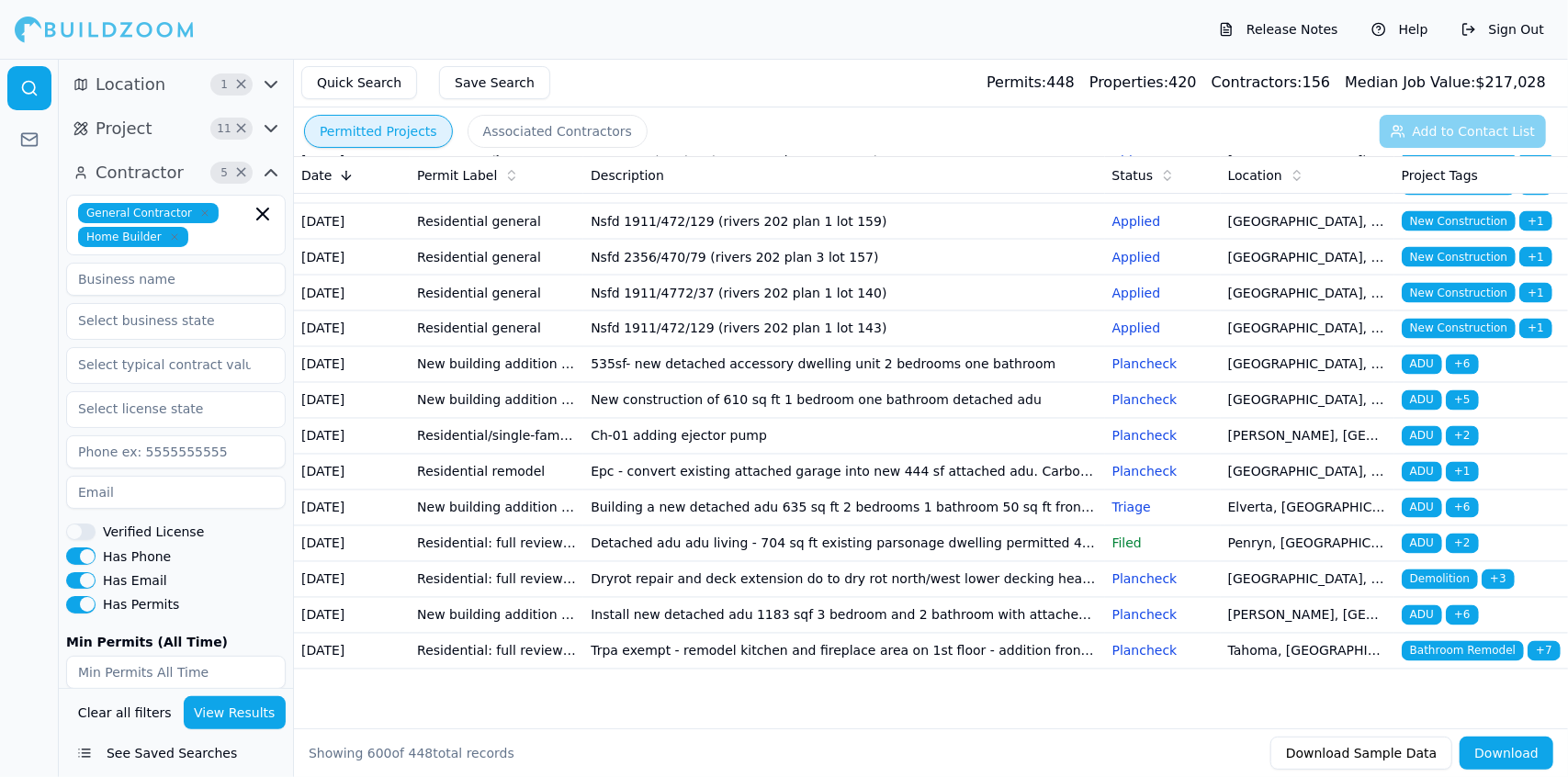
scroll to position [25442, 0]
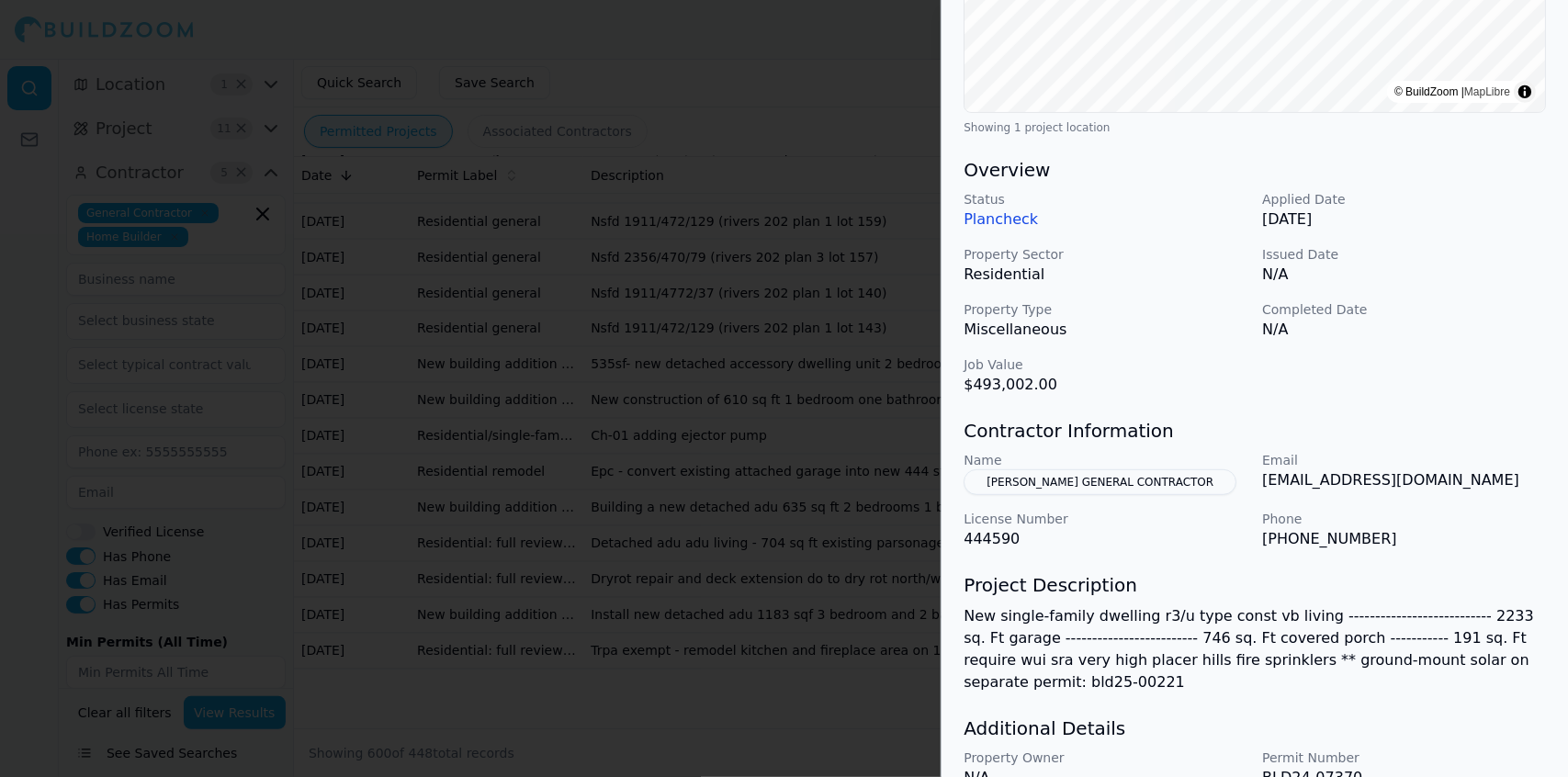
scroll to position [422, 0]
click at [1479, 523] on p "Phone" at bounding box center [1405, 517] width 284 height 18
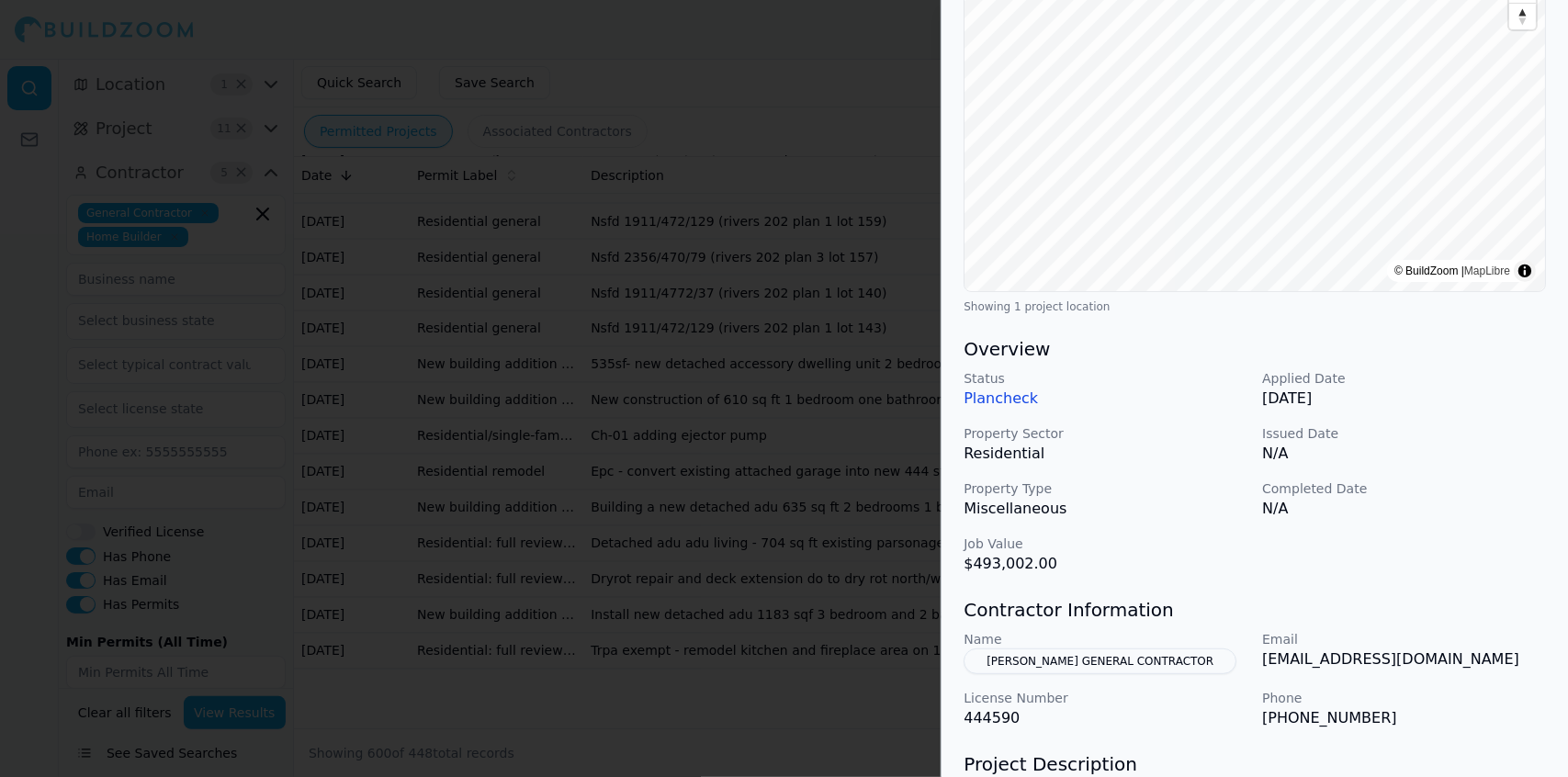
scroll to position [0, 0]
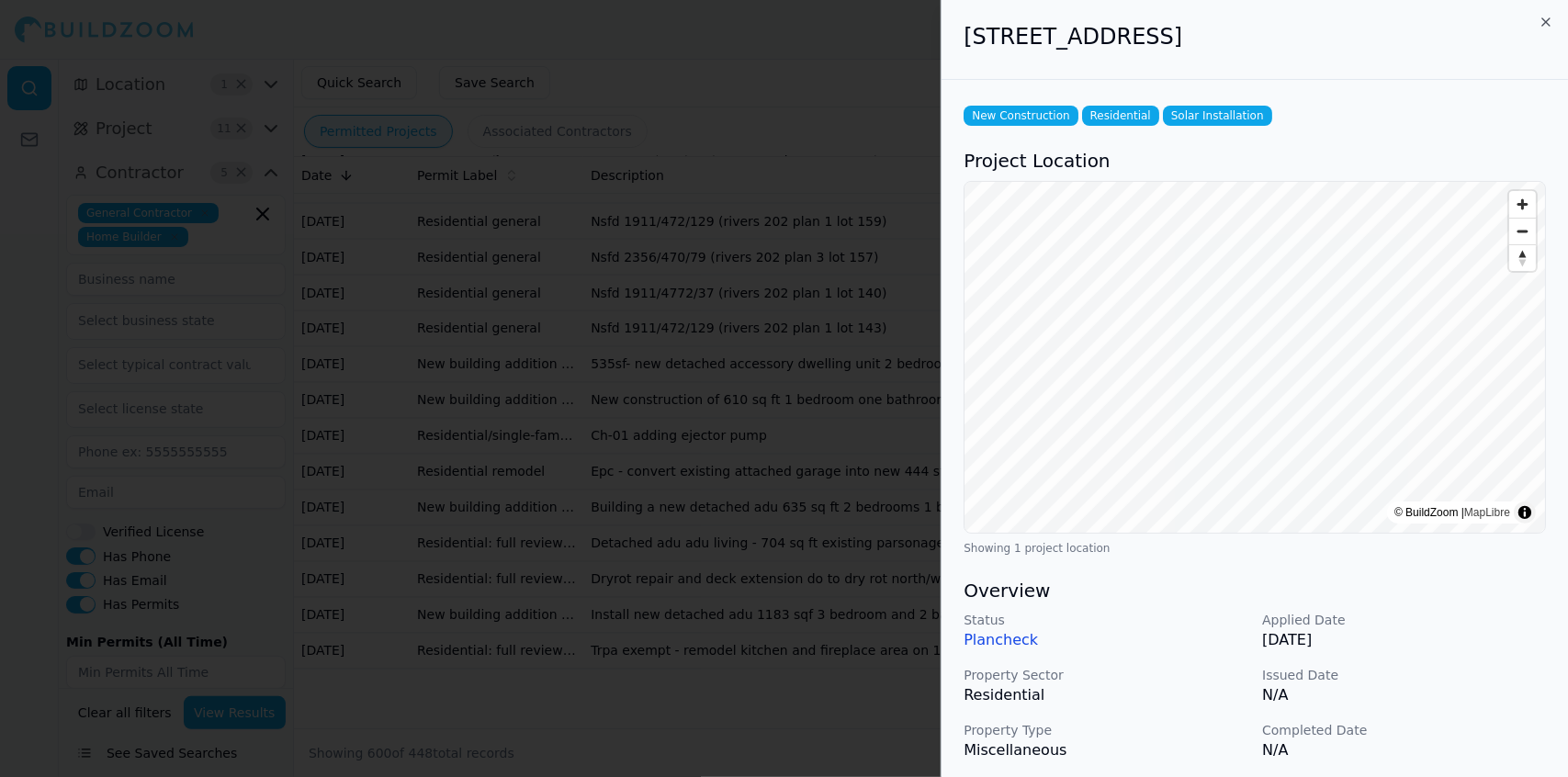
click at [667, 385] on div at bounding box center [784, 388] width 1568 height 777
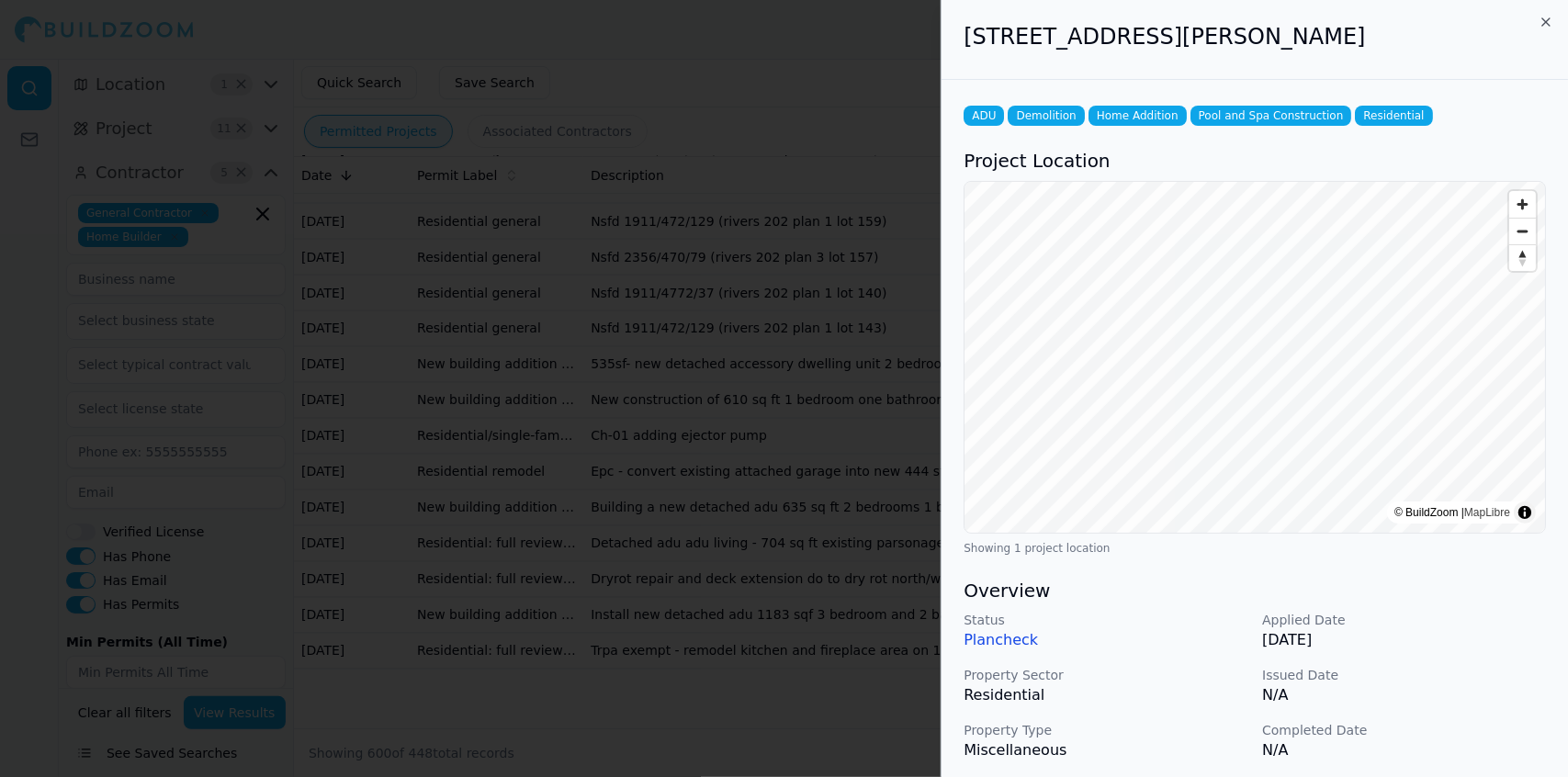
scroll to position [25509, 0]
click at [831, 505] on div at bounding box center [784, 388] width 1568 height 777
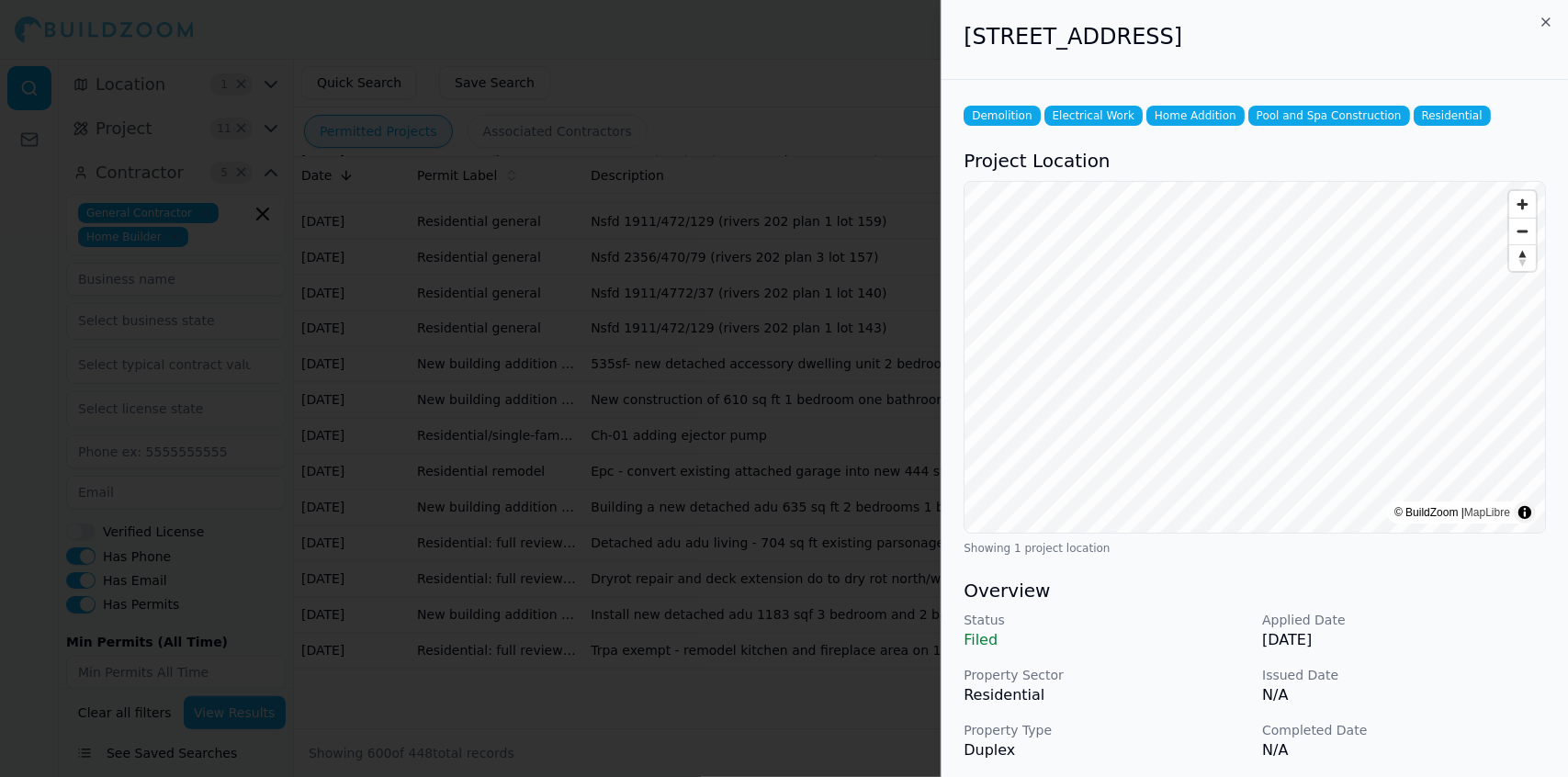
scroll to position [25738, 0]
click at [857, 583] on div at bounding box center [784, 388] width 1568 height 777
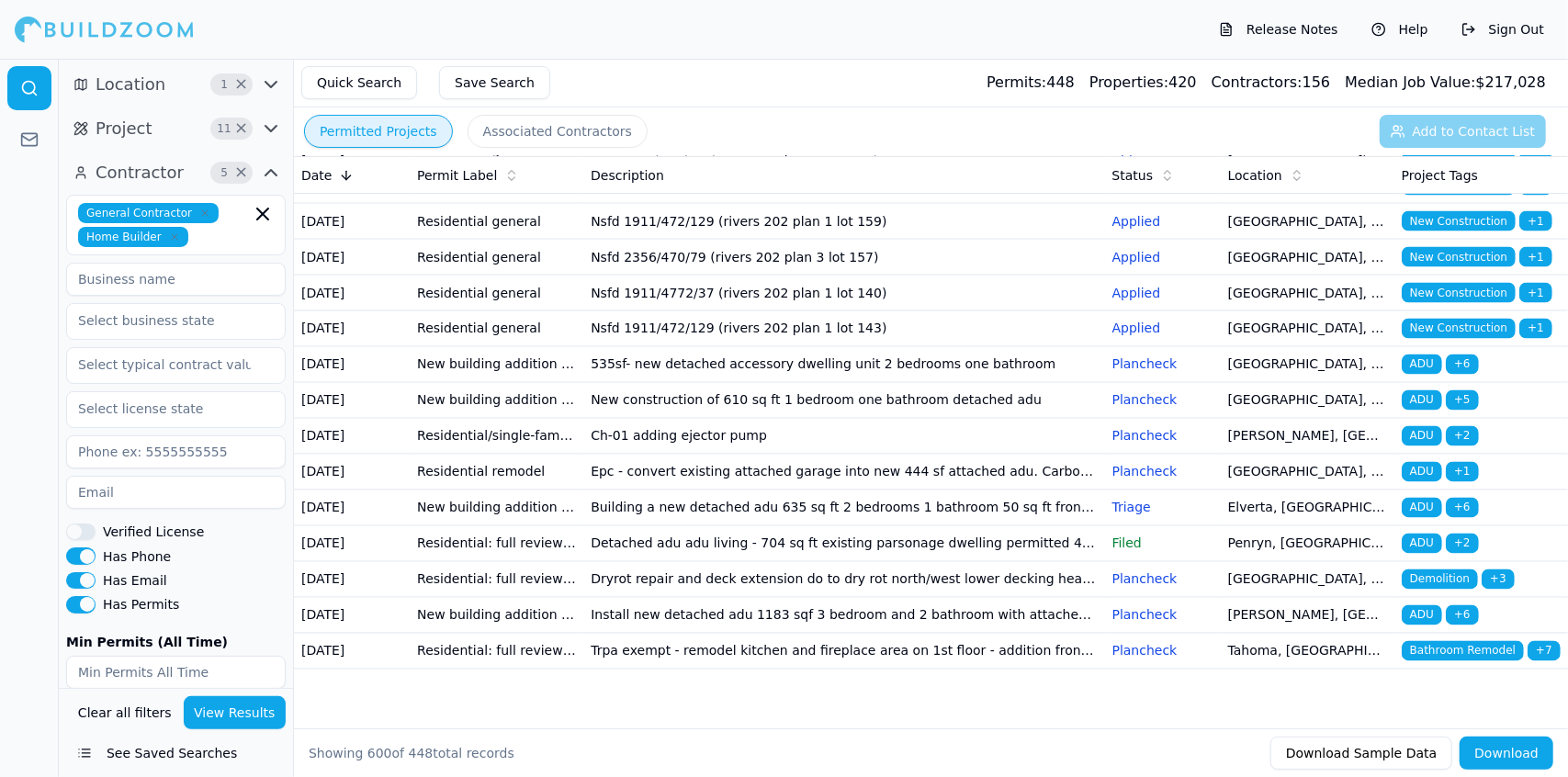
scroll to position [27044, 0]
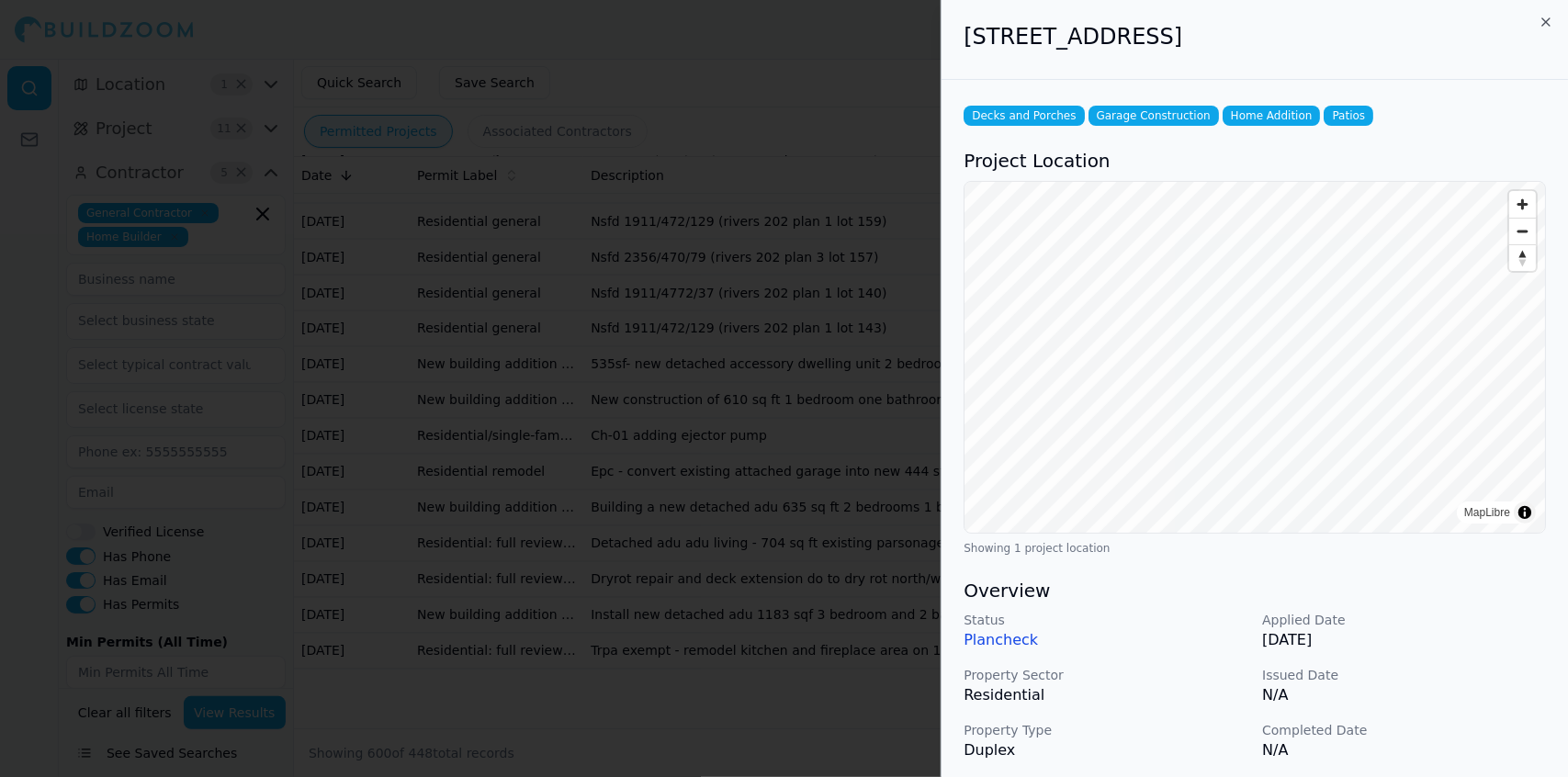
scroll to position [27177, 0]
click at [825, 500] on div at bounding box center [784, 388] width 1568 height 777
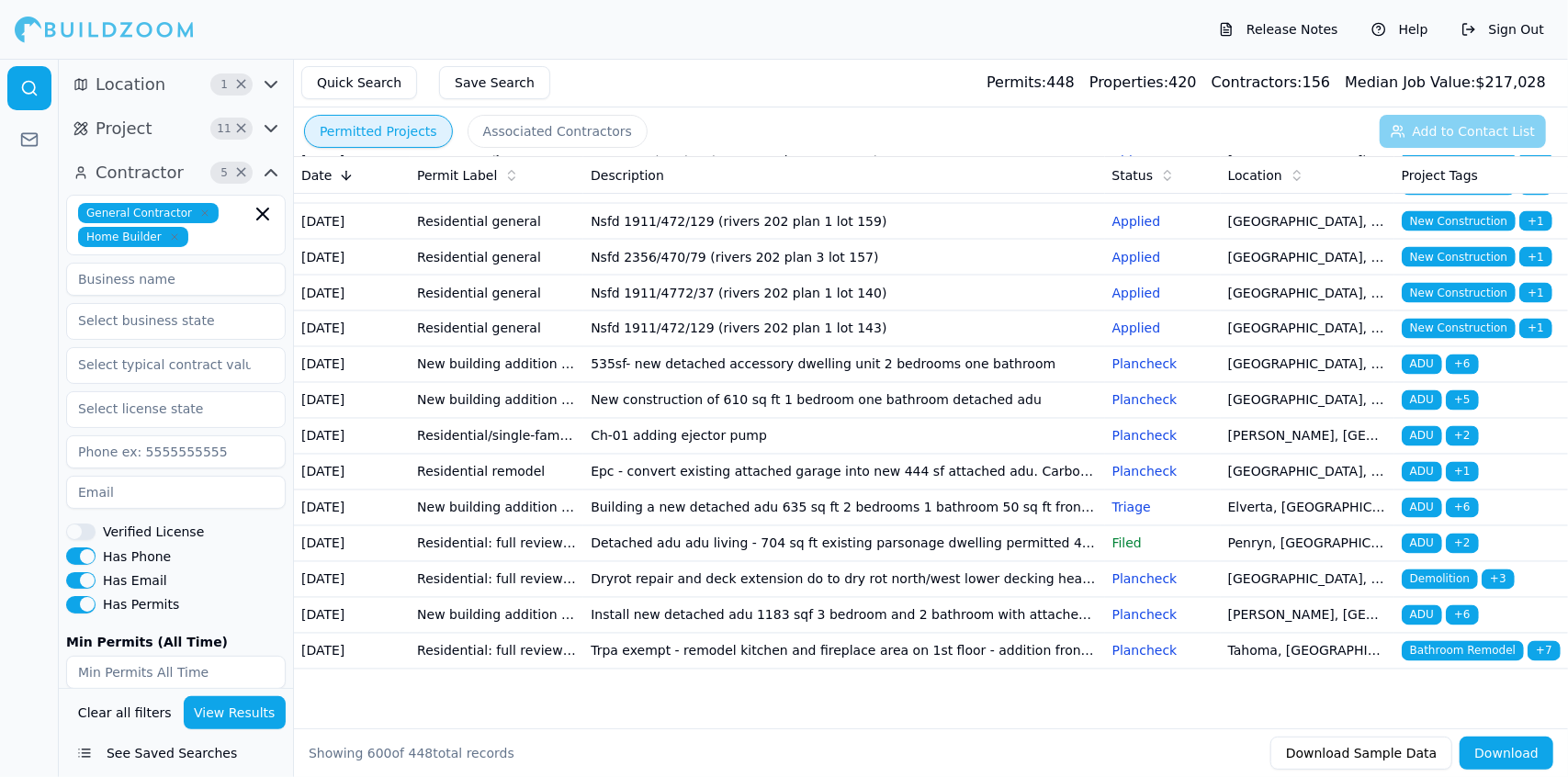
scroll to position [27410, 0]
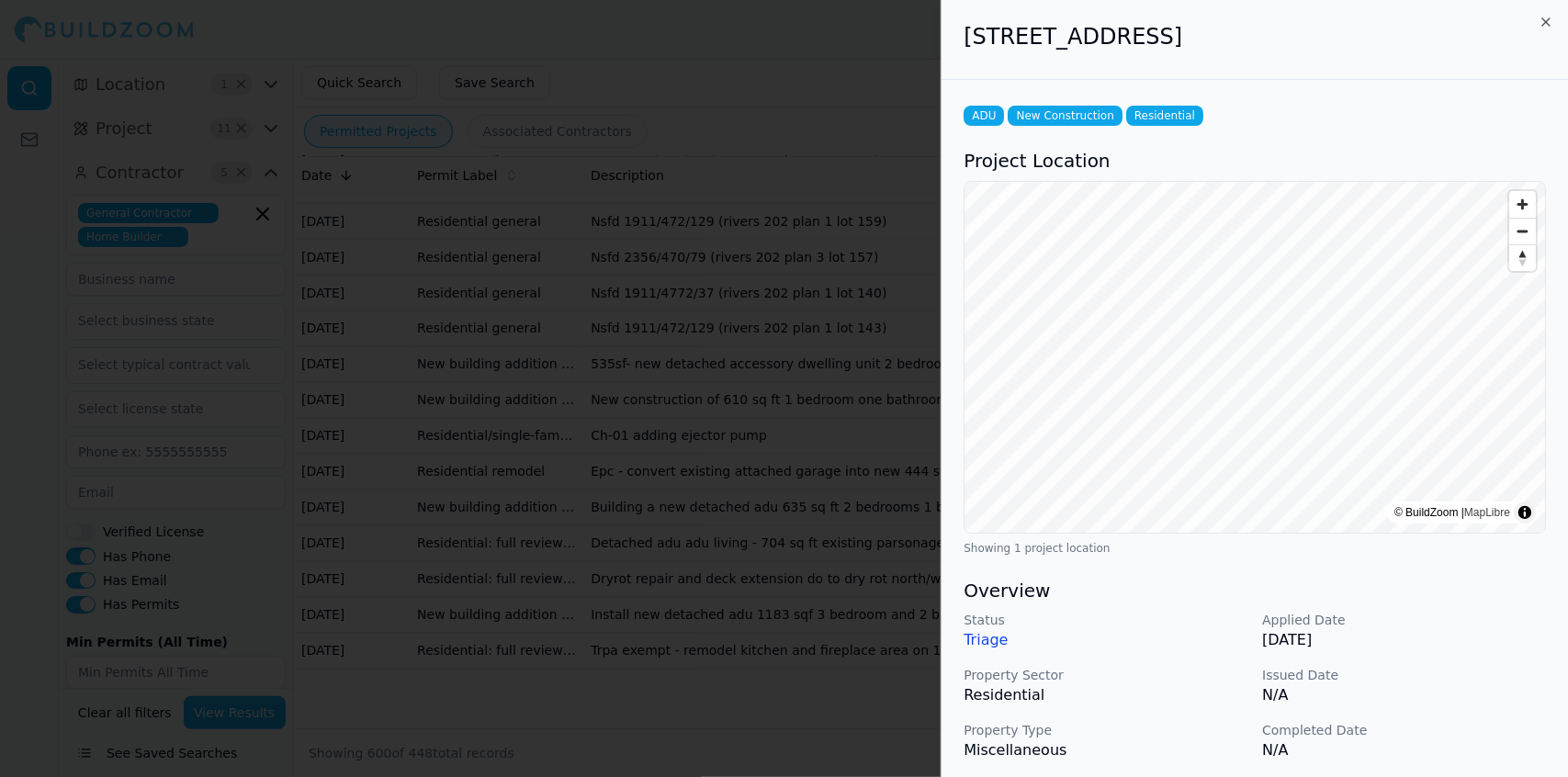
click at [698, 561] on div at bounding box center [784, 388] width 1568 height 777
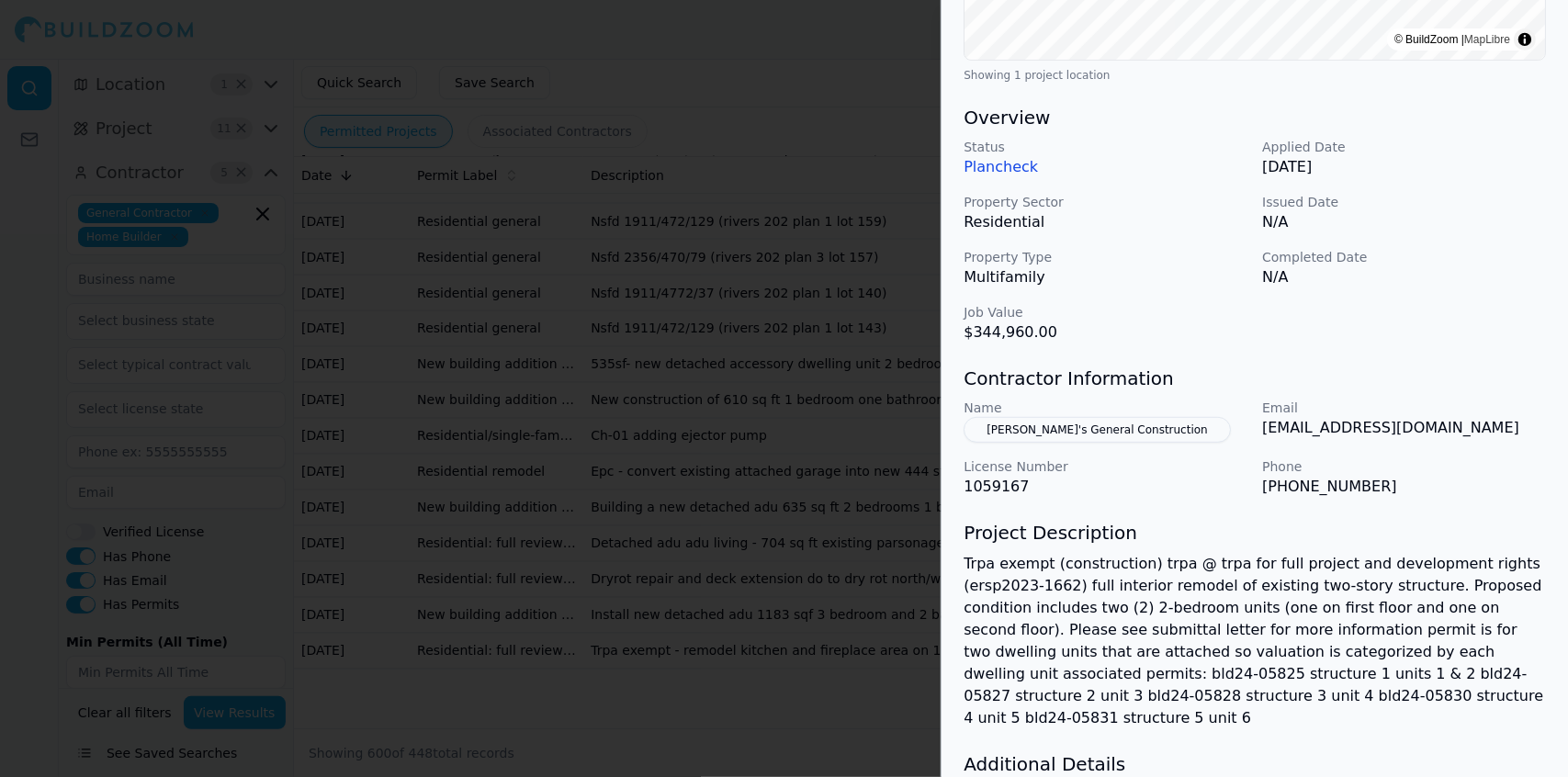
scroll to position [474, 0]
click at [1402, 599] on p "Trpa exempt (construction) trpa @ trpa for full project and development rights …" at bounding box center [1254, 640] width 583 height 176
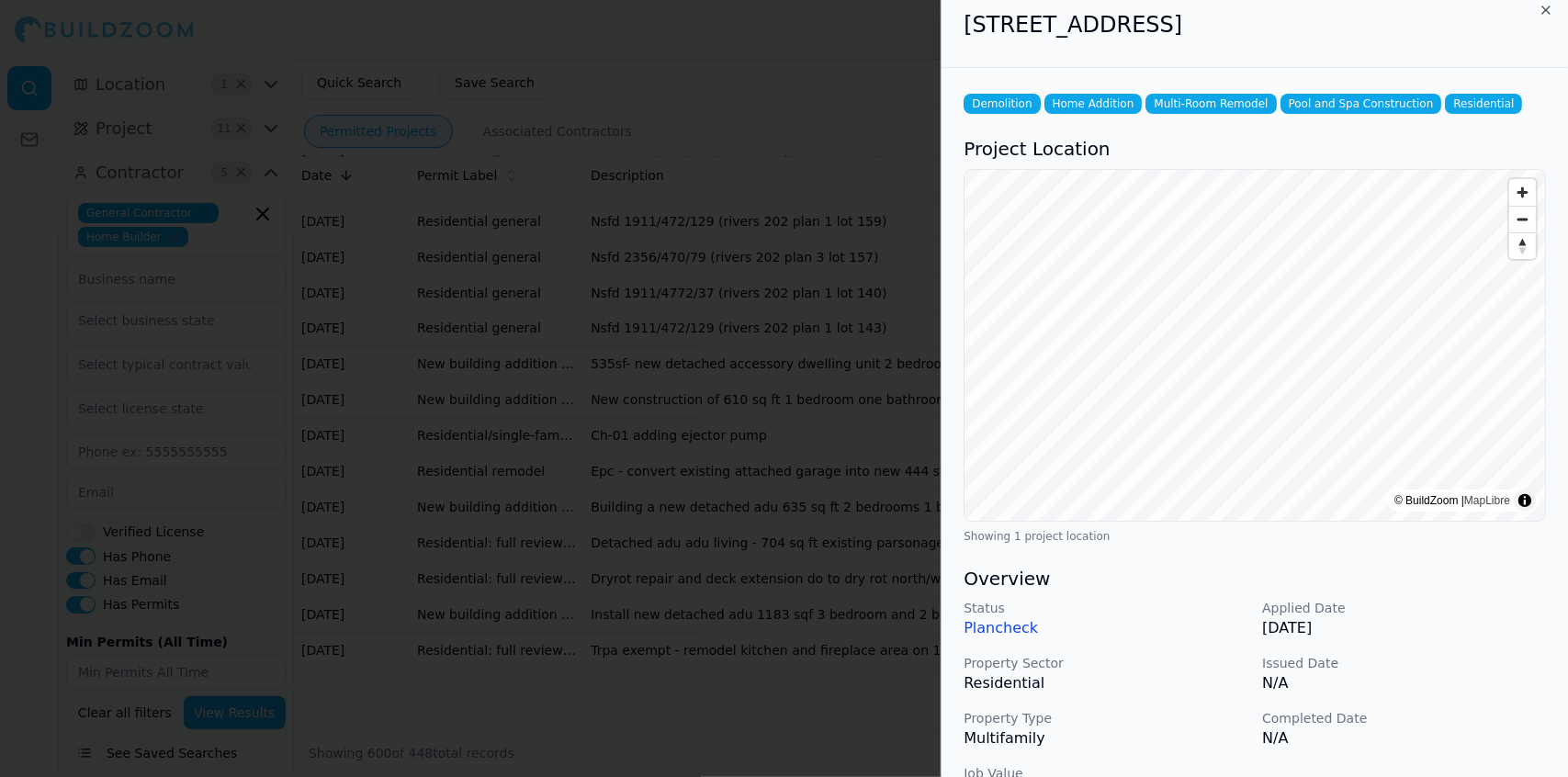
scroll to position [0, 0]
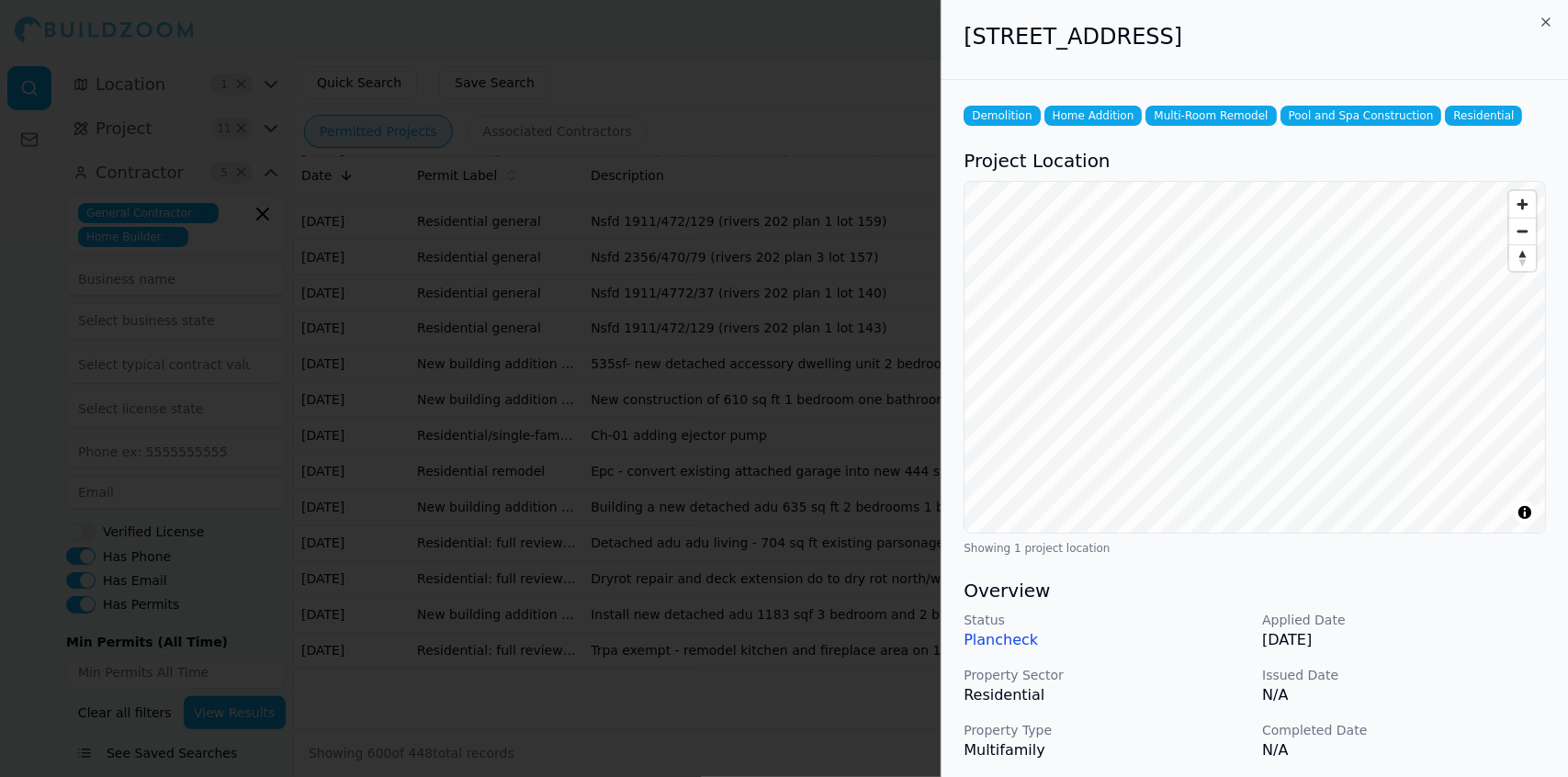
click at [851, 419] on div at bounding box center [784, 388] width 1568 height 777
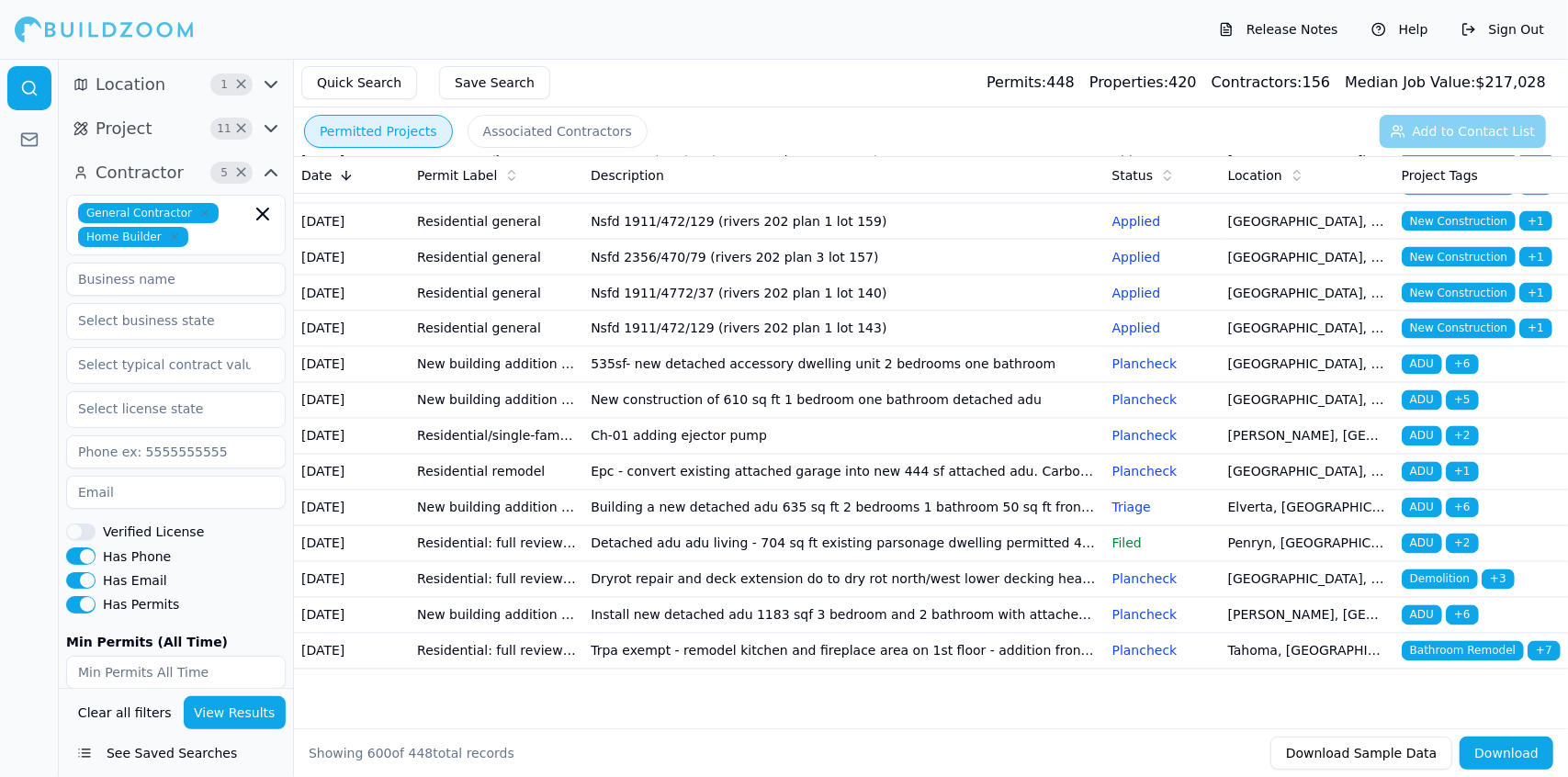
scroll to position [27606, 0]
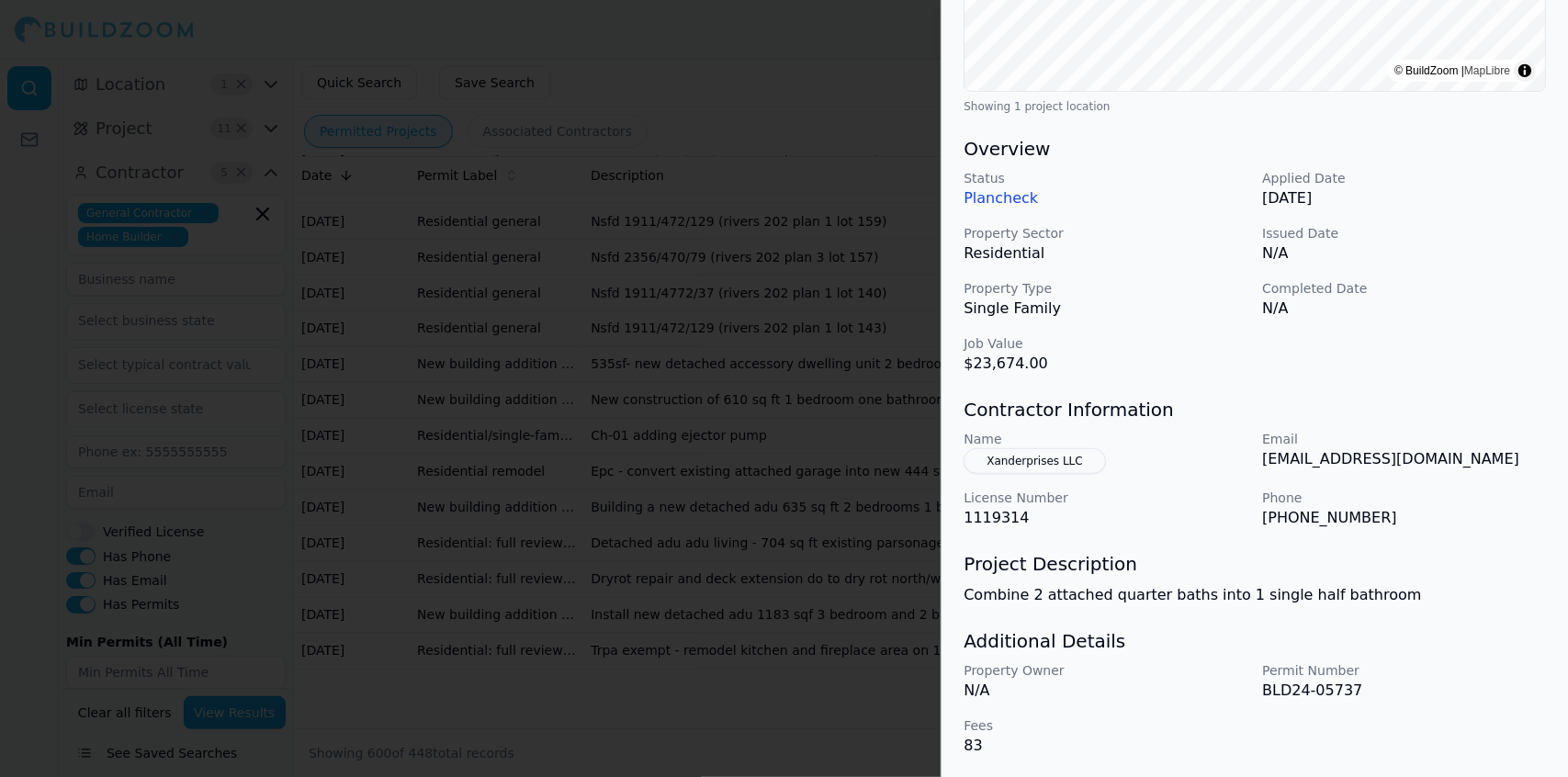
scroll to position [442, 0]
click at [1461, 357] on div "Status Plancheck Applied Date [DATE] Property Sector Residential Issued Date N/…" at bounding box center [1254, 271] width 583 height 206
click at [684, 467] on div at bounding box center [784, 388] width 1568 height 777
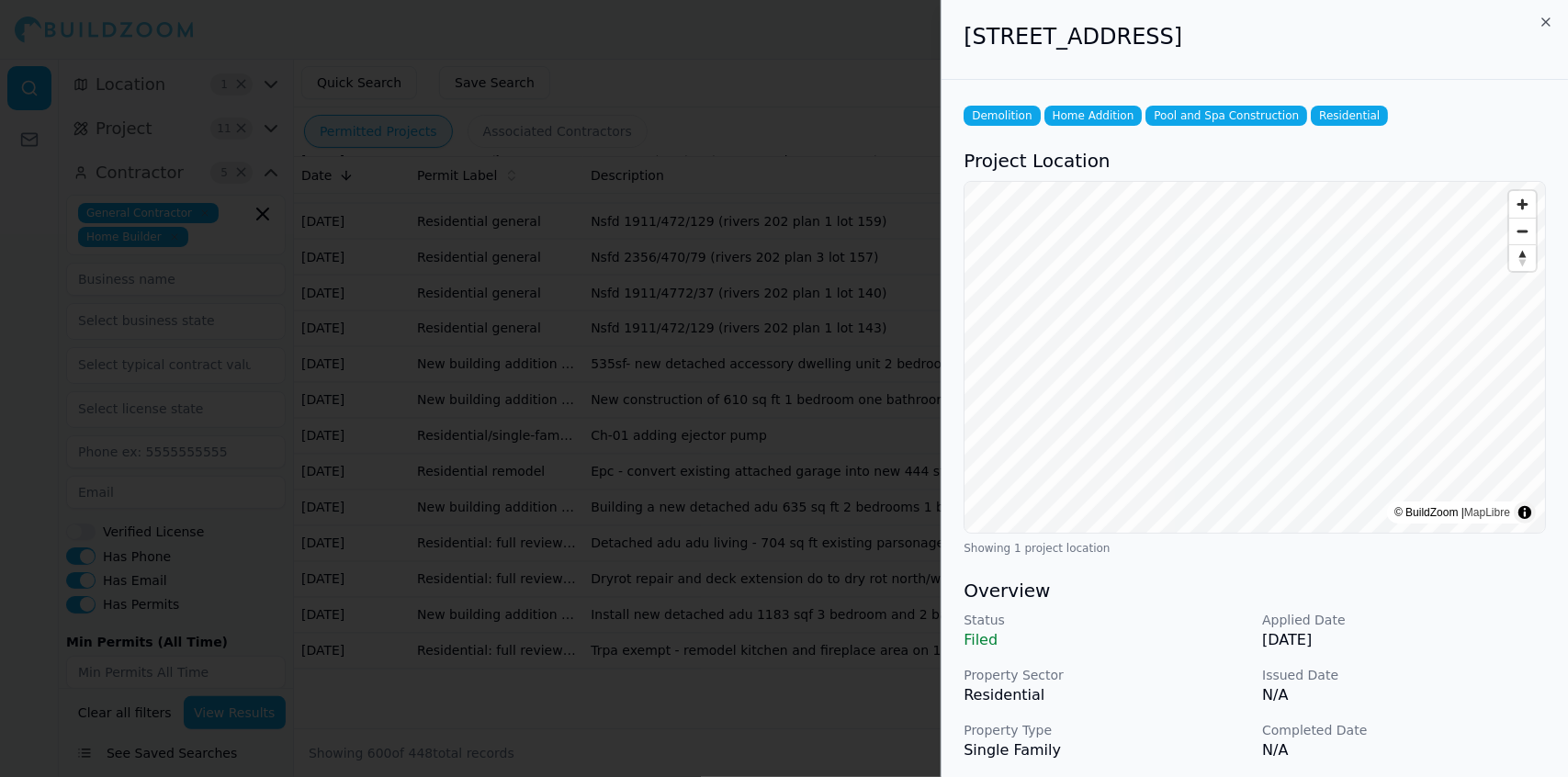
scroll to position [27777, 0]
click at [835, 567] on div at bounding box center [784, 388] width 1568 height 777
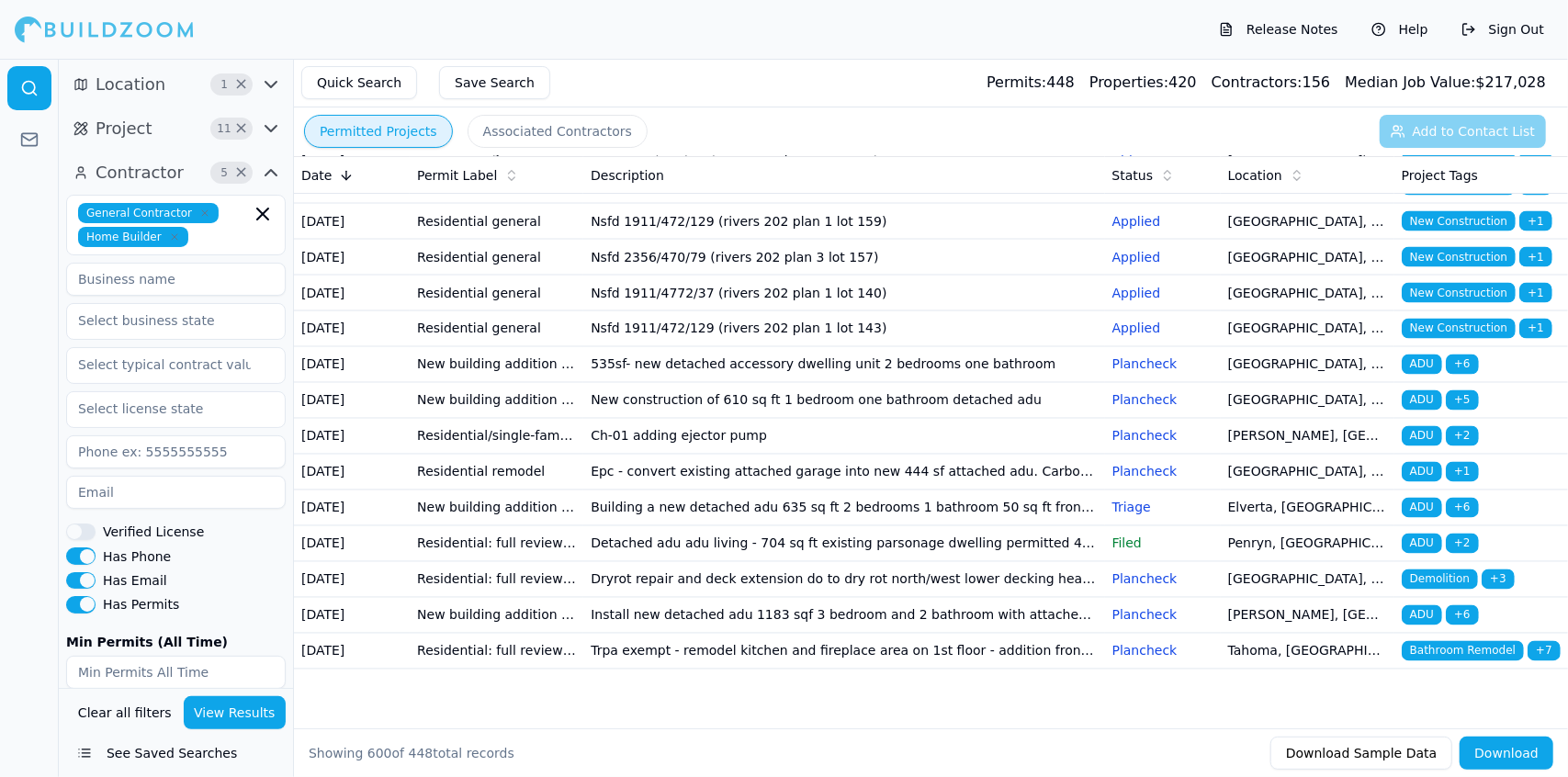
scroll to position [28105, 0]
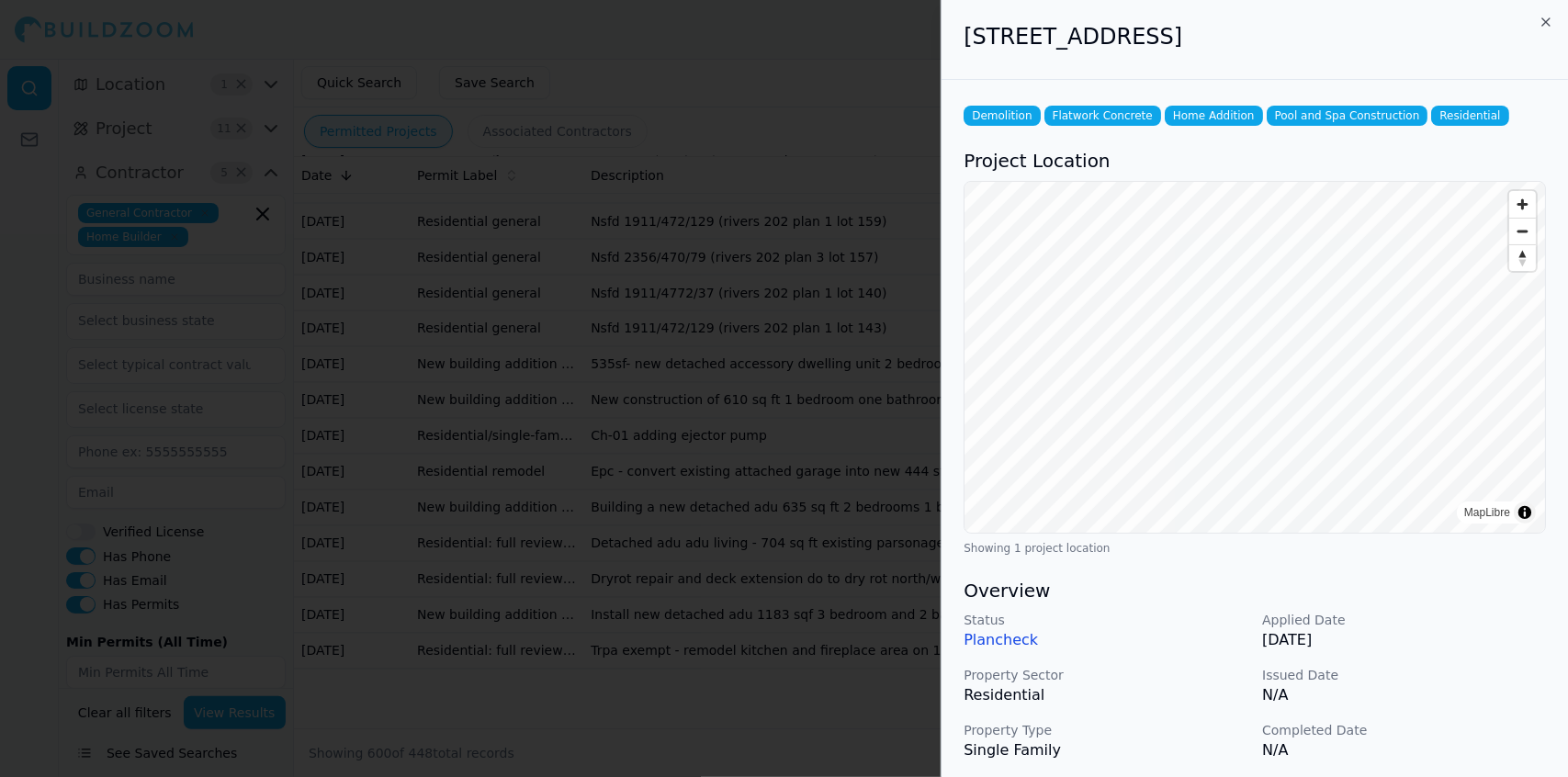
scroll to position [28142, 0]
click at [873, 574] on div at bounding box center [784, 388] width 1568 height 777
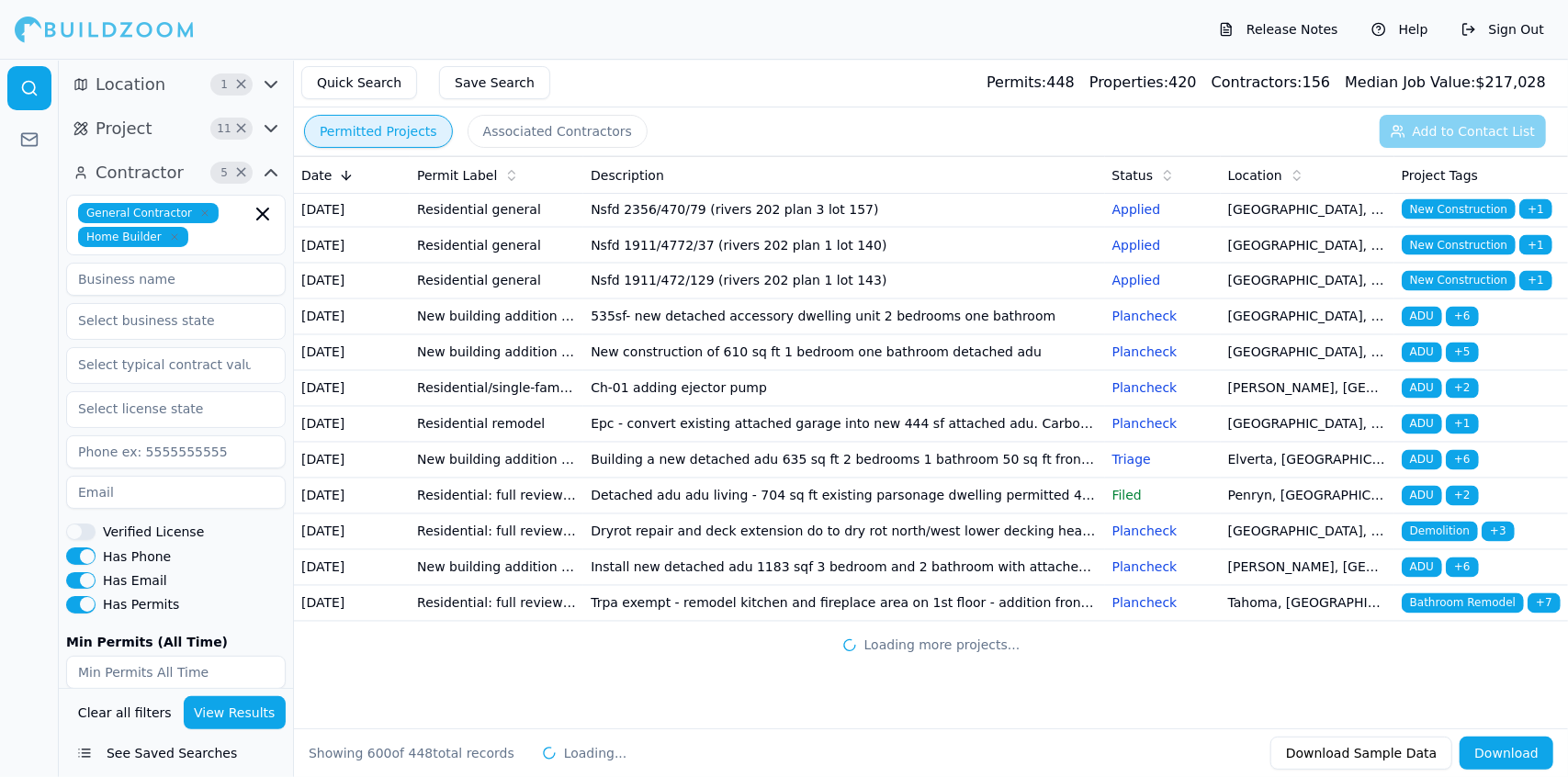
scroll to position [28787, 0]
click at [799, 299] on td "Nsfd 1911/472/129 (rivers 202 plan 1 lot 143)" at bounding box center [844, 281] width 521 height 36
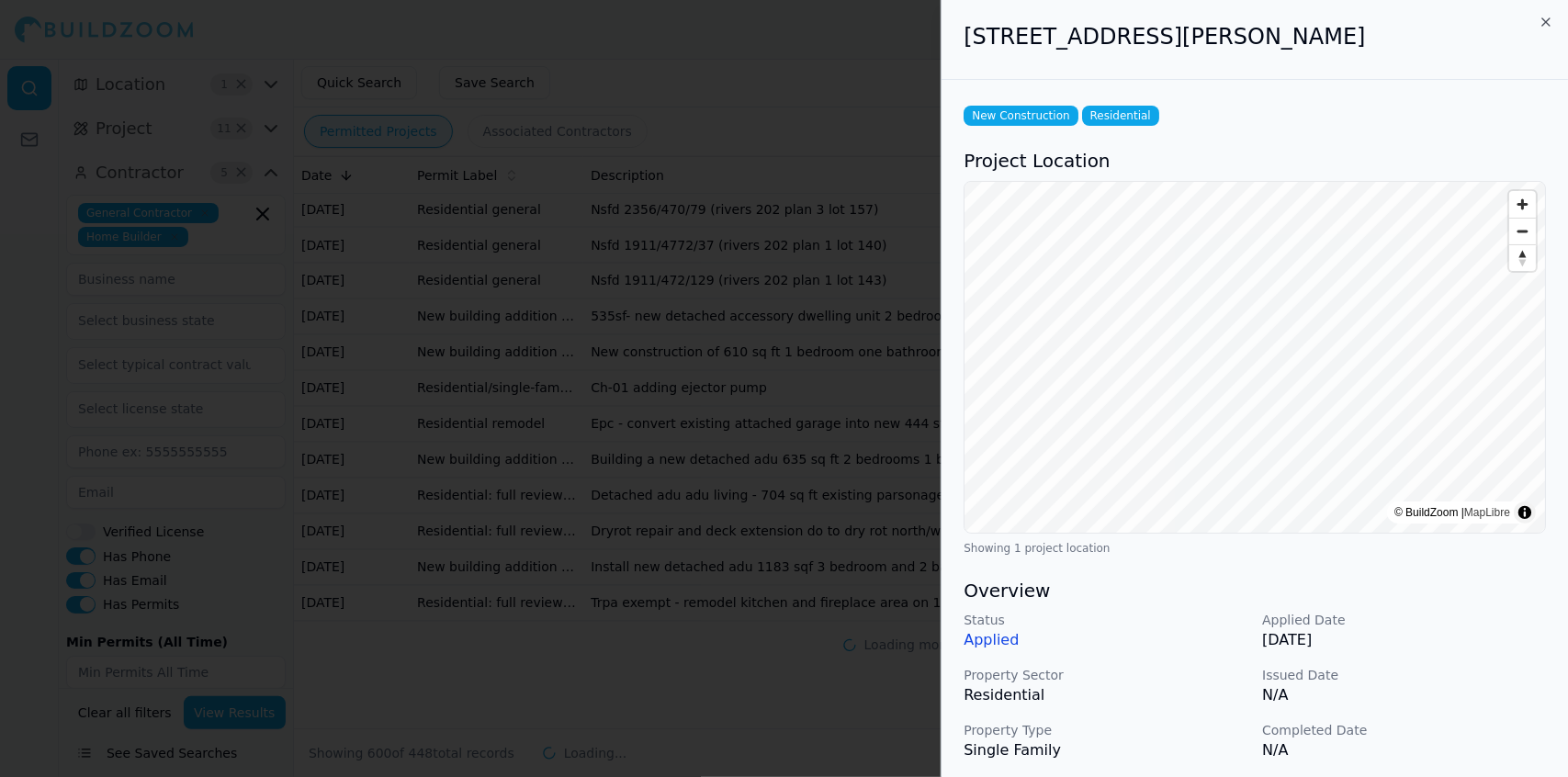
scroll to position [29057, 0]
click at [789, 537] on div at bounding box center [784, 388] width 1568 height 777
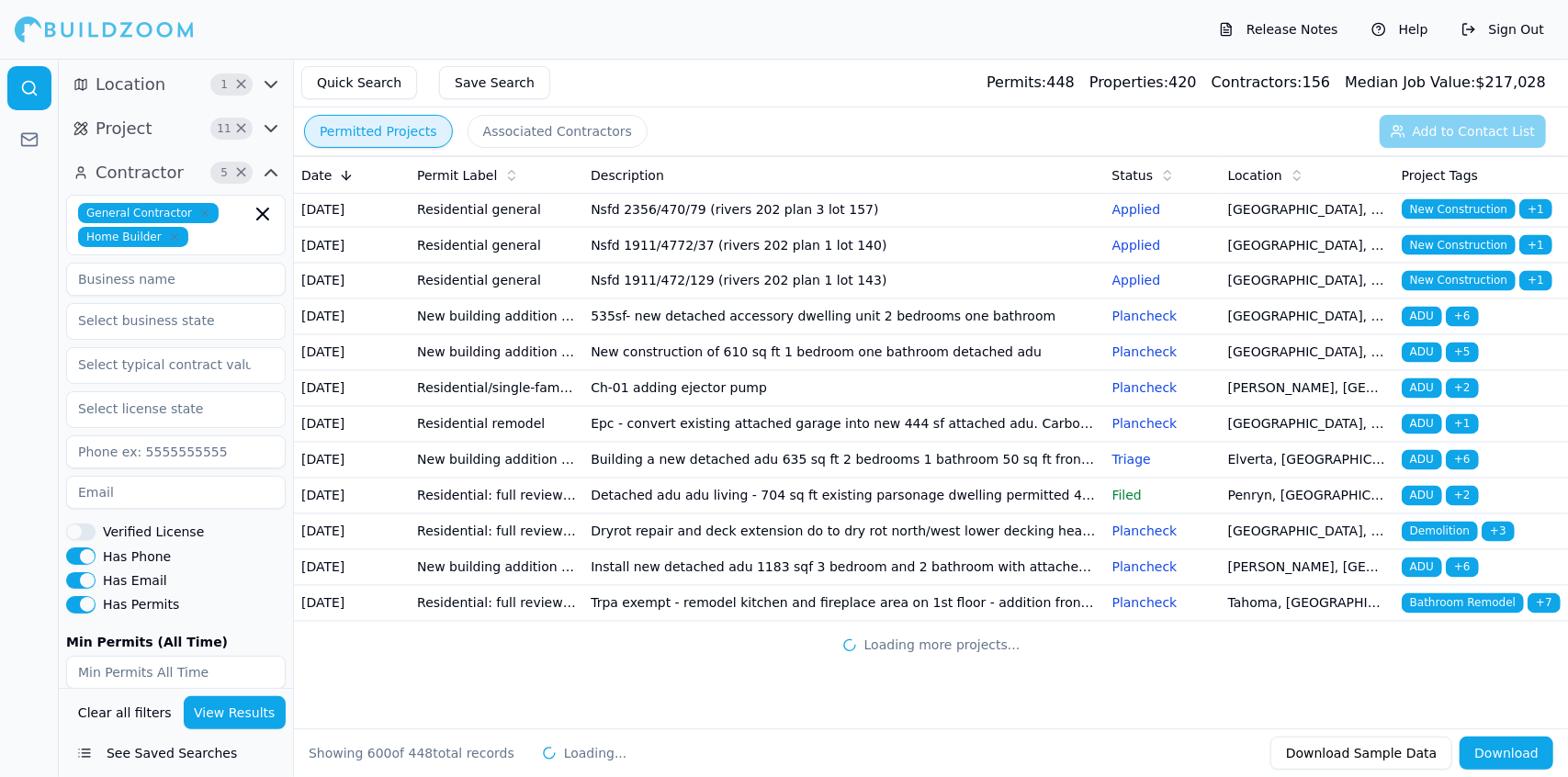
scroll to position [29327, 0]
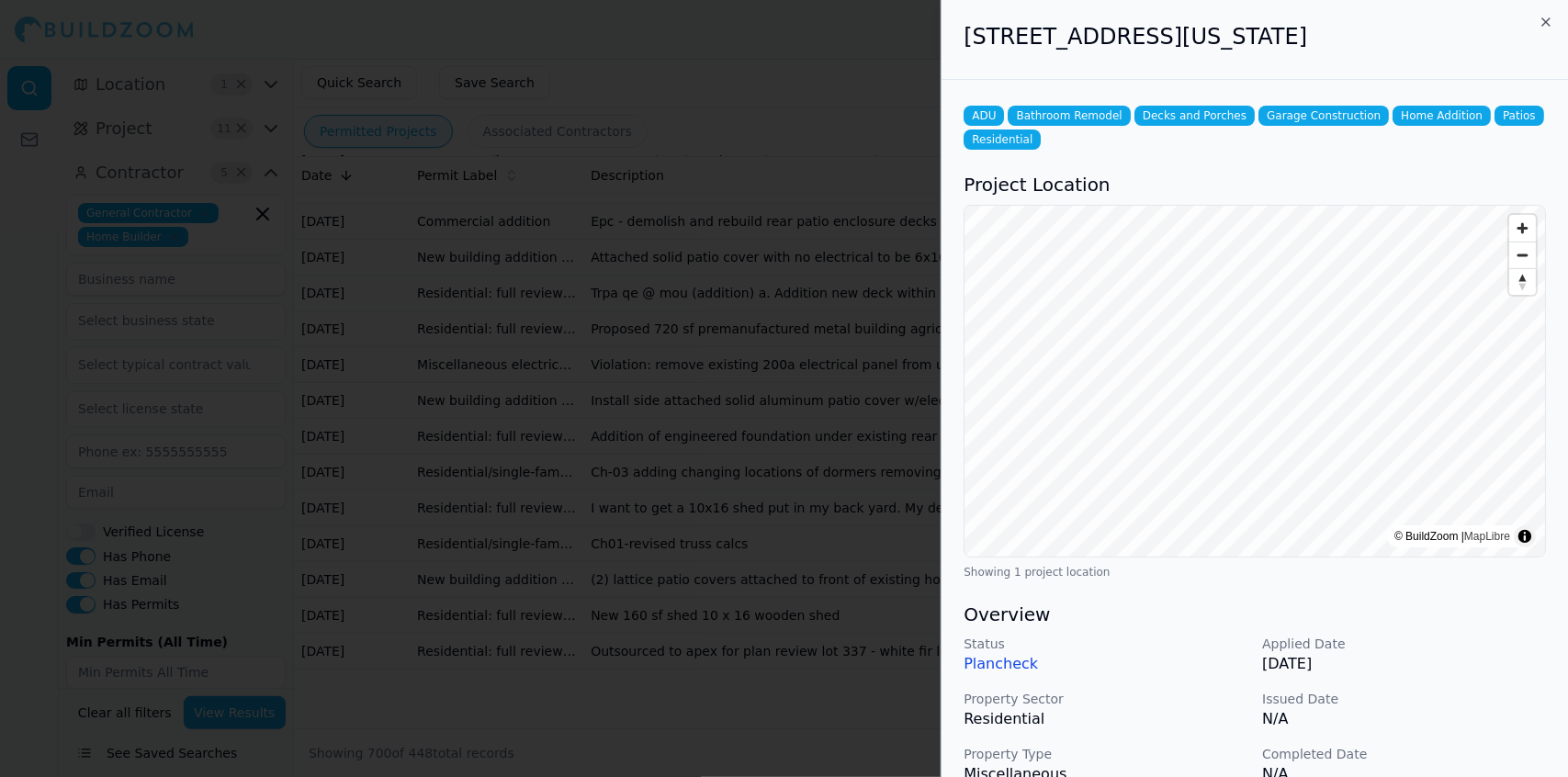
scroll to position [29467, 0]
click at [819, 610] on div at bounding box center [784, 388] width 1568 height 777
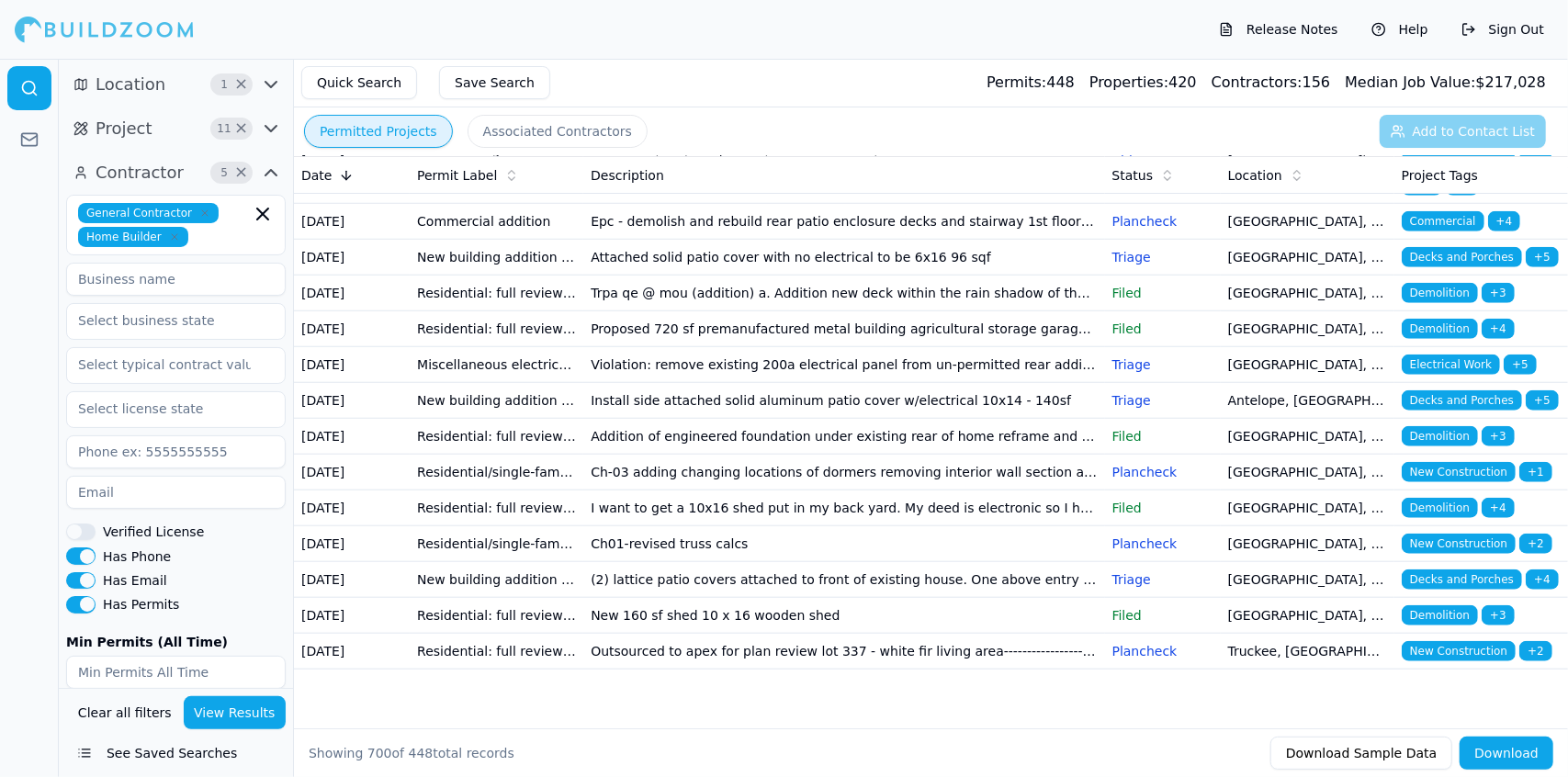
scroll to position [30031, 0]
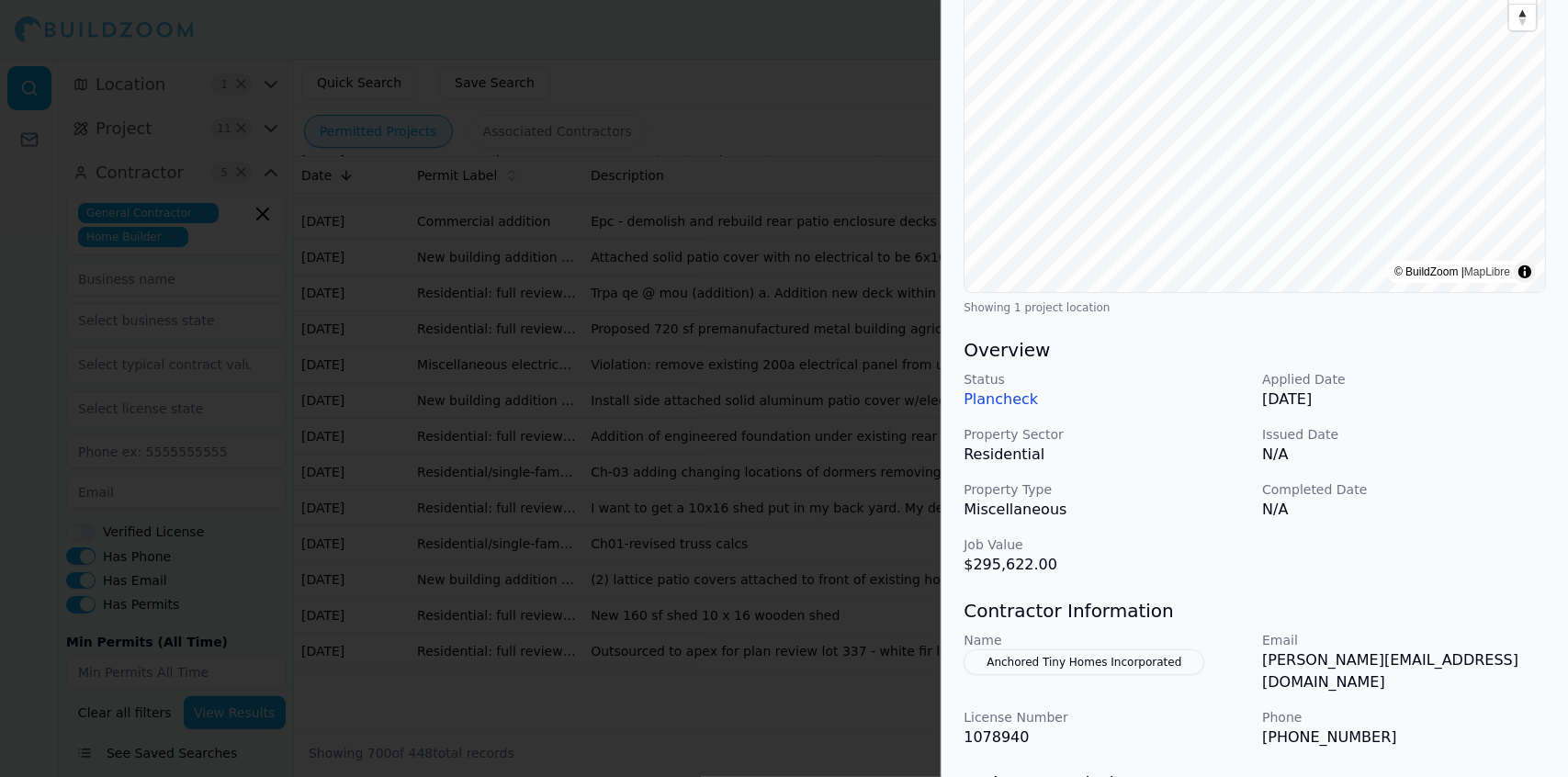
scroll to position [240, 0]
click at [1486, 632] on p "Email" at bounding box center [1405, 640] width 284 height 18
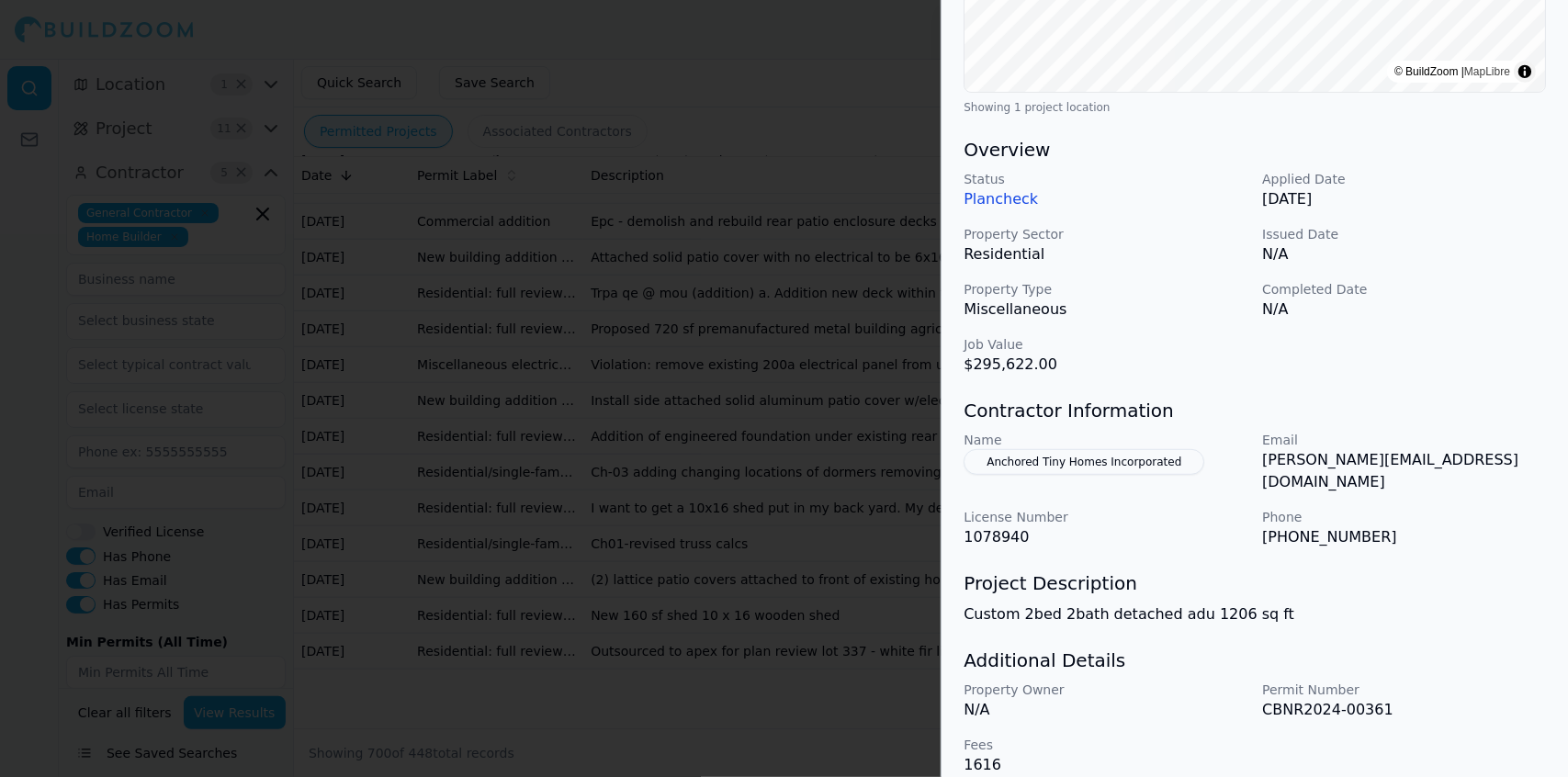
scroll to position [442, 0]
click at [1450, 679] on p "Permit Number" at bounding box center [1405, 687] width 284 height 18
click at [1158, 459] on button "Anchored Tiny Homes Incorporated" at bounding box center [1083, 460] width 240 height 26
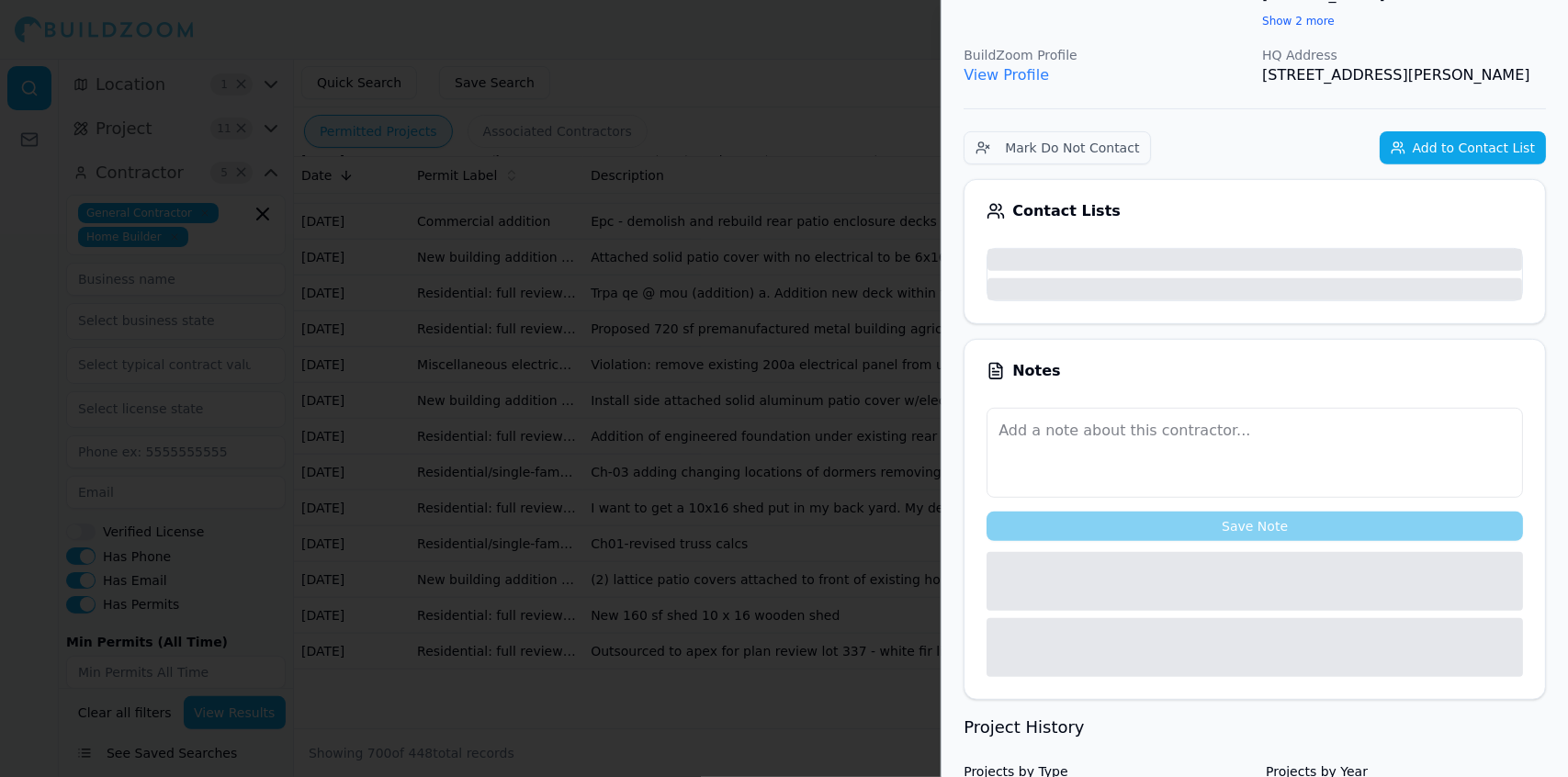
scroll to position [487, 0]
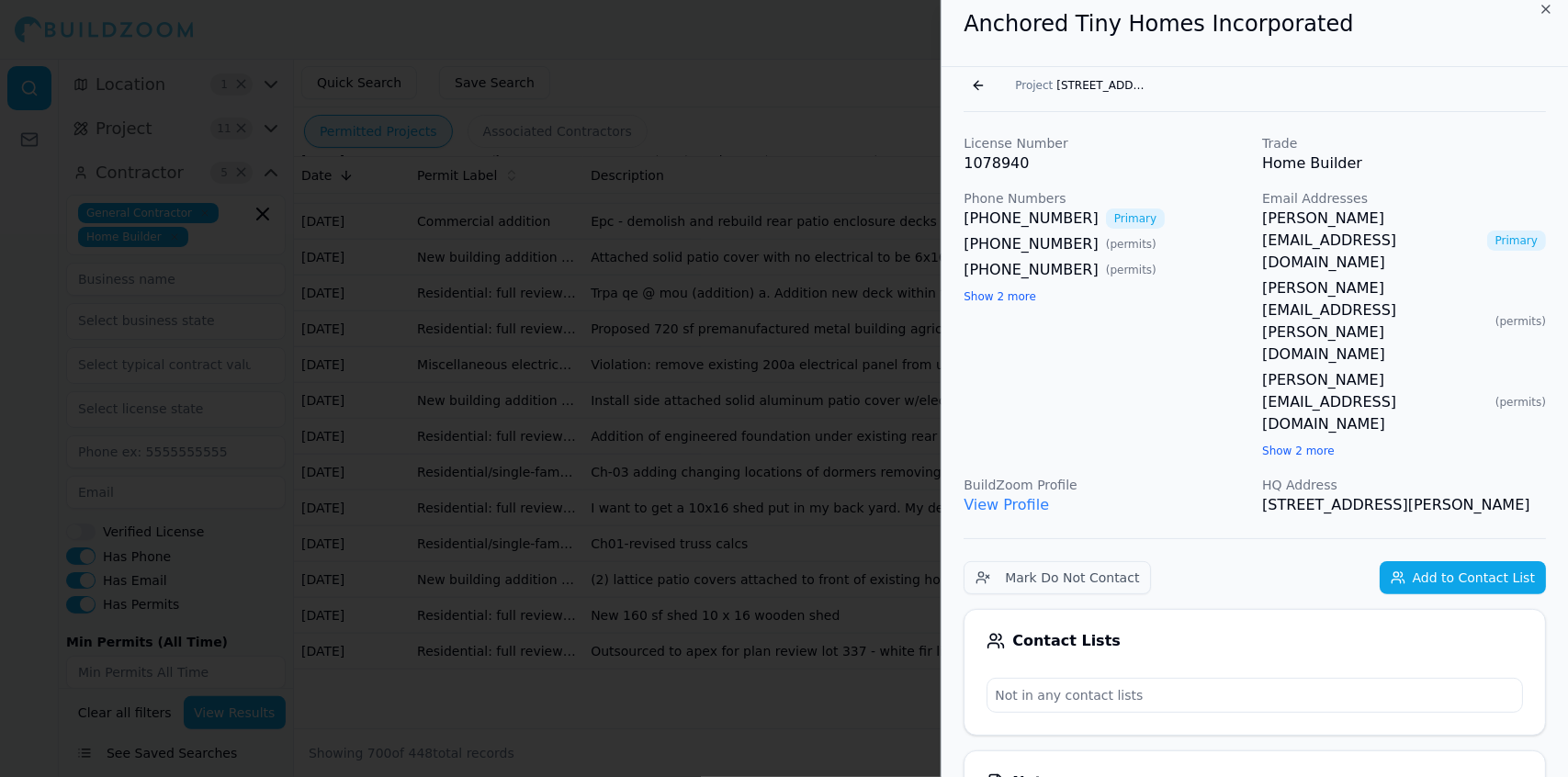
scroll to position [0, 0]
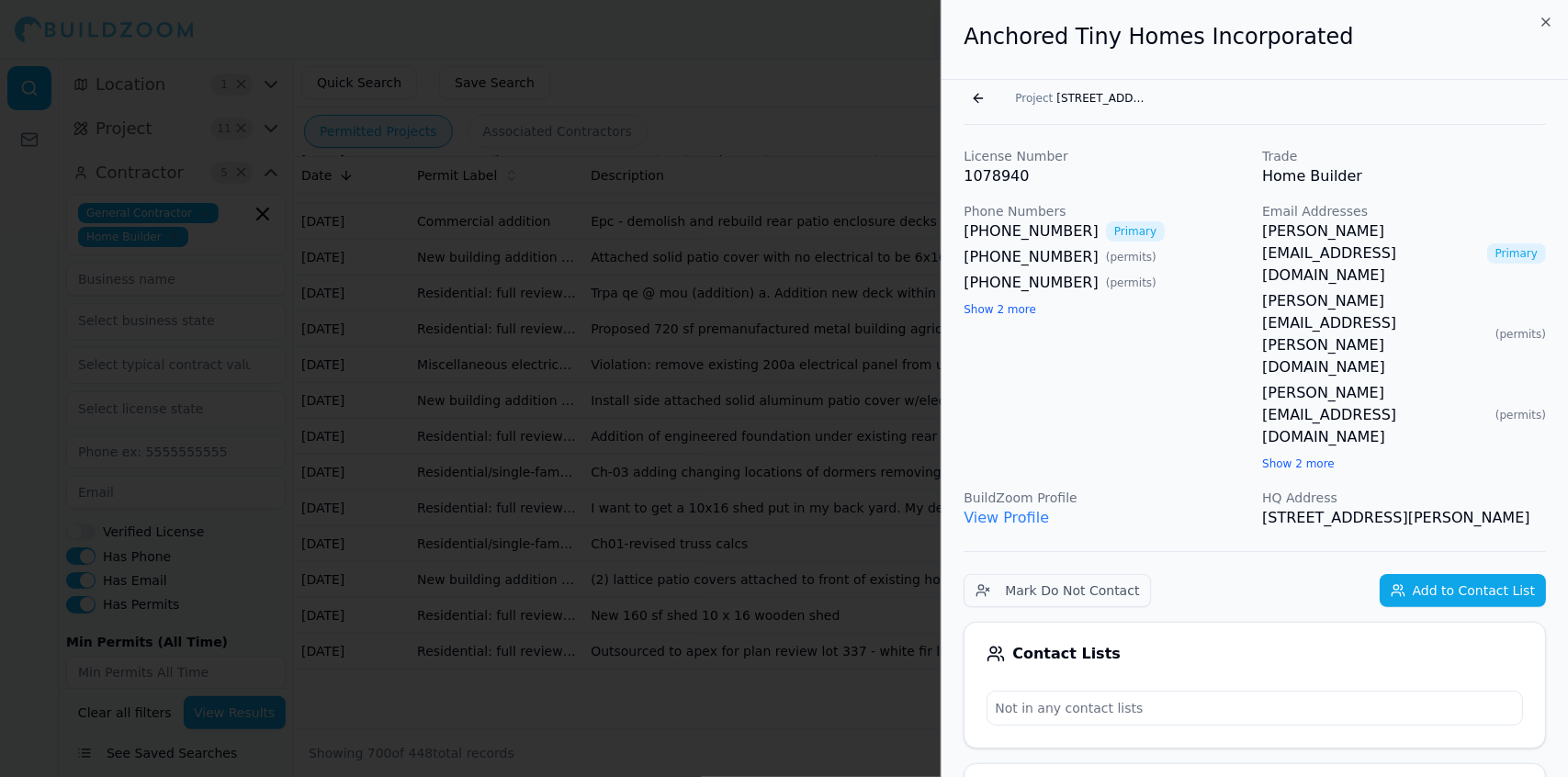
drag, startPoint x: 1545, startPoint y: 364, endPoint x: 956, endPoint y: 66, distance: 660.1
copy div "Anchored Tiny Homes Incorporated Go back Project [STREET_ADDRESS] License Numbe…"
